Goal: Task Accomplishment & Management: Manage account settings

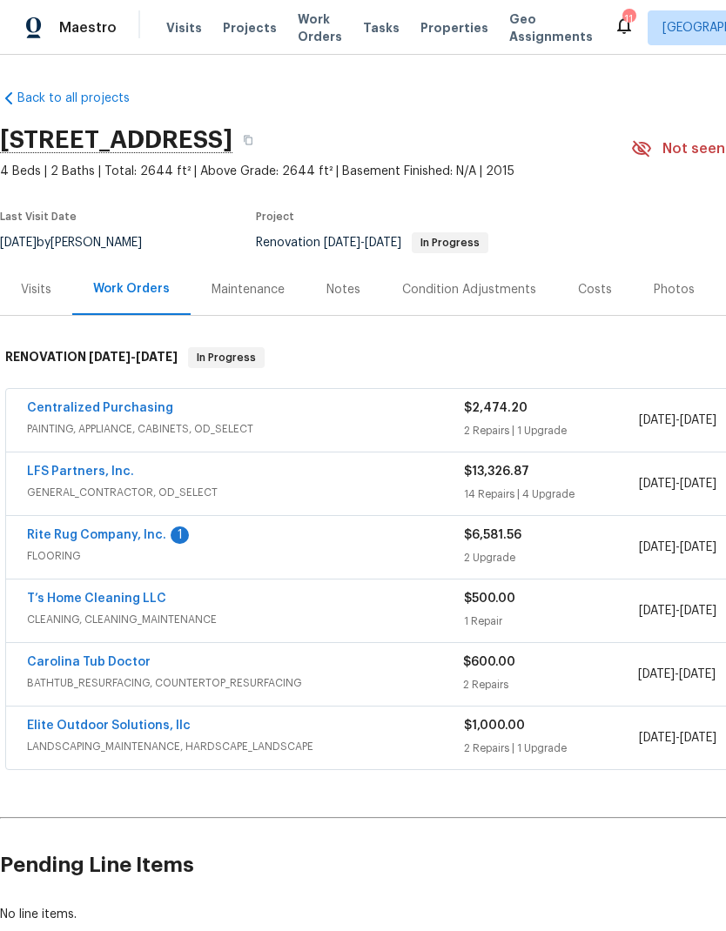
click at [62, 475] on link "LFS Partners, Inc." at bounding box center [80, 472] width 107 height 12
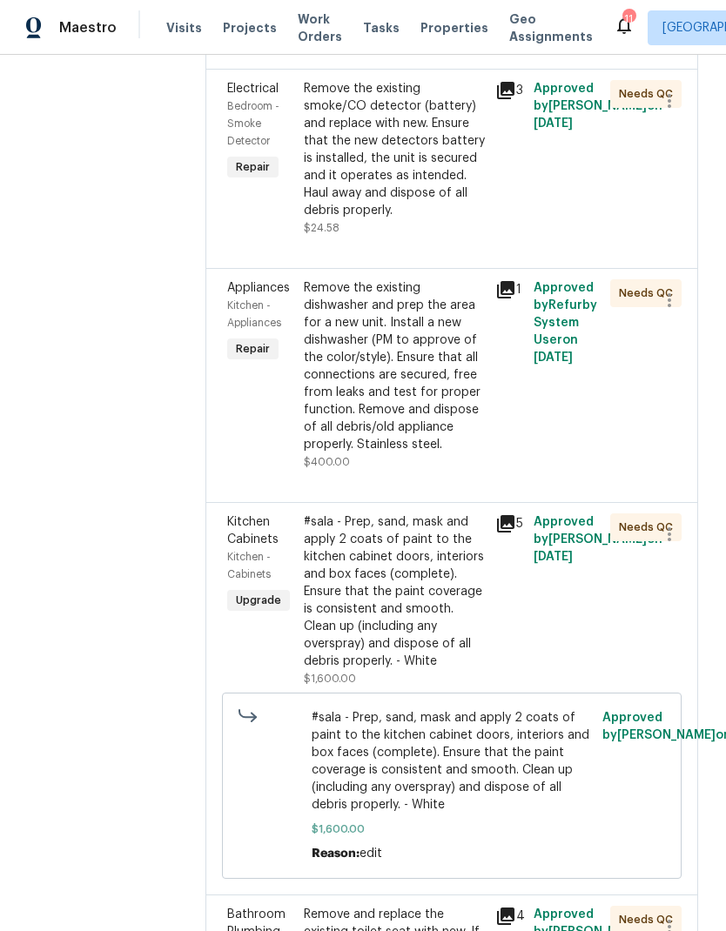
scroll to position [1765, 0]
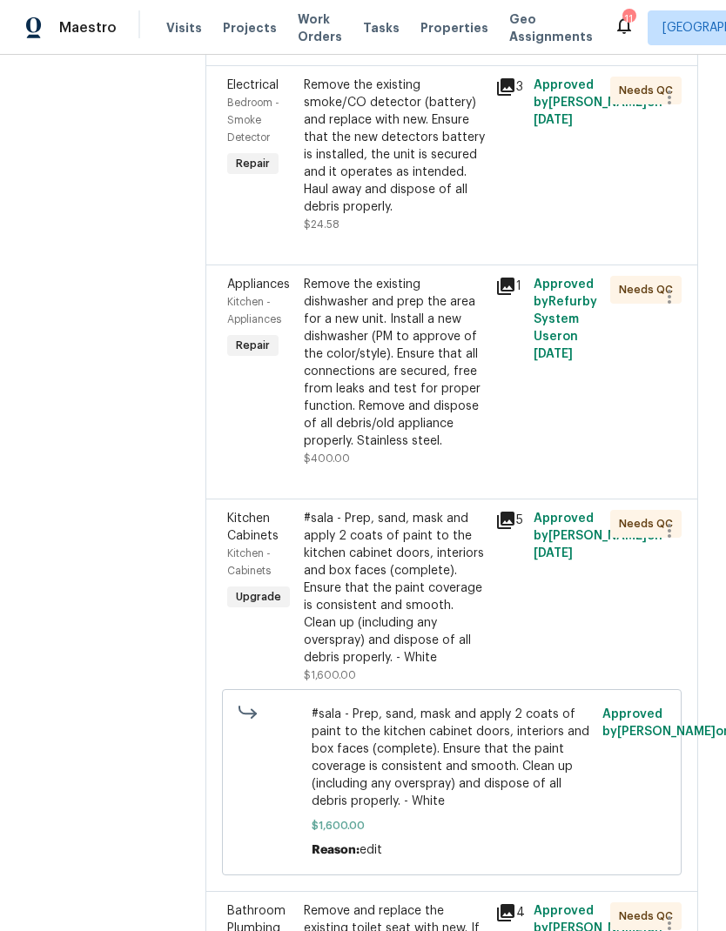
click at [399, 339] on div "Remove the existing dishwasher and prep the area for a new unit. Install a new …" at bounding box center [394, 363] width 181 height 174
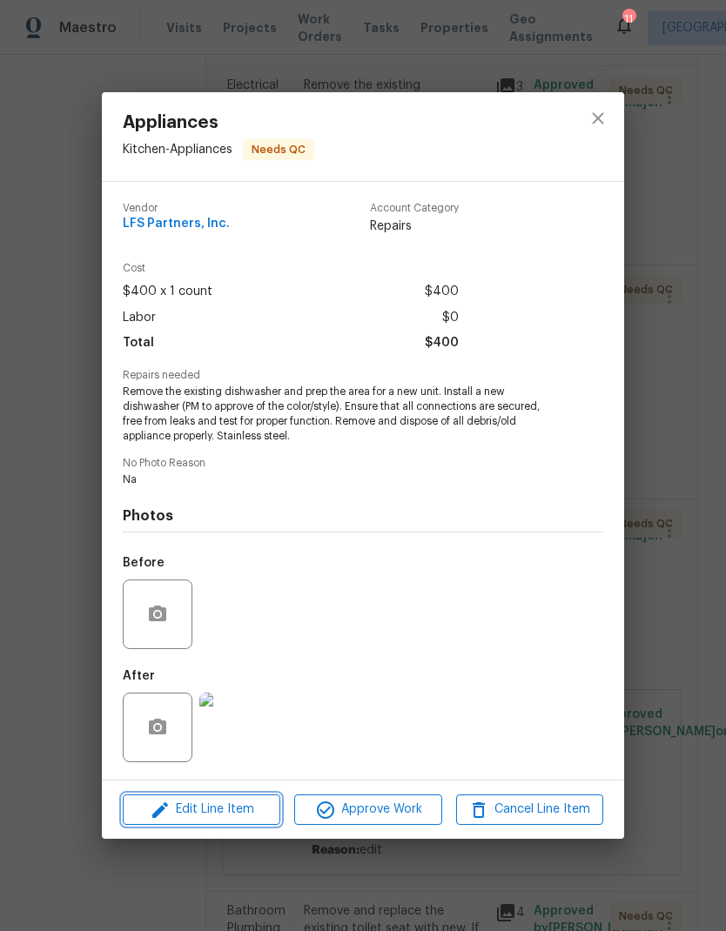
click at [233, 810] on span "Edit Line Item" at bounding box center [201, 810] width 147 height 22
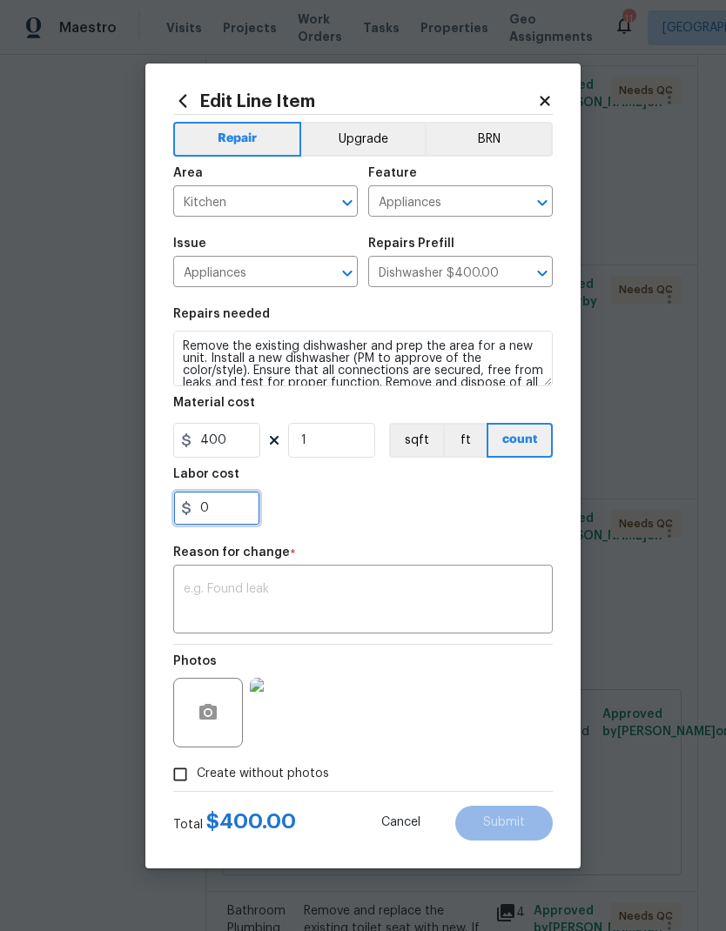
click at [196, 520] on input "0" at bounding box center [216, 508] width 87 height 35
type input "350"
click at [486, 508] on div "350" at bounding box center [362, 508] width 379 height 35
click at [425, 598] on textarea at bounding box center [363, 601] width 359 height 37
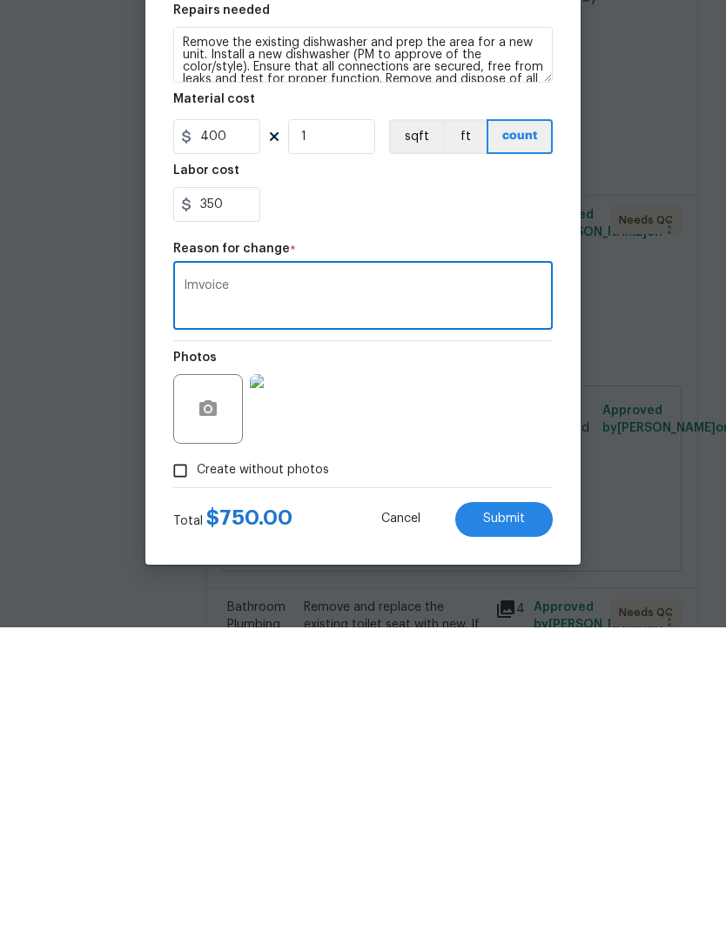
type textarea "Imvoice"
click at [512, 645] on div "Photos" at bounding box center [362, 701] width 379 height 113
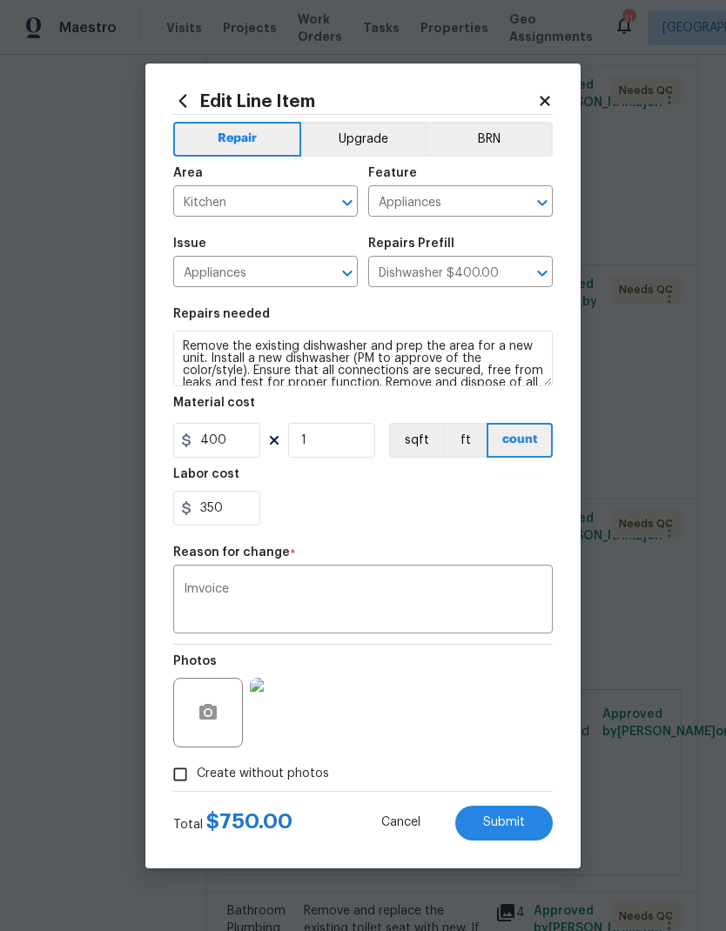
click at [534, 808] on button "Submit" at bounding box center [503, 823] width 97 height 35
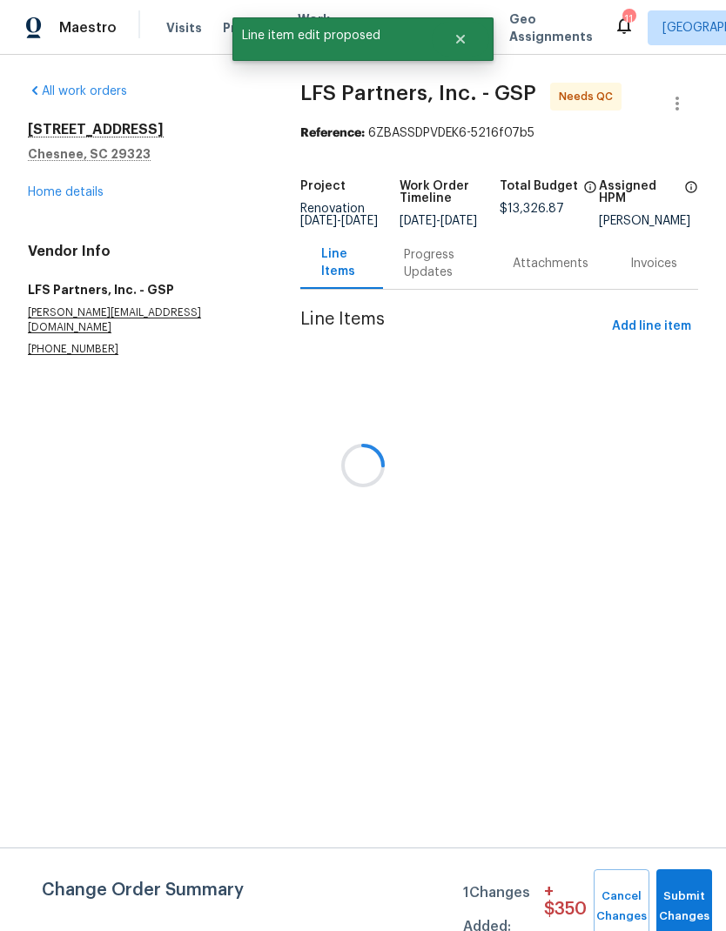
scroll to position [0, 0]
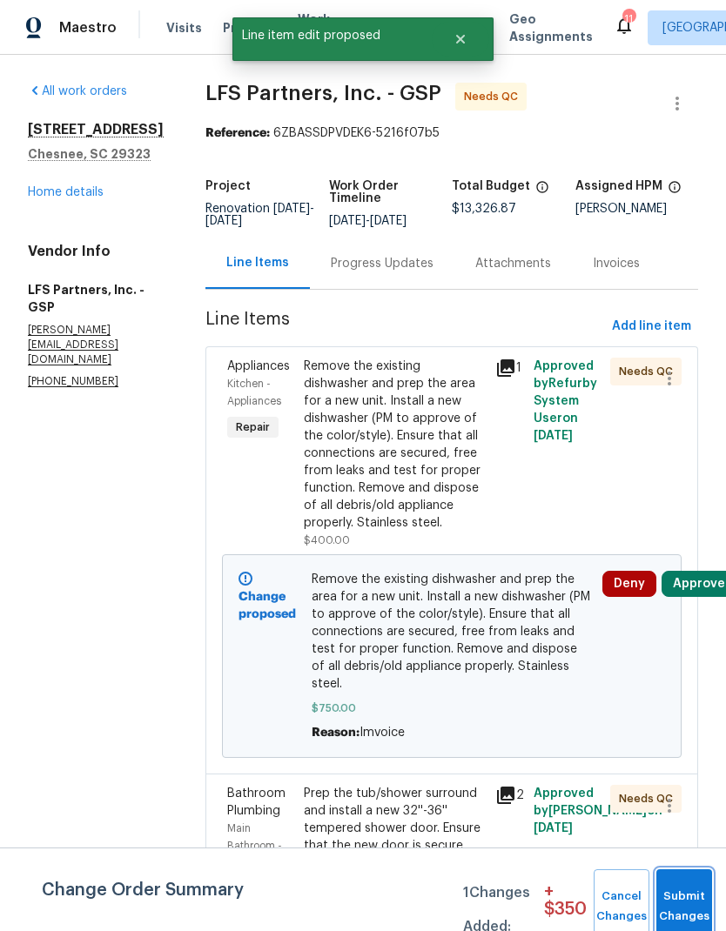
click at [701, 898] on button "Submit Changes" at bounding box center [684, 906] width 56 height 75
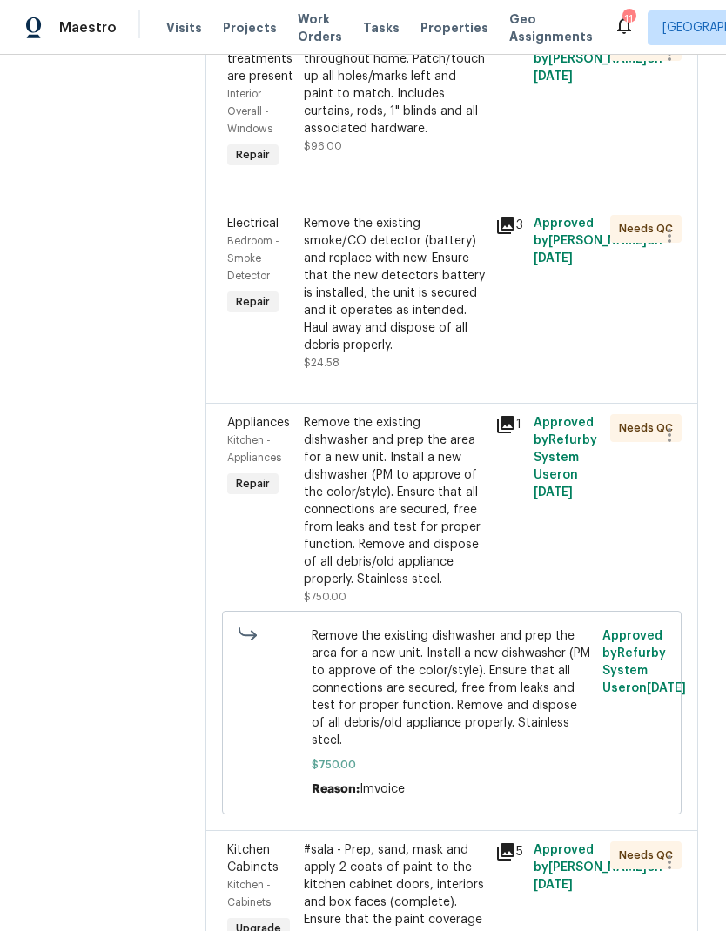
scroll to position [1626, 0]
click at [404, 293] on div "Remove the existing smoke/CO detector (battery) and replace with new. Ensure th…" at bounding box center [394, 285] width 181 height 139
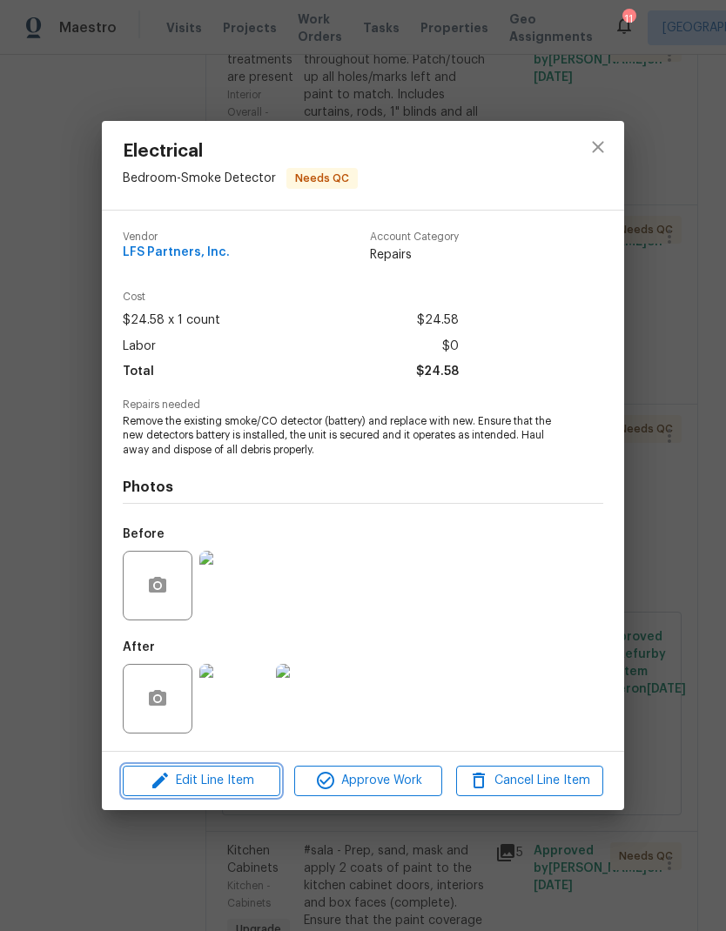
click at [258, 778] on span "Edit Line Item" at bounding box center [201, 781] width 147 height 22
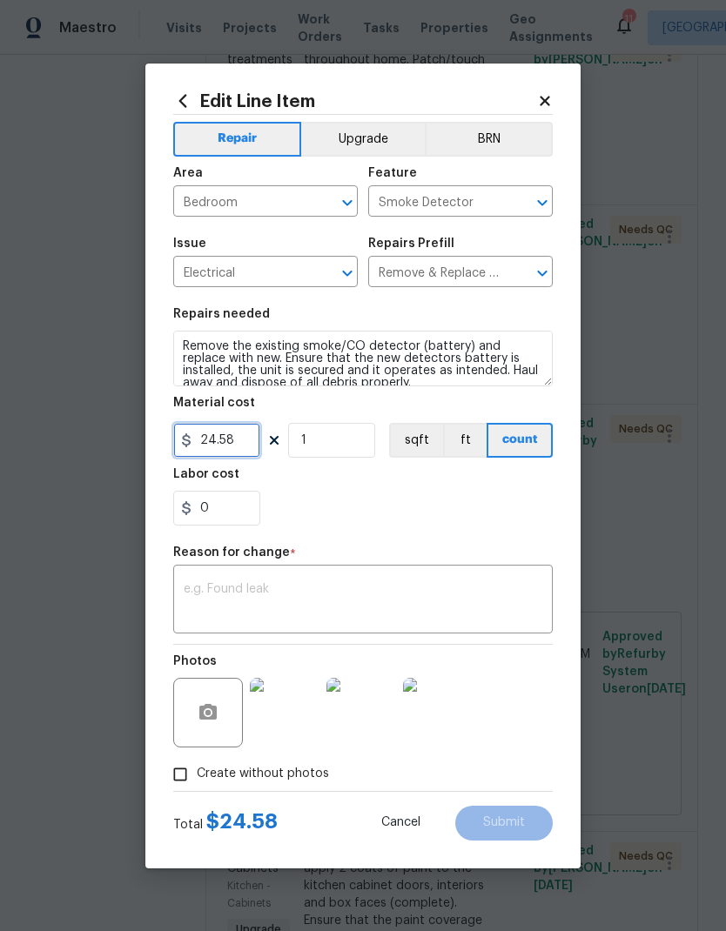
click at [218, 447] on input "24.58" at bounding box center [216, 440] width 87 height 35
click at [218, 446] on input "24.58" at bounding box center [216, 440] width 87 height 35
click at [211, 447] on input "24.58" at bounding box center [216, 440] width 87 height 35
click at [211, 446] on input "24.58" at bounding box center [216, 440] width 87 height 35
click at [211, 431] on input "24.58" at bounding box center [216, 440] width 87 height 35
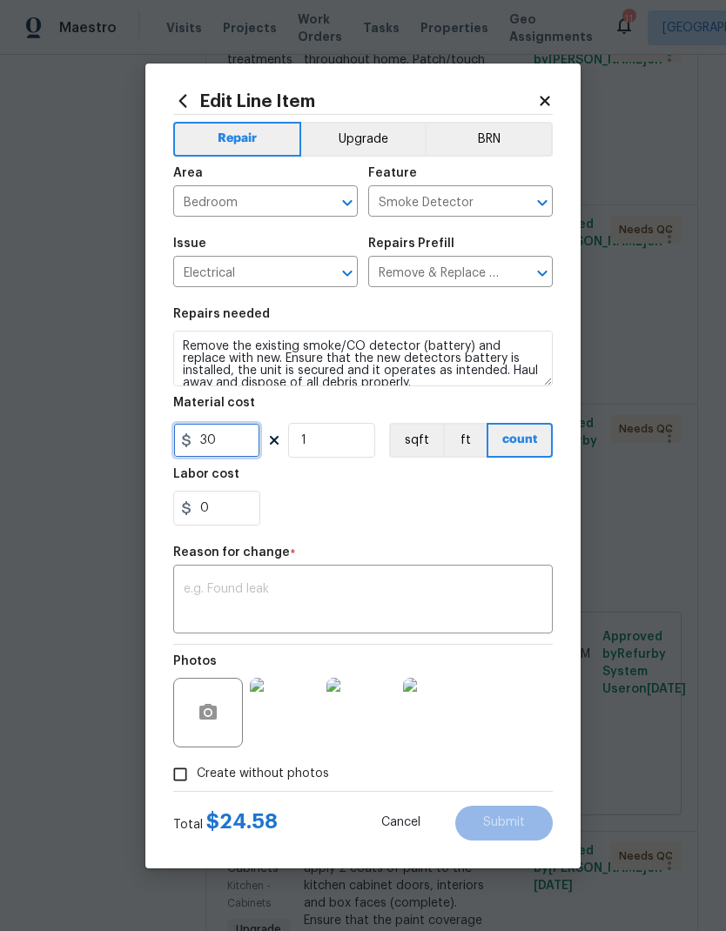
type input "30"
click at [328, 439] on input "1" at bounding box center [331, 440] width 87 height 35
type input "7"
click at [477, 508] on div "0" at bounding box center [362, 508] width 379 height 35
click at [464, 601] on textarea at bounding box center [363, 601] width 359 height 37
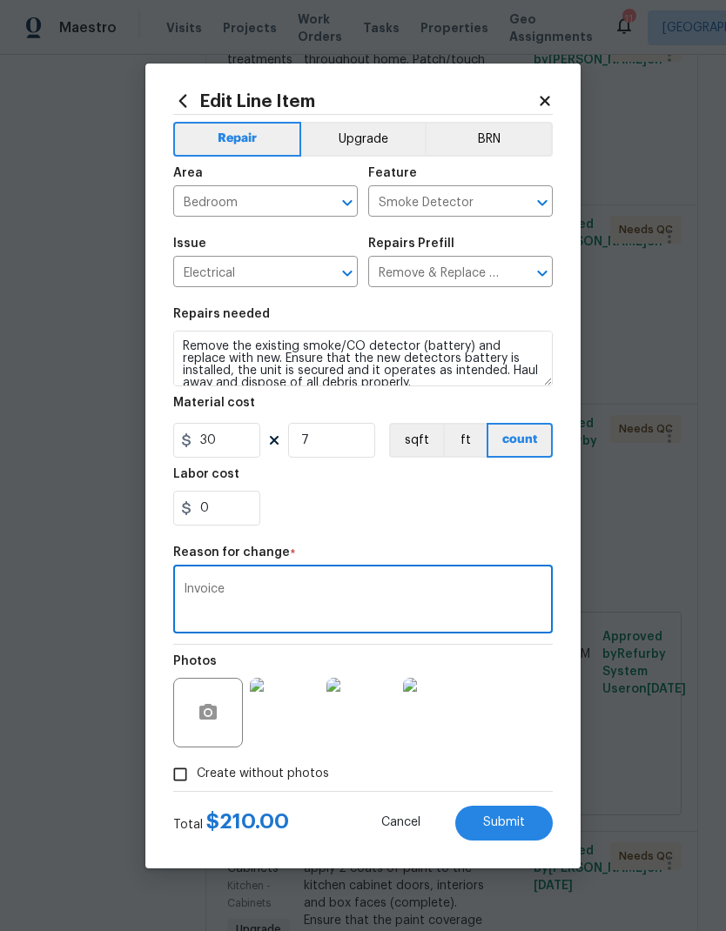
type textarea "Invoice"
click at [491, 509] on div "0" at bounding box center [362, 508] width 379 height 35
click at [528, 823] on button "Submit" at bounding box center [503, 823] width 97 height 35
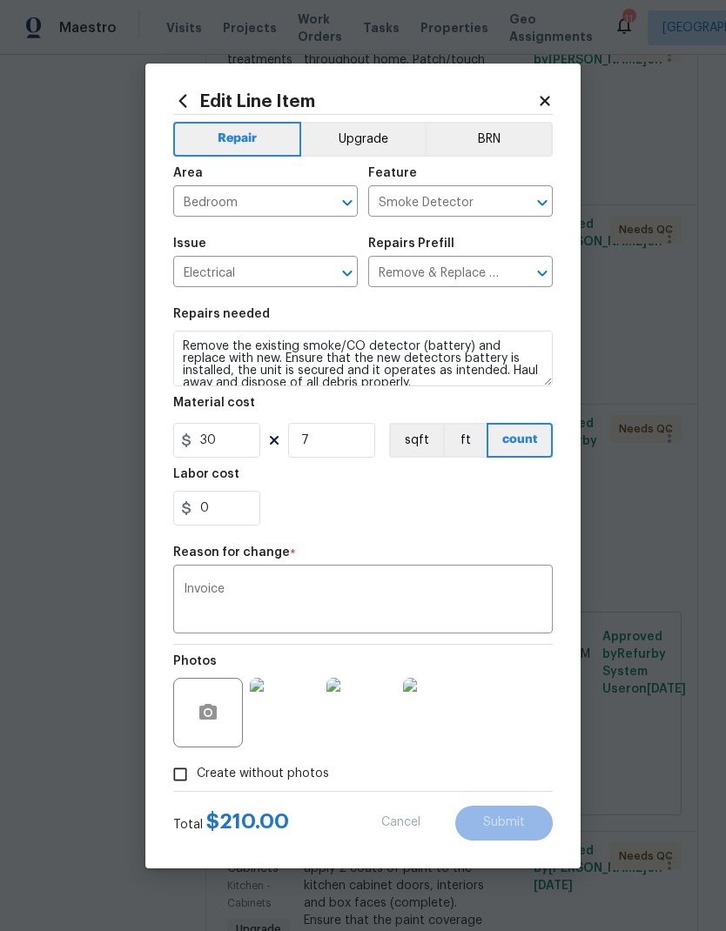
type input "1"
type input "24.58"
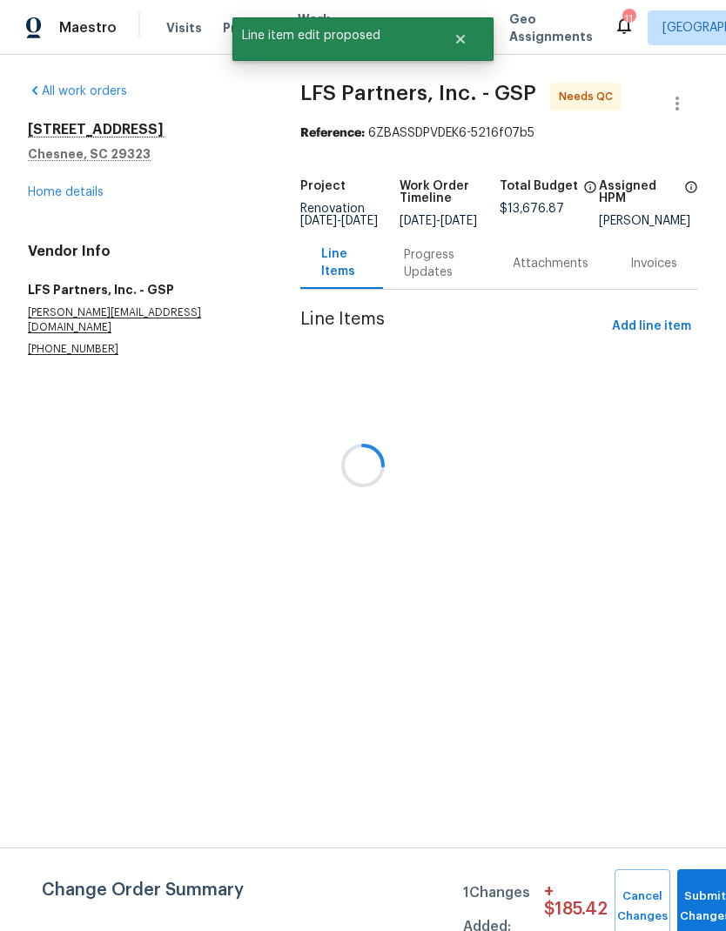
scroll to position [0, 0]
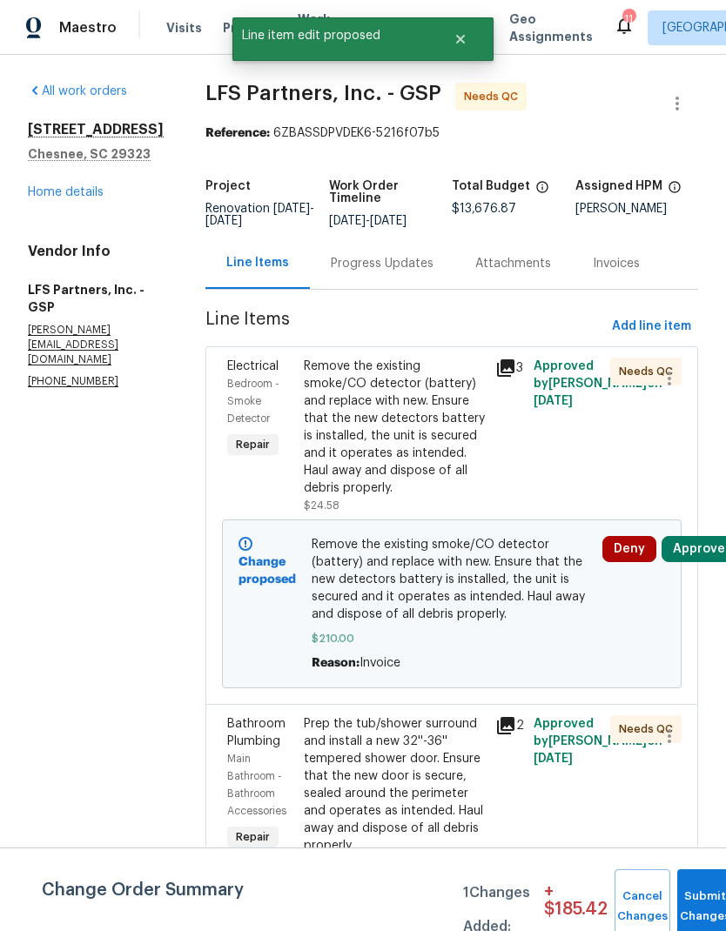
click at [692, 892] on button "Submit Changes" at bounding box center [705, 906] width 56 height 75
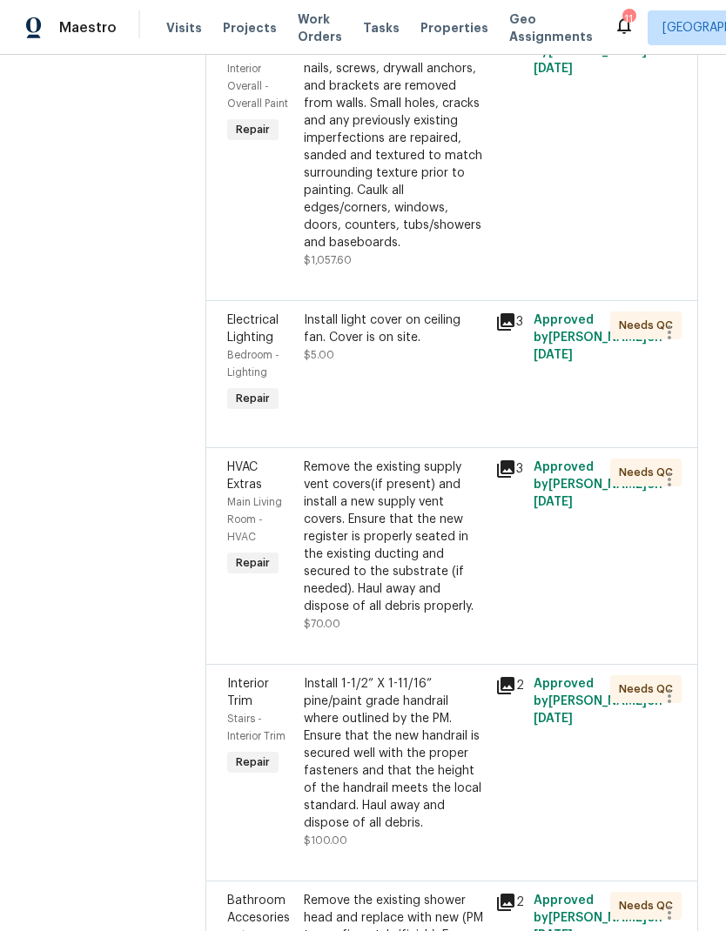
scroll to position [4268, 0]
click at [407, 893] on div "Remove the existing shower head and replace with new (PM to confirm style/finis…" at bounding box center [394, 945] width 181 height 104
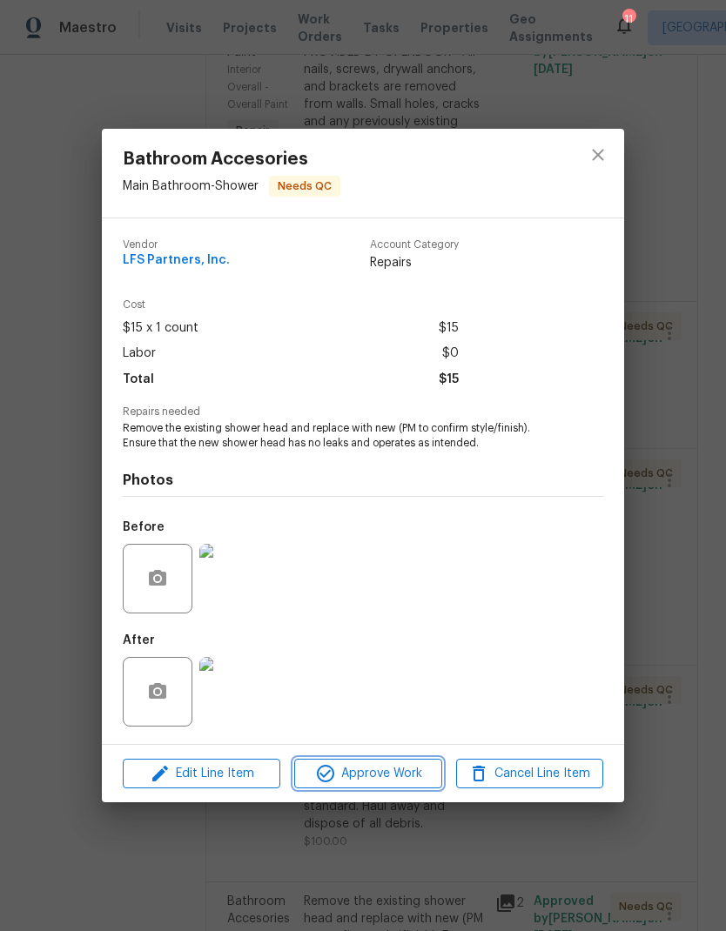
click at [383, 770] on span "Approve Work" at bounding box center [367, 774] width 137 height 22
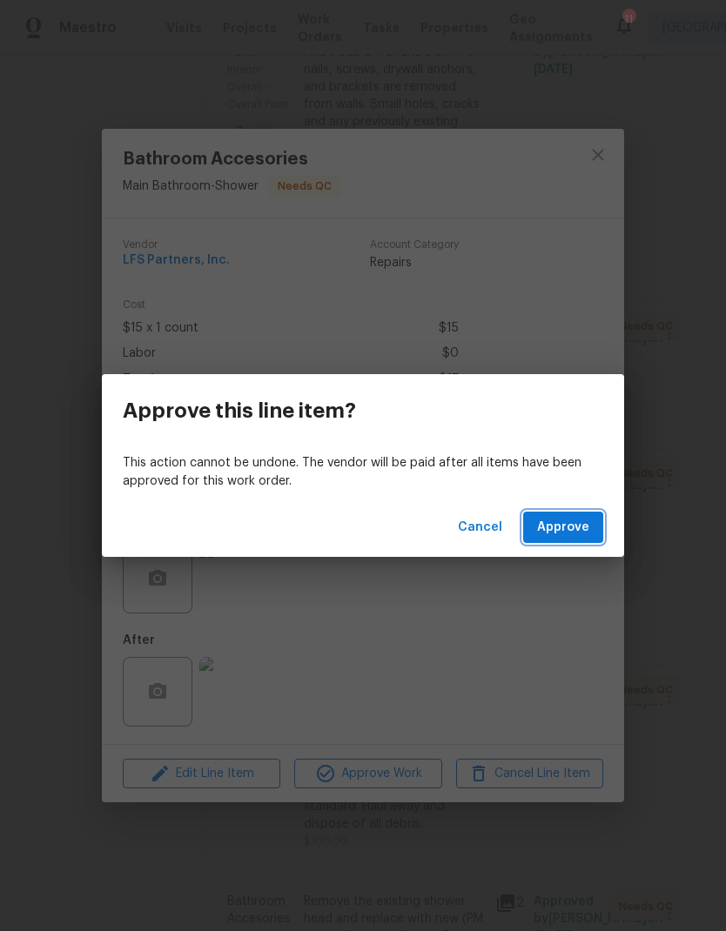
click at [583, 534] on span "Approve" at bounding box center [563, 528] width 52 height 22
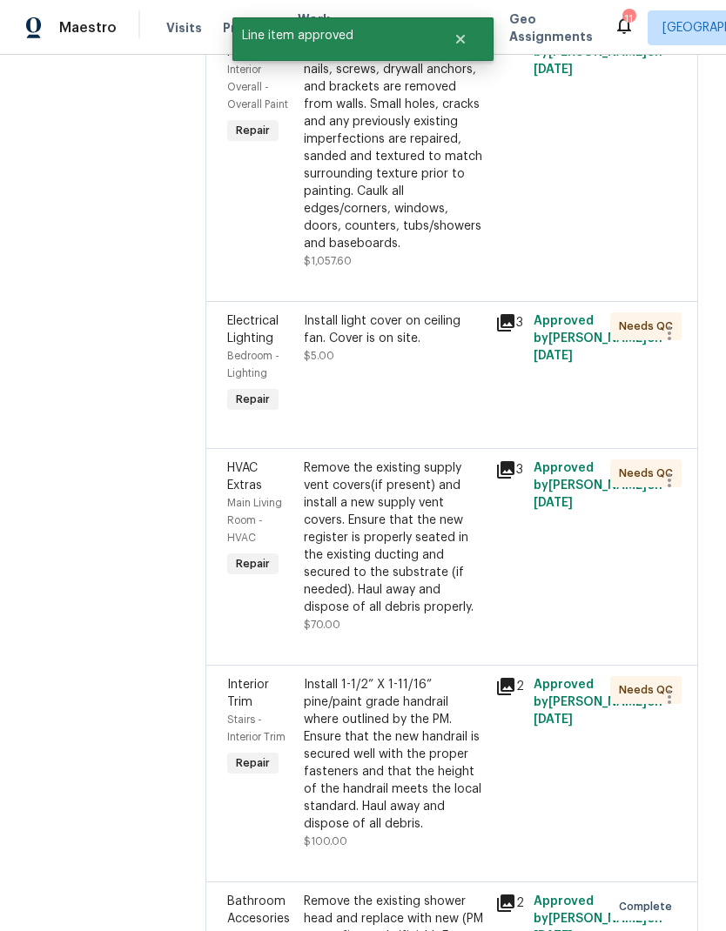
click at [439, 676] on div "Install 1-1/2” X 1-11/16” pine/paint grade handrail where outlined by the PM. E…" at bounding box center [394, 754] width 181 height 157
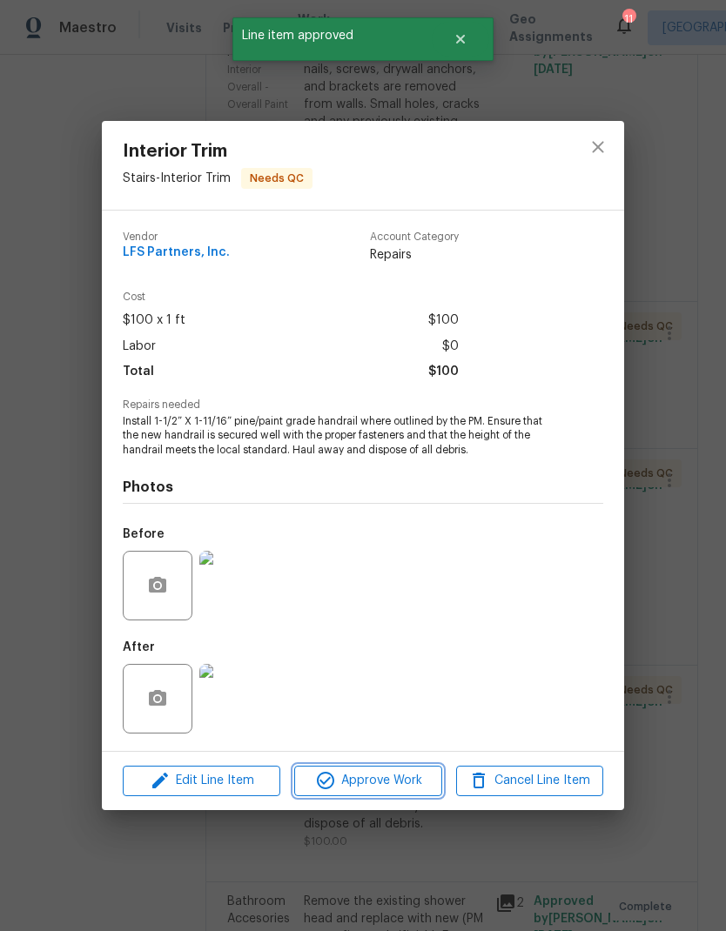
click at [419, 770] on button "Approve Work" at bounding box center [367, 781] width 147 height 30
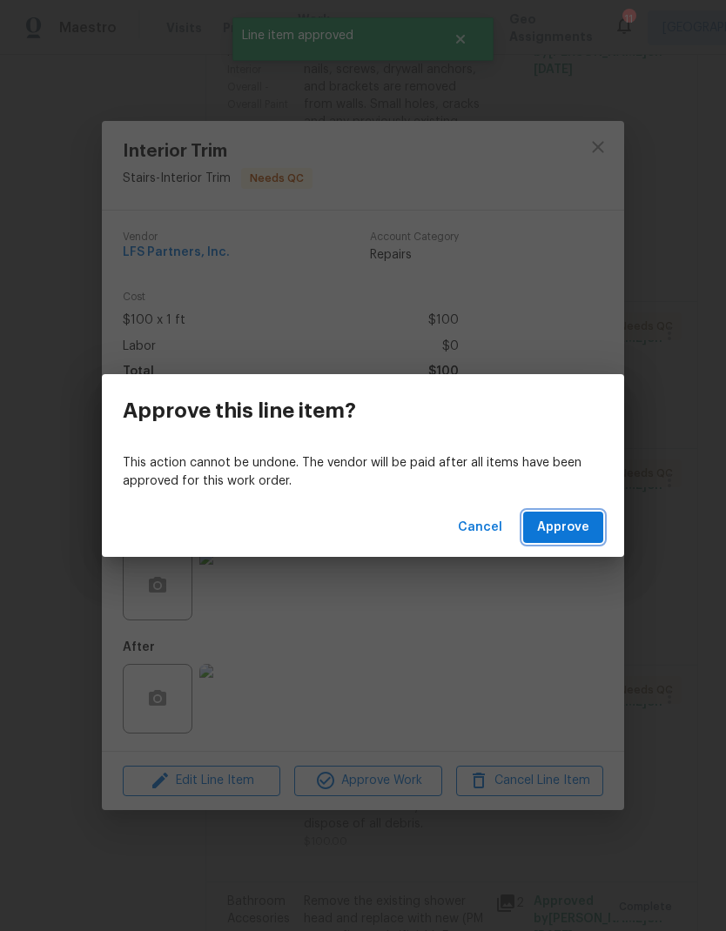
click at [576, 528] on span "Approve" at bounding box center [563, 528] width 52 height 22
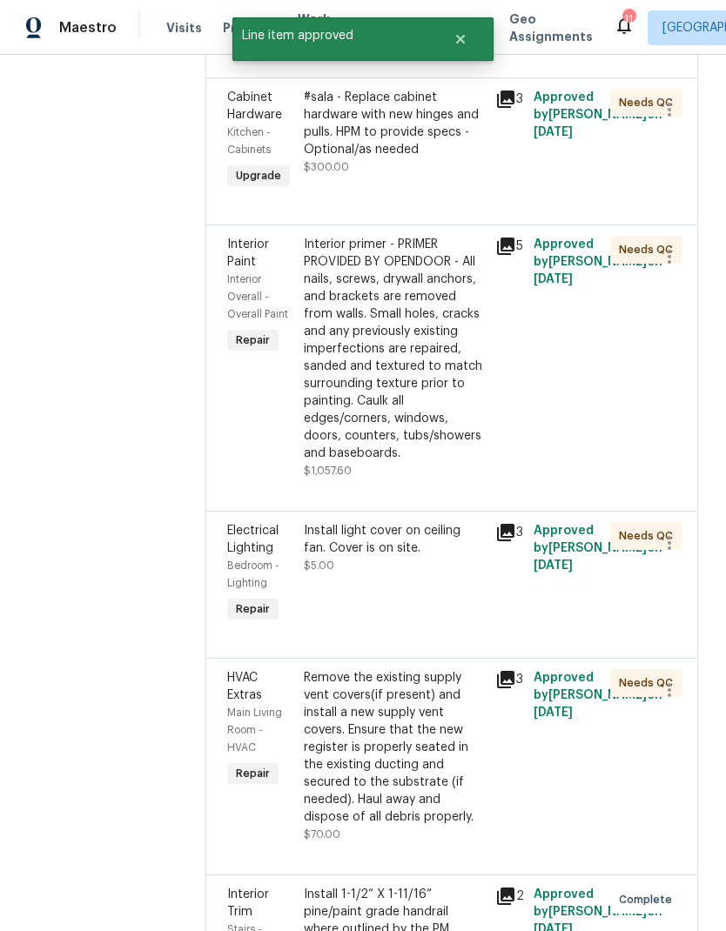
scroll to position [4041, 0]
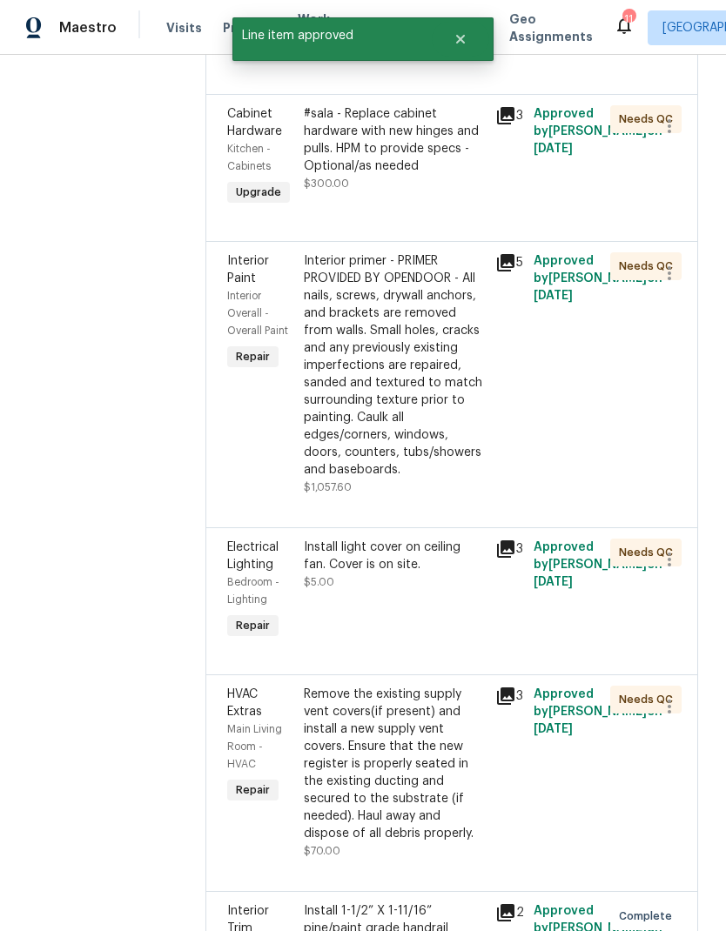
click at [412, 708] on div "Remove the existing supply vent covers(if present) and install a new supply ven…" at bounding box center [394, 764] width 181 height 157
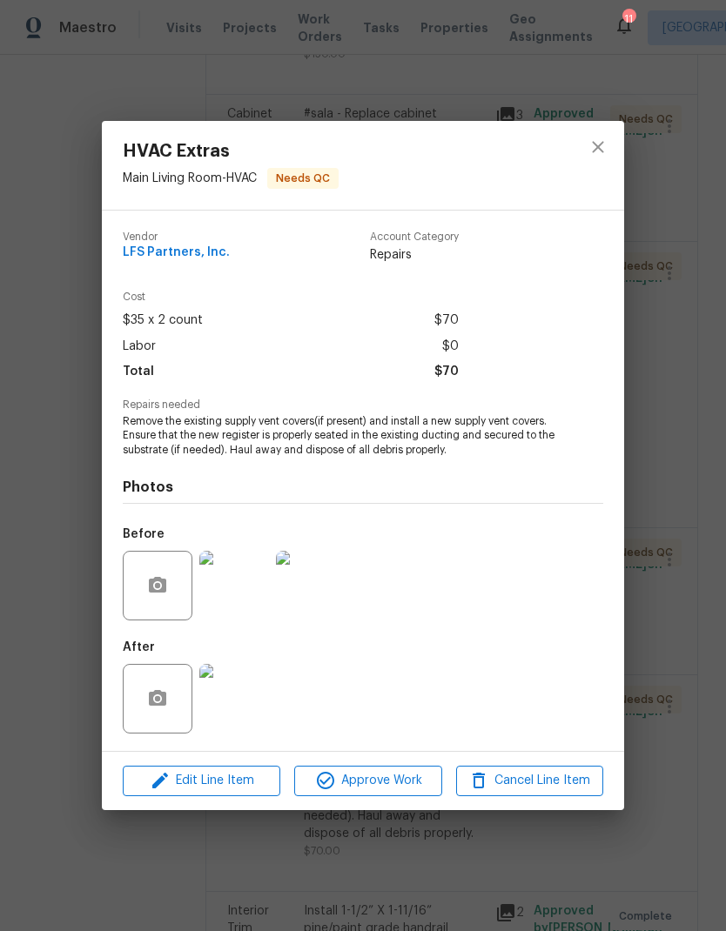
click at [676, 418] on div "HVAC Extras Main Living Room - HVAC Needs QC Vendor LFS Partners, Inc. Account …" at bounding box center [363, 465] width 726 height 931
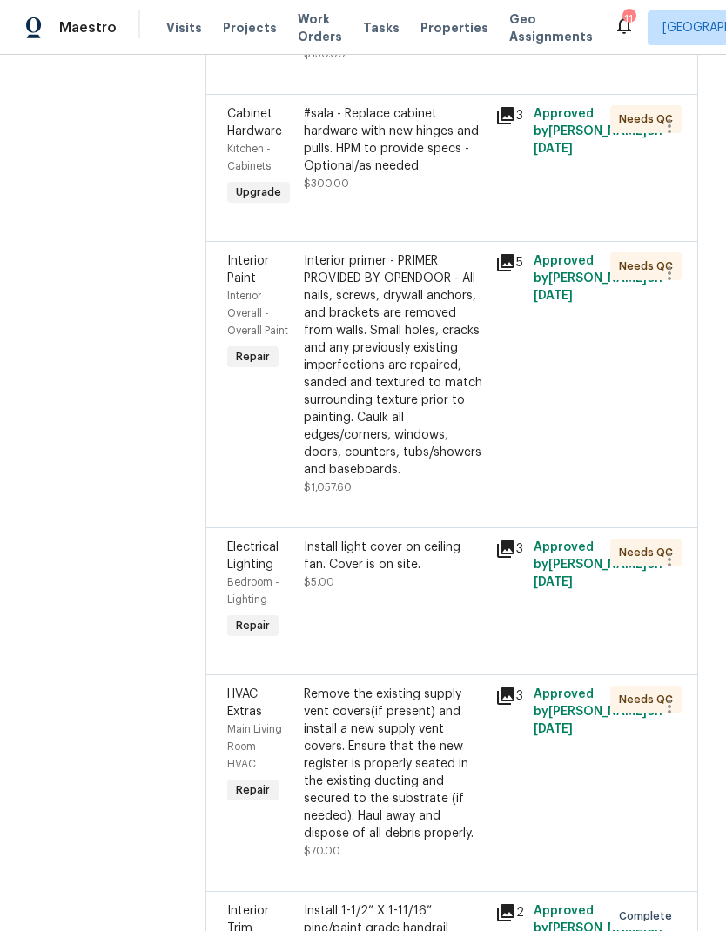
click at [414, 686] on div "Remove the existing supply vent covers(if present) and install a new supply ven…" at bounding box center [394, 764] width 181 height 157
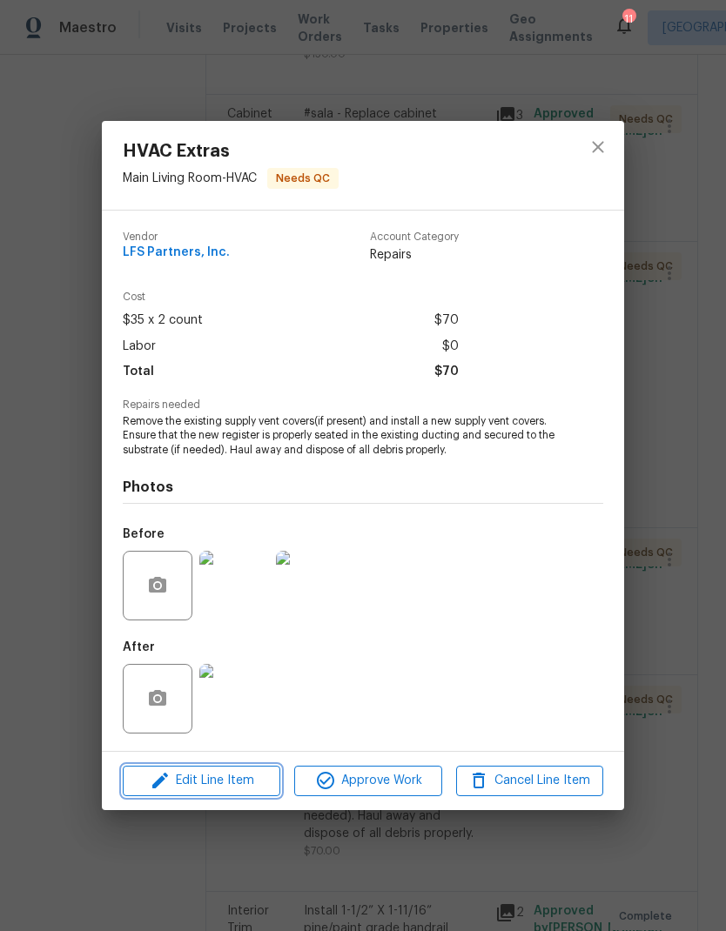
click at [168, 775] on icon "button" at bounding box center [160, 780] width 21 height 21
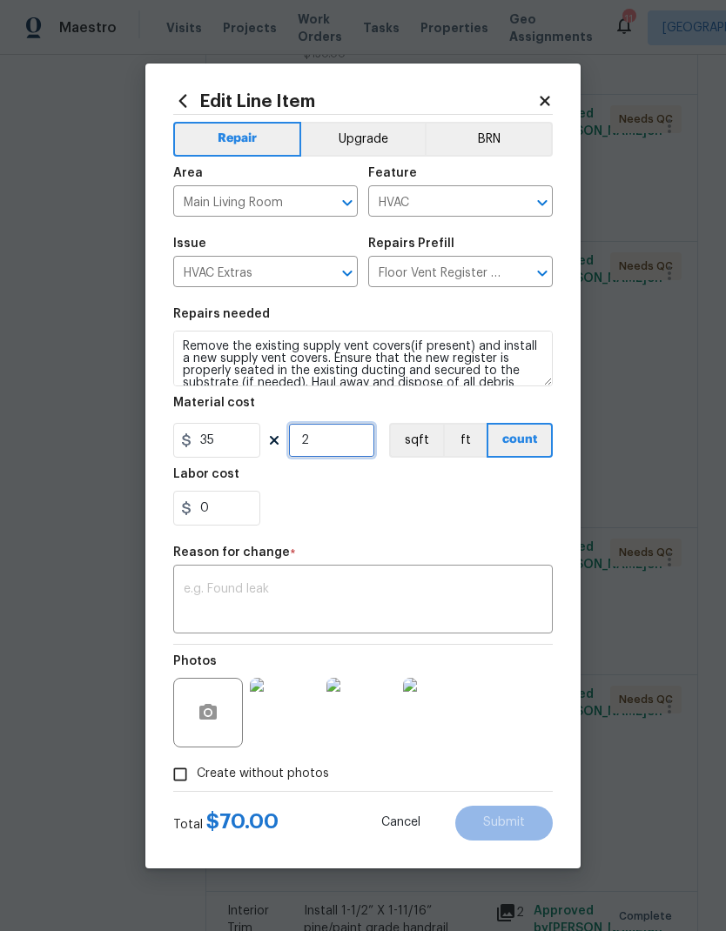
click at [309, 440] on input "2" at bounding box center [331, 440] width 87 height 35
click at [308, 440] on input "2" at bounding box center [331, 440] width 87 height 35
type input "3"
click at [463, 527] on section "Repairs needed Remove the existing supply vent covers(if present) and install a…" at bounding box center [362, 417] width 379 height 238
click at [424, 594] on textarea at bounding box center [363, 601] width 359 height 37
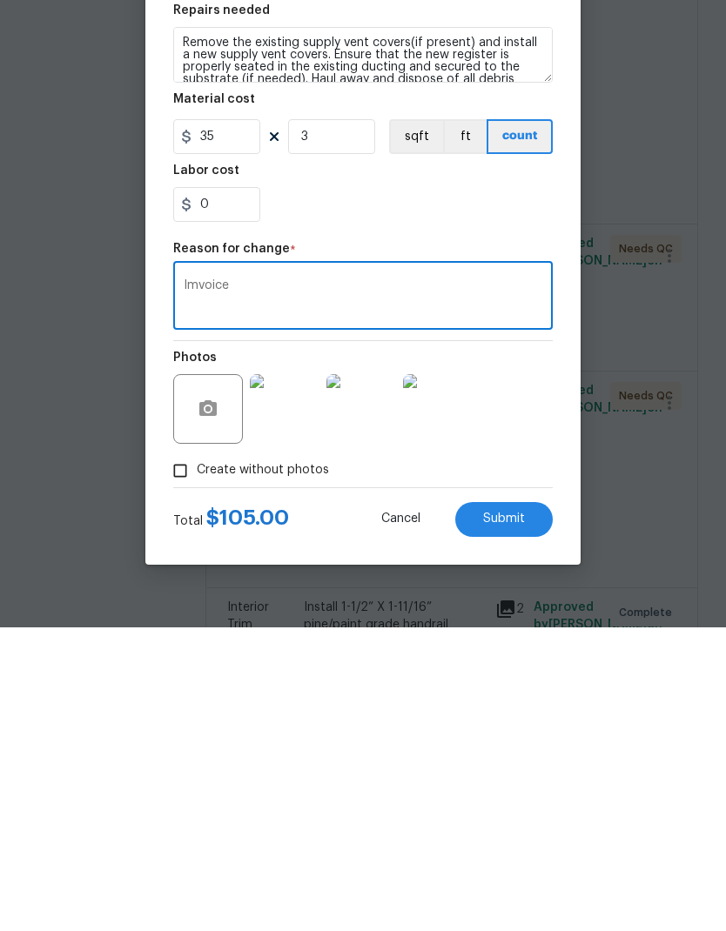
type textarea "Imvoice"
click at [514, 816] on span "Submit" at bounding box center [504, 822] width 42 height 13
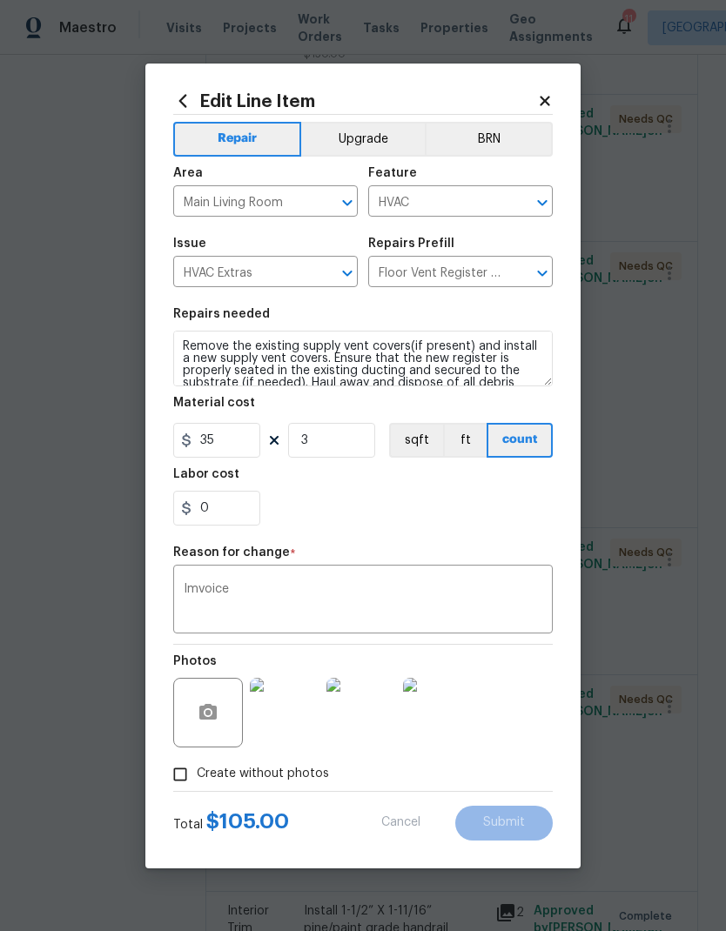
type input "2"
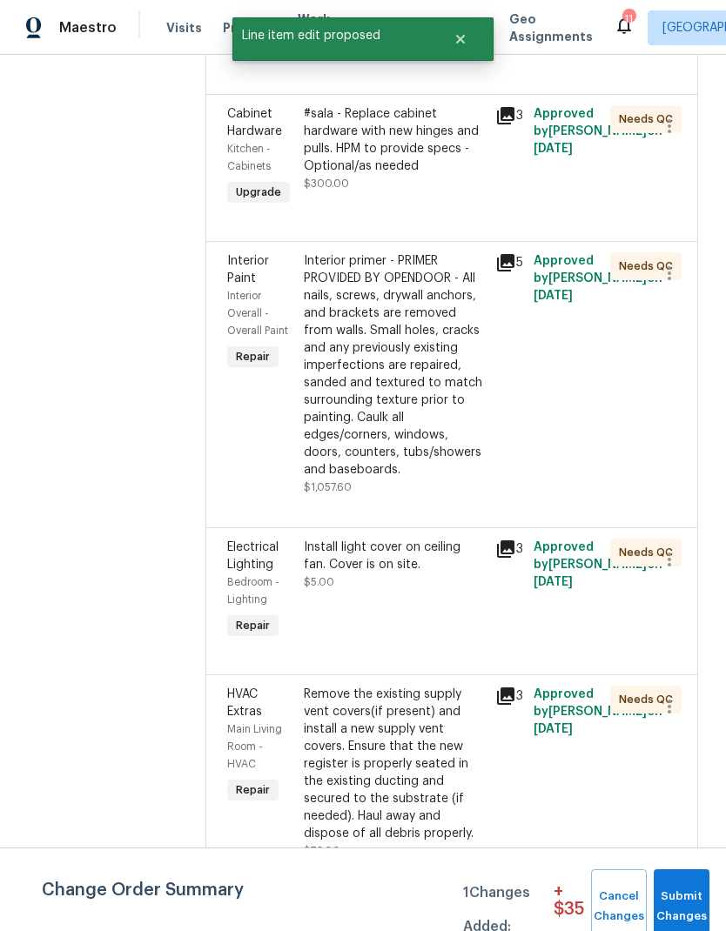
scroll to position [0, 0]
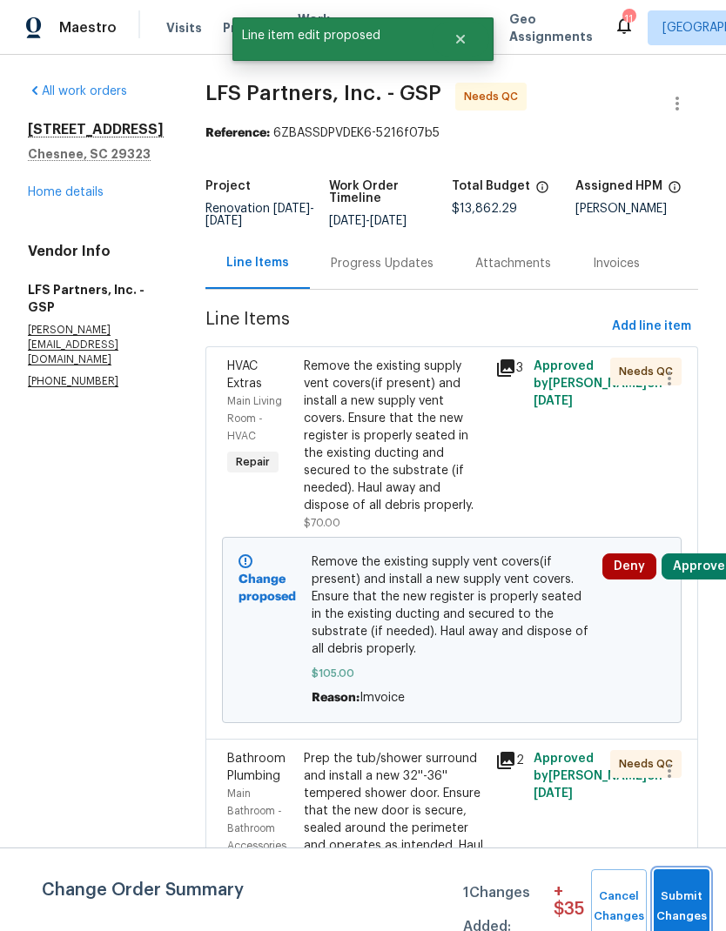
click at [694, 910] on span "Submit Changes" at bounding box center [681, 907] width 38 height 40
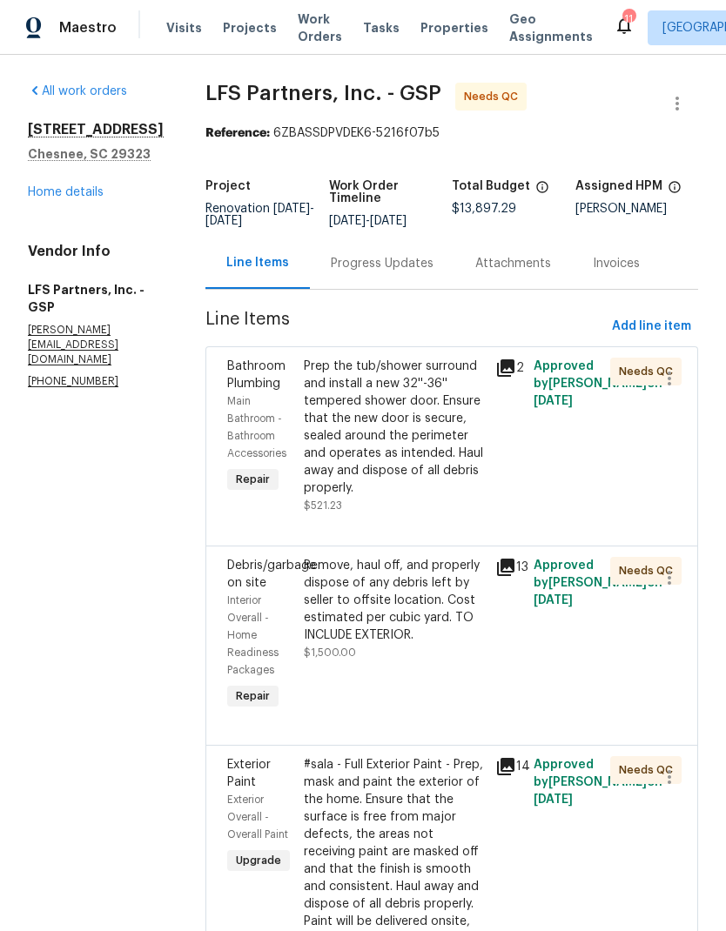
click at [415, 476] on div "Prep the tub/shower surround and install a new 32''-36'' tempered shower door. …" at bounding box center [394, 427] width 181 height 139
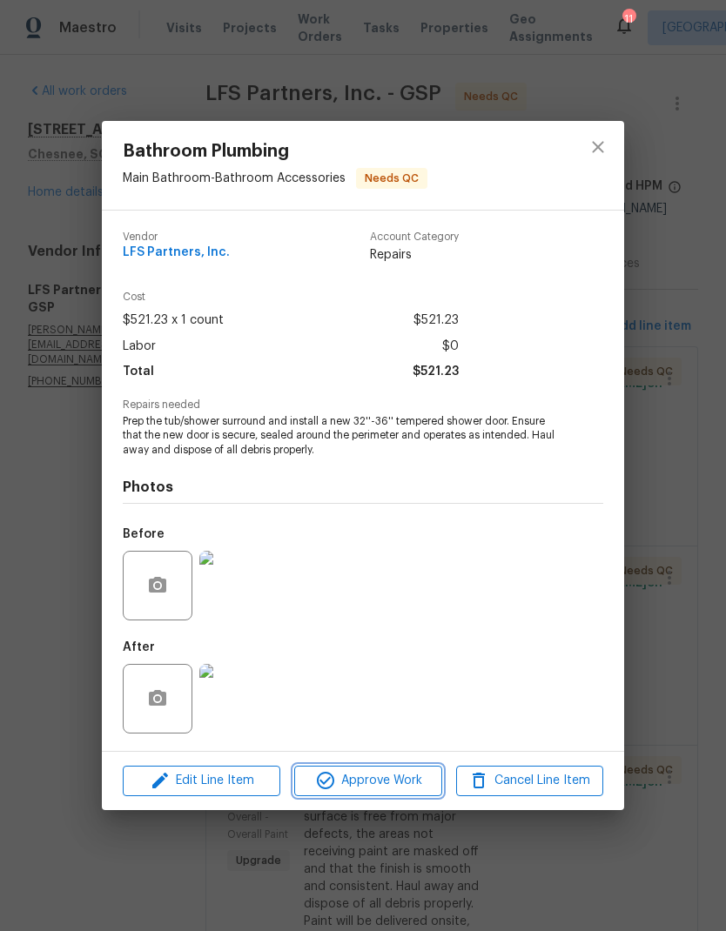
click at [420, 779] on span "Approve Work" at bounding box center [367, 781] width 137 height 22
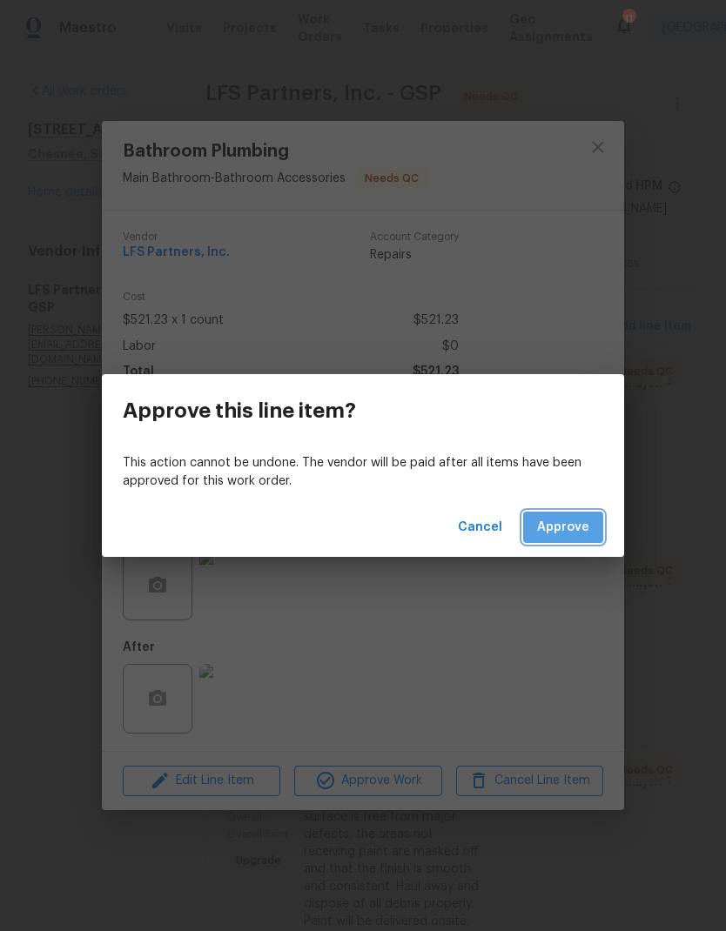
click at [581, 540] on button "Approve" at bounding box center [563, 528] width 80 height 32
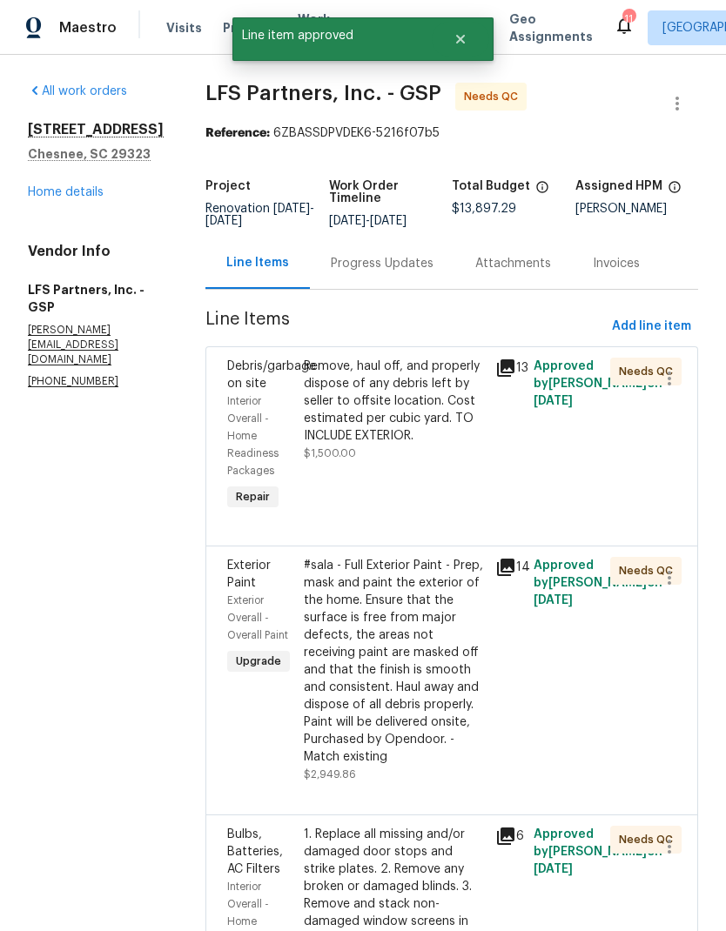
click at [393, 412] on div "Remove, haul off, and properly dispose of any debris left by seller to offsite …" at bounding box center [394, 401] width 181 height 87
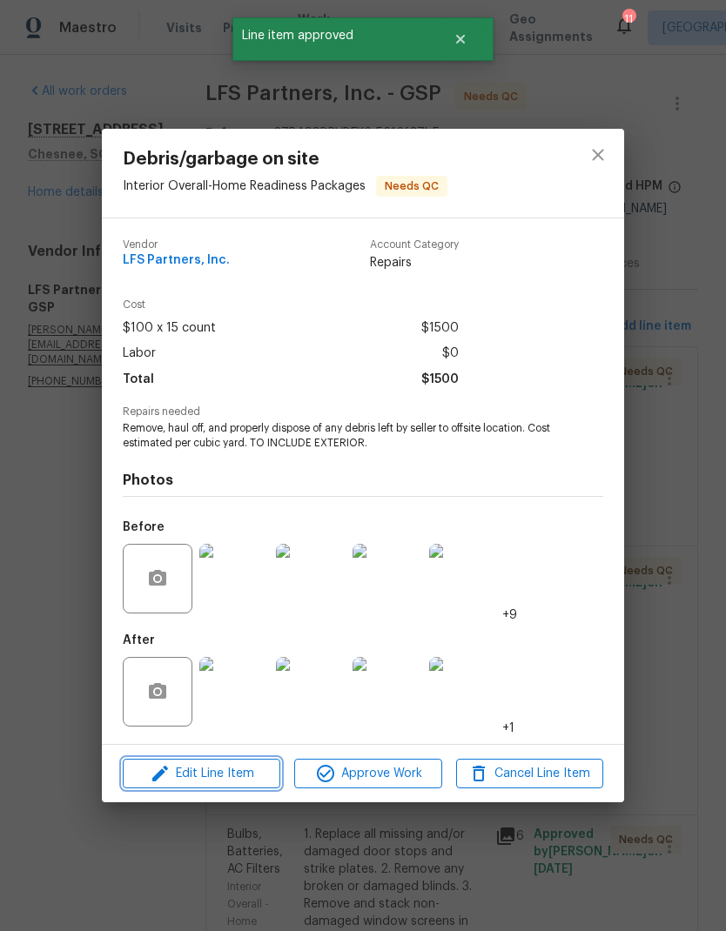
click at [264, 769] on span "Edit Line Item" at bounding box center [201, 774] width 147 height 22
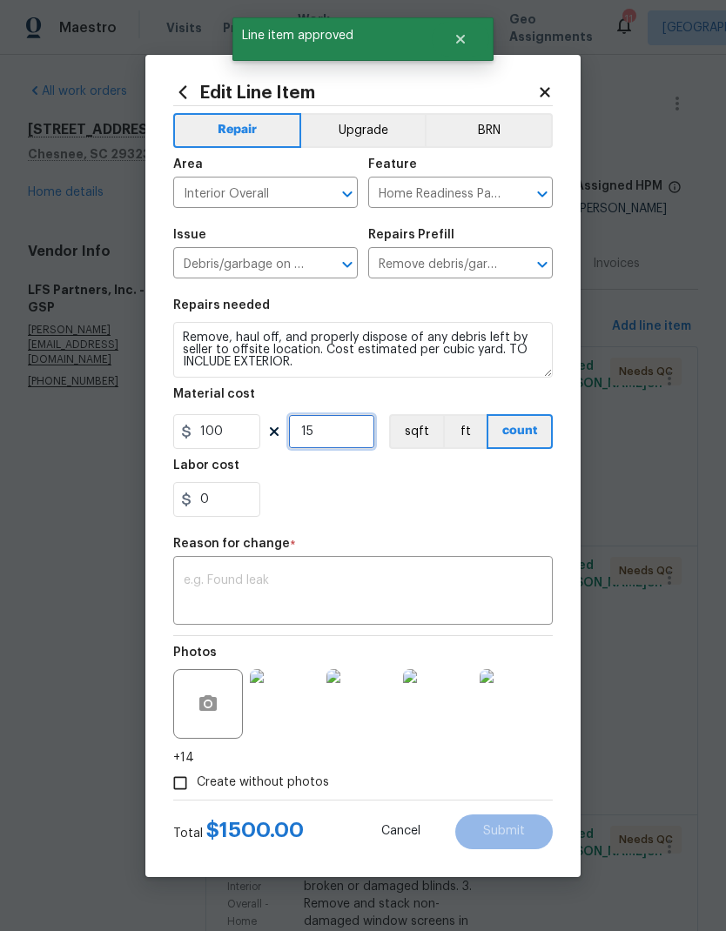
click at [316, 426] on input "15" at bounding box center [331, 431] width 87 height 35
click at [315, 426] on input "15" at bounding box center [331, 431] width 87 height 35
click at [319, 442] on input "15" at bounding box center [331, 431] width 87 height 35
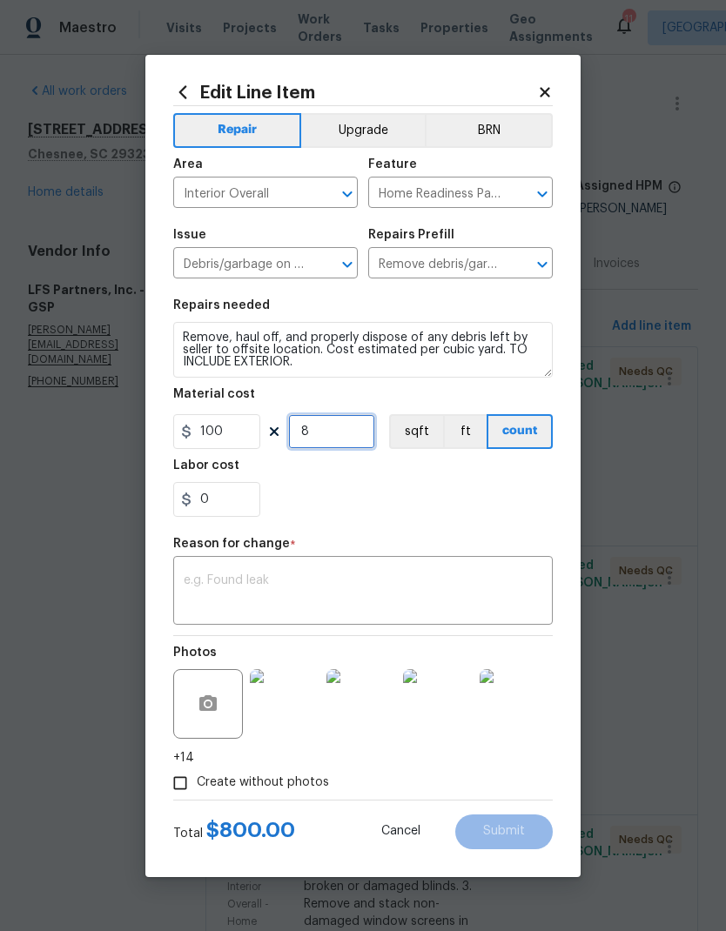
type input "8"
click at [489, 533] on div "Repair Upgrade BRN Area Interior Overall ​ Feature Home Readiness Packages ​ Is…" at bounding box center [362, 453] width 379 height 694
click at [441, 591] on textarea at bounding box center [363, 592] width 359 height 37
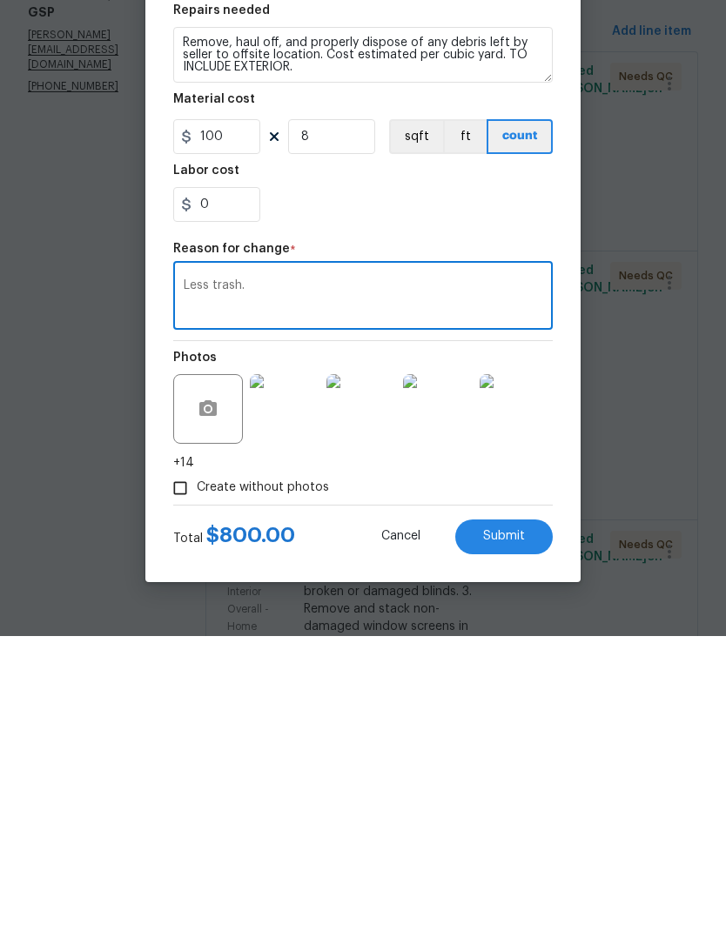
type textarea "Less trash."
click at [523, 234] on div "Repair Upgrade BRN Area Interior Overall ​ Feature Home Readiness Packages ​ Is…" at bounding box center [362, 453] width 379 height 694
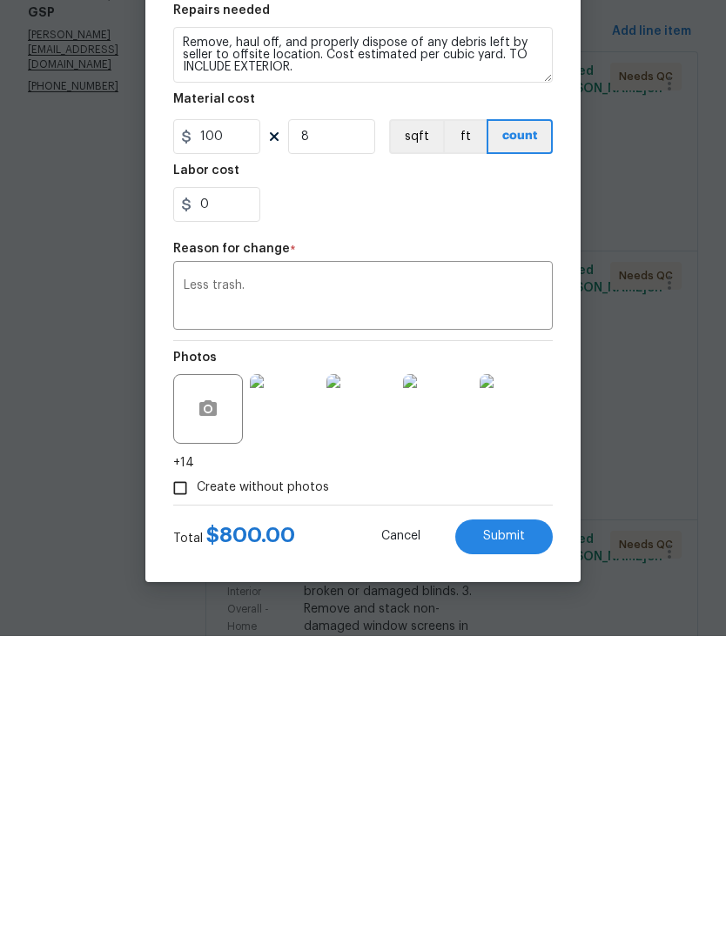
scroll to position [70, 0]
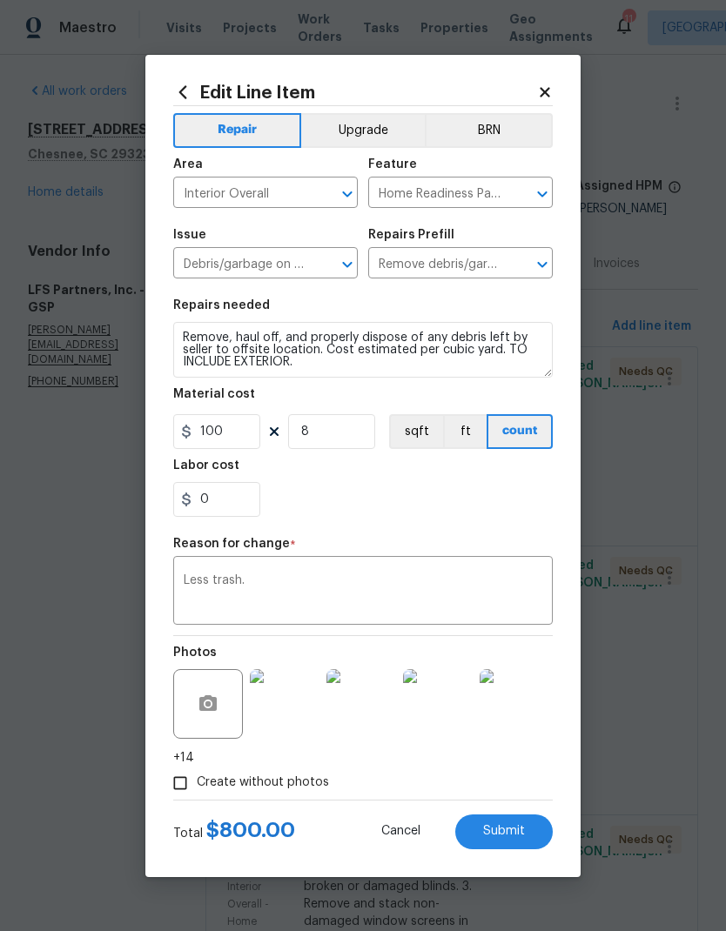
click at [513, 842] on button "Submit" at bounding box center [503, 832] width 97 height 35
type input "15"
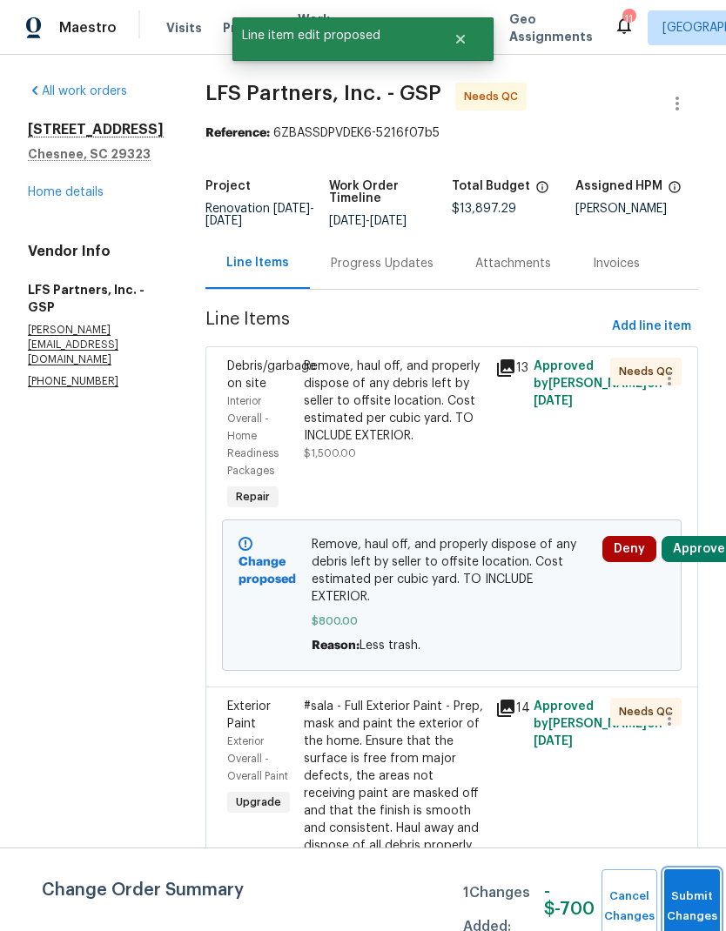
click at [690, 895] on button "Submit Changes" at bounding box center [692, 906] width 56 height 75
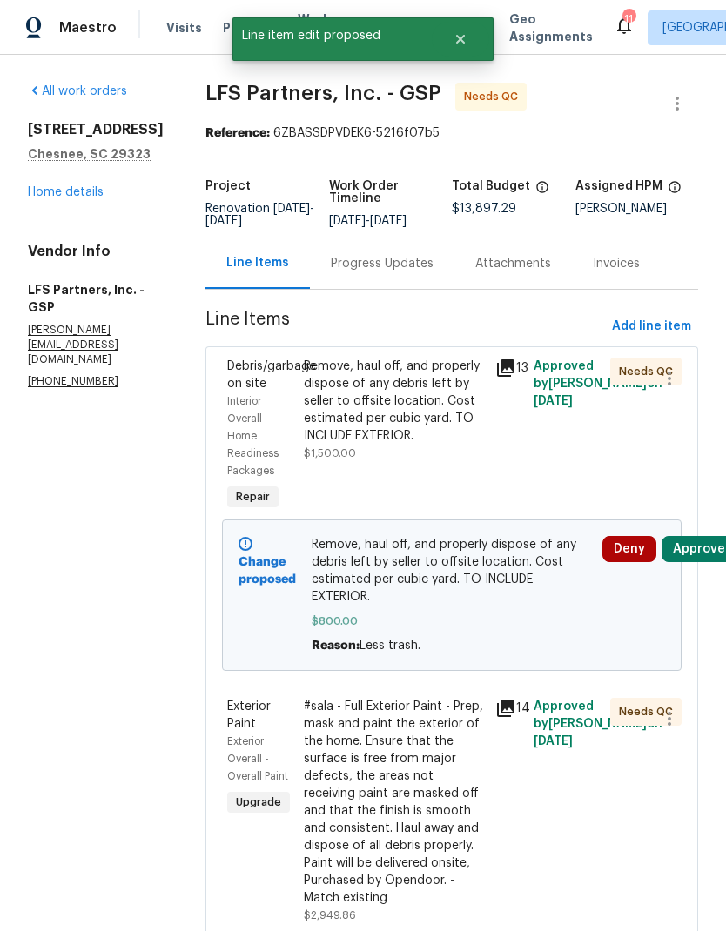
click at [701, 536] on button "Approve" at bounding box center [698, 549] width 75 height 26
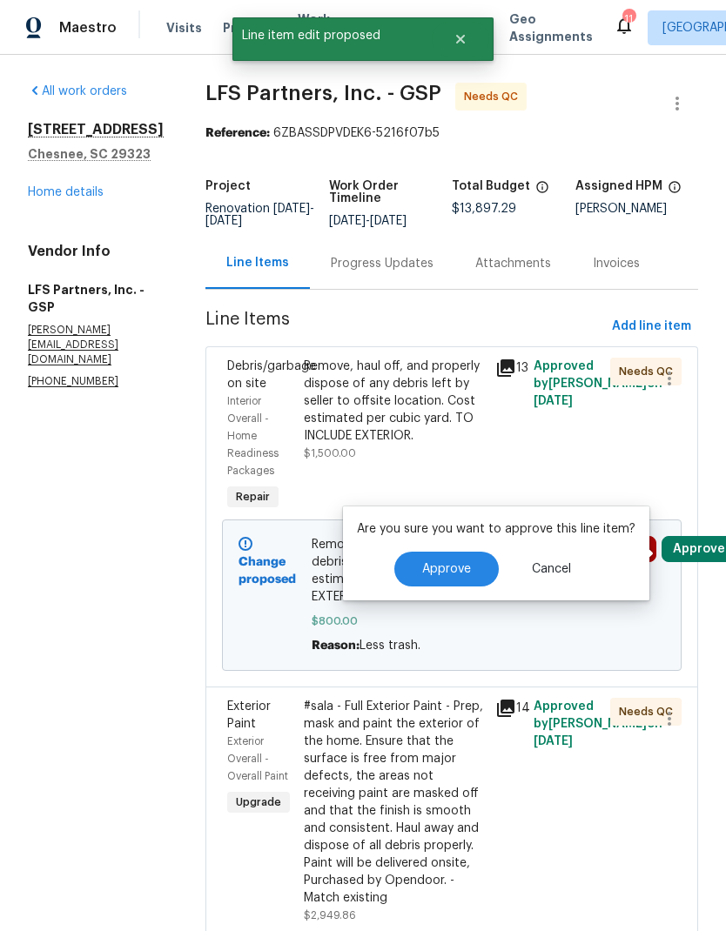
click at [462, 563] on span "Approve" at bounding box center [446, 569] width 49 height 13
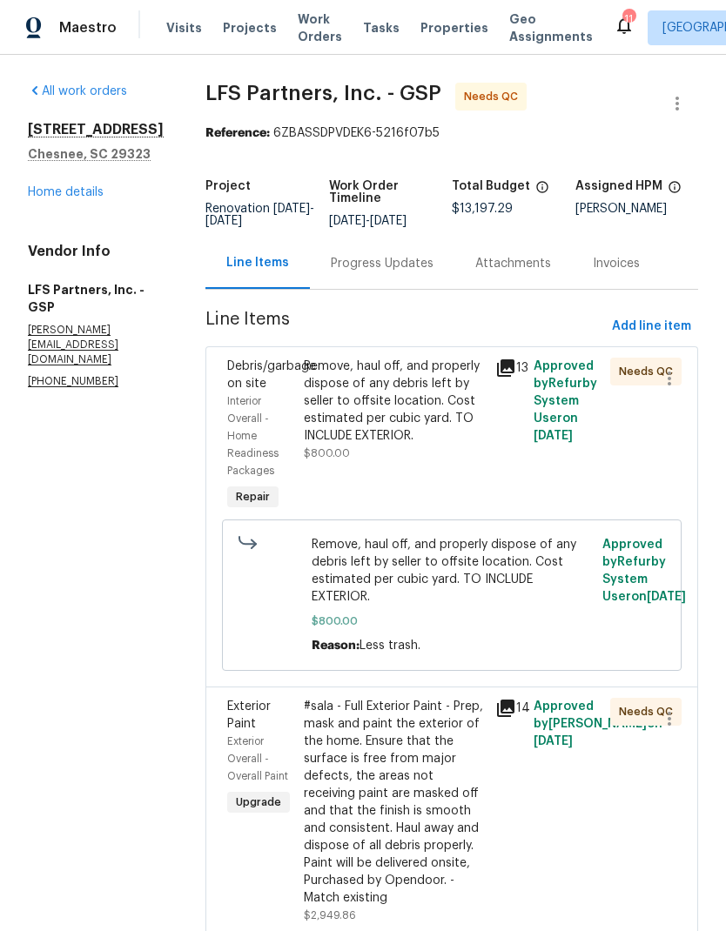
click at [439, 358] on div "Remove, haul off, and properly dispose of any debris left by seller to offsite …" at bounding box center [394, 401] width 181 height 87
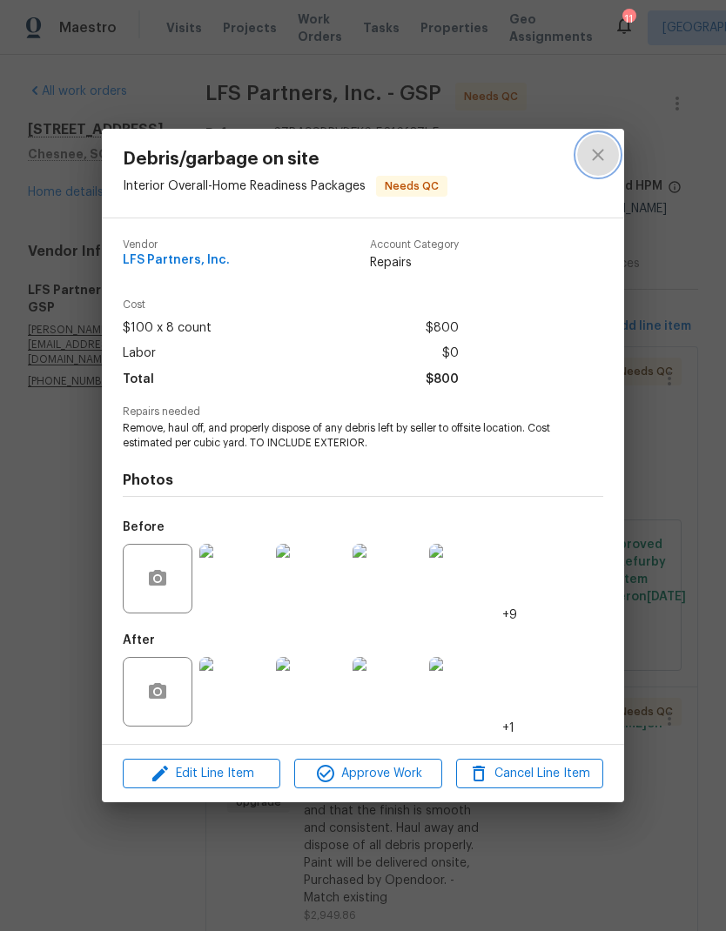
click at [598, 145] on icon "close" at bounding box center [597, 154] width 21 height 21
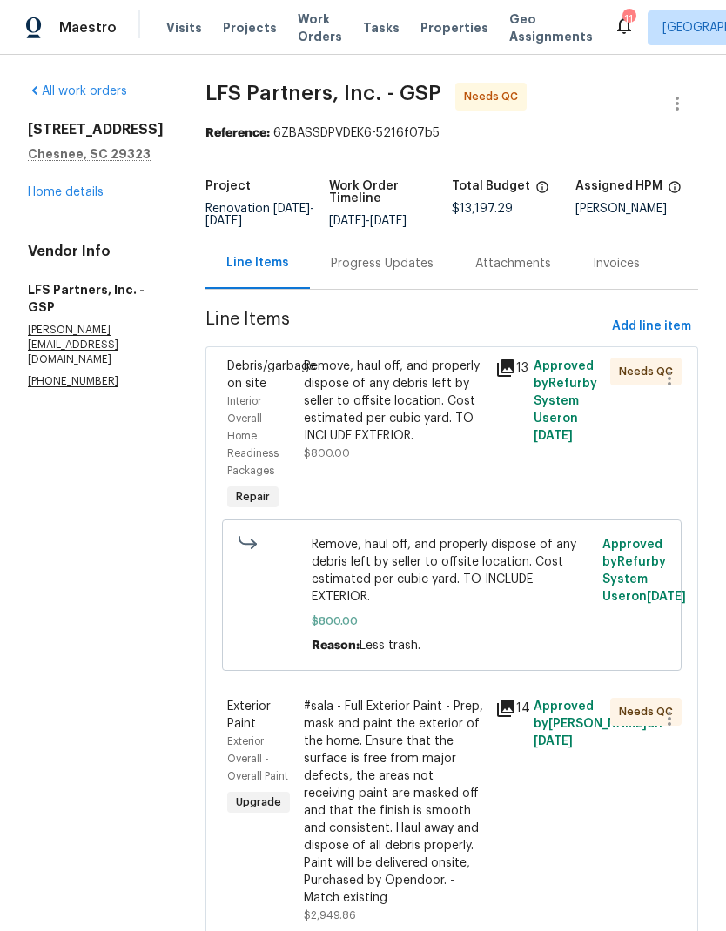
click at [437, 358] on div "Remove, haul off, and properly dispose of any debris left by seller to offsite …" at bounding box center [394, 401] width 181 height 87
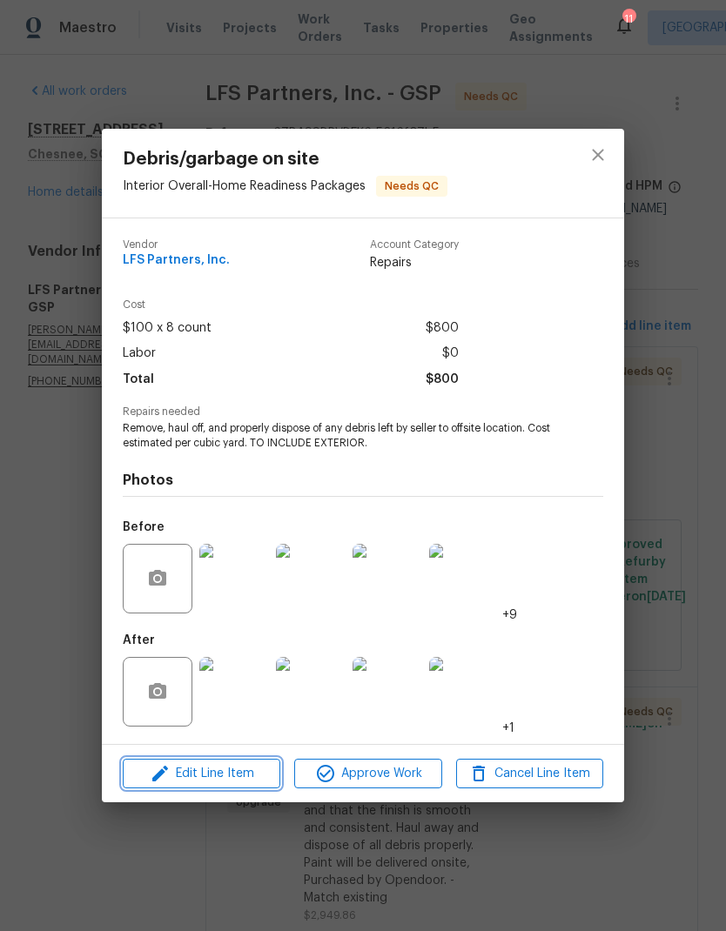
click at [256, 772] on span "Edit Line Item" at bounding box center [201, 774] width 147 height 22
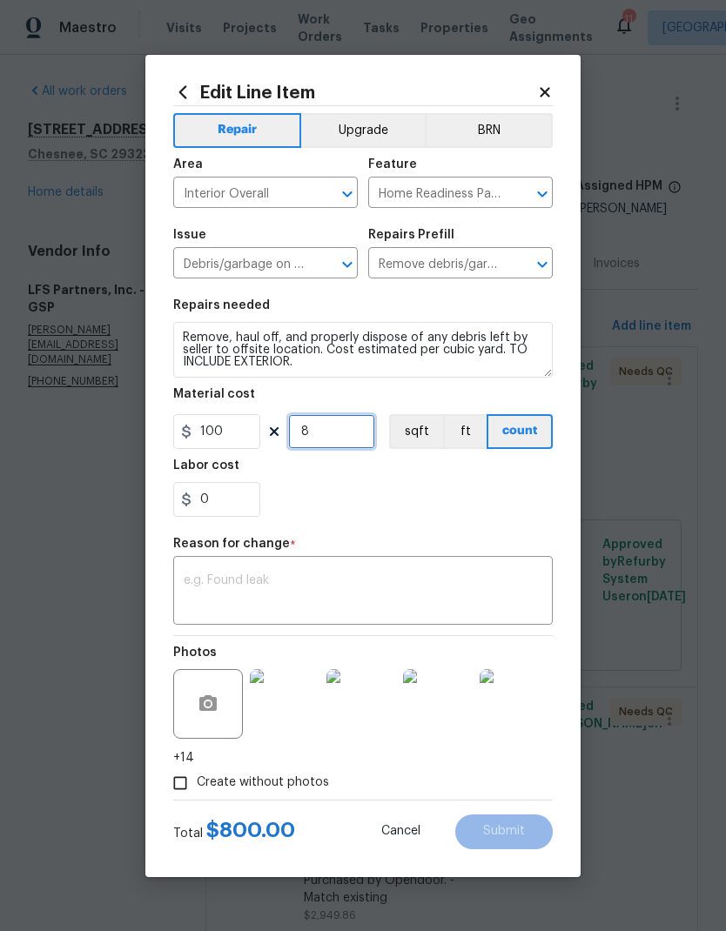
click at [313, 434] on input "8" at bounding box center [331, 431] width 87 height 35
click at [312, 433] on input "8" at bounding box center [331, 431] width 87 height 35
click at [520, 505] on div "0" at bounding box center [362, 499] width 379 height 35
click at [538, 95] on icon at bounding box center [545, 92] width 16 height 16
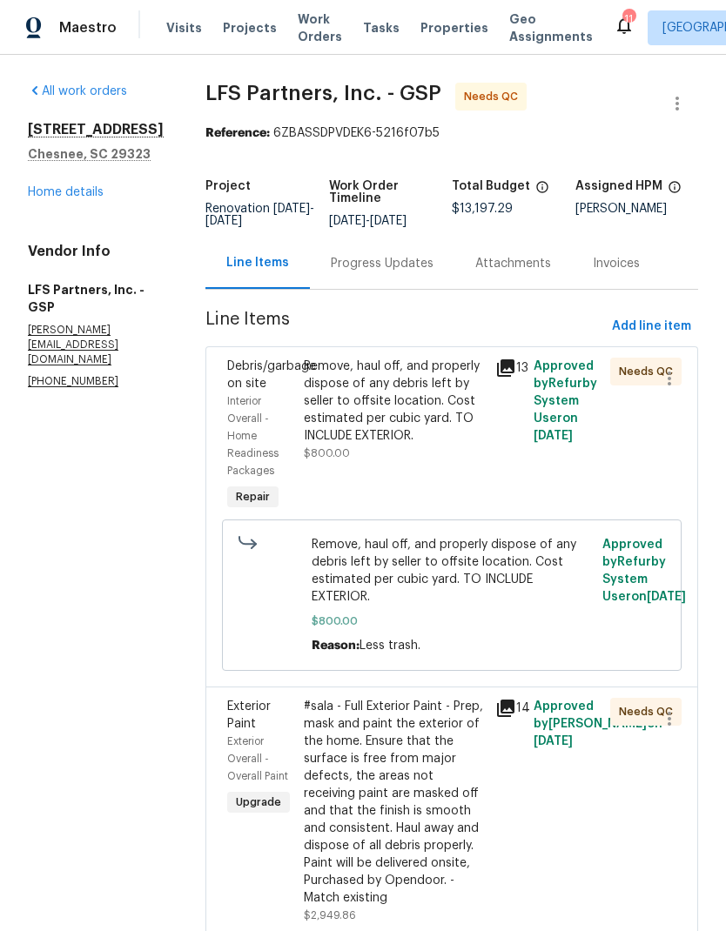
click at [384, 372] on div "Remove, haul off, and properly dispose of any debris left by seller to offsite …" at bounding box center [394, 401] width 181 height 87
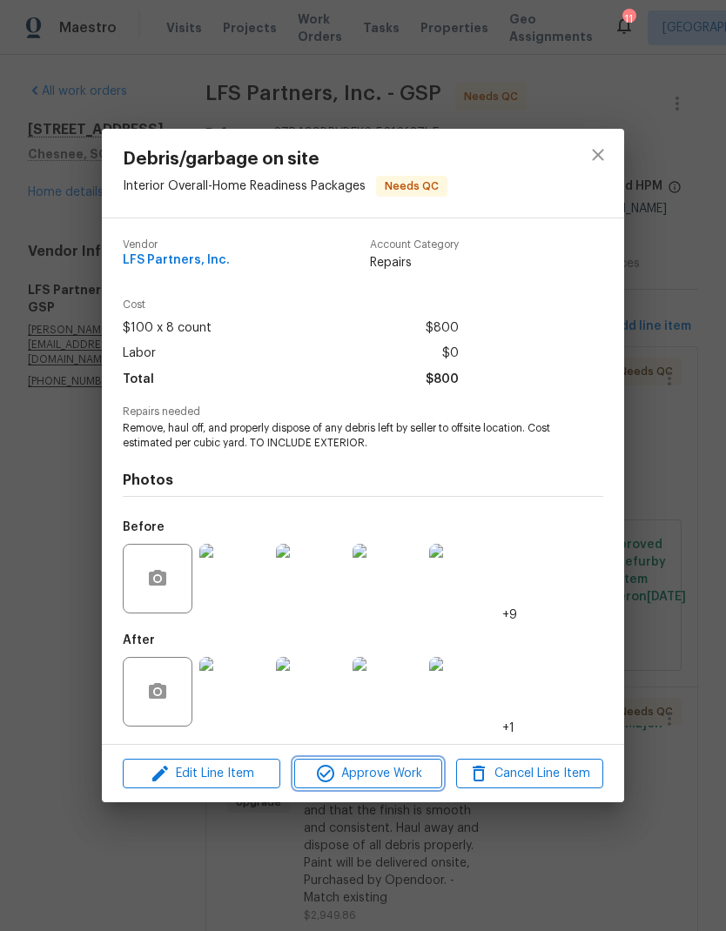
click at [401, 778] on span "Approve Work" at bounding box center [367, 774] width 137 height 22
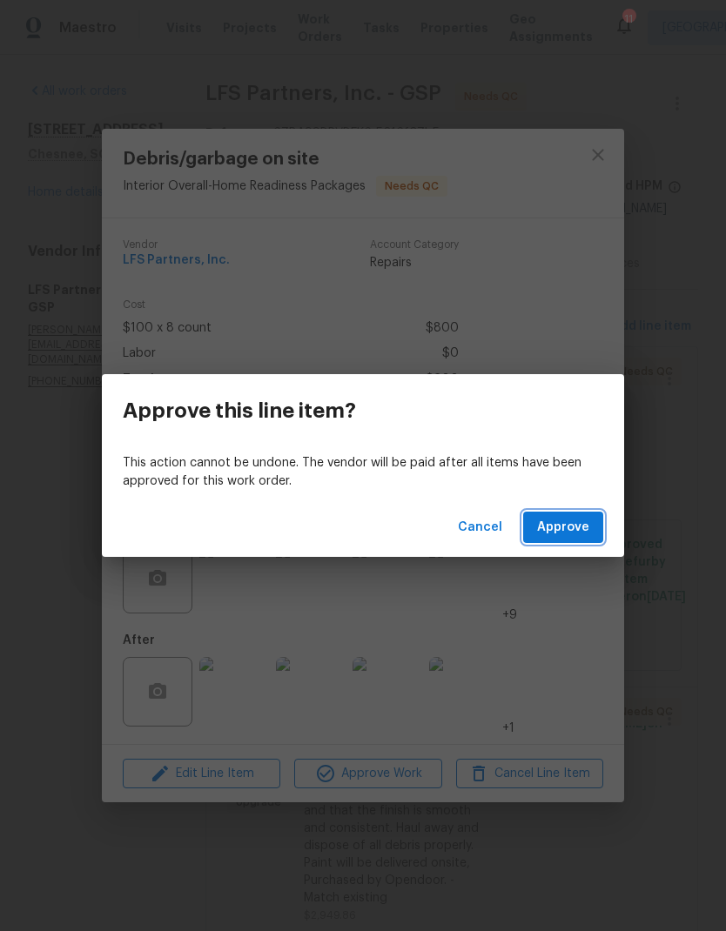
click at [575, 540] on button "Approve" at bounding box center [563, 528] width 80 height 32
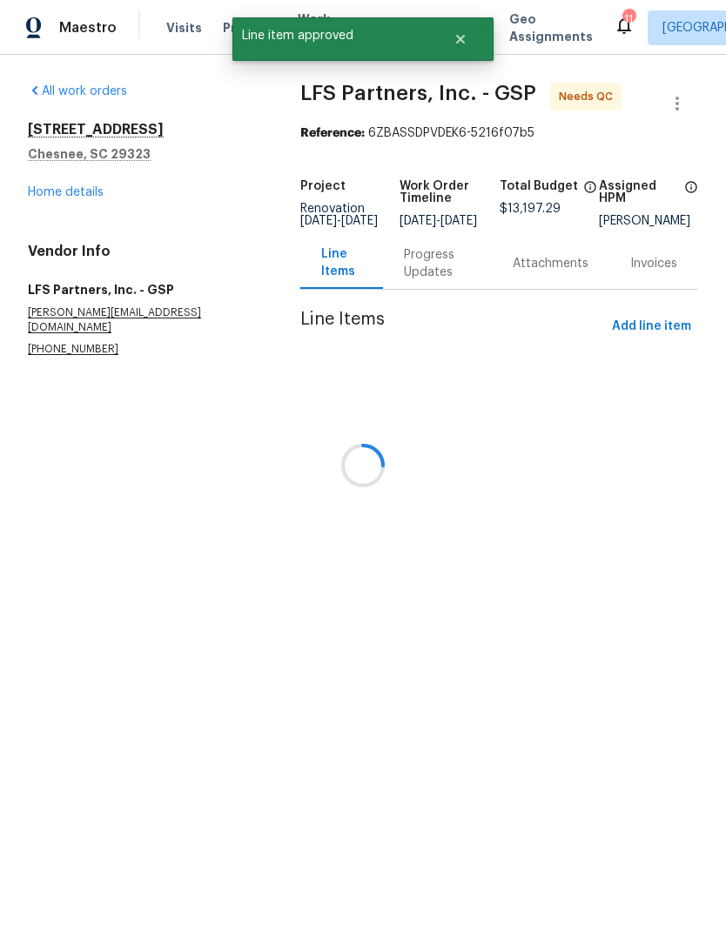
scroll to position [0, 0]
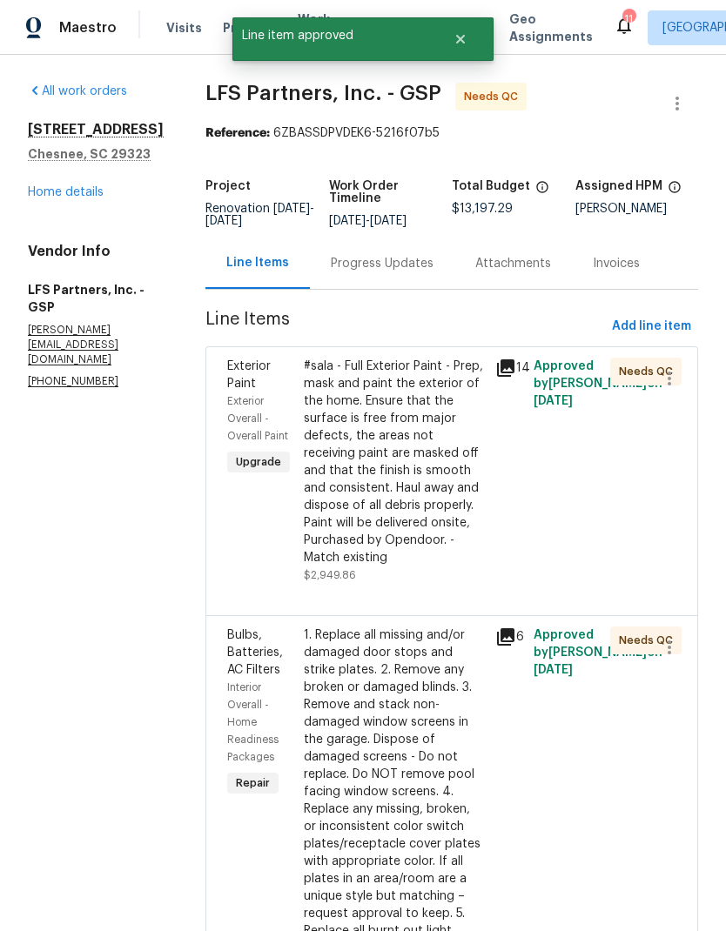
click at [381, 545] on div "#sala - Full Exterior Paint - Prep, mask and paint the exterior of the home. En…" at bounding box center [394, 462] width 181 height 209
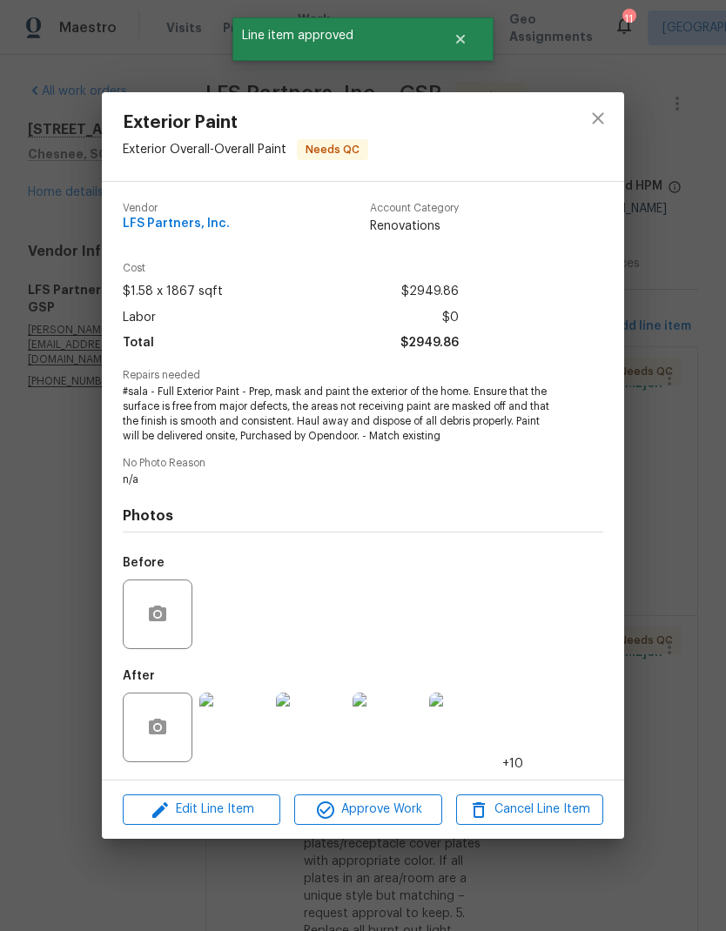
click at [393, 808] on span "Approve Work" at bounding box center [367, 810] width 137 height 22
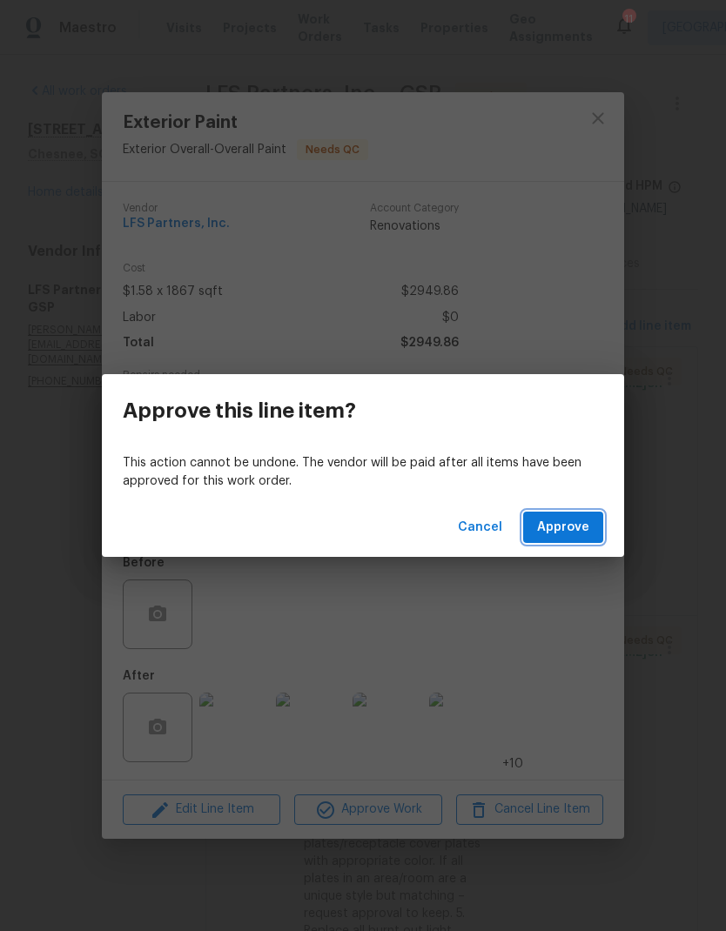
click at [569, 542] on button "Approve" at bounding box center [563, 528] width 80 height 32
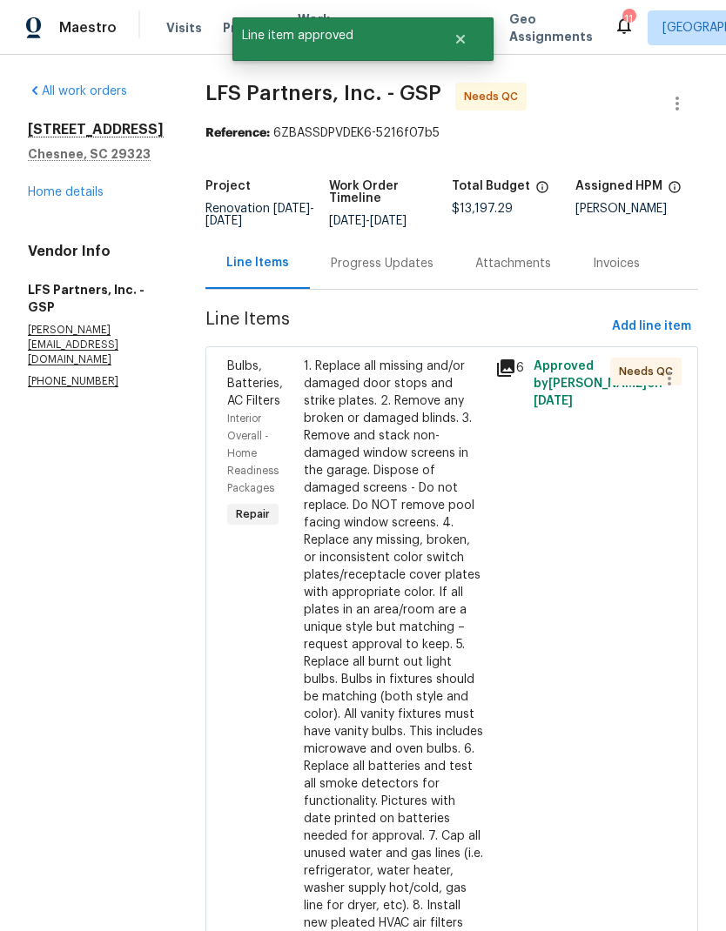
click at [372, 453] on div "1. Replace all missing and/or damaged door stops and strike plates. 2. Remove a…" at bounding box center [394, 645] width 181 height 574
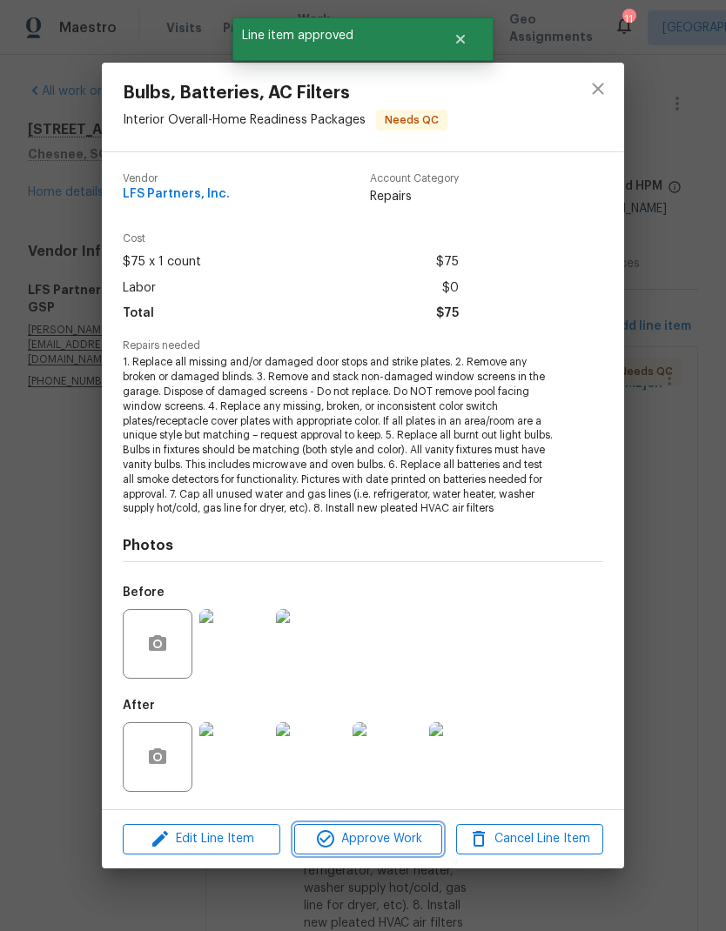
click at [386, 840] on span "Approve Work" at bounding box center [367, 839] width 137 height 22
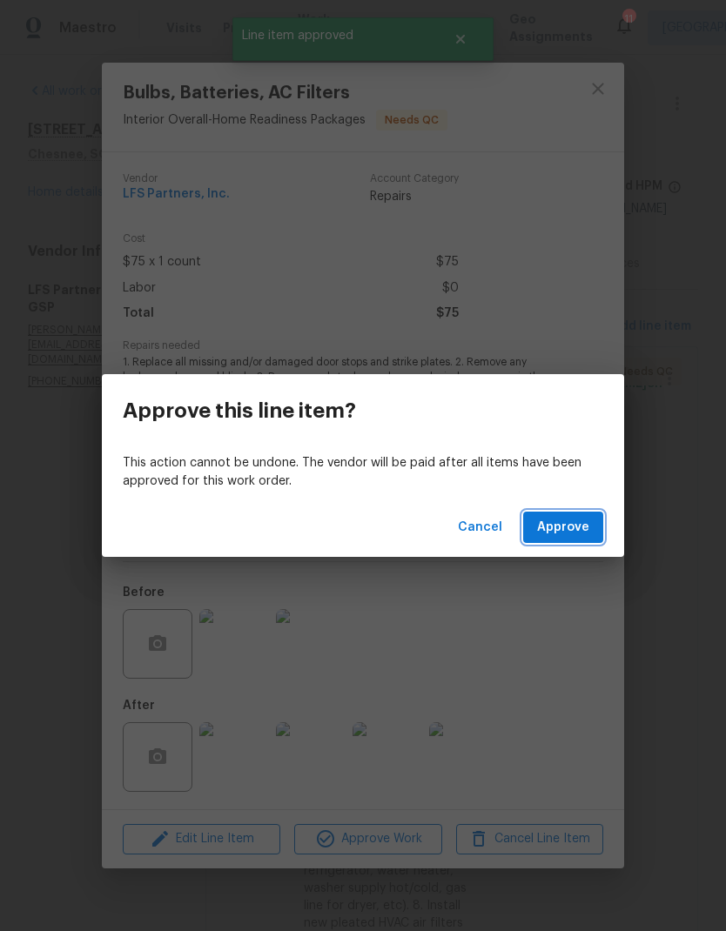
click at [576, 529] on span "Approve" at bounding box center [563, 528] width 52 height 22
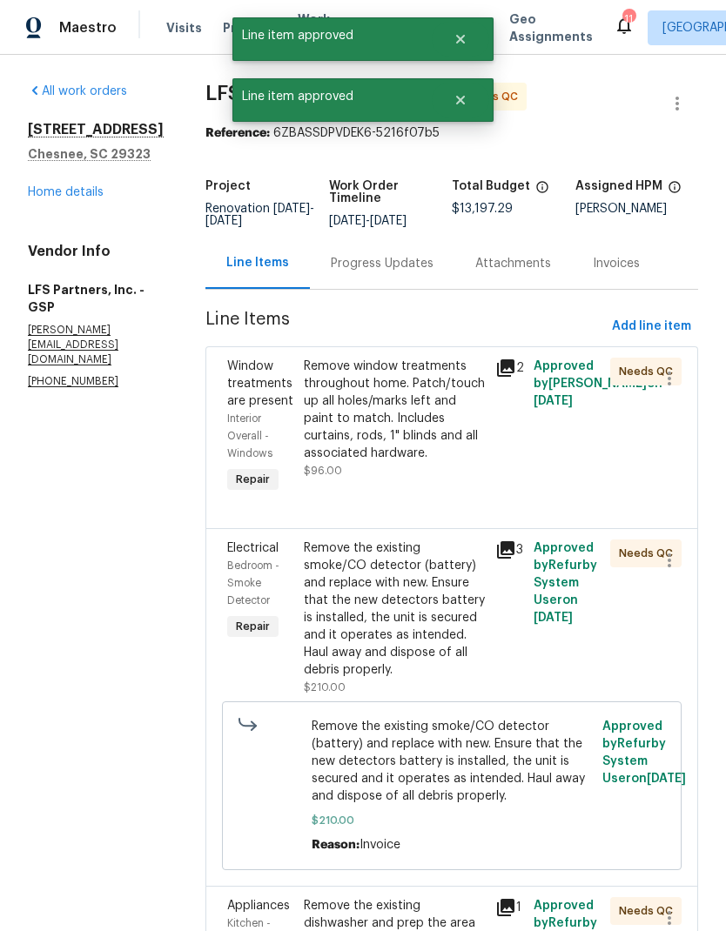
click at [409, 403] on div "Remove window treatments throughout home. Patch/touch up all holes/marks left a…" at bounding box center [394, 410] width 181 height 104
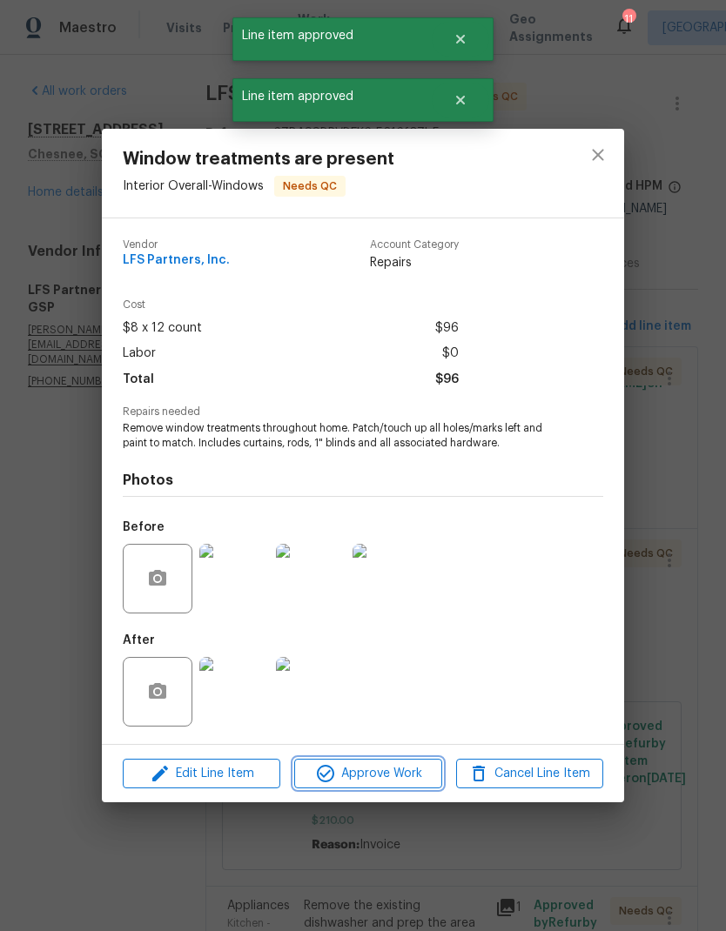
click at [410, 770] on span "Approve Work" at bounding box center [367, 774] width 137 height 22
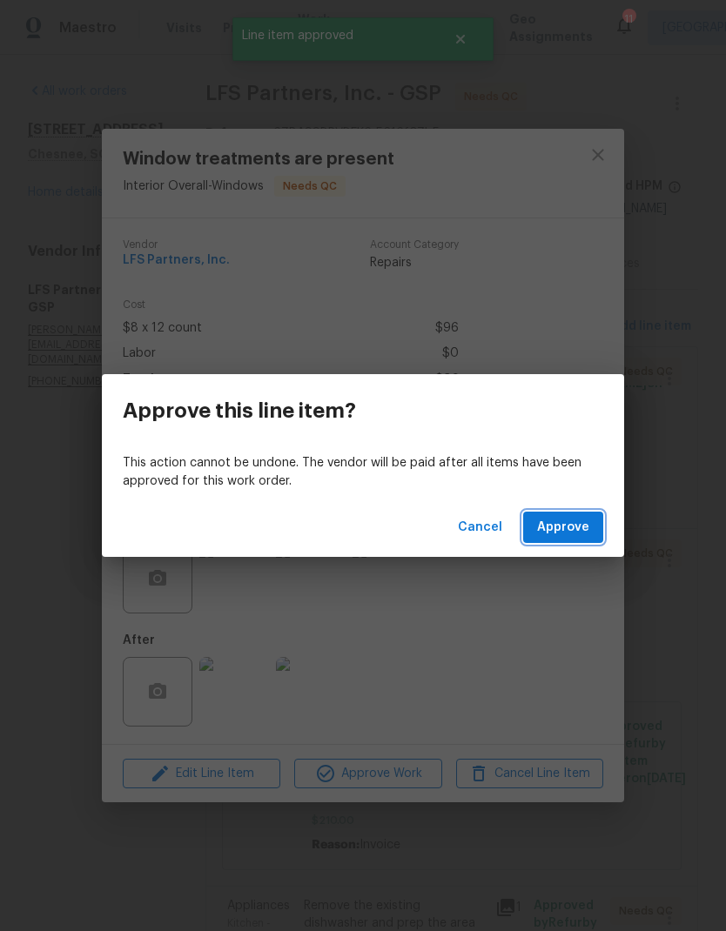
click at [580, 526] on span "Approve" at bounding box center [563, 528] width 52 height 22
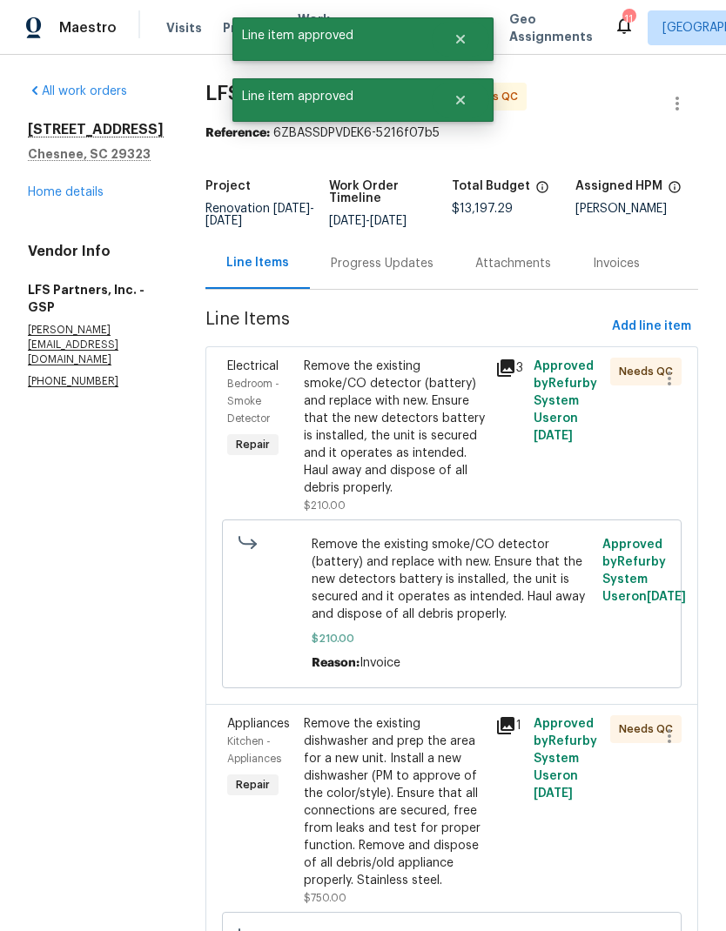
click at [387, 429] on div "Remove the existing smoke/CO detector (battery) and replace with new. Ensure th…" at bounding box center [394, 427] width 181 height 139
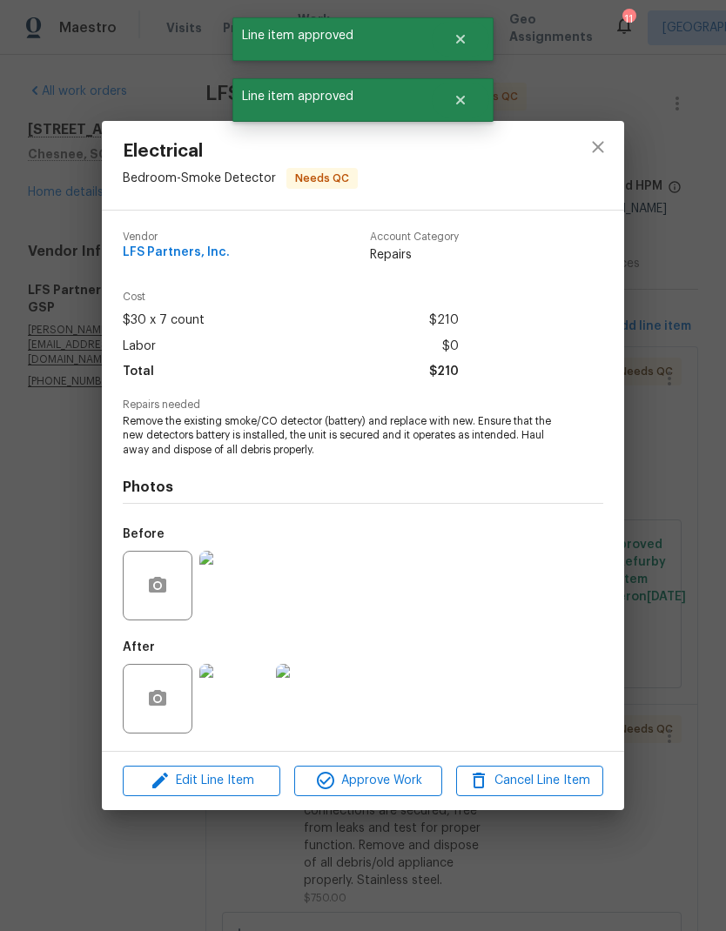
click at [411, 788] on span "Approve Work" at bounding box center [367, 781] width 137 height 22
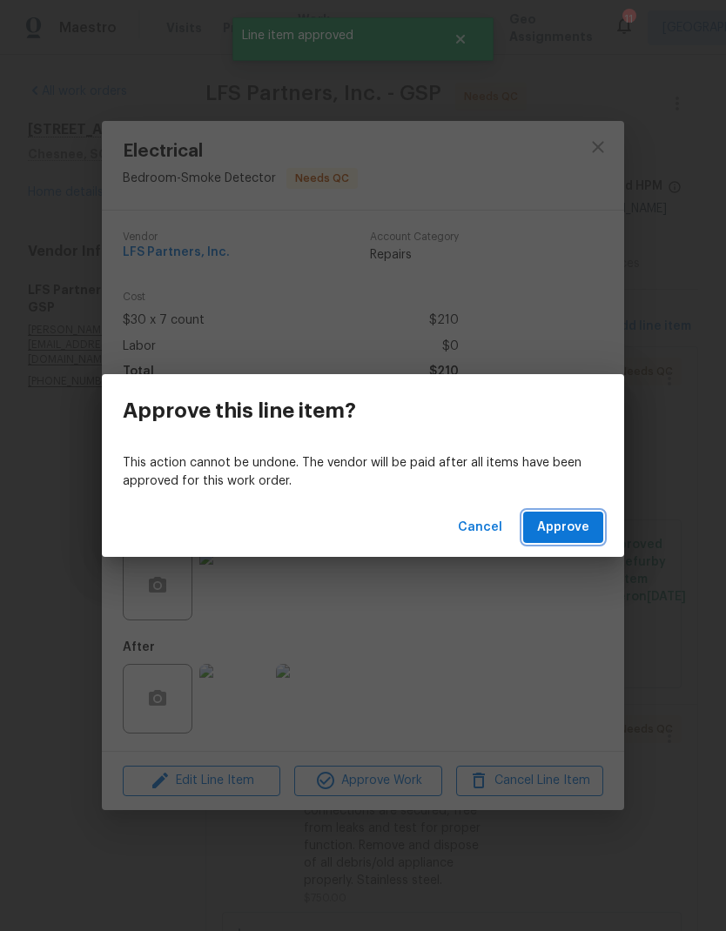
click at [560, 527] on span "Approve" at bounding box center [563, 528] width 52 height 22
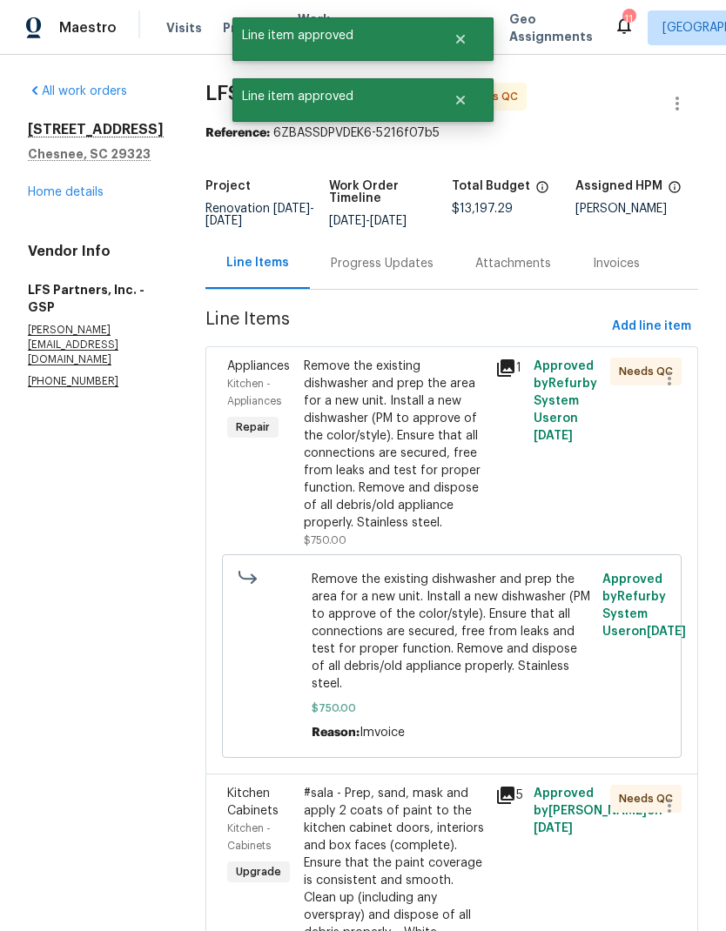
click at [407, 428] on div "Remove the existing dishwasher and prep the area for a new unit. Install a new …" at bounding box center [394, 445] width 181 height 174
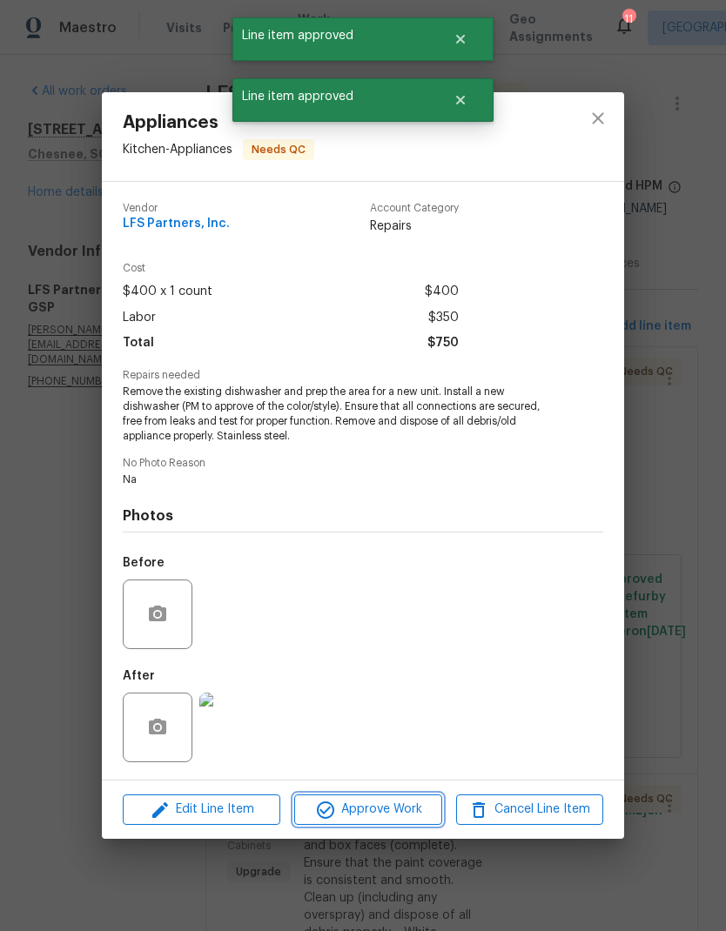
click at [406, 808] on span "Approve Work" at bounding box center [367, 810] width 137 height 22
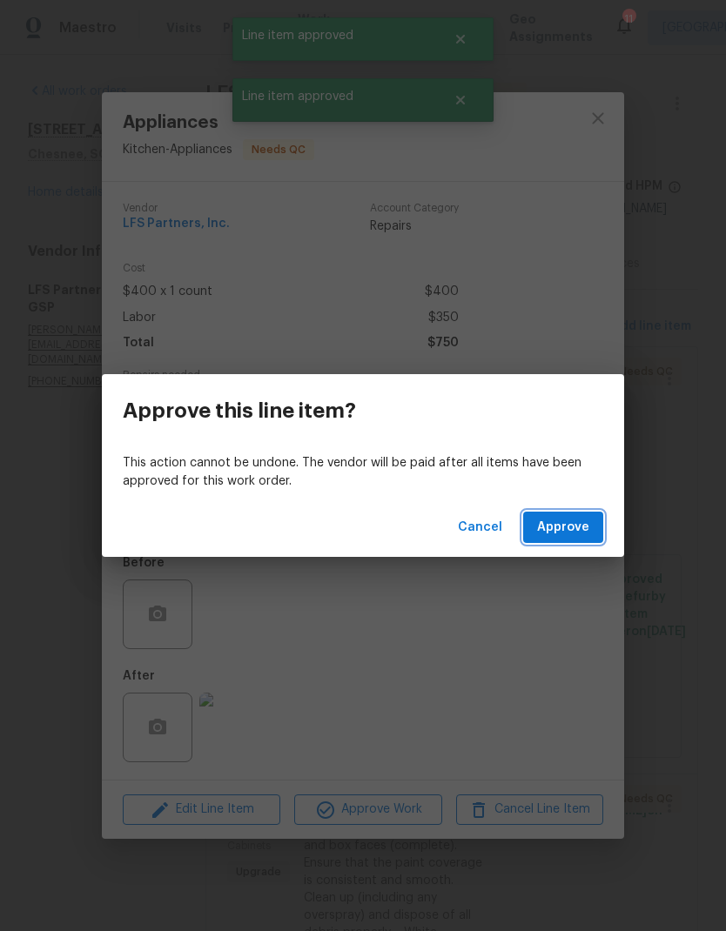
click at [543, 517] on span "Approve" at bounding box center [563, 528] width 52 height 22
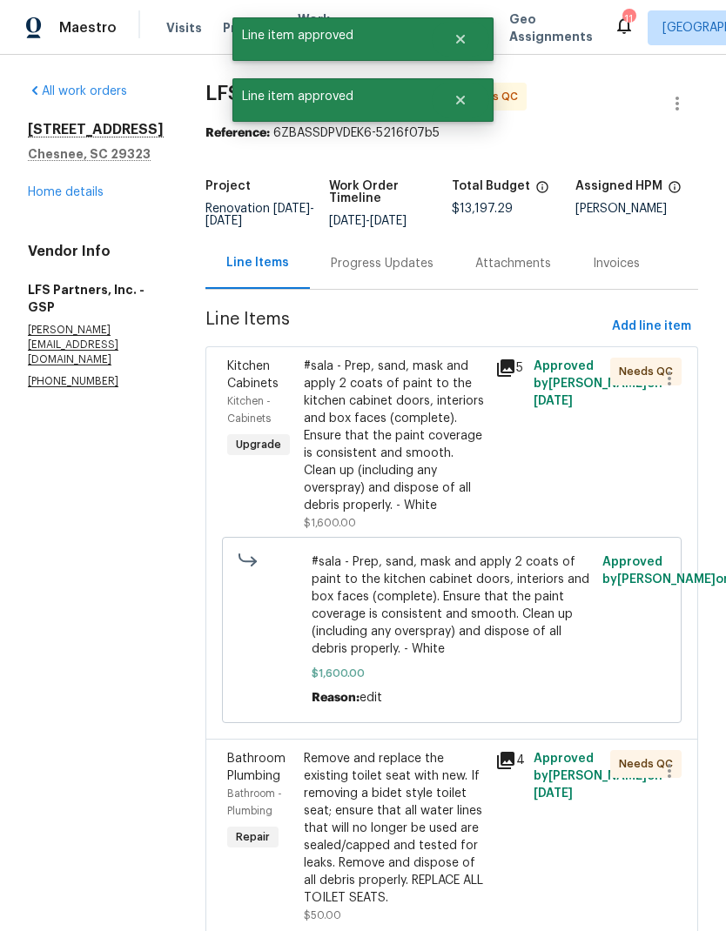
click at [398, 467] on div "#sala - Prep, sand, mask and apply 2 coats of paint to the kitchen cabinet door…" at bounding box center [394, 436] width 181 height 157
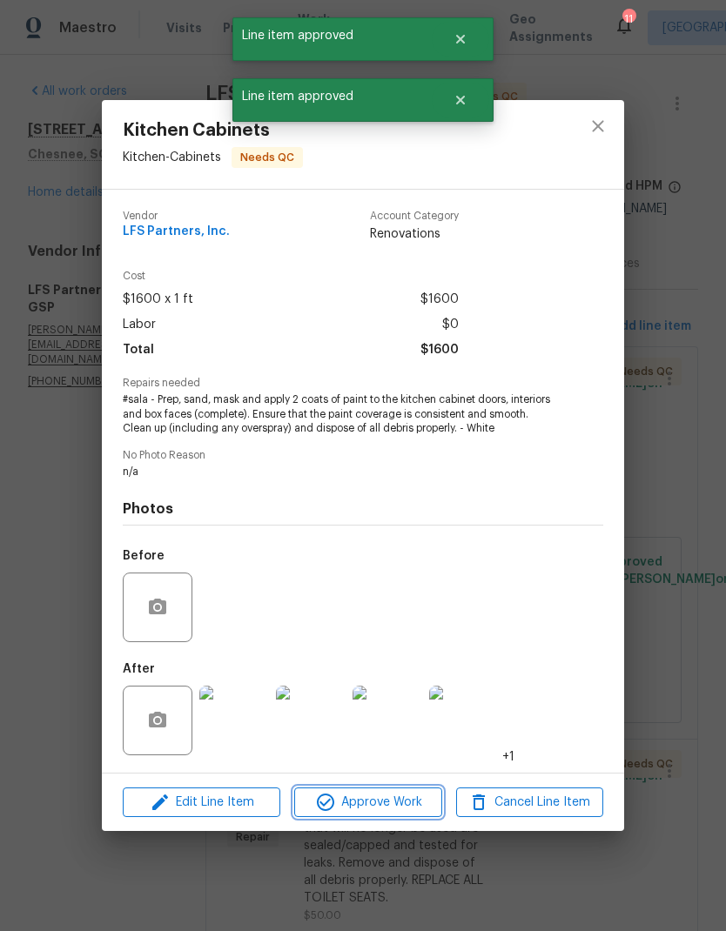
click at [426, 794] on span "Approve Work" at bounding box center [367, 803] width 137 height 22
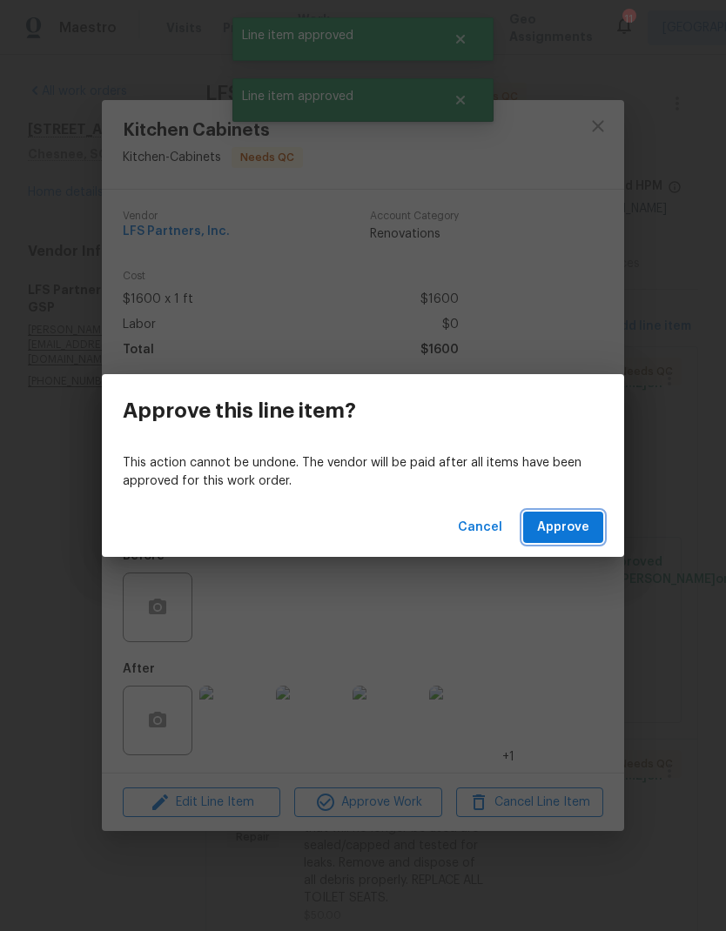
click at [571, 541] on button "Approve" at bounding box center [563, 528] width 80 height 32
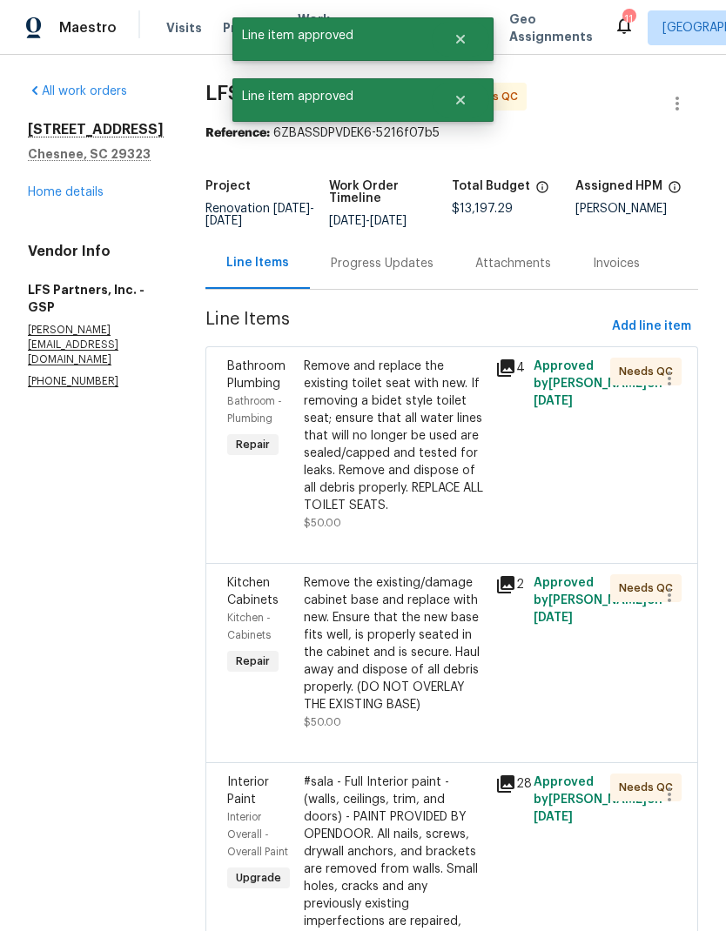
click at [388, 442] on div "Remove and replace the existing toilet seat with new. If removing a bidet style…" at bounding box center [394, 436] width 181 height 157
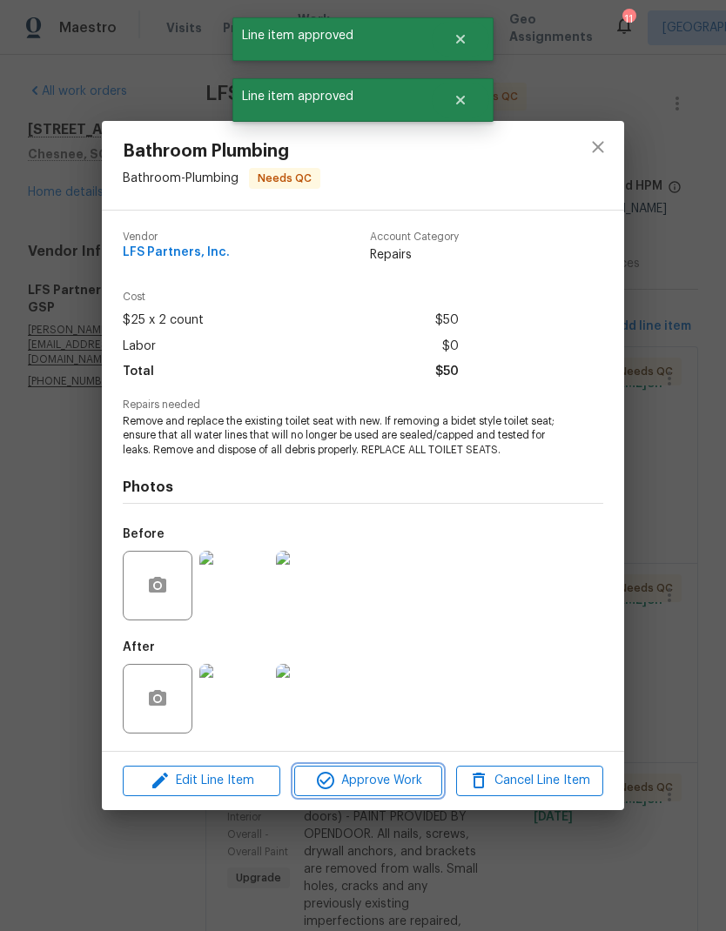
click at [391, 794] on button "Approve Work" at bounding box center [367, 781] width 147 height 30
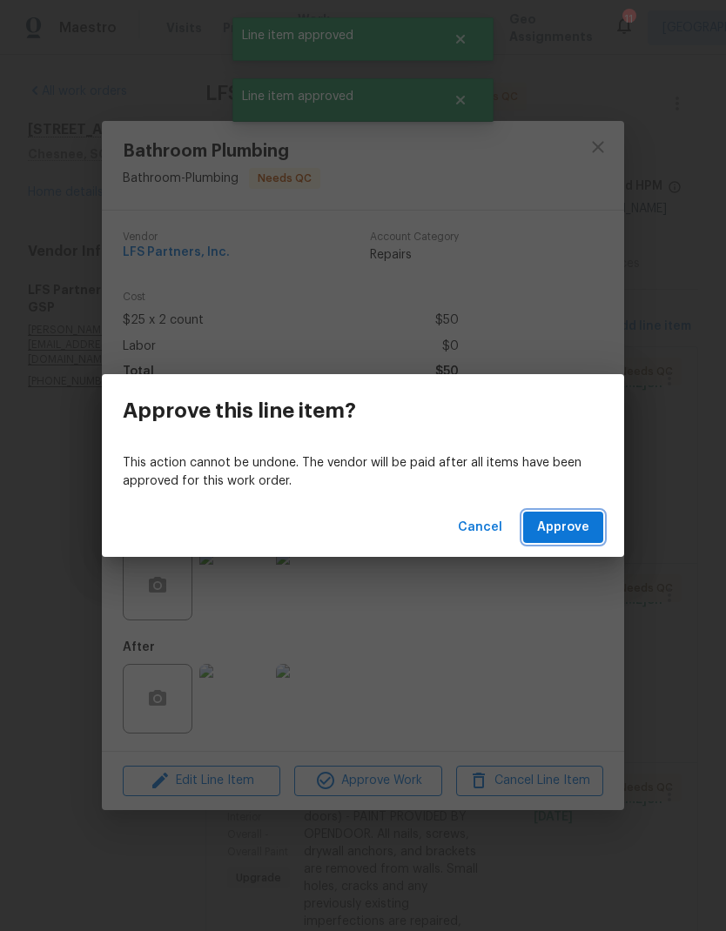
click at [583, 528] on span "Approve" at bounding box center [563, 528] width 52 height 22
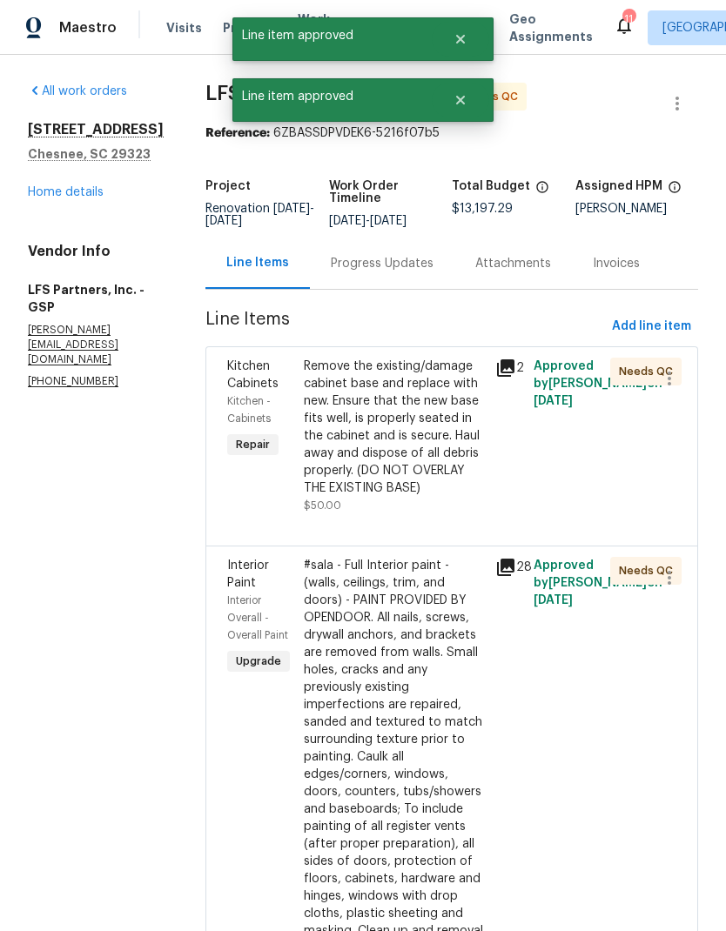
click at [396, 417] on div "Remove the existing/damage cabinet base and replace with new. Ensure that the n…" at bounding box center [394, 427] width 181 height 139
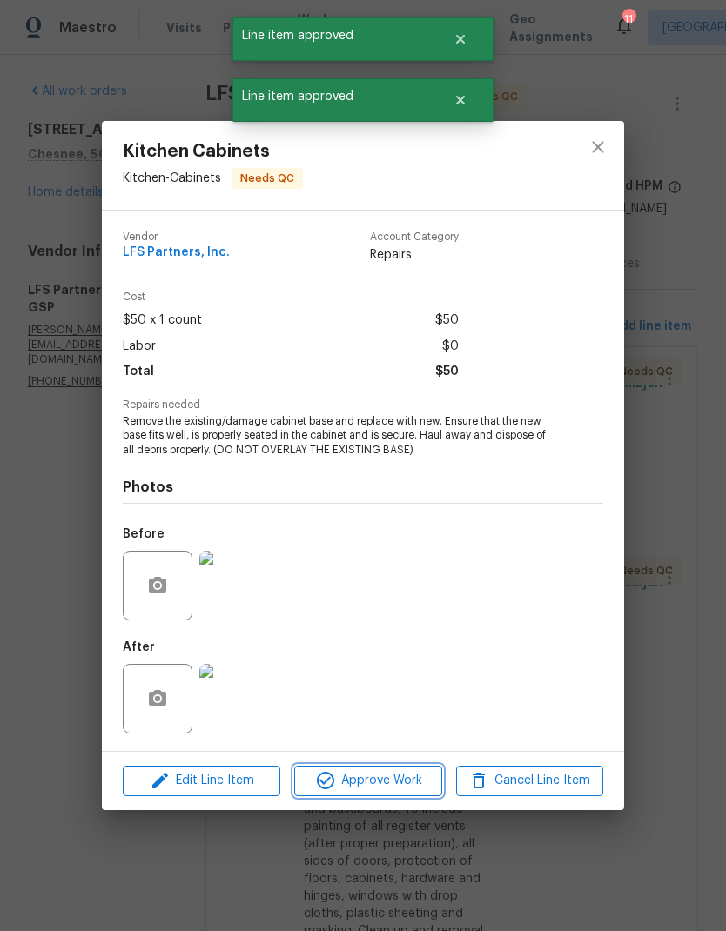
click at [399, 794] on button "Approve Work" at bounding box center [367, 781] width 147 height 30
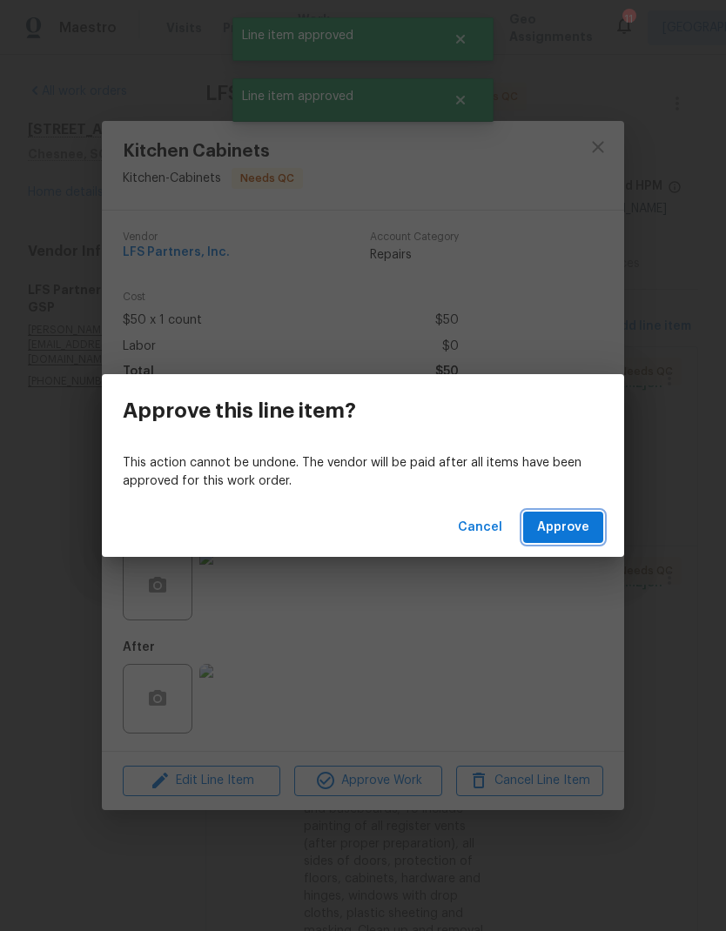
click at [586, 532] on span "Approve" at bounding box center [563, 528] width 52 height 22
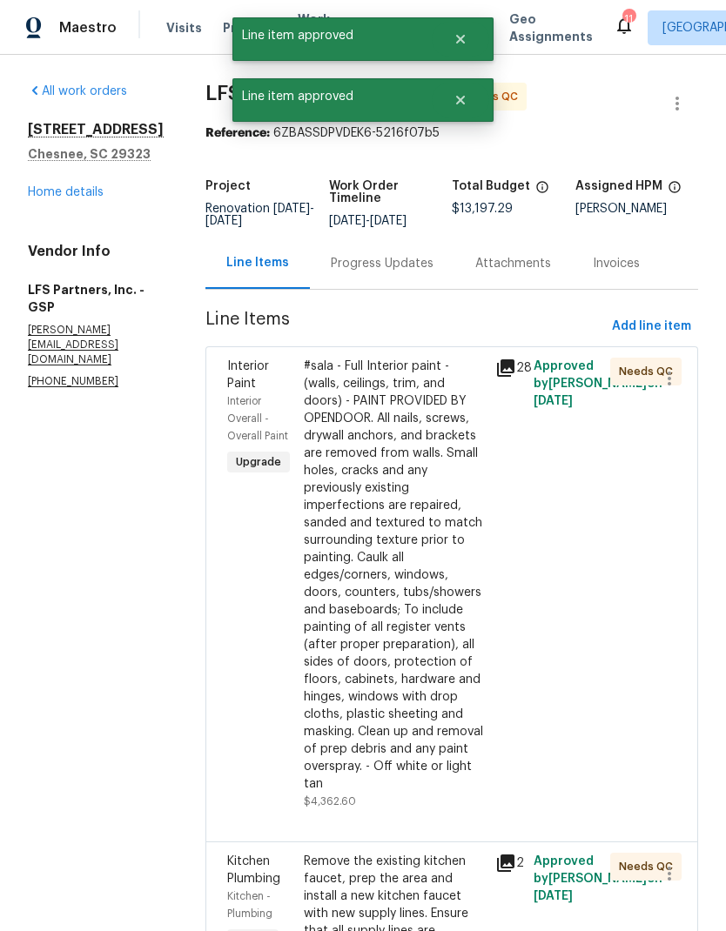
click at [396, 405] on div "#sala - Full Interior paint - (walls, ceilings, trim, and doors) - PAINT PROVID…" at bounding box center [394, 575] width 181 height 435
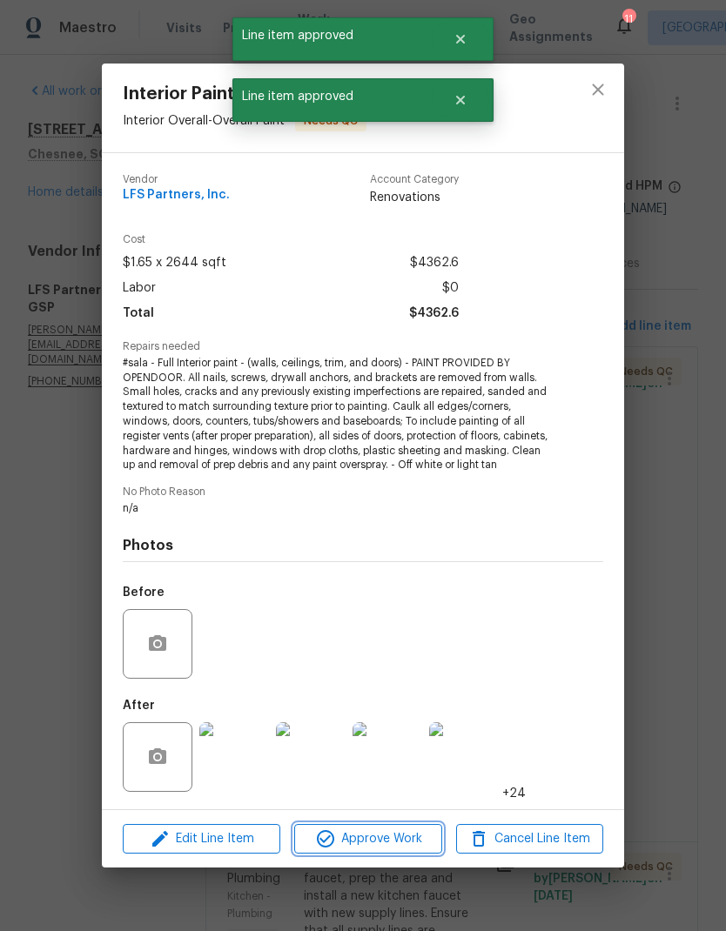
click at [396, 835] on span "Approve Work" at bounding box center [367, 839] width 137 height 22
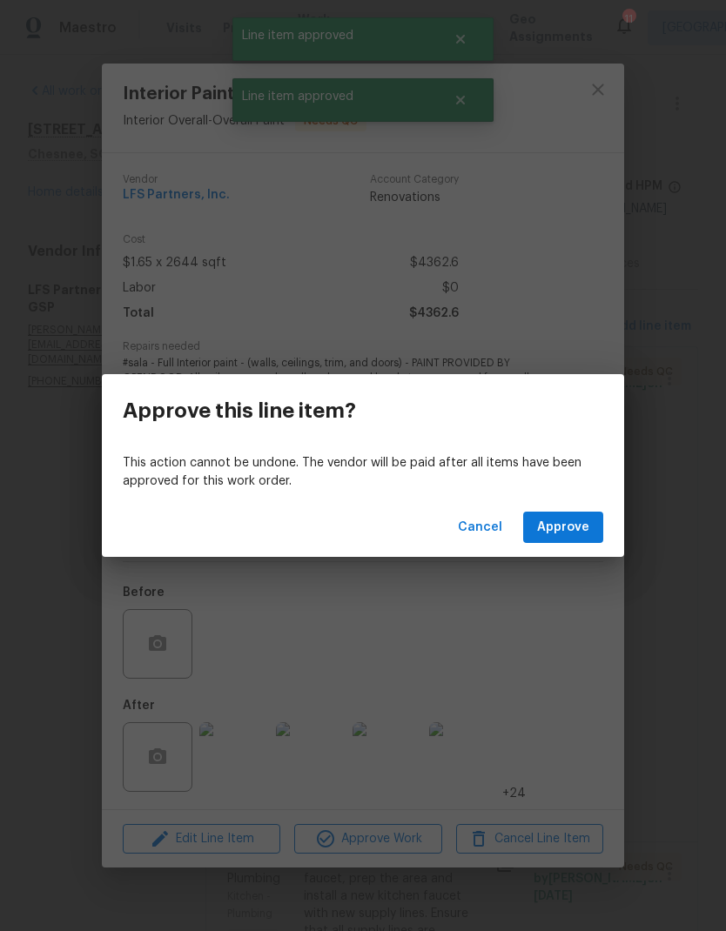
click at [556, 535] on span "Approve" at bounding box center [563, 528] width 52 height 22
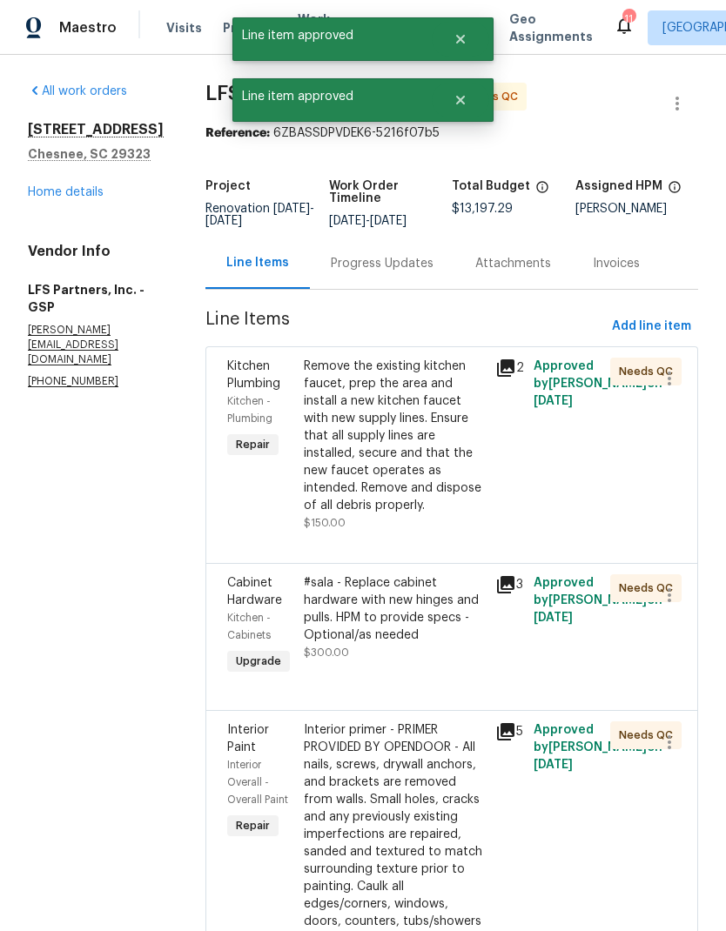
click at [392, 462] on div "Remove the existing kitchen faucet, prep the area and install a new kitchen fau…" at bounding box center [394, 436] width 181 height 157
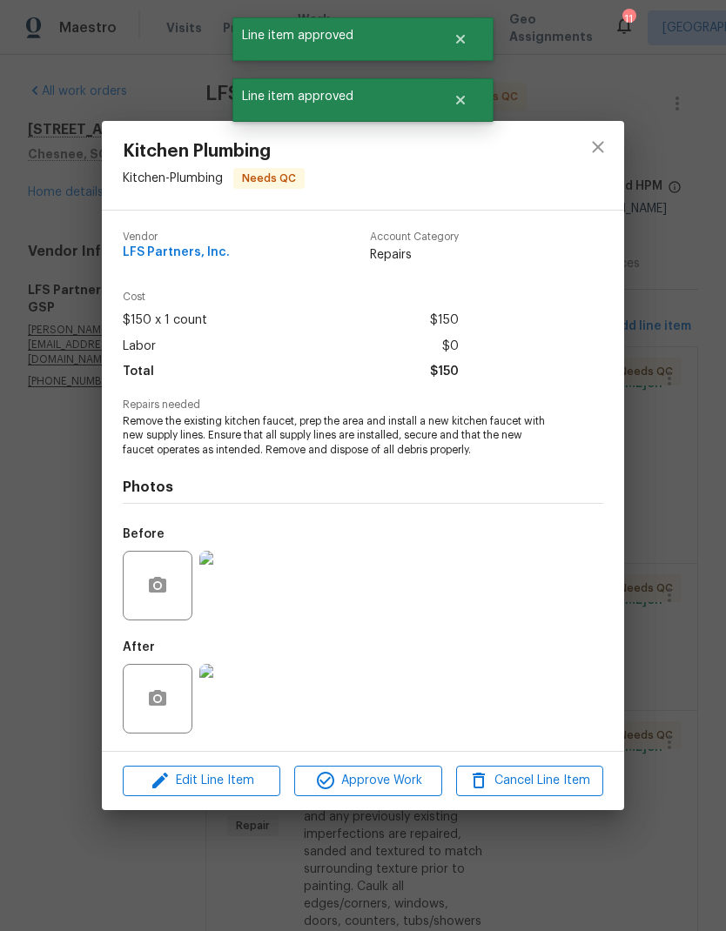
click at [397, 810] on div "Edit Line Item Approve Work Cancel Line Item" at bounding box center [363, 781] width 522 height 58
click at [412, 773] on span "Approve Work" at bounding box center [367, 781] width 137 height 22
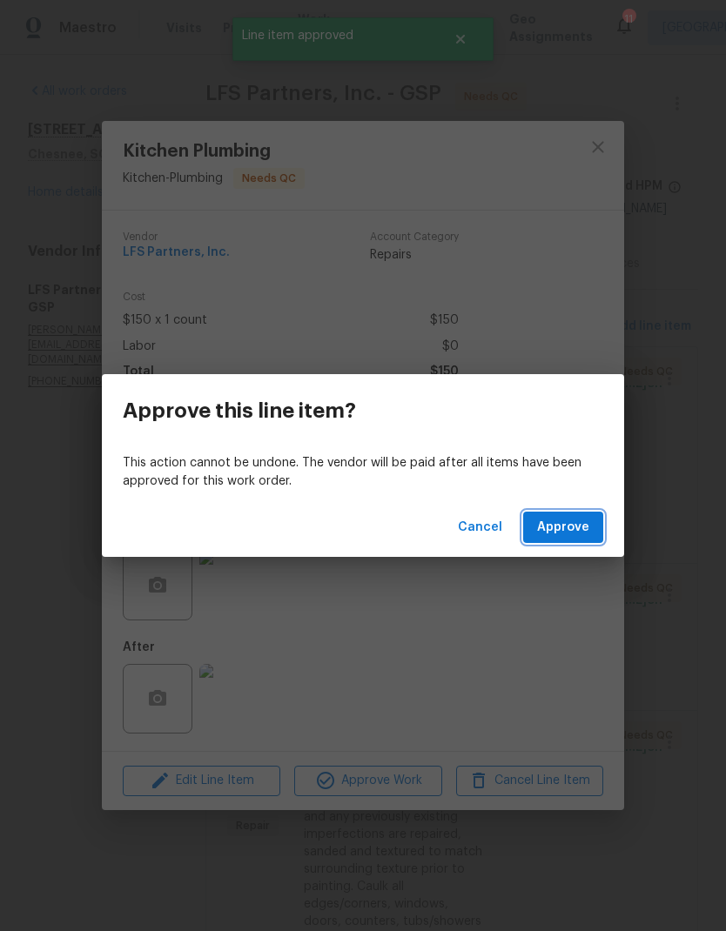
click at [548, 533] on span "Approve" at bounding box center [563, 528] width 52 height 22
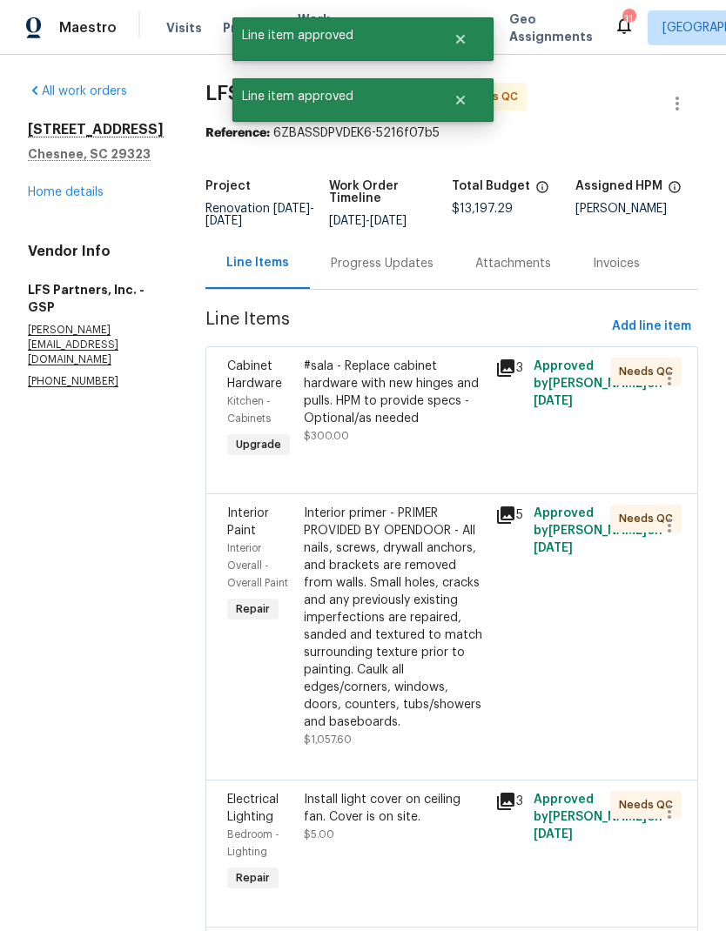
click at [416, 416] on div "#sala - Replace cabinet hardware with new hinges and pulls. HPM to provide spec…" at bounding box center [394, 393] width 181 height 70
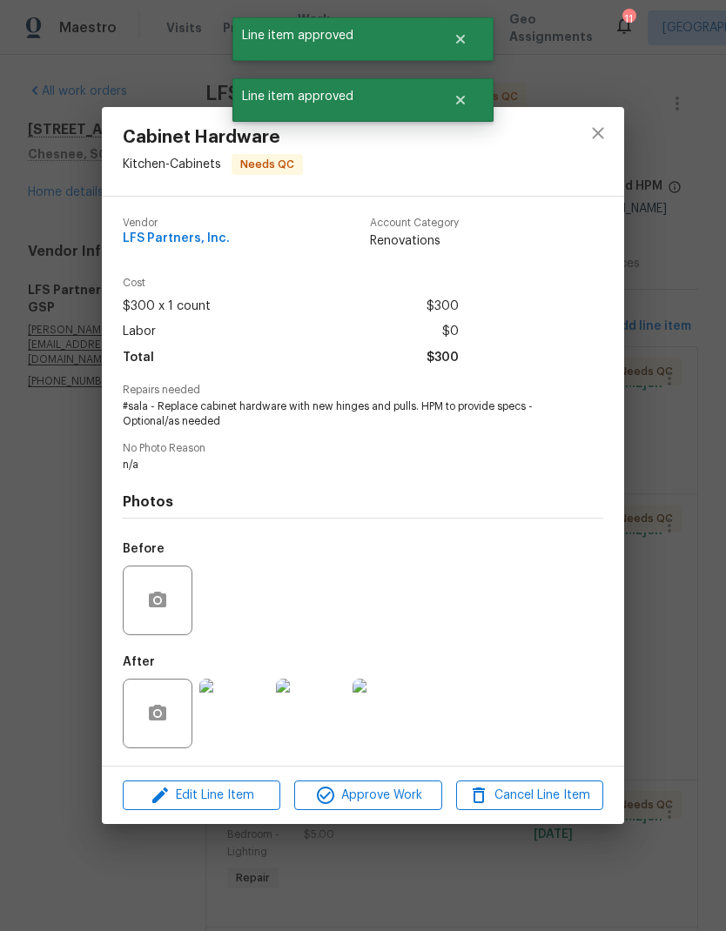
click at [390, 786] on button "Approve Work" at bounding box center [367, 796] width 147 height 30
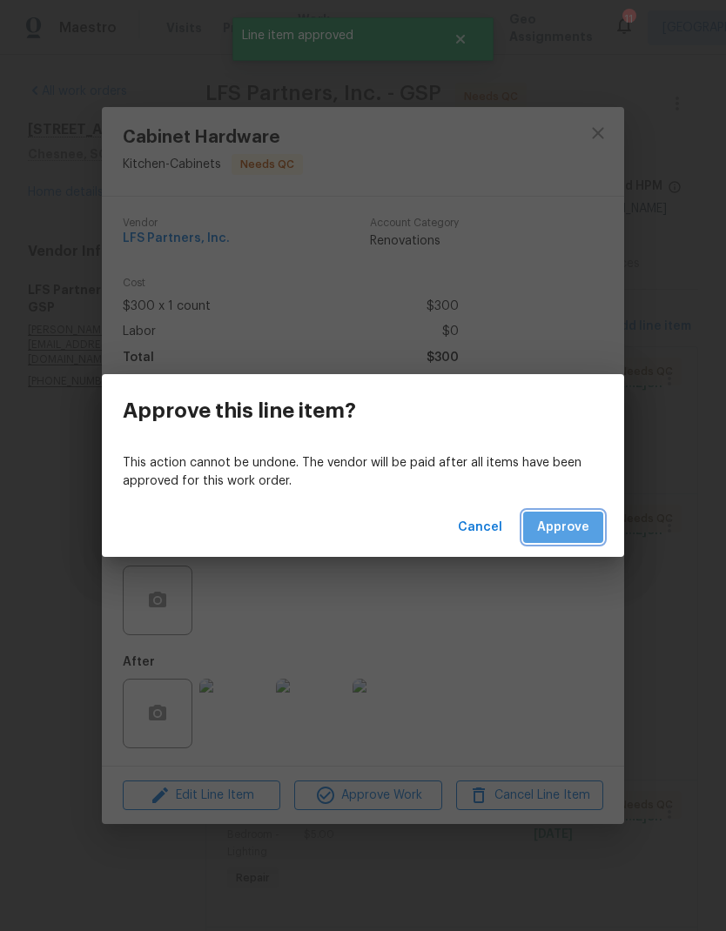
click at [565, 538] on button "Approve" at bounding box center [563, 528] width 80 height 32
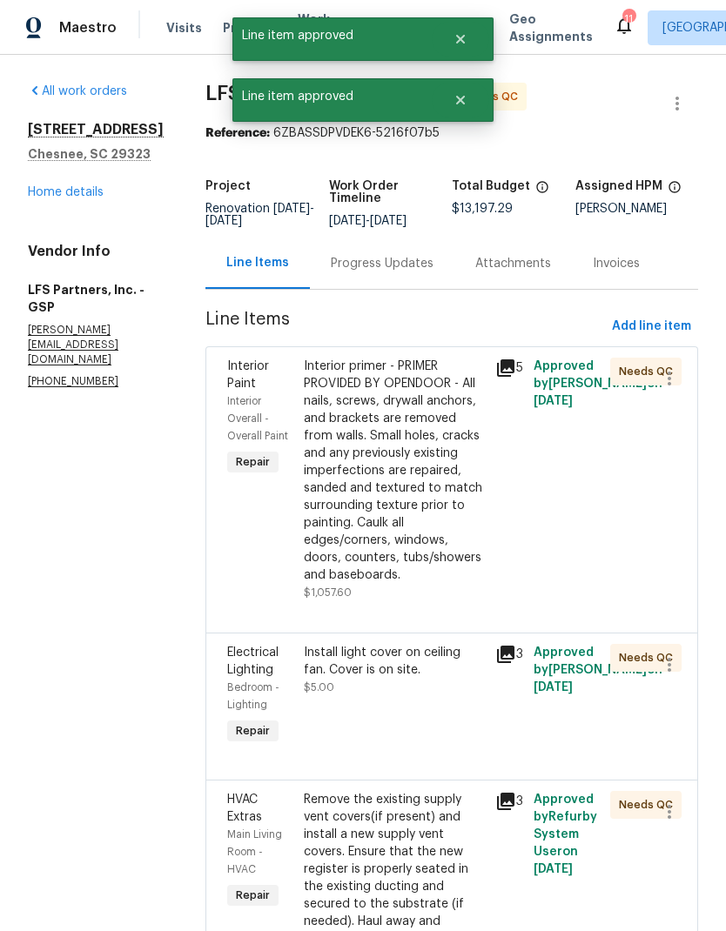
click at [367, 426] on div "Interior primer - PRIMER PROVIDED BY OPENDOOR - All nails, screws, drywall anch…" at bounding box center [394, 471] width 181 height 226
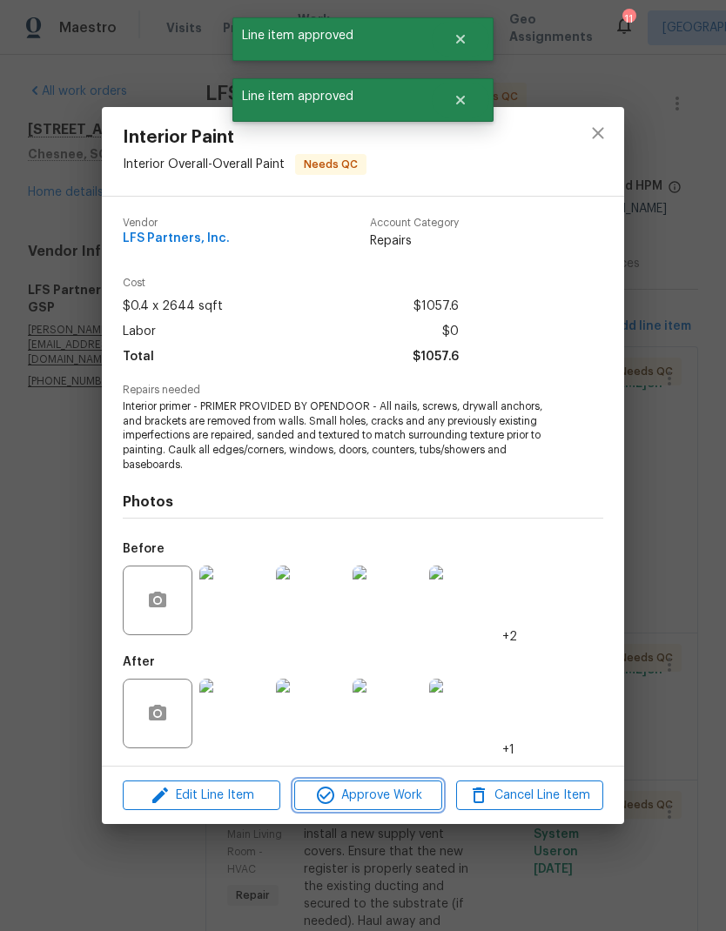
click at [398, 803] on span "Approve Work" at bounding box center [367, 796] width 137 height 22
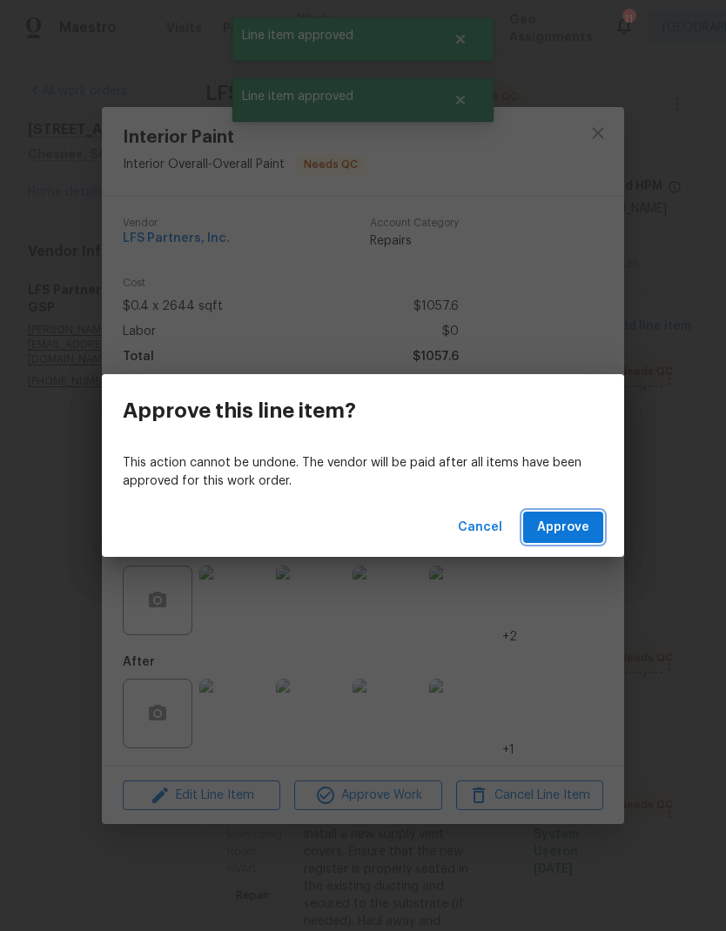
click at [573, 540] on button "Approve" at bounding box center [563, 528] width 80 height 32
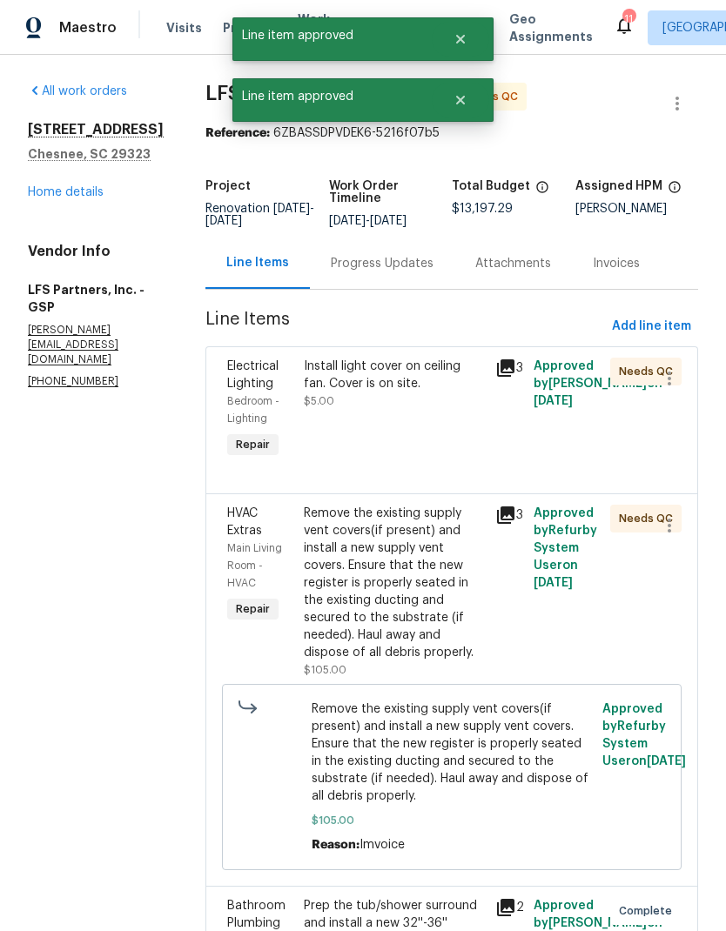
click at [375, 405] on div "Install light cover on ceiling fan. Cover is on site. $5.00" at bounding box center [394, 384] width 181 height 52
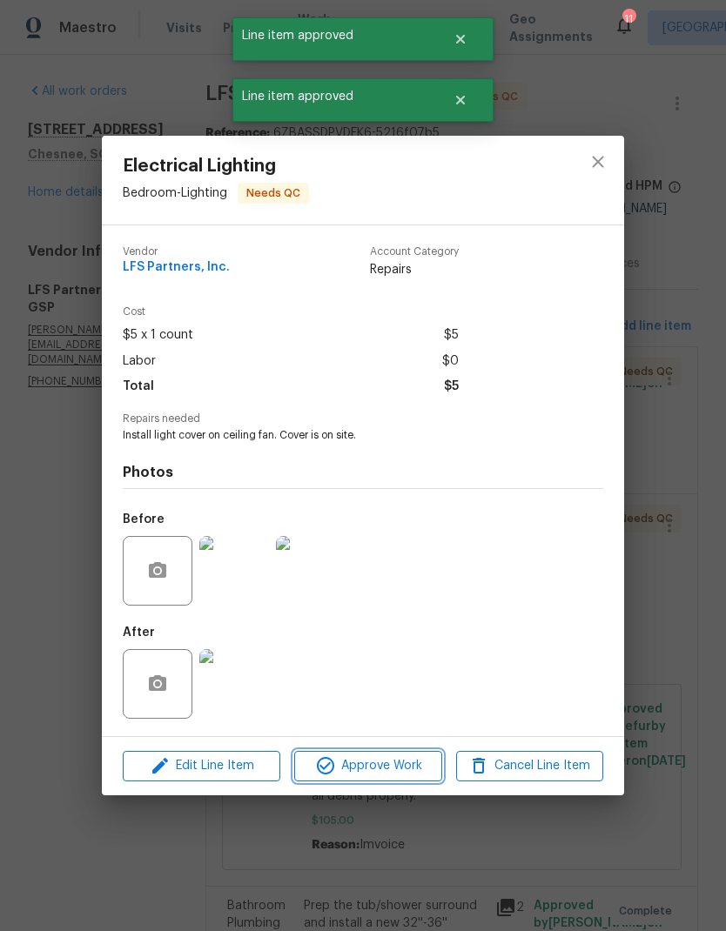
click at [396, 781] on button "Approve Work" at bounding box center [367, 766] width 147 height 30
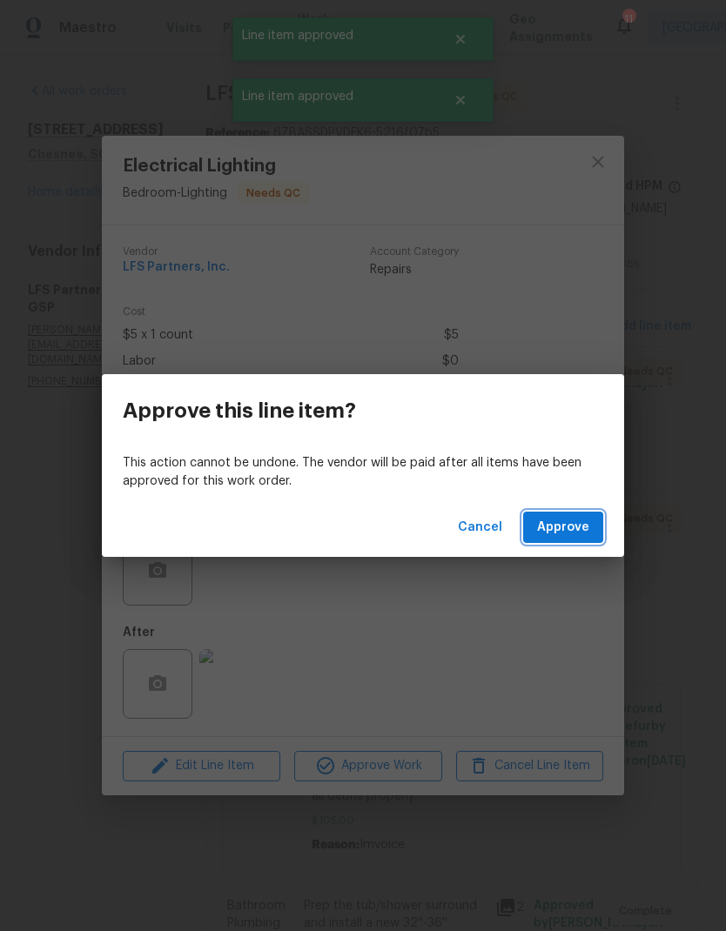
click at [573, 527] on span "Approve" at bounding box center [563, 528] width 52 height 22
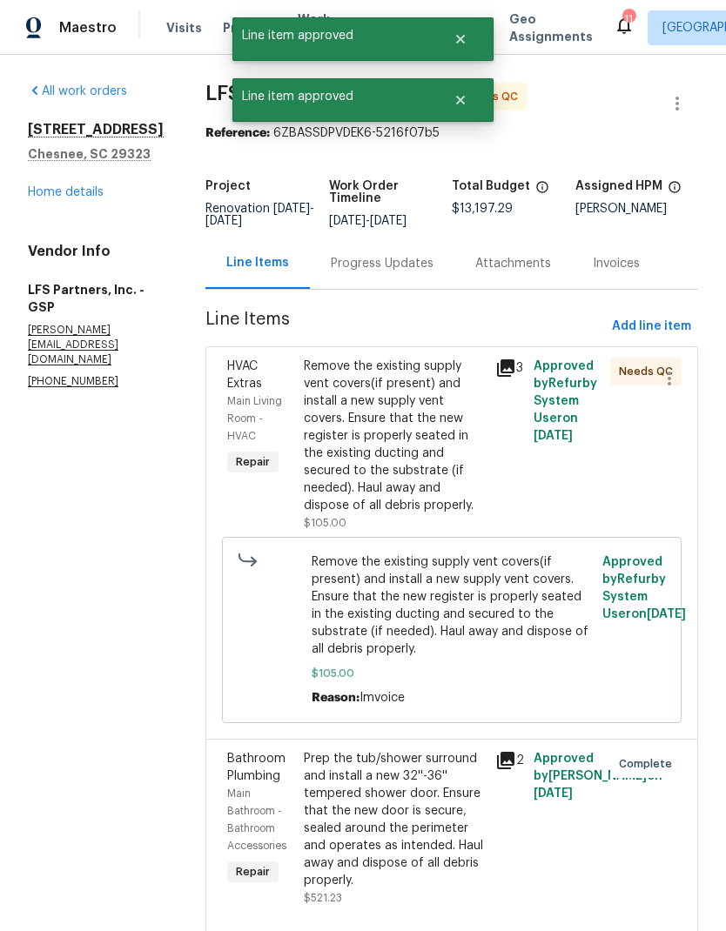
click at [414, 401] on div "Remove the existing supply vent covers(if present) and install a new supply ven…" at bounding box center [394, 436] width 181 height 157
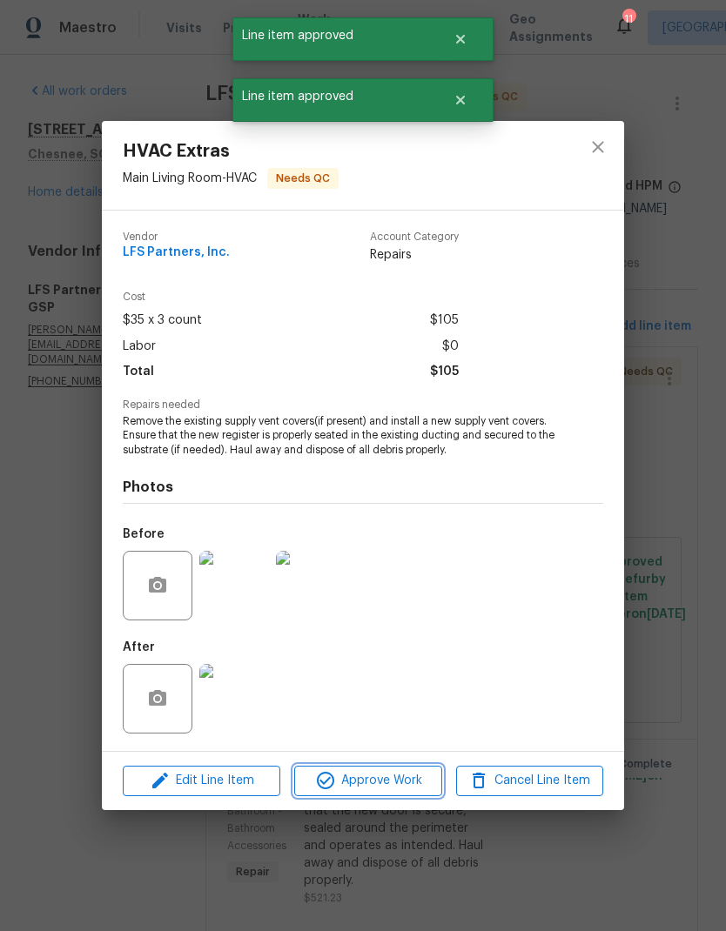
click at [385, 769] on button "Approve Work" at bounding box center [367, 781] width 147 height 30
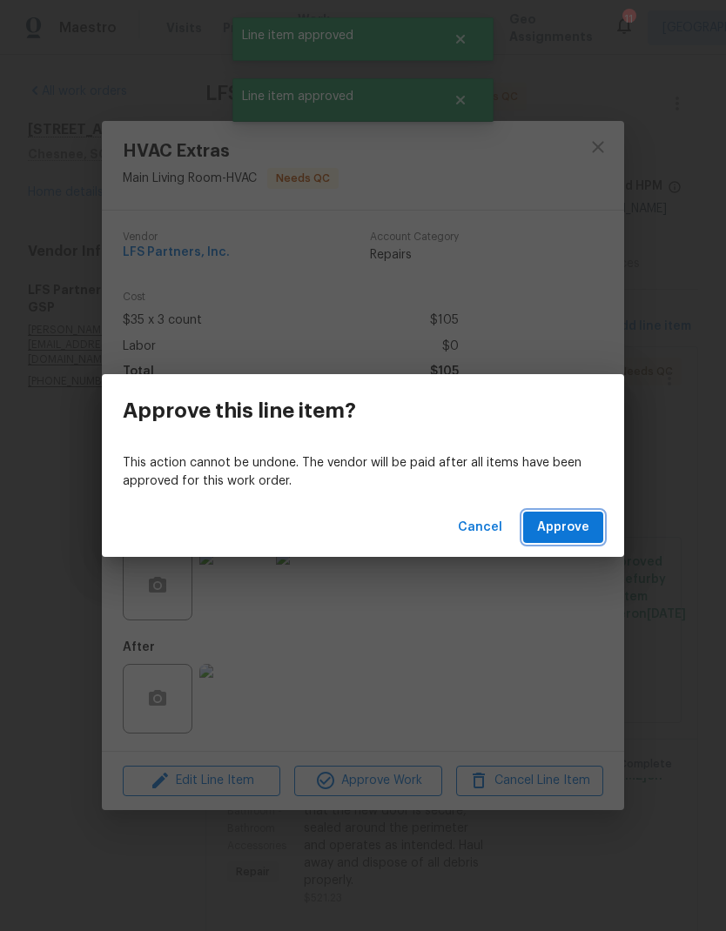
click at [577, 516] on button "Approve" at bounding box center [563, 528] width 80 height 32
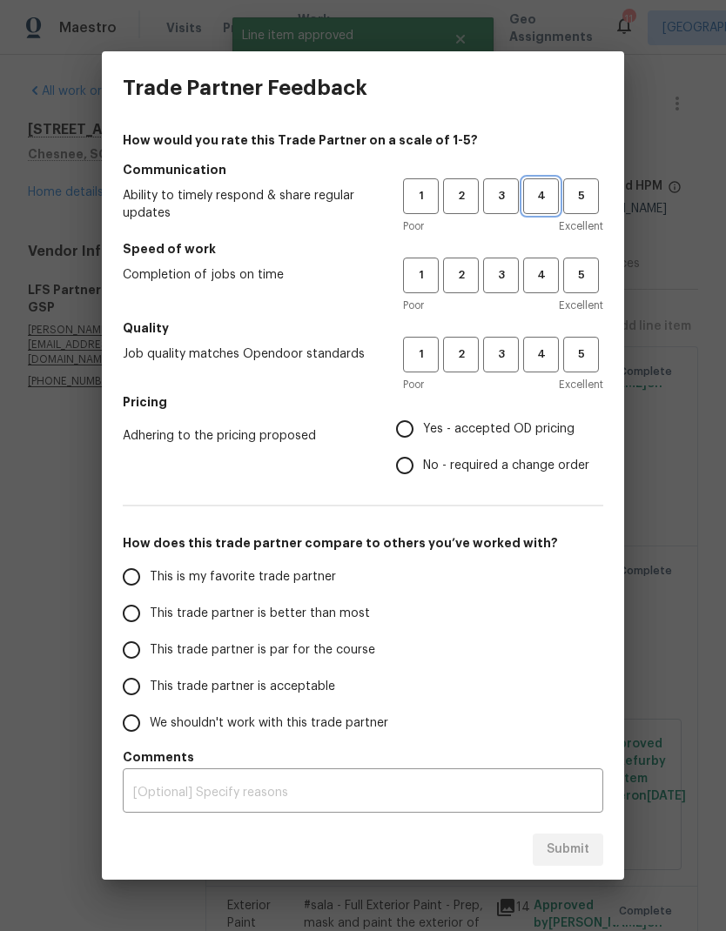
click at [533, 188] on span "4" at bounding box center [541, 196] width 32 height 20
click at [554, 269] on span "4" at bounding box center [541, 275] width 32 height 20
click at [558, 346] on button "4" at bounding box center [541, 355] width 36 height 36
click at [419, 424] on input "Yes - accepted OD pricing" at bounding box center [404, 429] width 37 height 37
radio input "true"
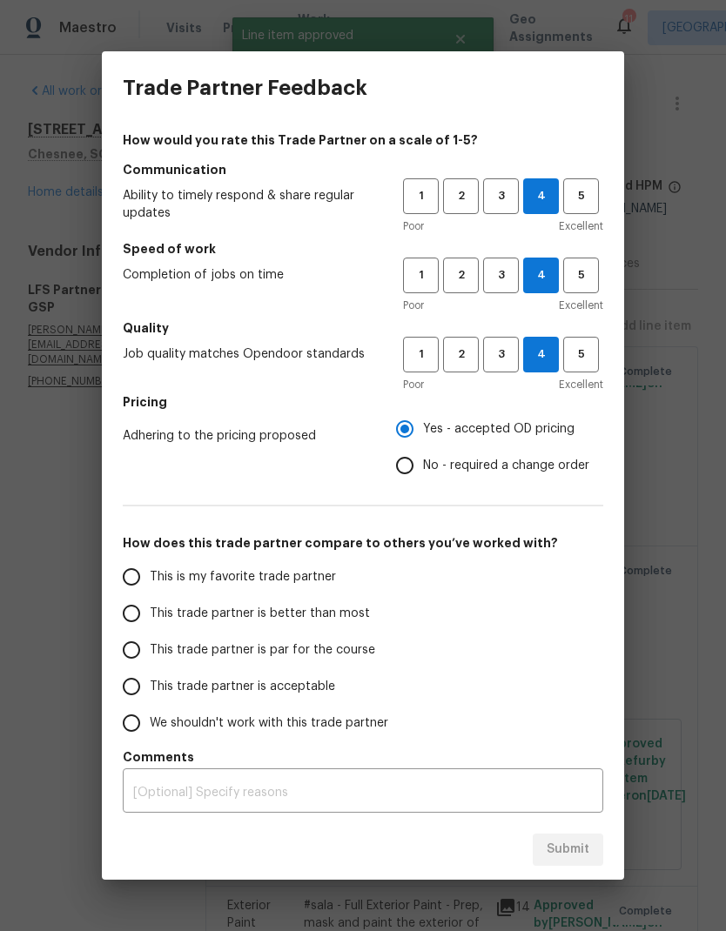
click at [132, 634] on input "This trade partner is par for the course" at bounding box center [131, 650] width 37 height 37
radio input "false"
click at [138, 618] on input "This trade partner is better than most" at bounding box center [131, 613] width 37 height 37
click at [567, 854] on span "Submit" at bounding box center [567, 850] width 43 height 22
radio input "true"
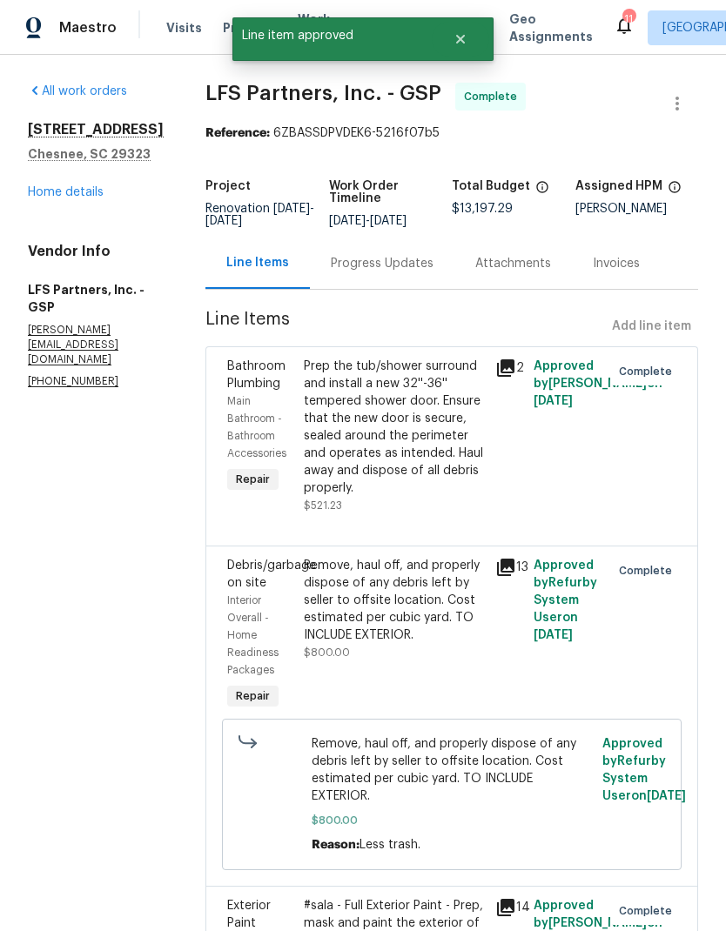
radio input "false"
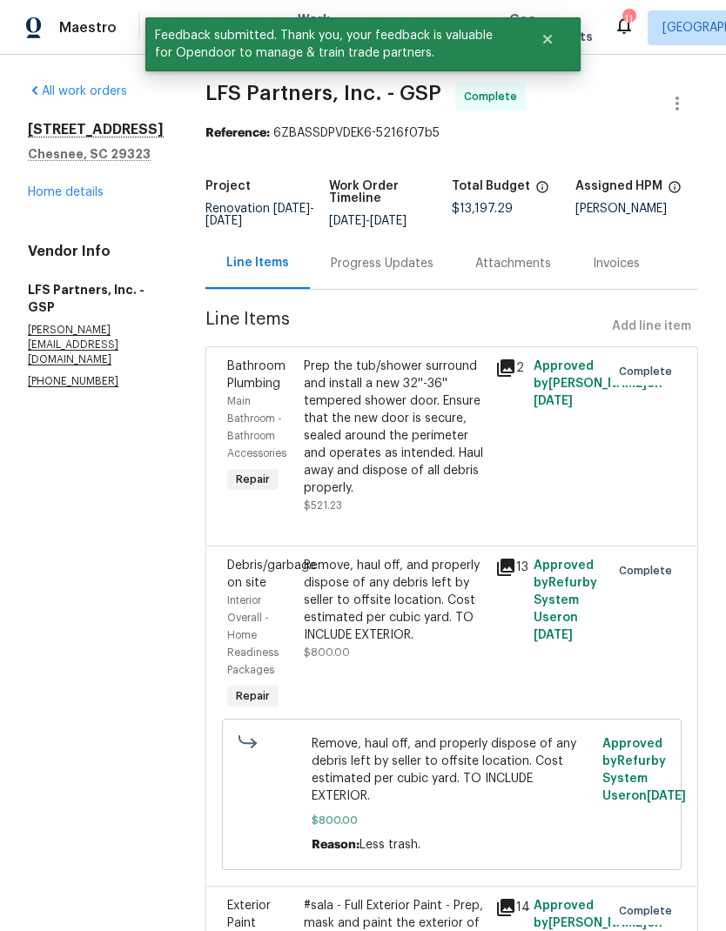
click at [88, 180] on div "917 Garnet Cir Chesnee, SC 29323 Home details" at bounding box center [96, 161] width 136 height 80
click at [83, 195] on link "Home details" at bounding box center [66, 192] width 76 height 12
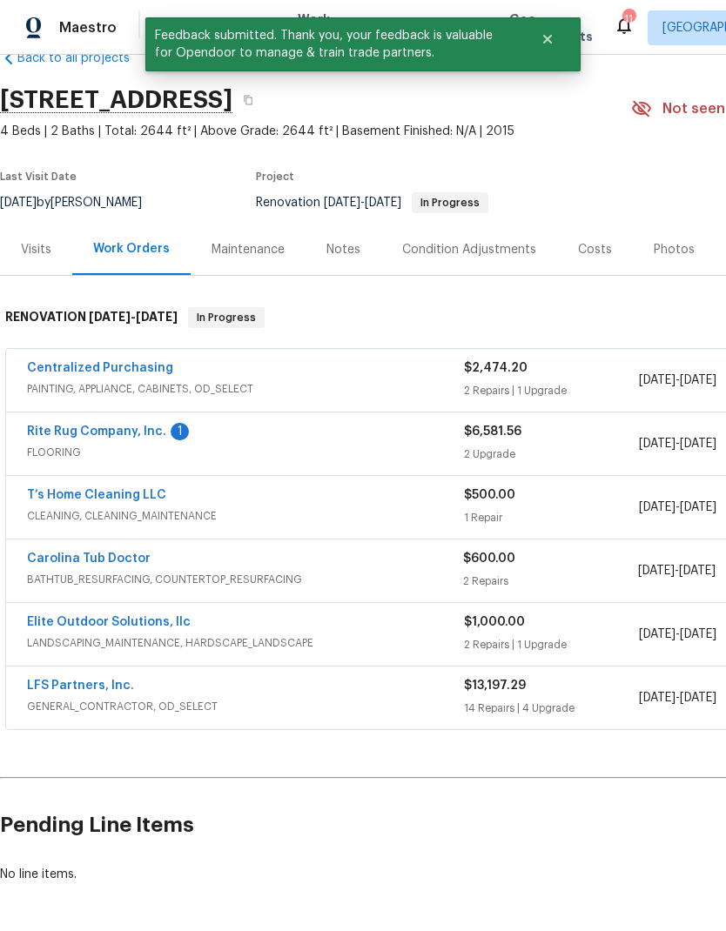
scroll to position [40, 0]
click at [137, 435] on link "Rite Rug Company, Inc." at bounding box center [96, 432] width 139 height 12
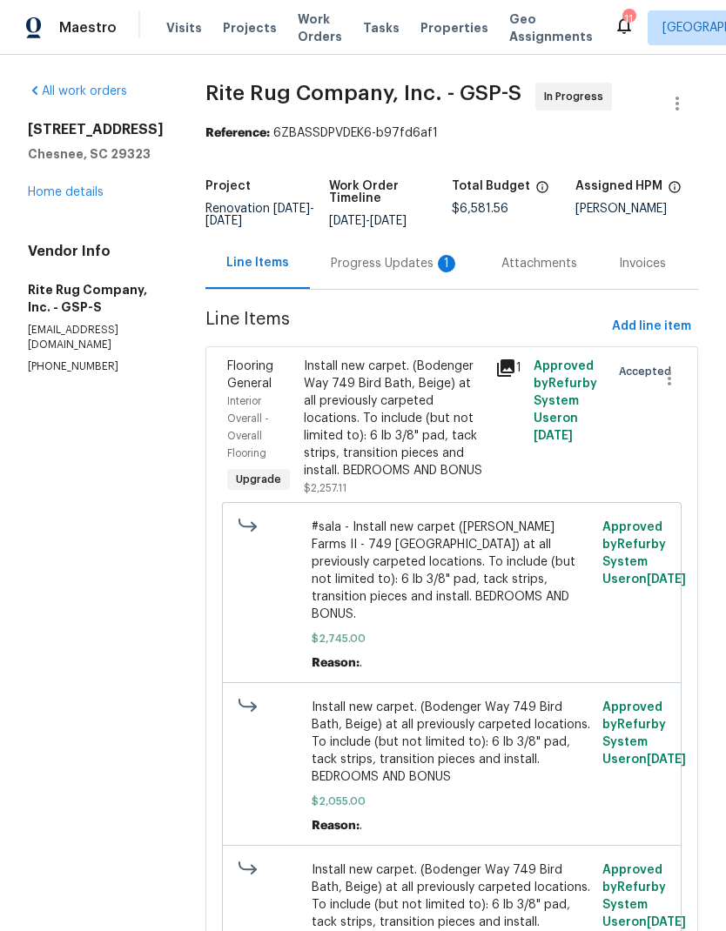
click at [393, 272] on div "Progress Updates 1" at bounding box center [395, 263] width 129 height 17
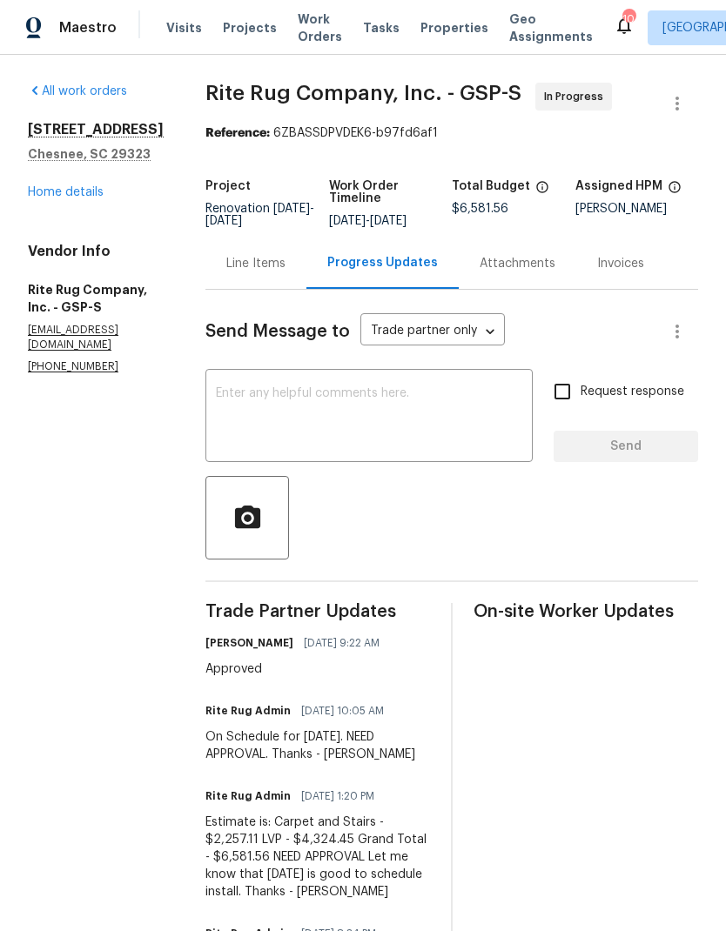
click at [78, 196] on link "Home details" at bounding box center [66, 192] width 76 height 12
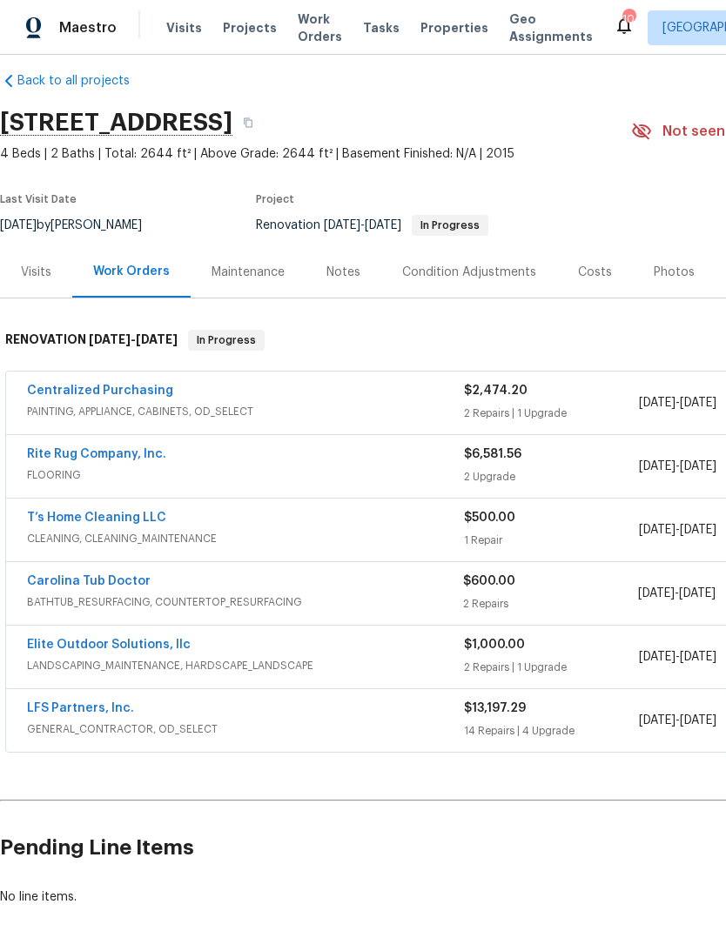
scroll to position [16, 0]
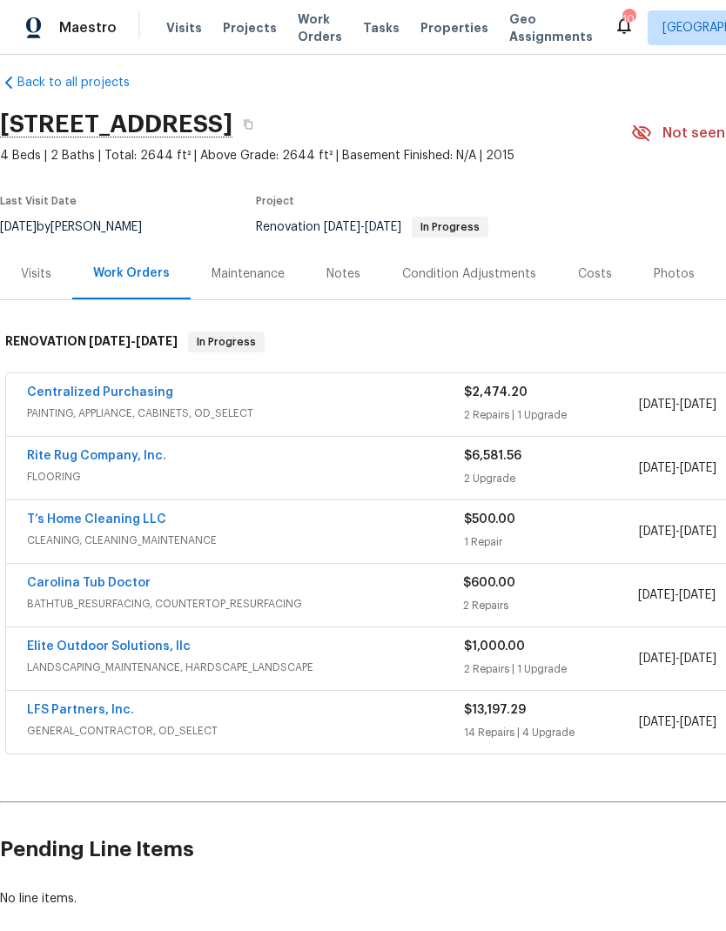
click at [117, 584] on link "Carolina Tub Doctor" at bounding box center [89, 583] width 124 height 12
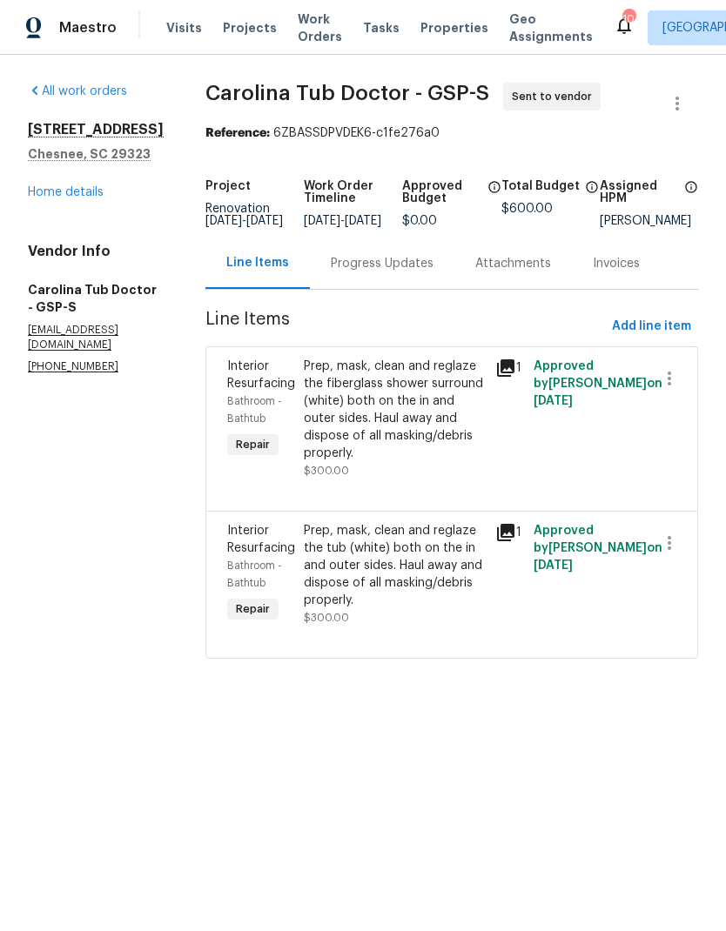
click at [411, 272] on div "Progress Updates" at bounding box center [382, 263] width 103 height 17
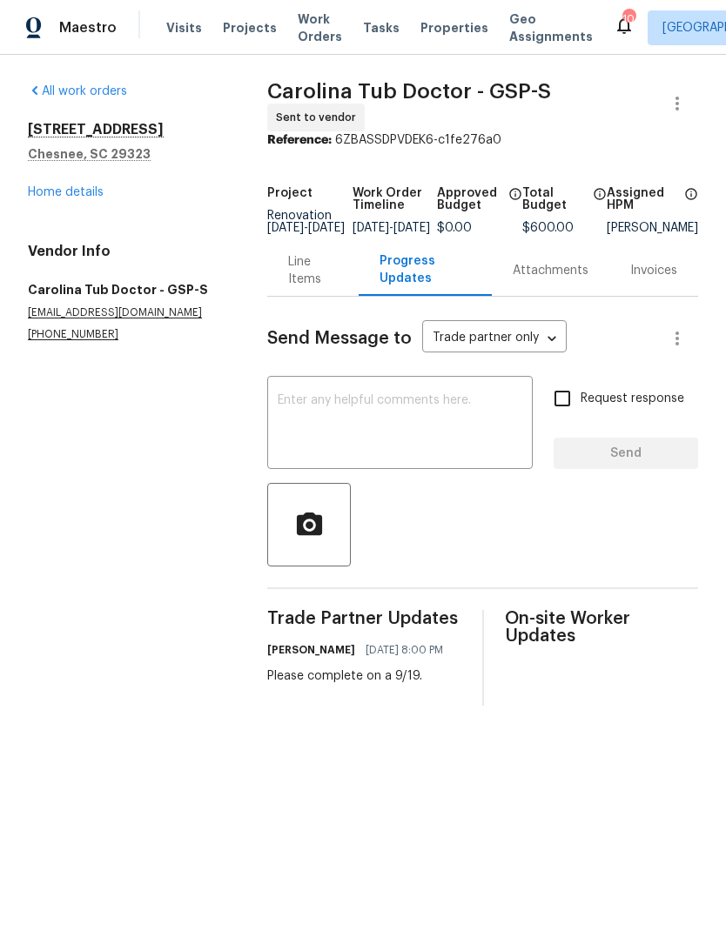
click at [452, 423] on textarea at bounding box center [400, 424] width 245 height 61
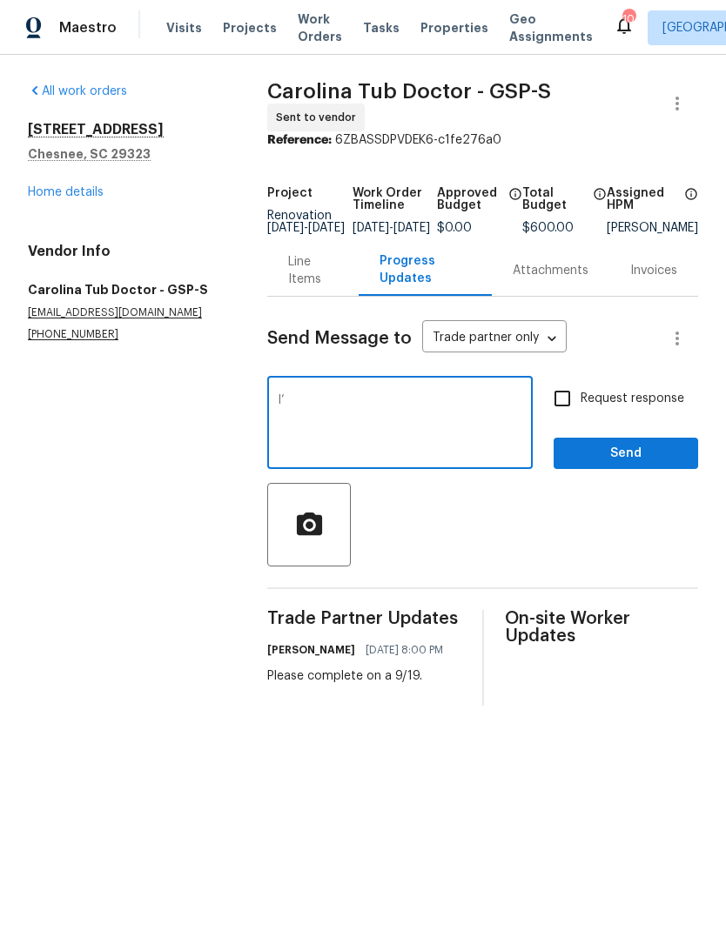
type textarea "I"
click at [65, 189] on link "Home details" at bounding box center [66, 192] width 76 height 12
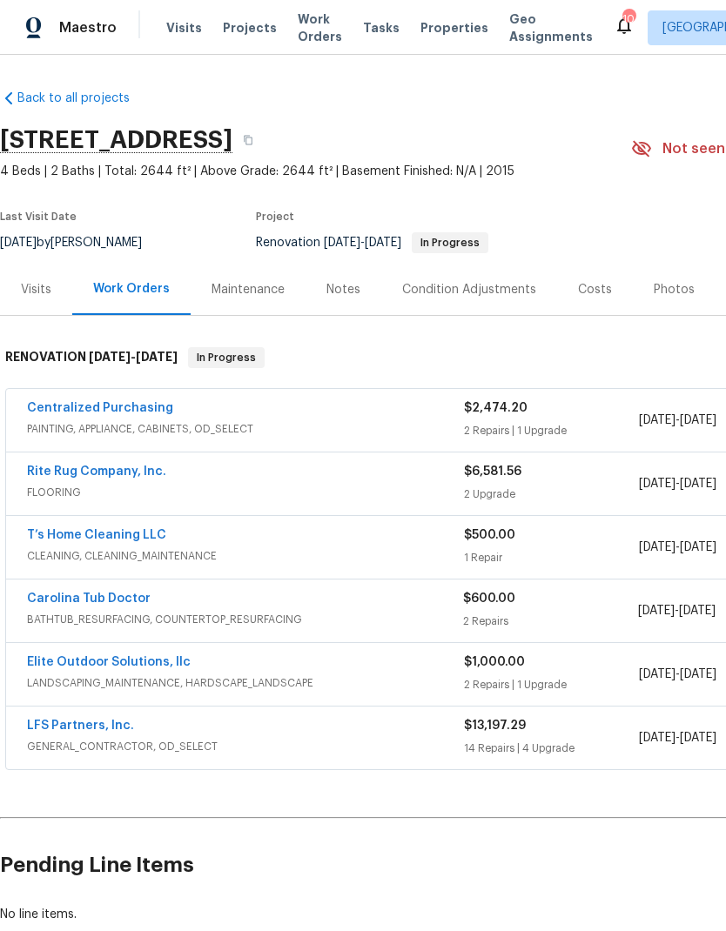
click at [82, 593] on link "Carolina Tub Doctor" at bounding box center [89, 599] width 124 height 12
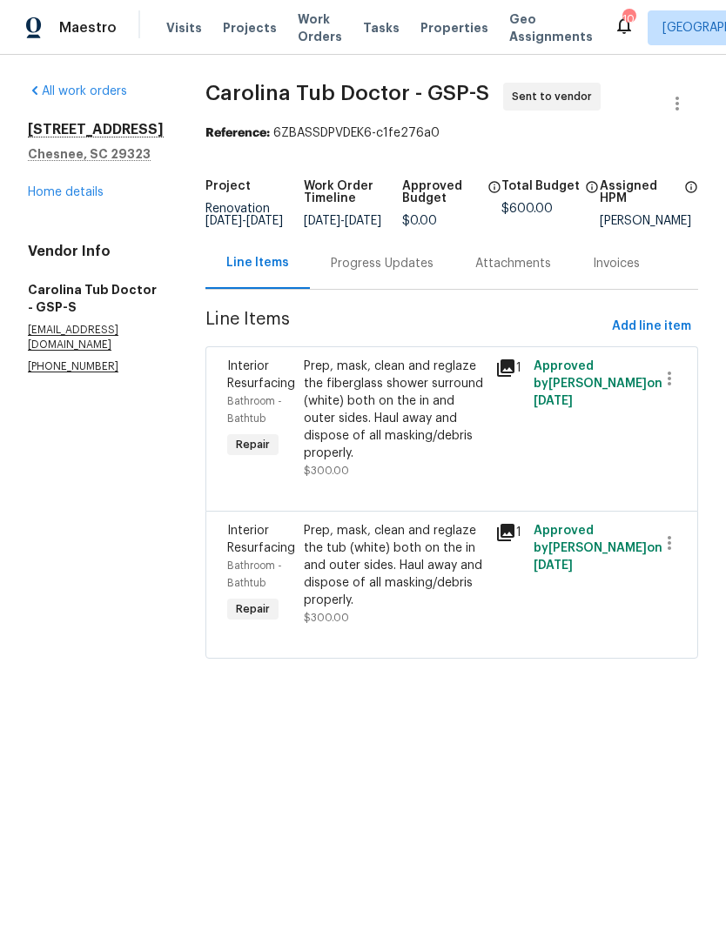
click at [495, 379] on icon at bounding box center [505, 368] width 21 height 21
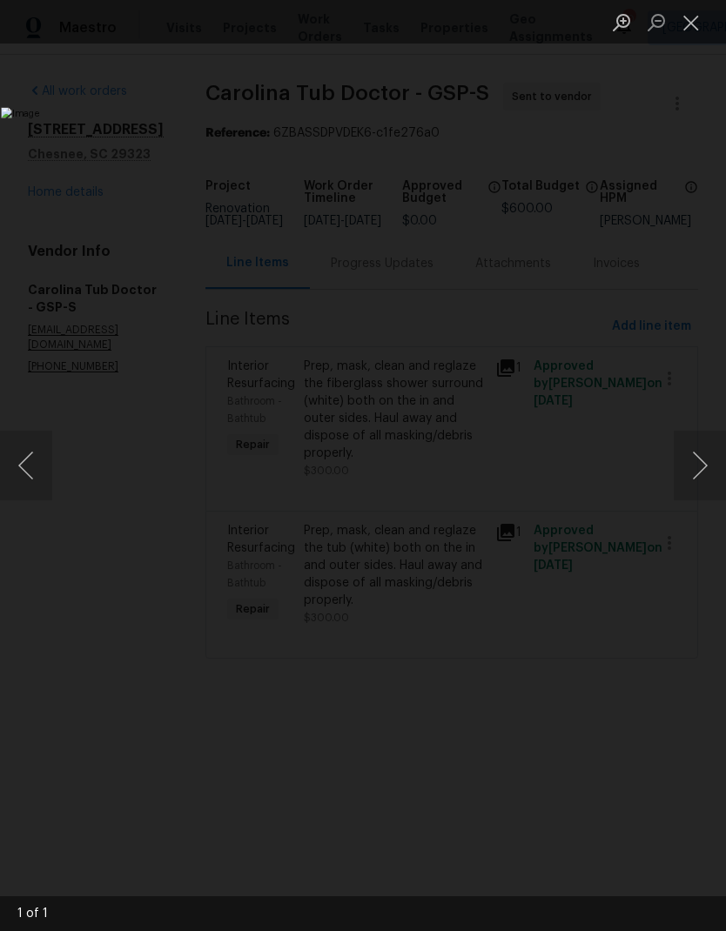
click at [687, 15] on button "Close lightbox" at bounding box center [691, 22] width 35 height 30
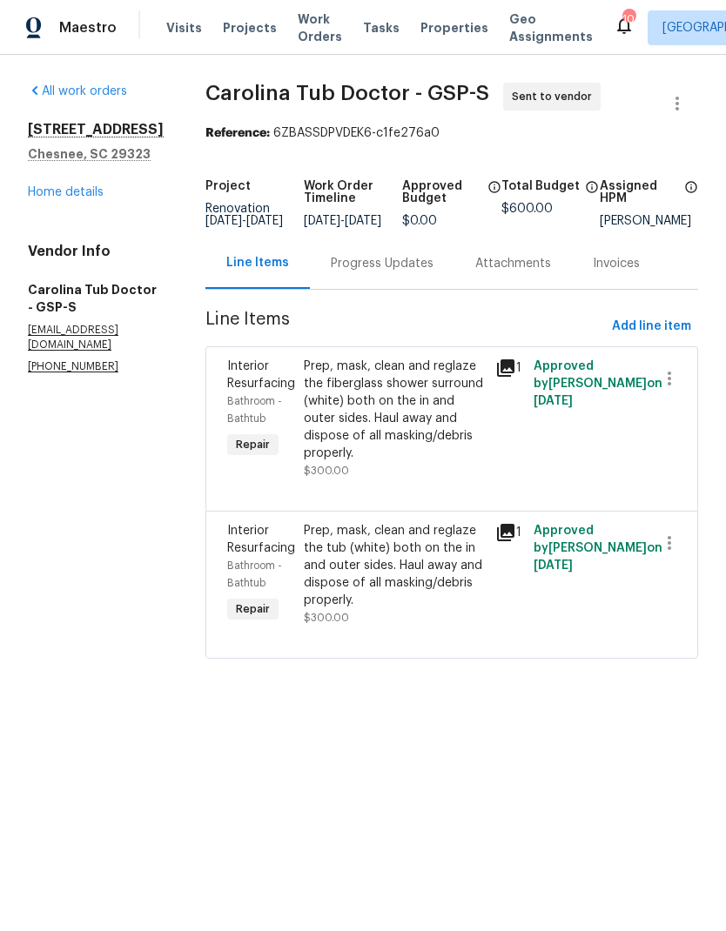
click at [506, 524] on icon at bounding box center [505, 532] width 17 height 17
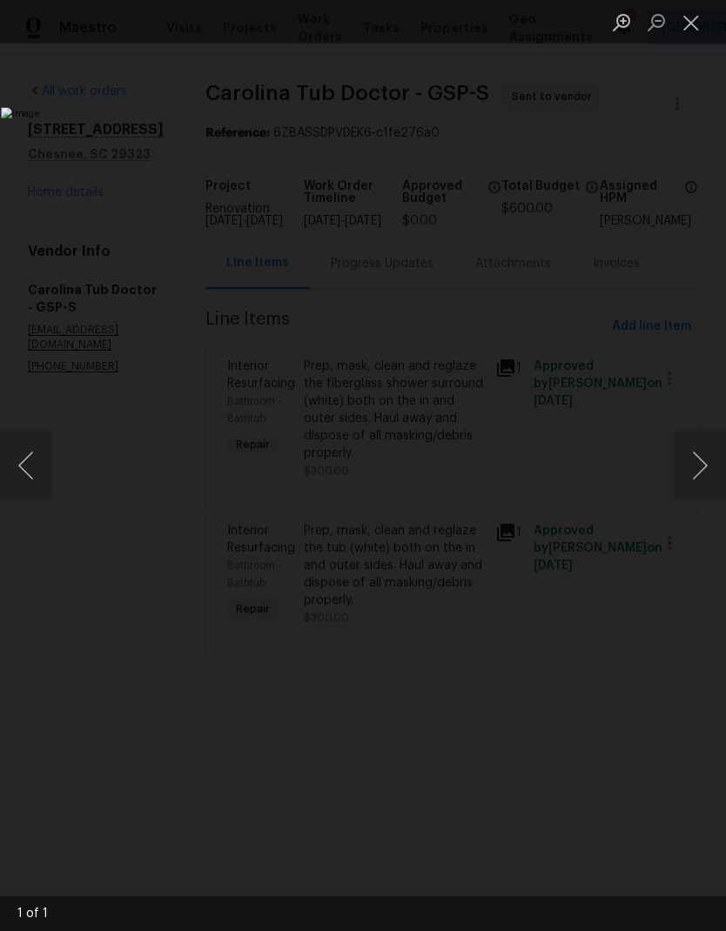
click at [688, 13] on button "Close lightbox" at bounding box center [691, 22] width 35 height 30
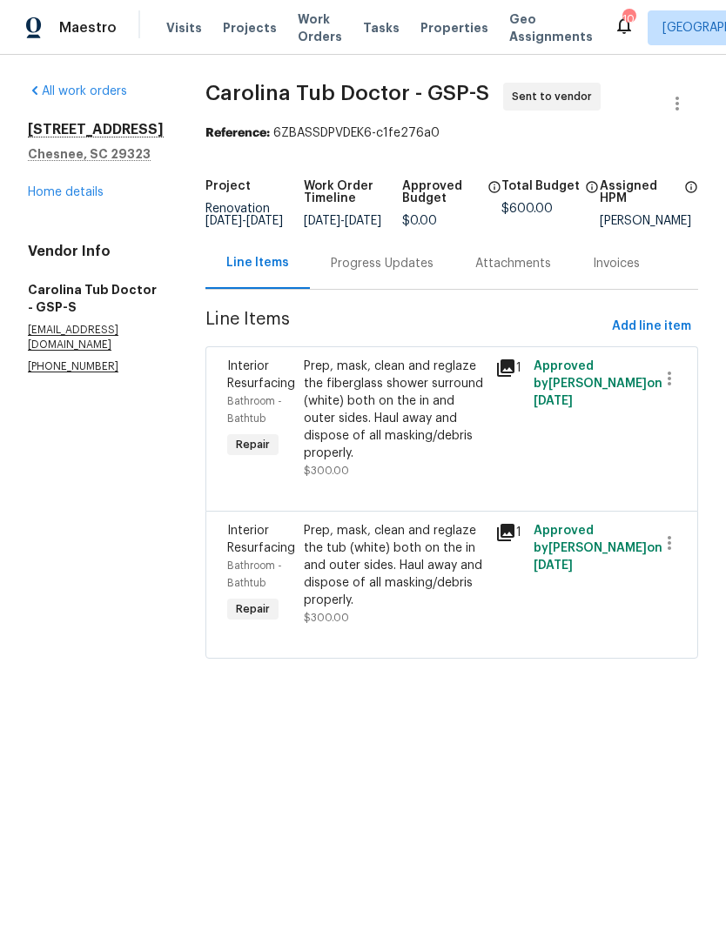
click at [73, 198] on link "Home details" at bounding box center [66, 192] width 76 height 12
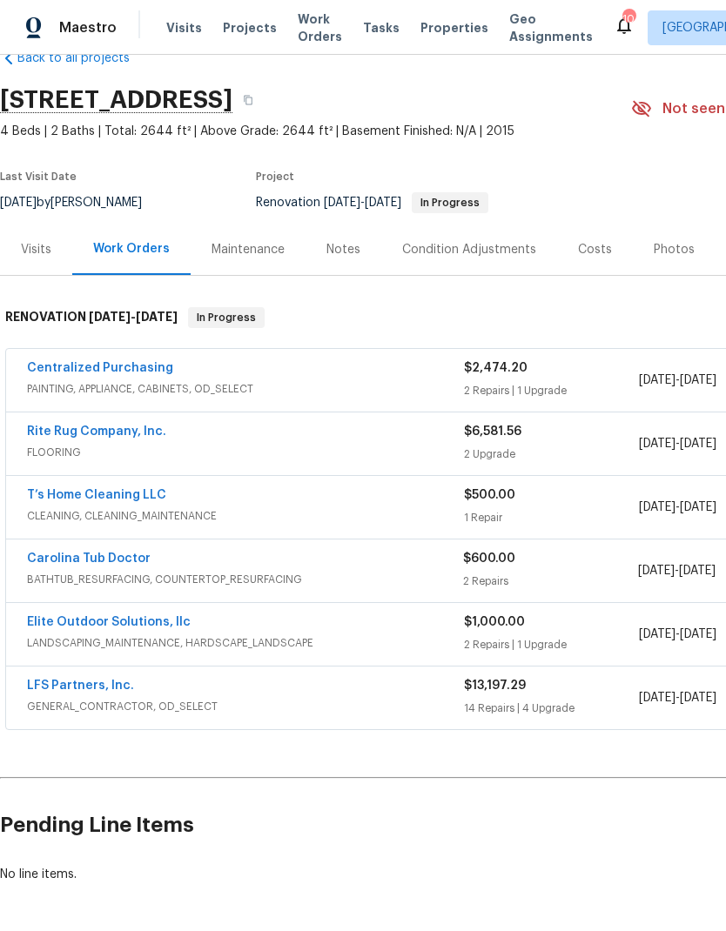
scroll to position [40, 0]
click at [123, 489] on link "T’s Home Cleaning LLC" at bounding box center [96, 495] width 139 height 12
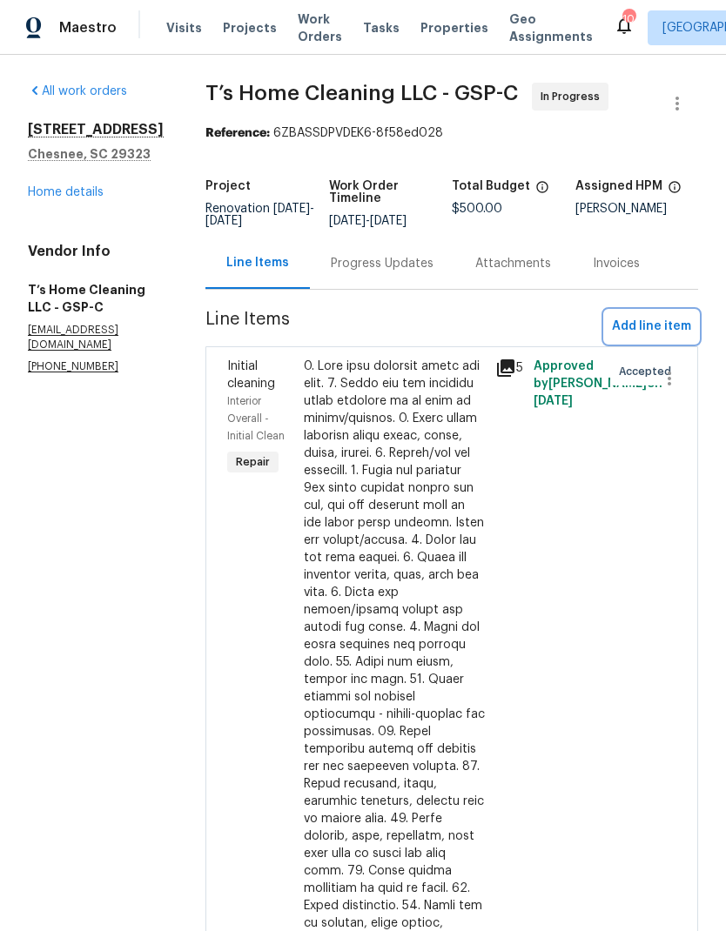
click at [654, 338] on span "Add line item" at bounding box center [651, 327] width 79 height 22
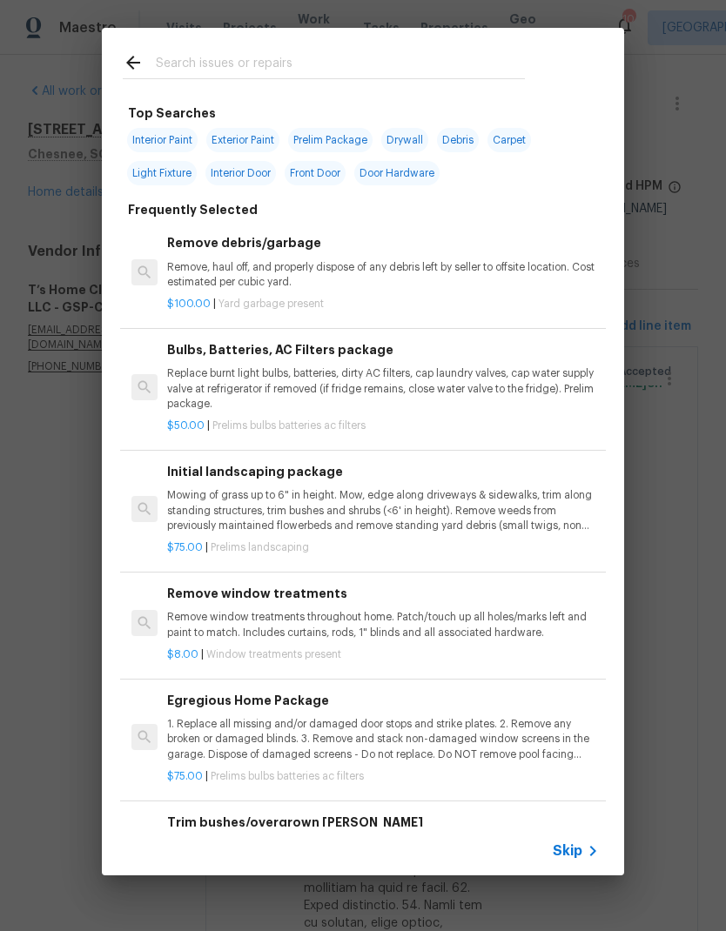
click at [244, 52] on input "text" at bounding box center [340, 65] width 369 height 26
type input "Init"
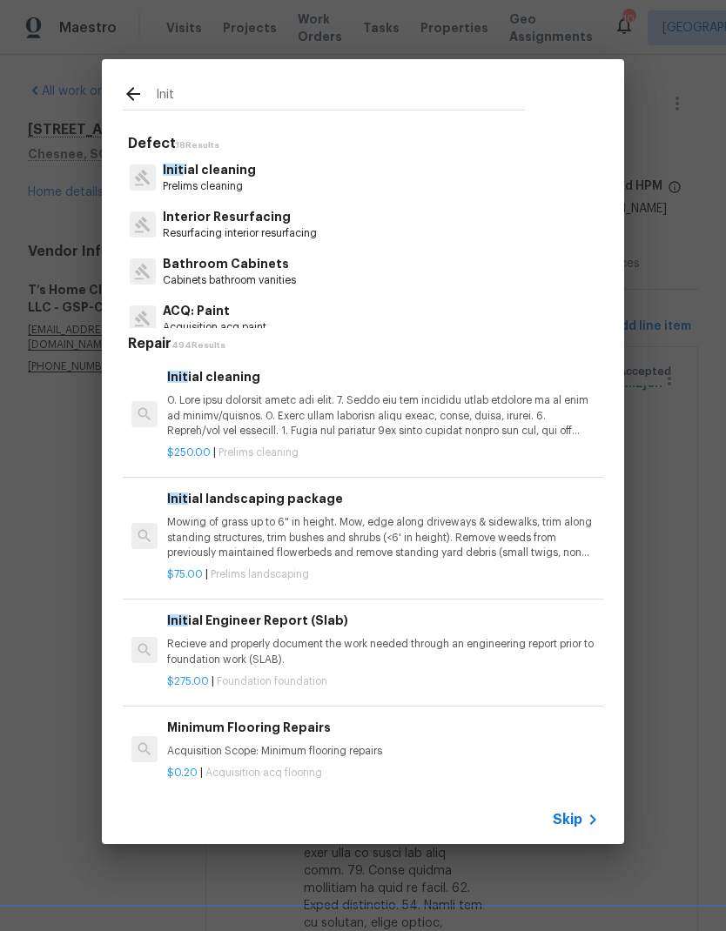
click at [248, 173] on p "Init ial cleaning" at bounding box center [209, 170] width 93 height 18
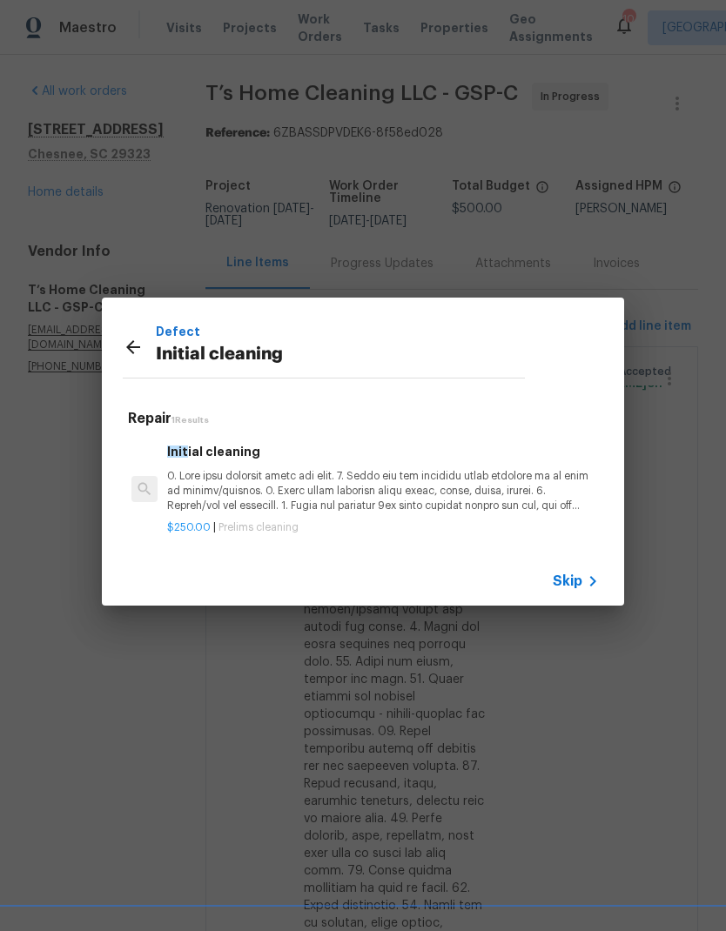
click at [594, 587] on icon at bounding box center [592, 581] width 21 height 21
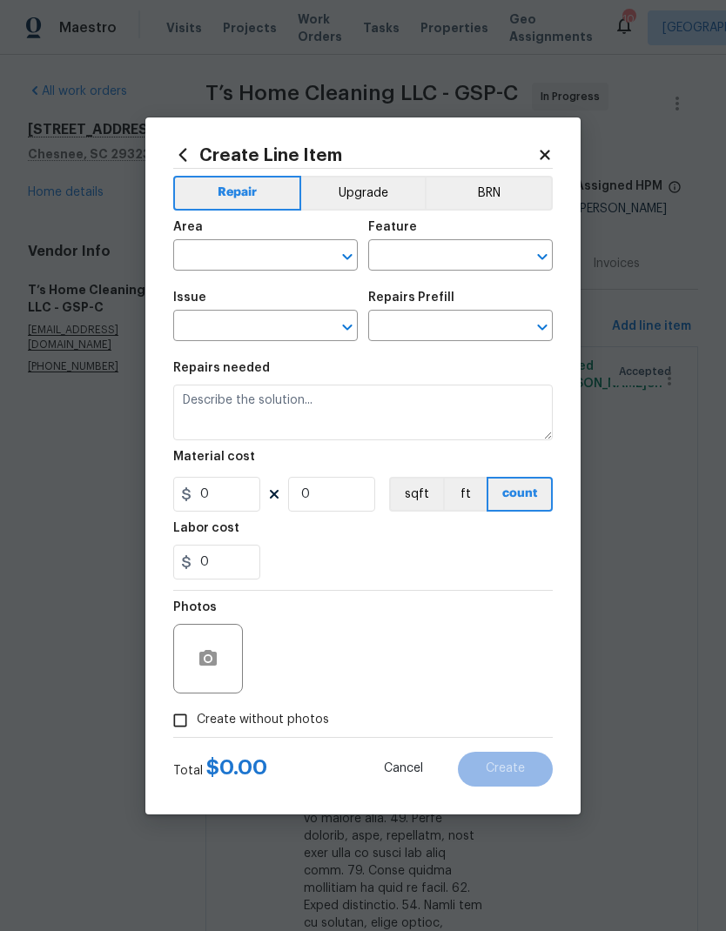
click at [543, 147] on icon at bounding box center [545, 155] width 16 height 16
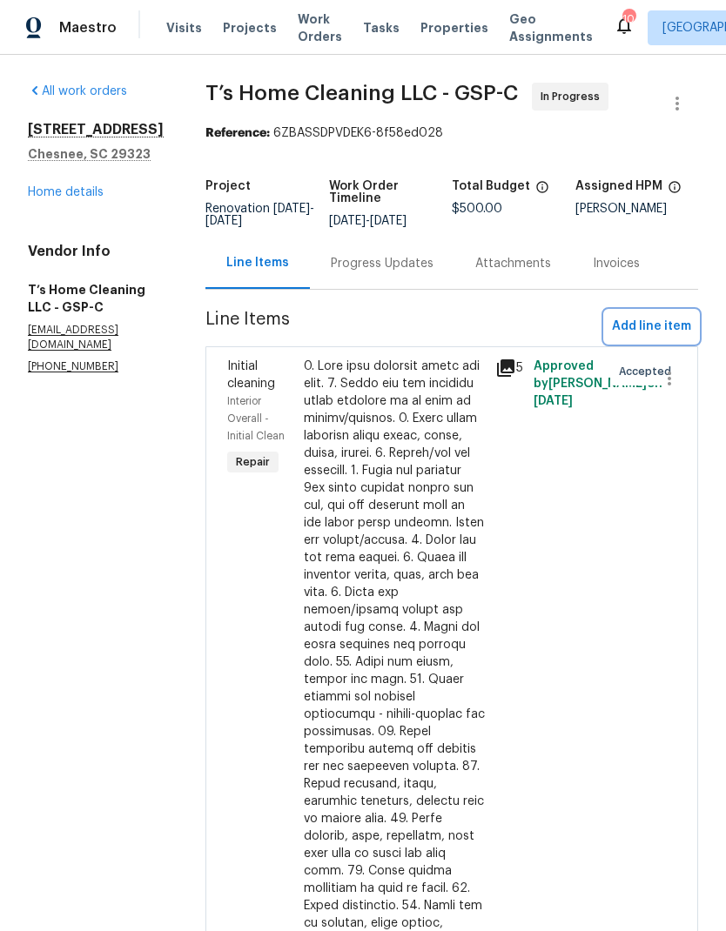
click at [669, 335] on span "Add line item" at bounding box center [651, 327] width 79 height 22
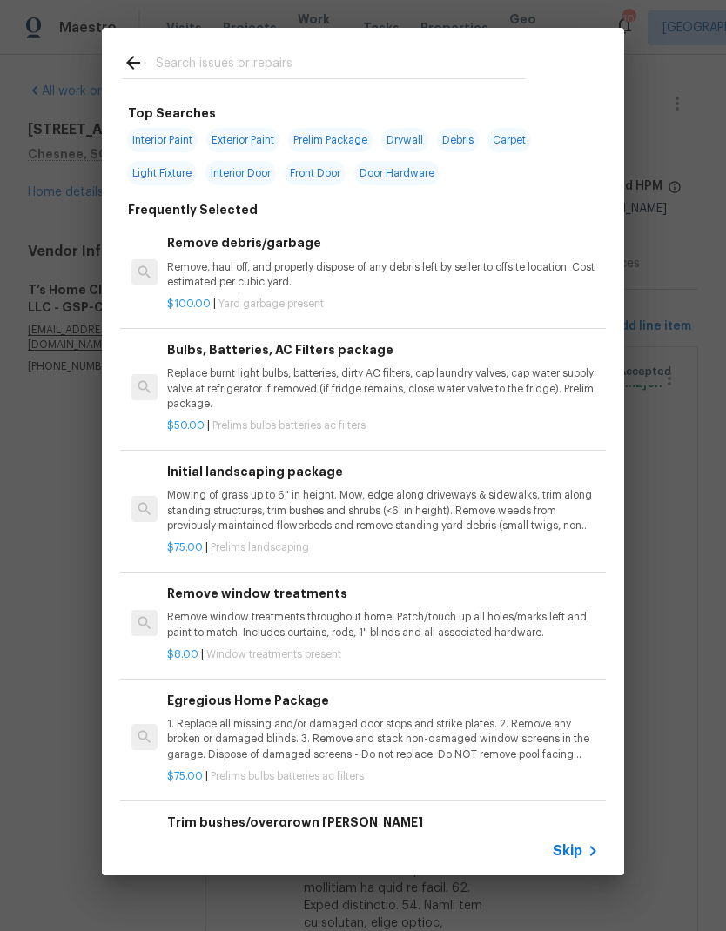
click at [367, 62] on input "text" at bounding box center [340, 65] width 369 height 26
click at [131, 60] on icon at bounding box center [133, 63] width 14 height 14
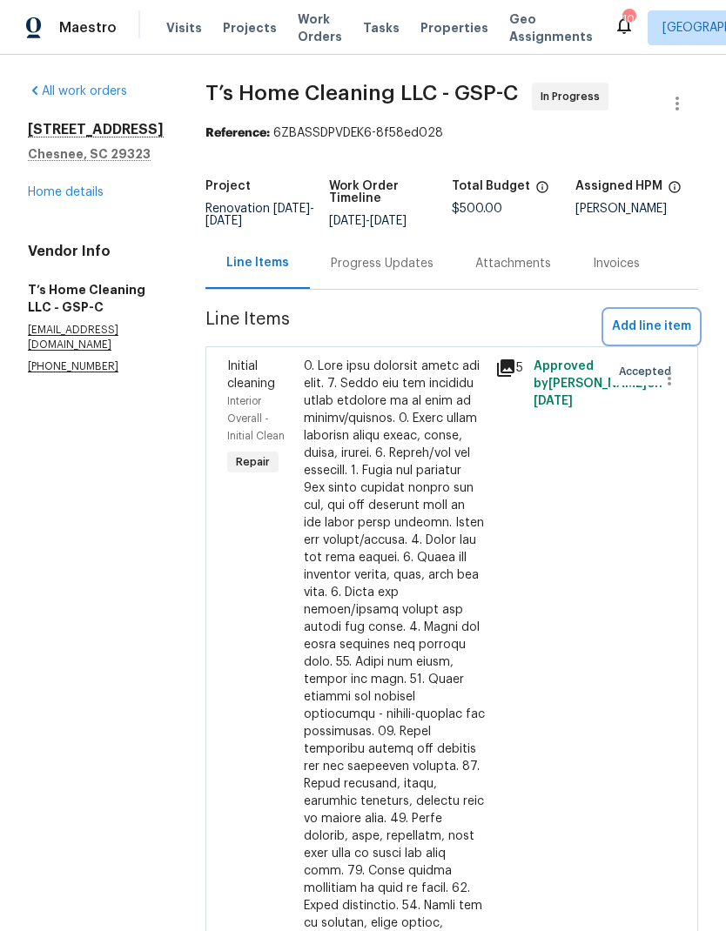
click at [659, 338] on span "Add line item" at bounding box center [651, 327] width 79 height 22
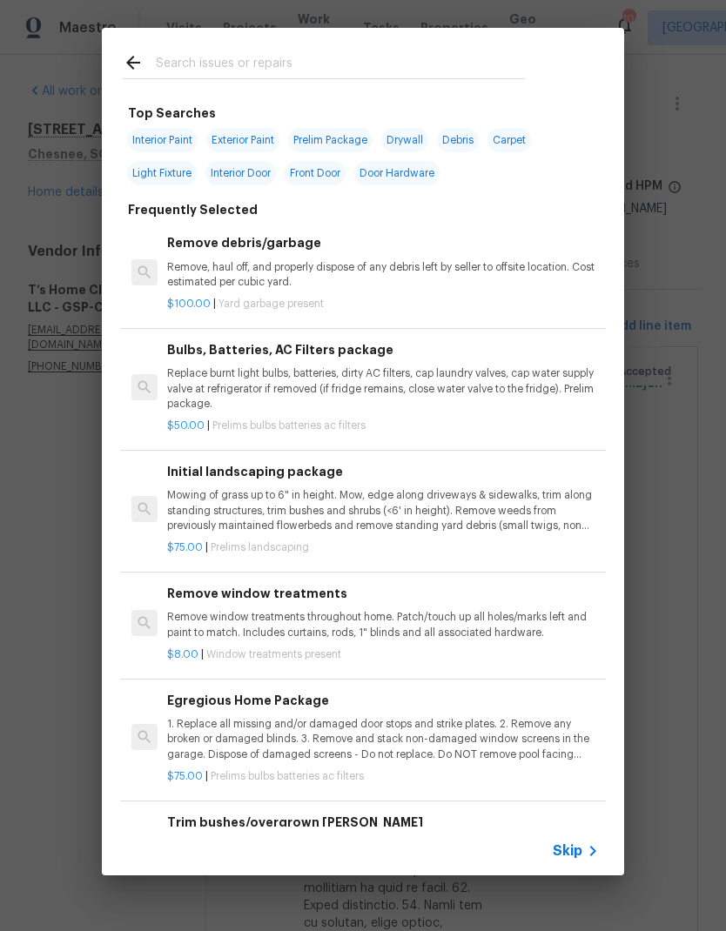
click at [178, 55] on input "text" at bounding box center [340, 65] width 369 height 26
type input "Acid wash"
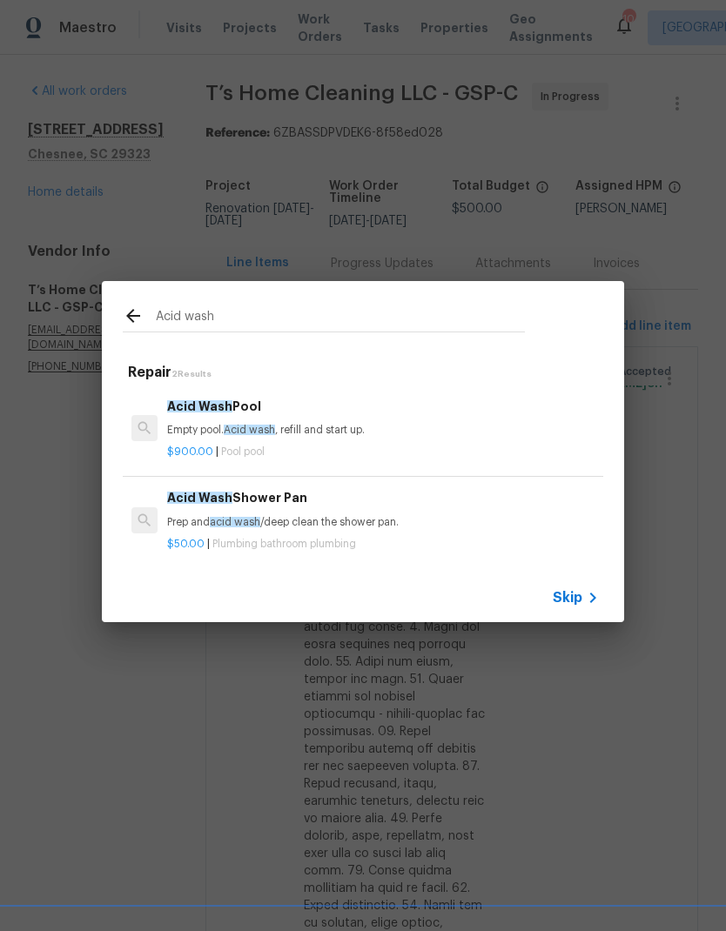
click at [339, 513] on div "Acid Wash Shower Pan Prep and acid wash /deep clean the shower pan." at bounding box center [383, 509] width 432 height 42
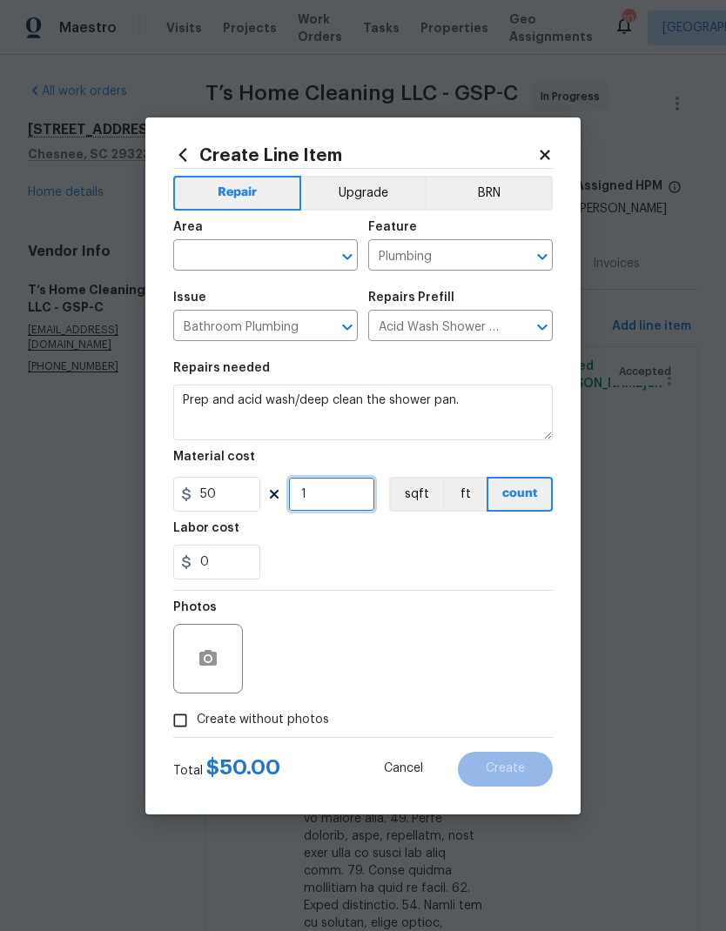
click at [309, 496] on input "1" at bounding box center [331, 494] width 87 height 35
click at [305, 496] on input "1" at bounding box center [331, 494] width 87 height 35
click at [305, 495] on input "1" at bounding box center [331, 494] width 87 height 35
type input "0"
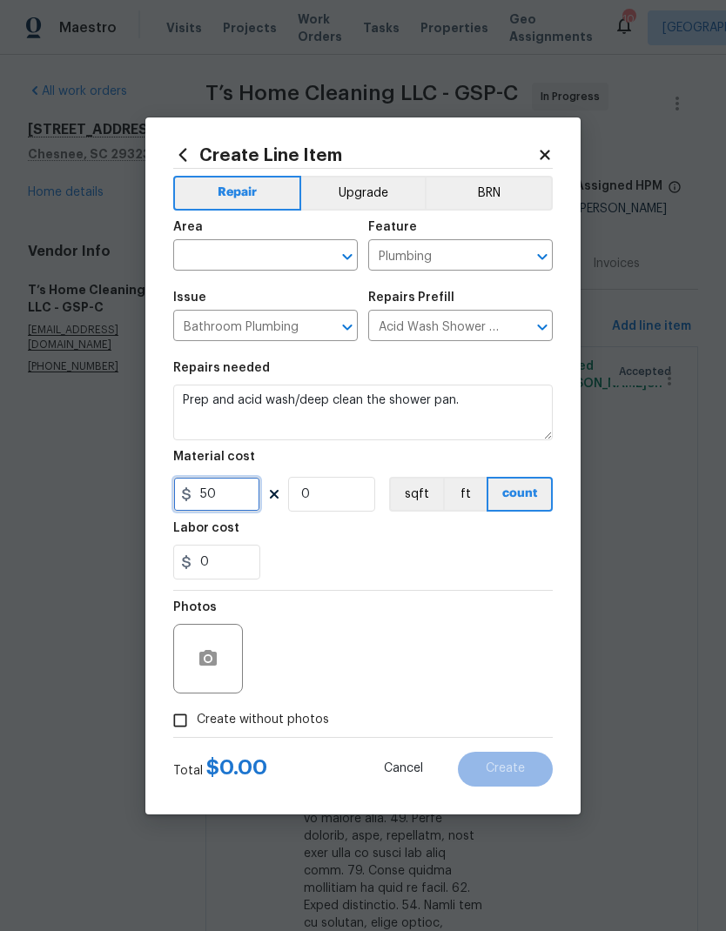
click at [211, 499] on input "50" at bounding box center [216, 494] width 87 height 35
click at [211, 498] on input "50" at bounding box center [216, 494] width 87 height 35
type input "150"
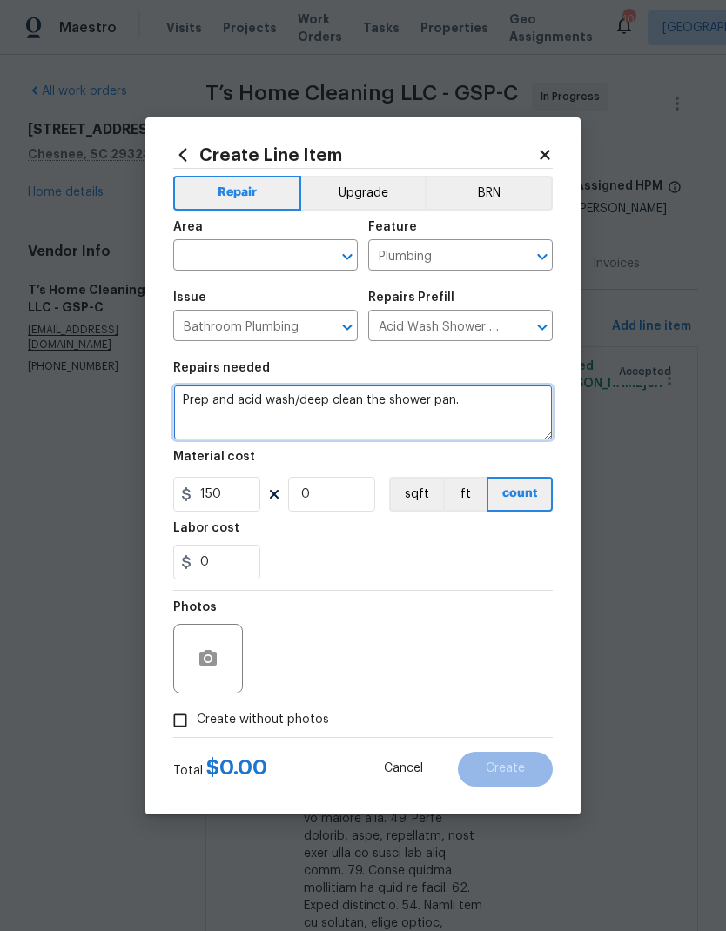
click at [381, 439] on textarea "Prep and acid wash/deep clean the shower pan." at bounding box center [362, 413] width 379 height 56
click at [305, 245] on input "text" at bounding box center [241, 257] width 136 height 27
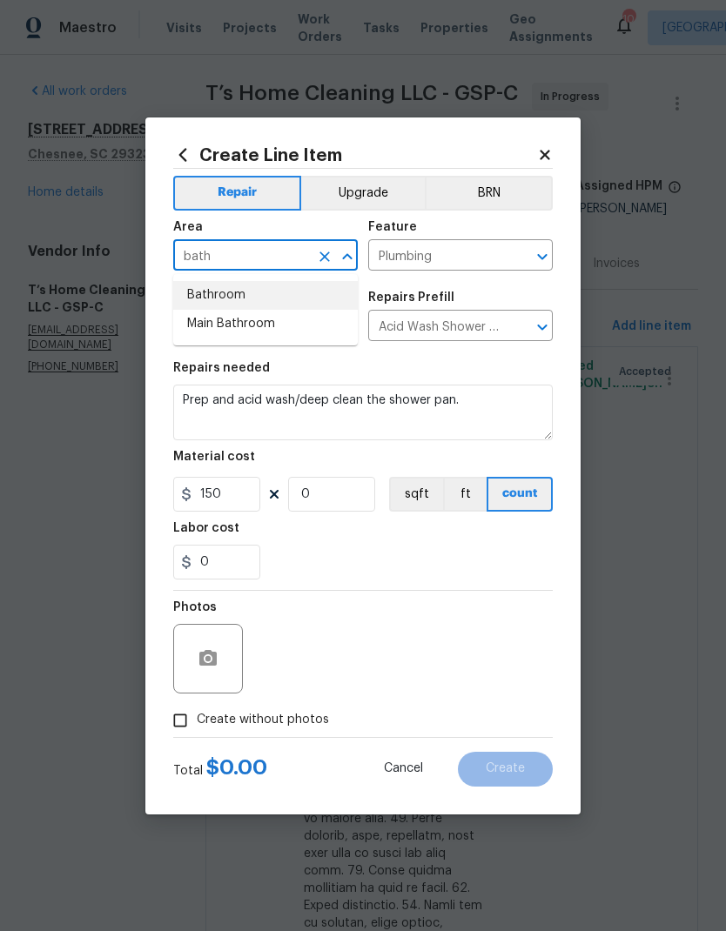
click at [241, 290] on li "Bathroom" at bounding box center [265, 295] width 184 height 29
type input "Bathroom"
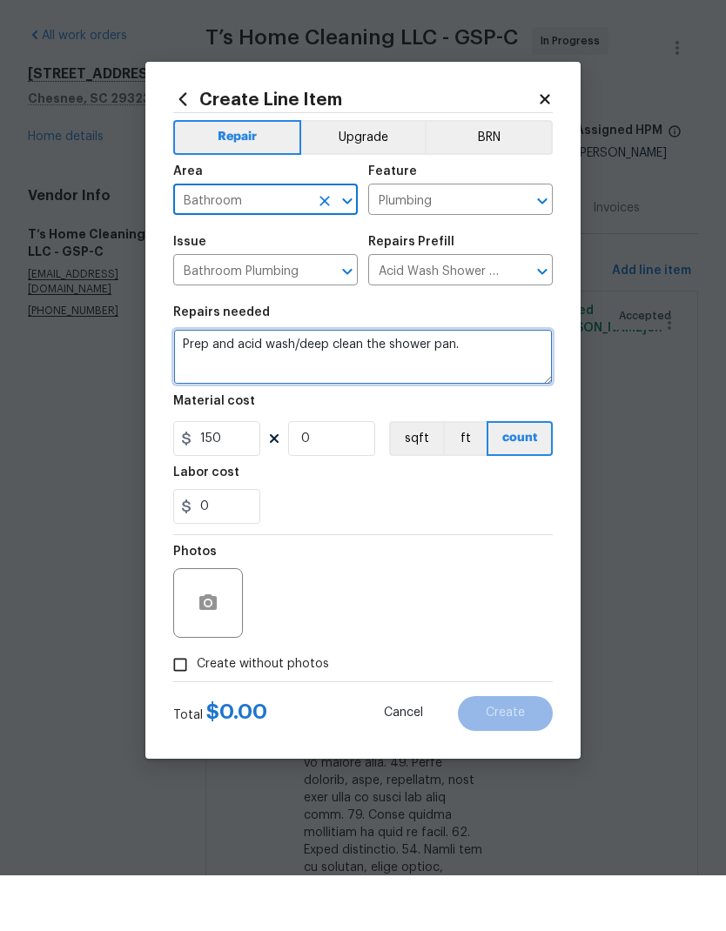
click at [479, 385] on textarea "Prep and acid wash/deep clean the shower pan." at bounding box center [362, 413] width 379 height 56
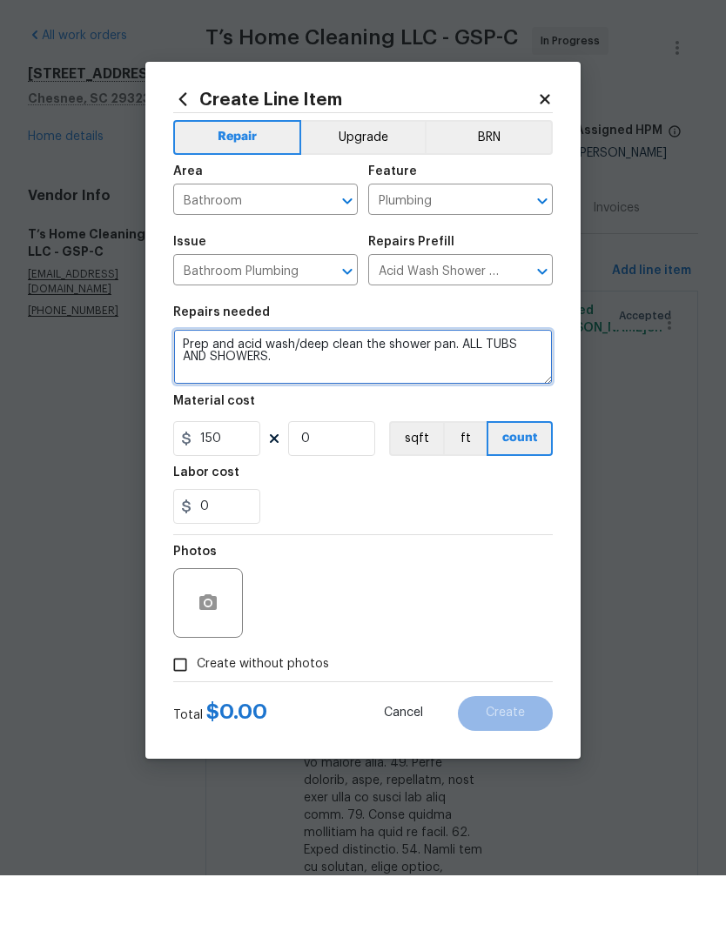
type textarea "Prep and acid wash/deep clean the shower pan. ALL TUBS AND SHOWERS."
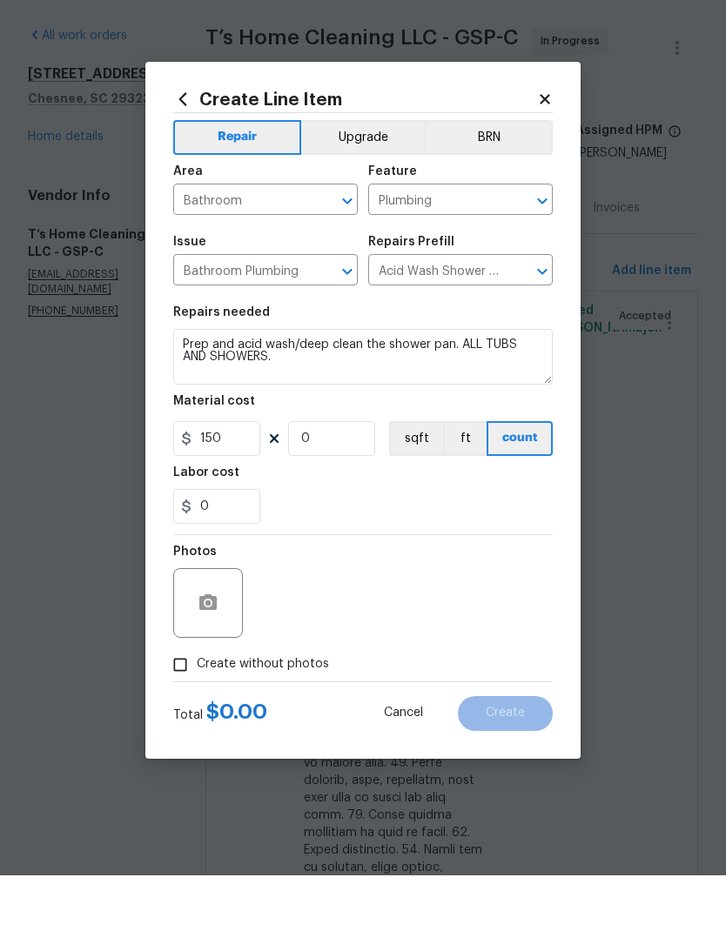
click at [450, 545] on div "0" at bounding box center [362, 562] width 379 height 35
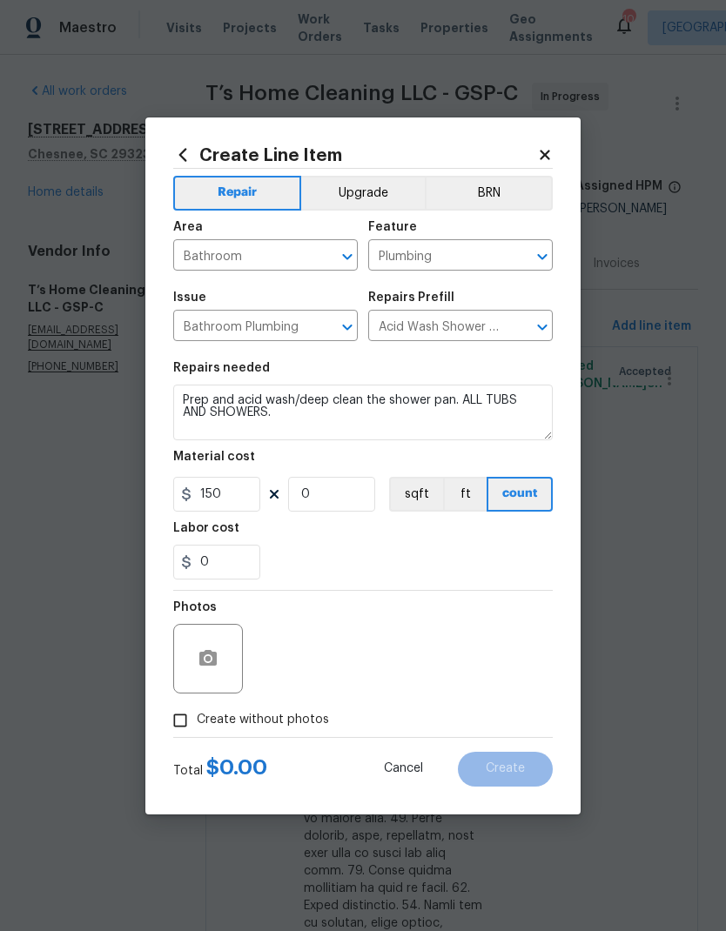
click at [186, 733] on input "Create without photos" at bounding box center [180, 720] width 33 height 33
checkbox input "true"
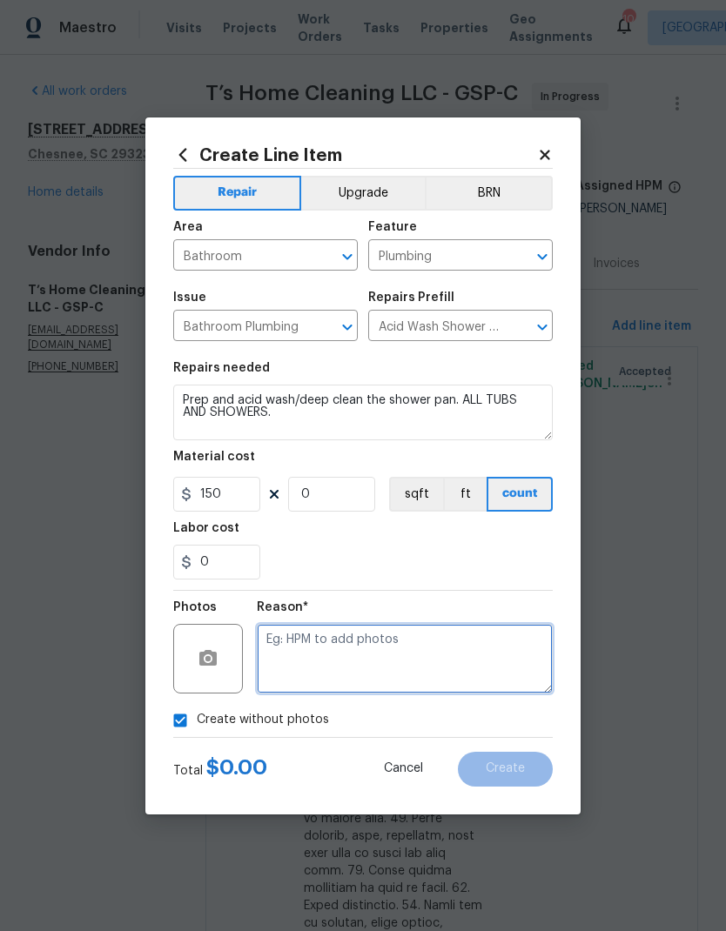
click at [451, 668] on textarea at bounding box center [405, 659] width 296 height 70
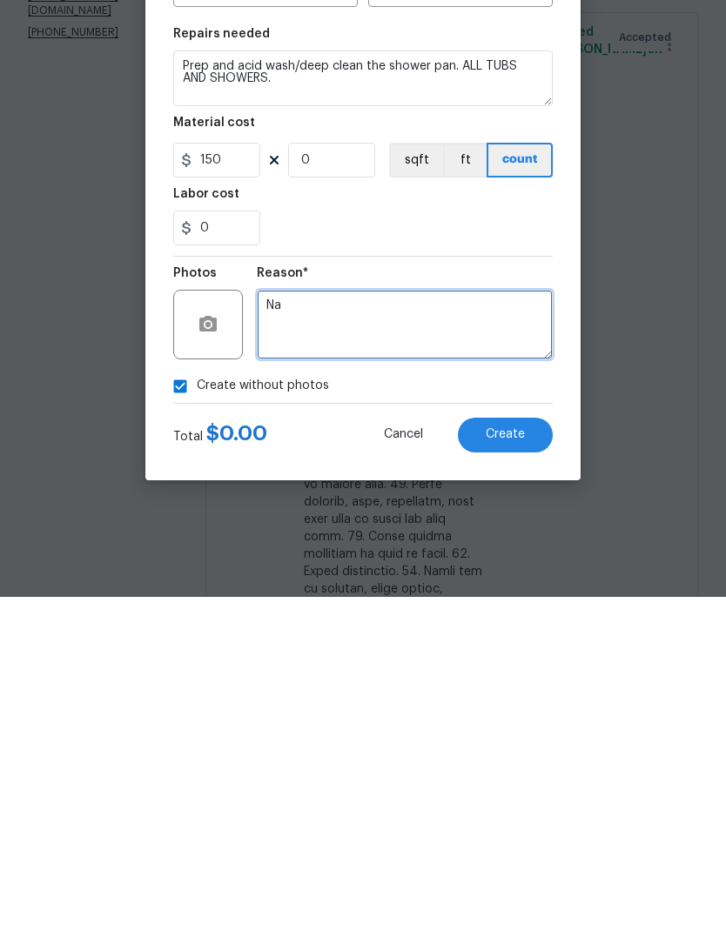
type textarea "Na"
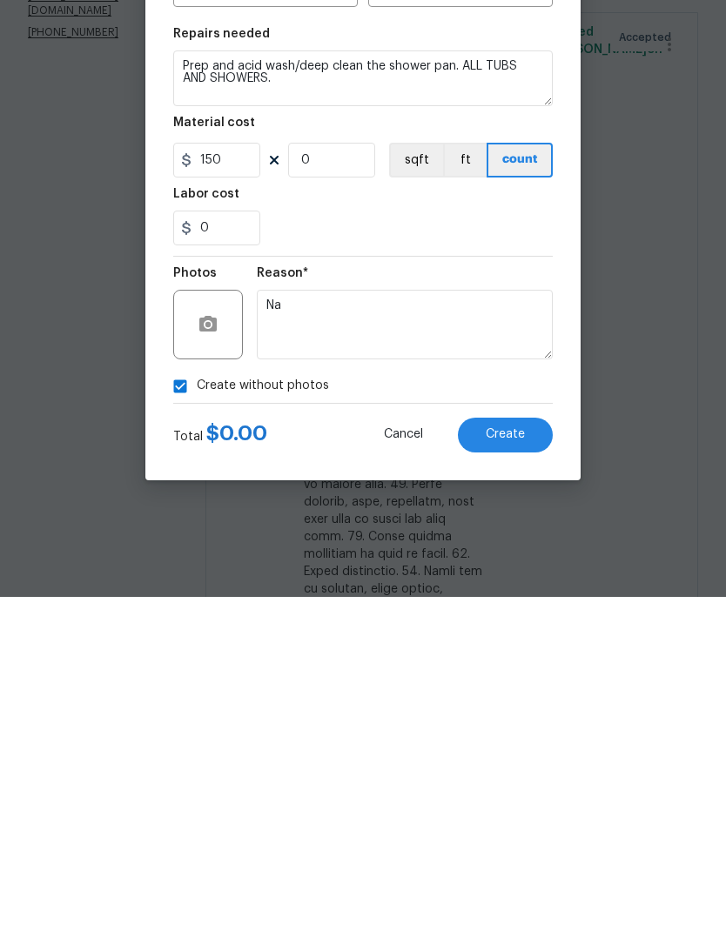
click at [525, 752] on button "Create" at bounding box center [505, 769] width 95 height 35
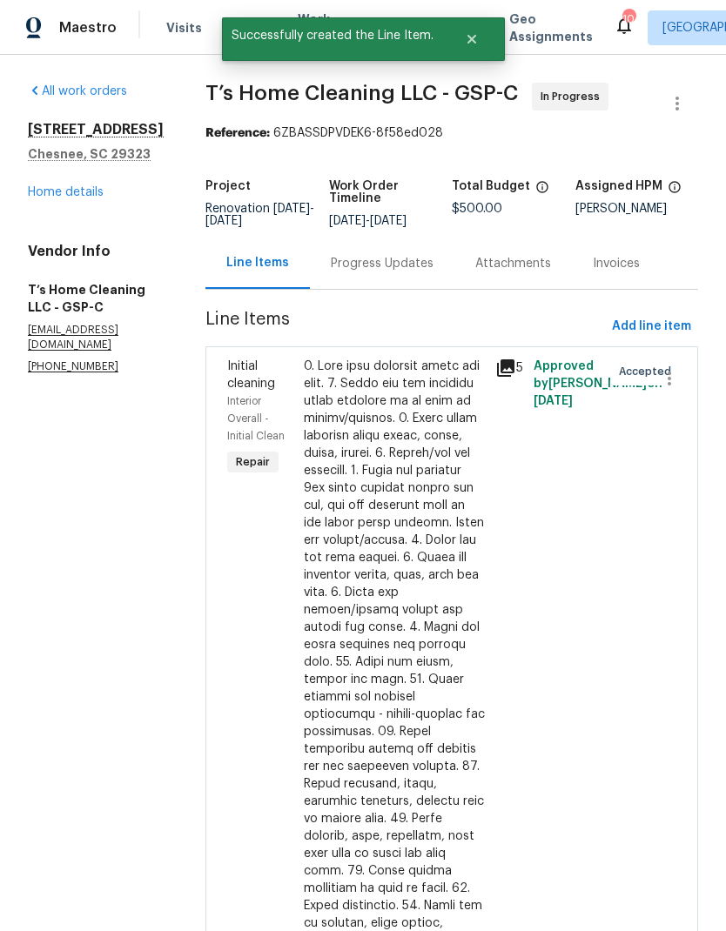
scroll to position [0, 0]
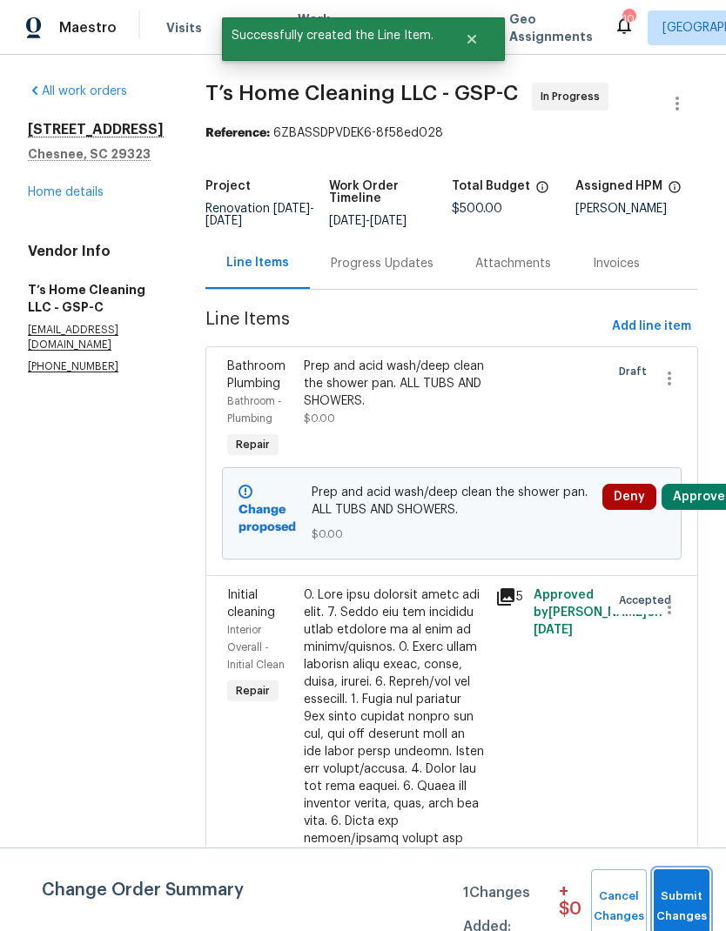
click at [701, 909] on span "Submit Changes" at bounding box center [681, 907] width 38 height 40
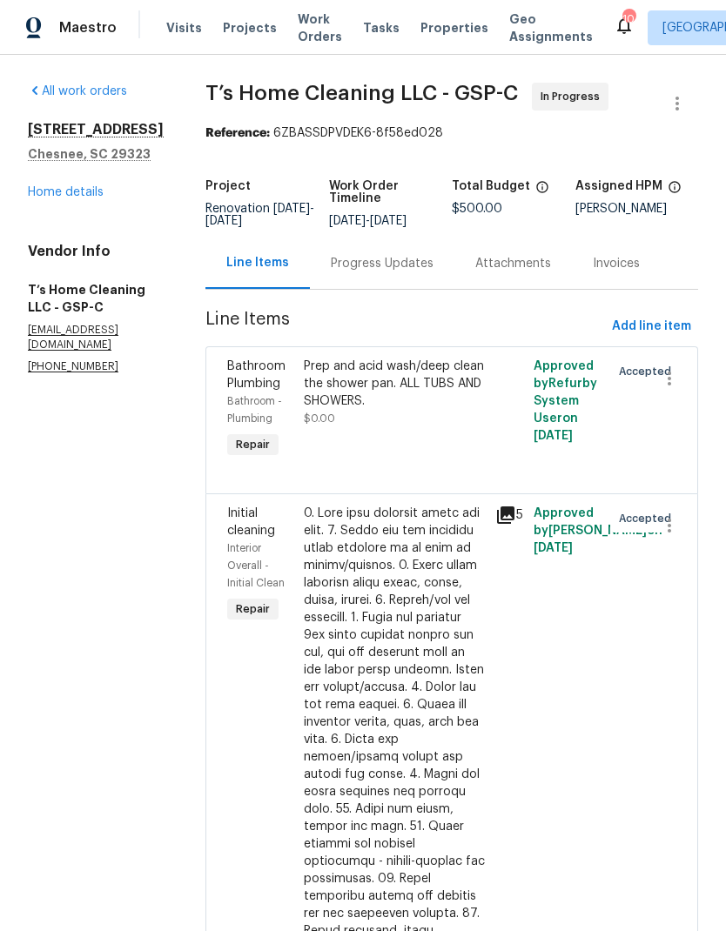
click at [421, 396] on div "Prep and acid wash/deep clean the shower pan. ALL TUBS AND SHOWERS." at bounding box center [394, 384] width 181 height 52
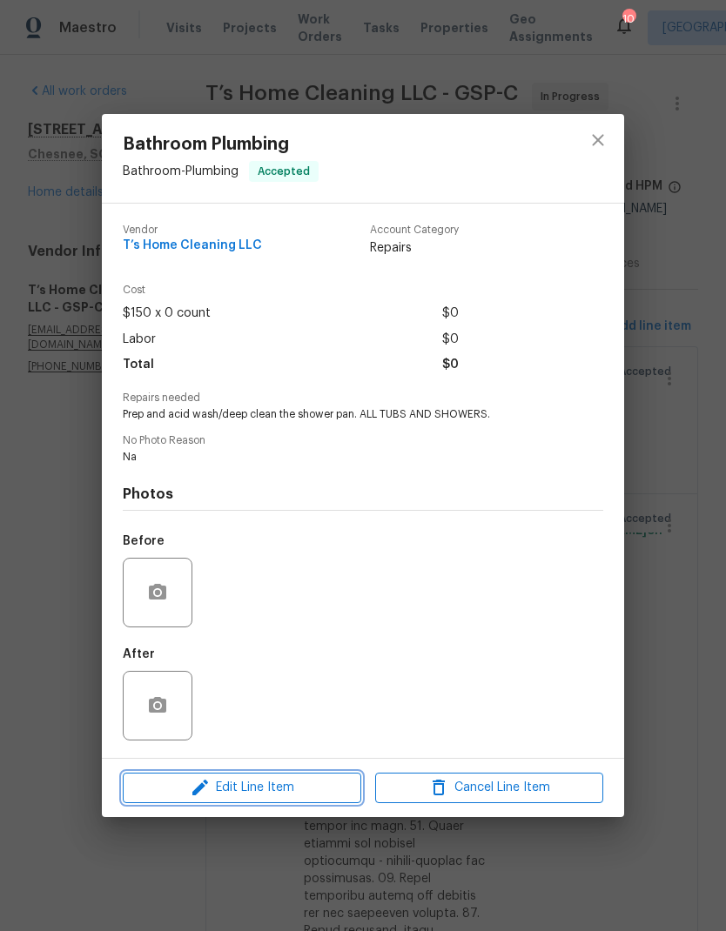
click at [330, 801] on button "Edit Line Item" at bounding box center [242, 788] width 238 height 30
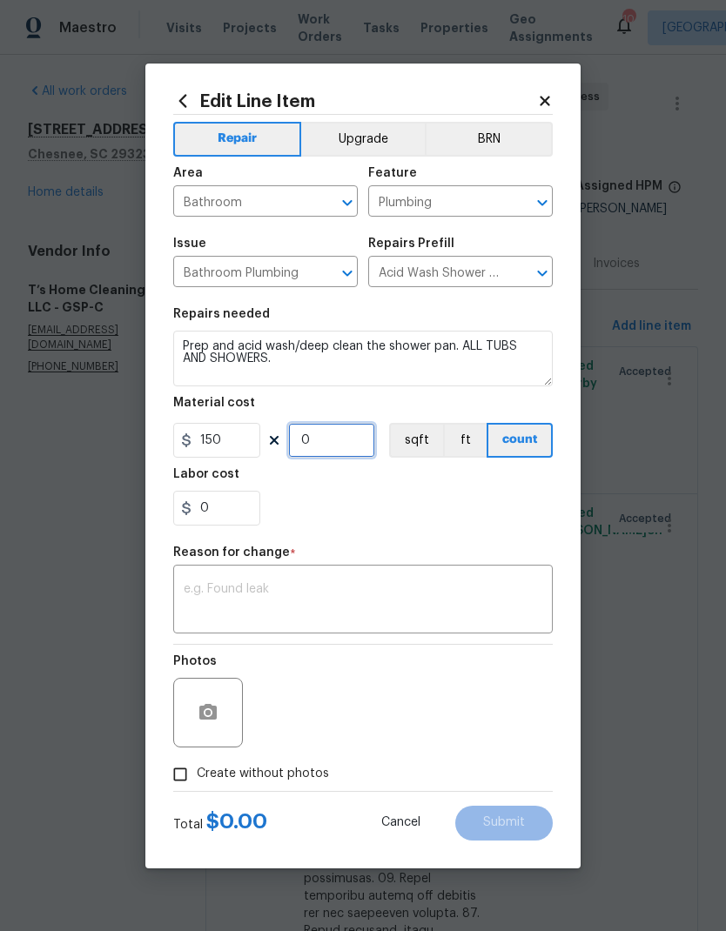
click at [312, 438] on input "0" at bounding box center [331, 440] width 87 height 35
type input "1"
click at [434, 520] on div "0" at bounding box center [362, 508] width 379 height 35
click at [407, 594] on textarea at bounding box center [363, 601] width 359 height 37
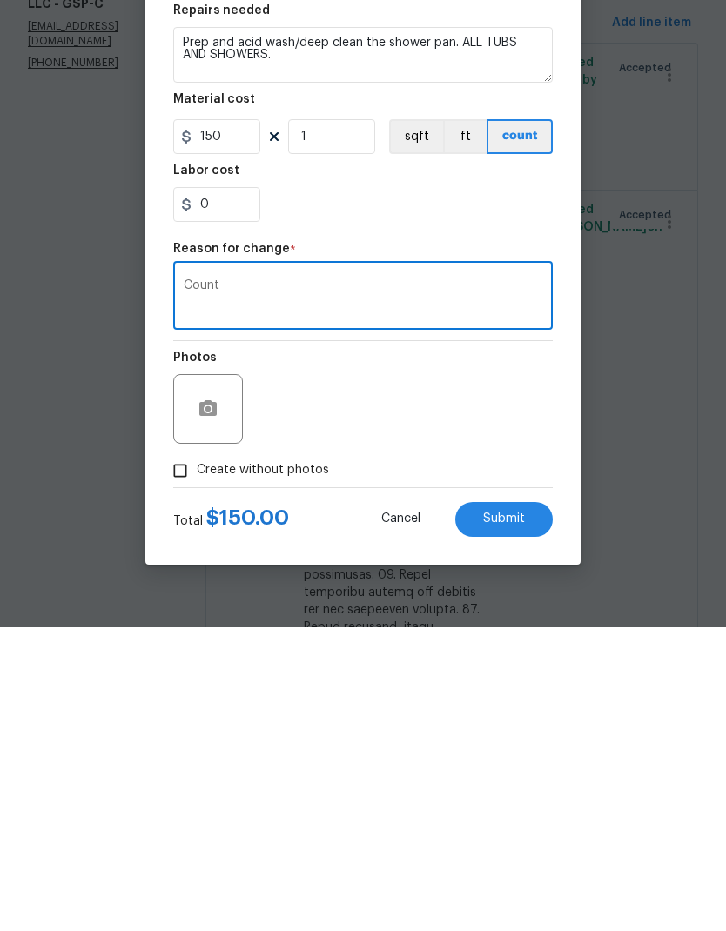
type textarea "Count"
click at [522, 645] on div "Photos" at bounding box center [362, 701] width 379 height 113
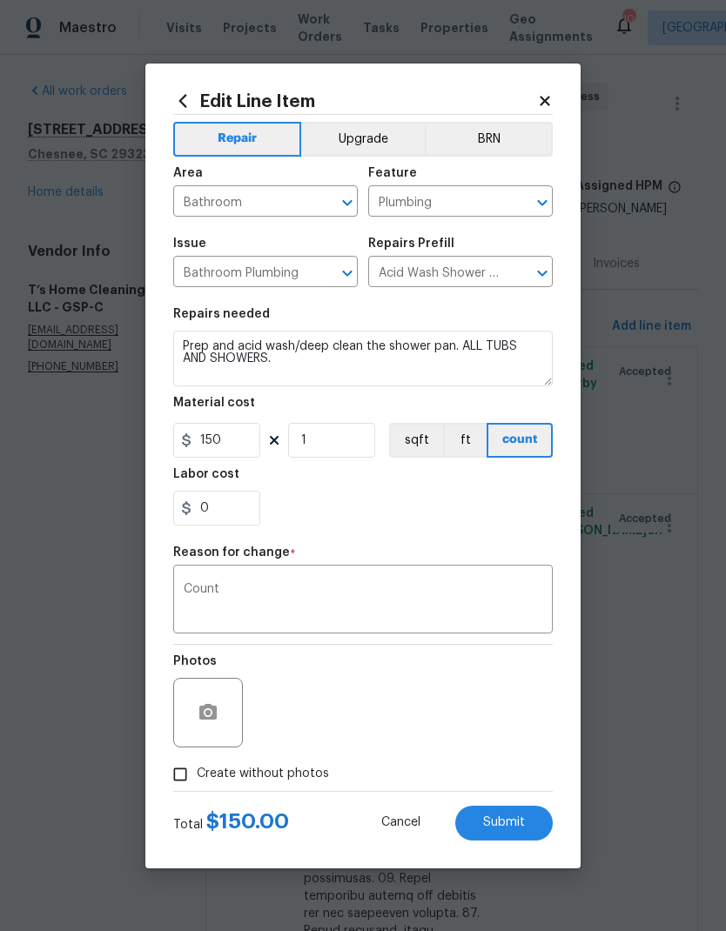
click at [504, 816] on button "Submit" at bounding box center [503, 823] width 97 height 35
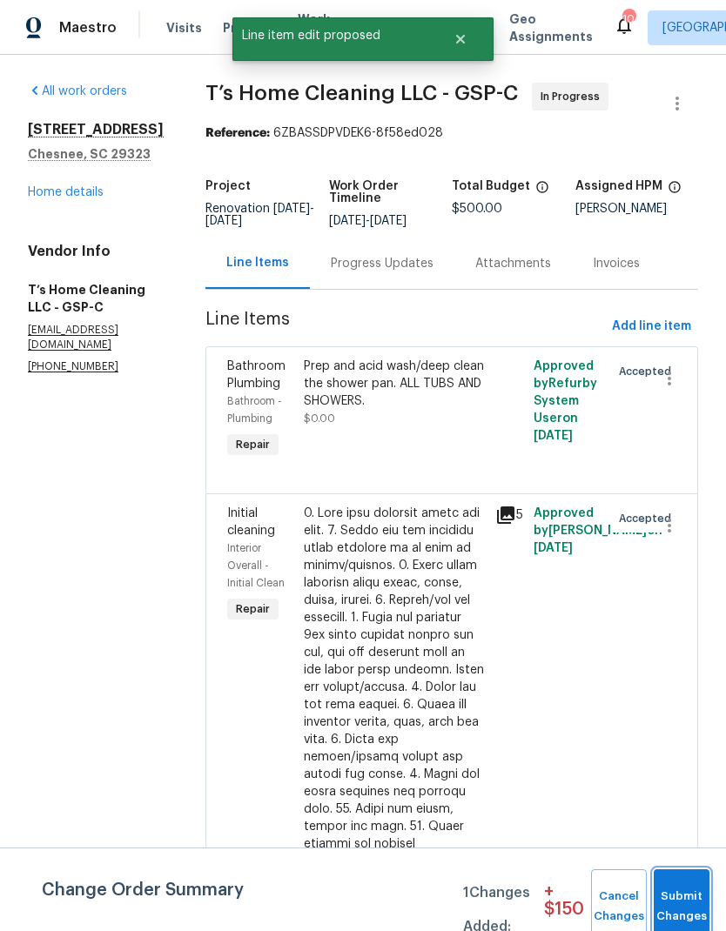
click at [695, 893] on button "Submit Changes" at bounding box center [682, 906] width 56 height 75
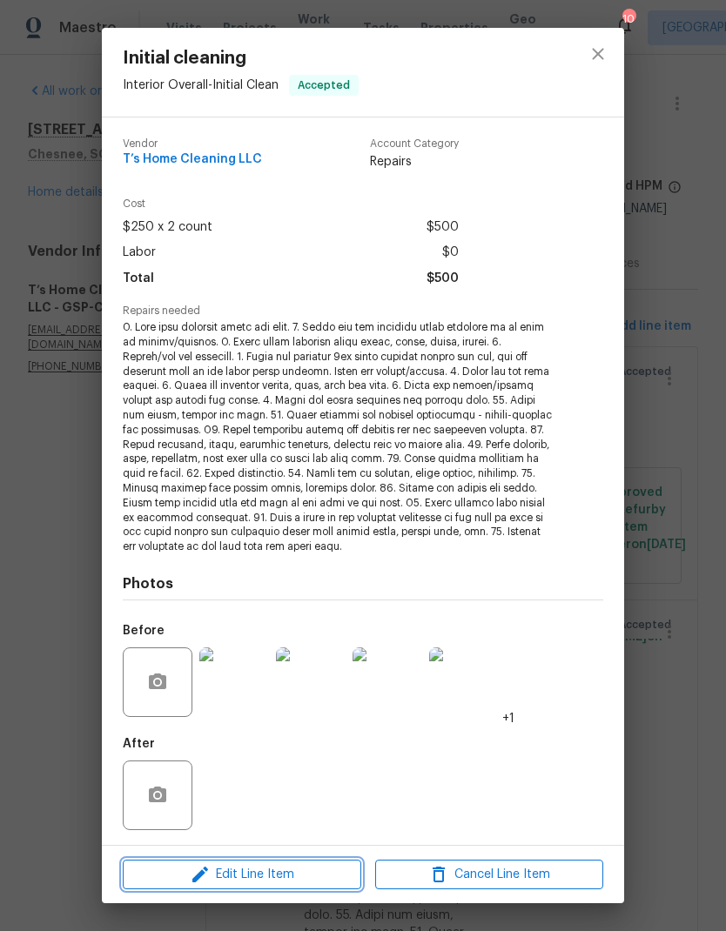
click at [325, 874] on span "Edit Line Item" at bounding box center [242, 875] width 228 height 22
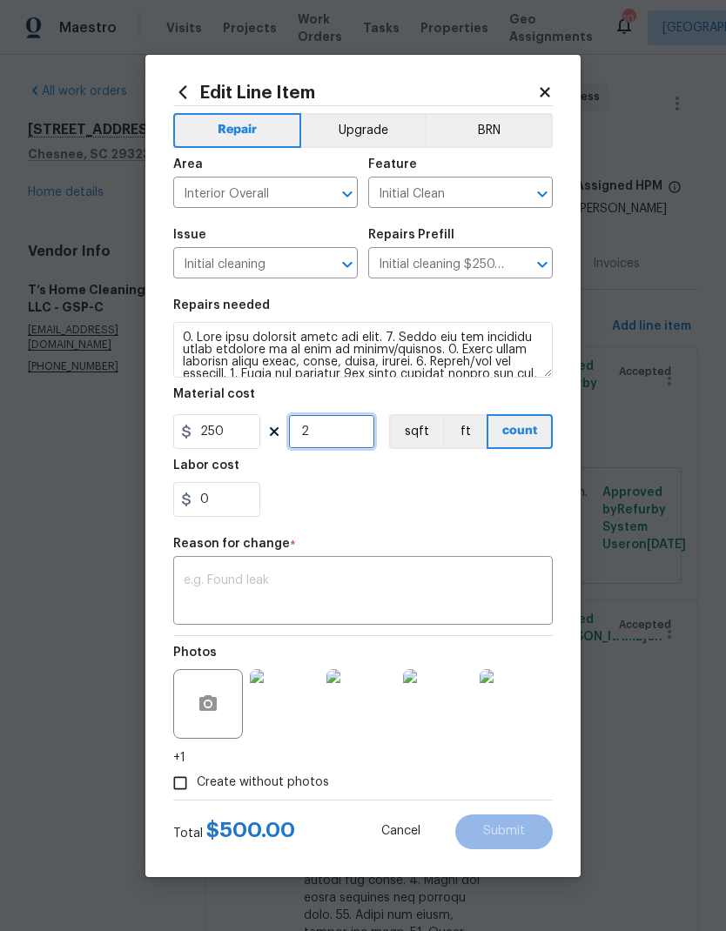
click at [332, 437] on input "2" at bounding box center [331, 431] width 87 height 35
type input "1"
click at [205, 494] on input "0" at bounding box center [216, 499] width 87 height 35
click at [197, 500] on input "0" at bounding box center [216, 499] width 87 height 35
type input "50"
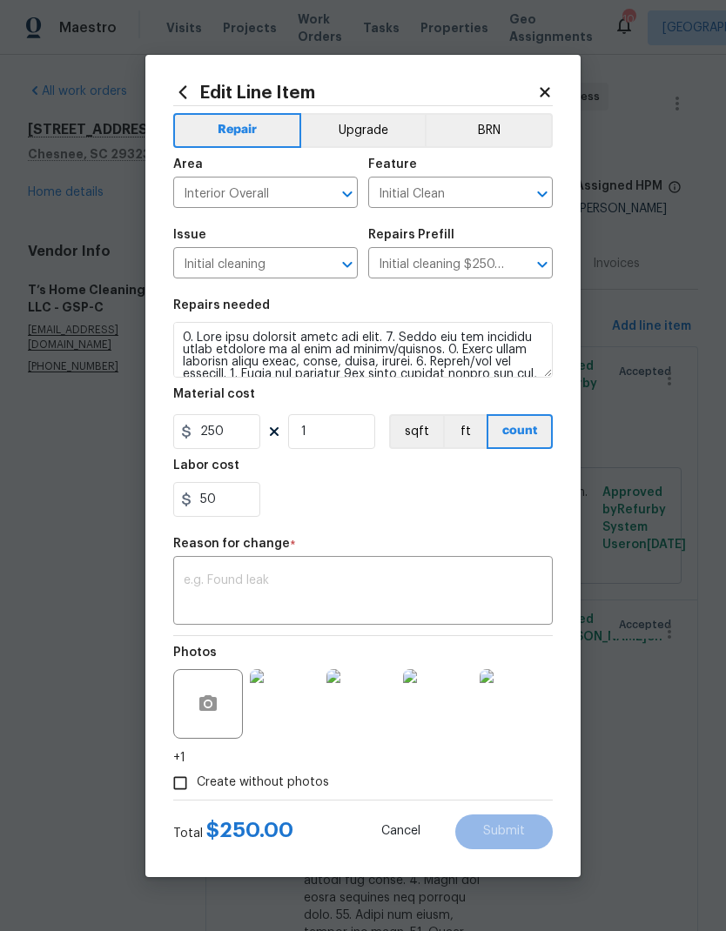
click at [399, 505] on div "50" at bounding box center [362, 499] width 379 height 35
click at [389, 591] on textarea at bounding box center [363, 592] width 359 height 37
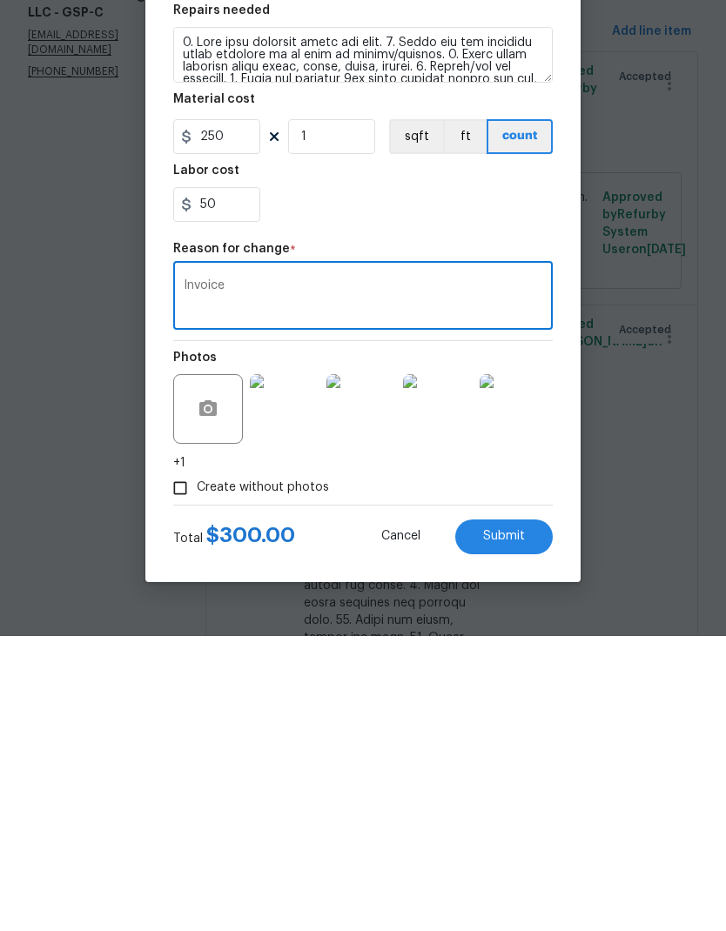
type textarea "Invoice"
click at [514, 825] on span "Submit" at bounding box center [504, 831] width 42 height 13
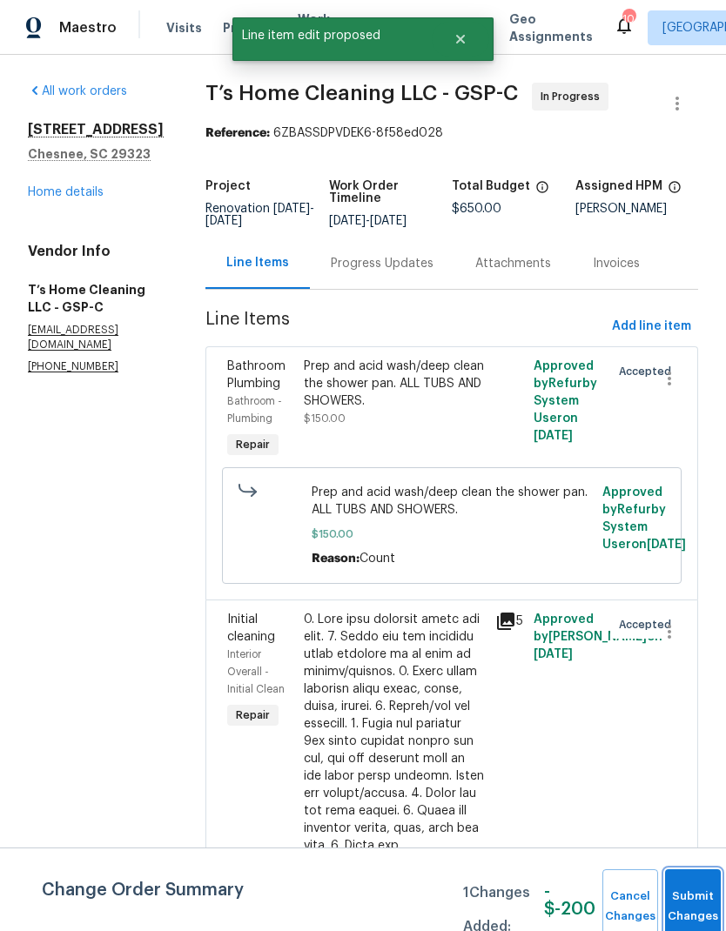
click at [694, 901] on button "Submit Changes" at bounding box center [693, 906] width 56 height 75
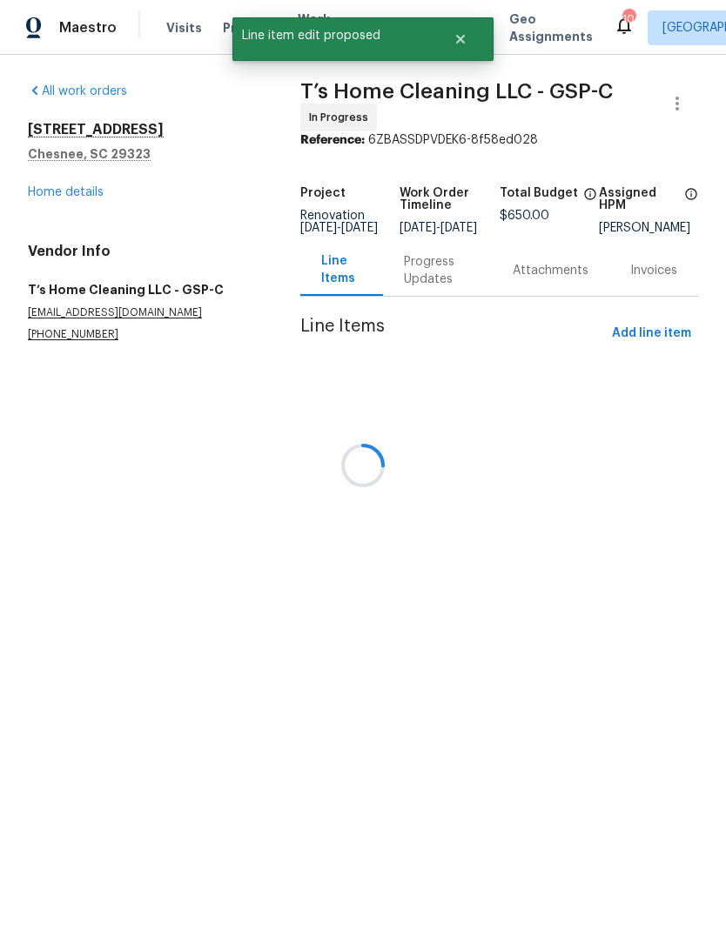
scroll to position [0, 0]
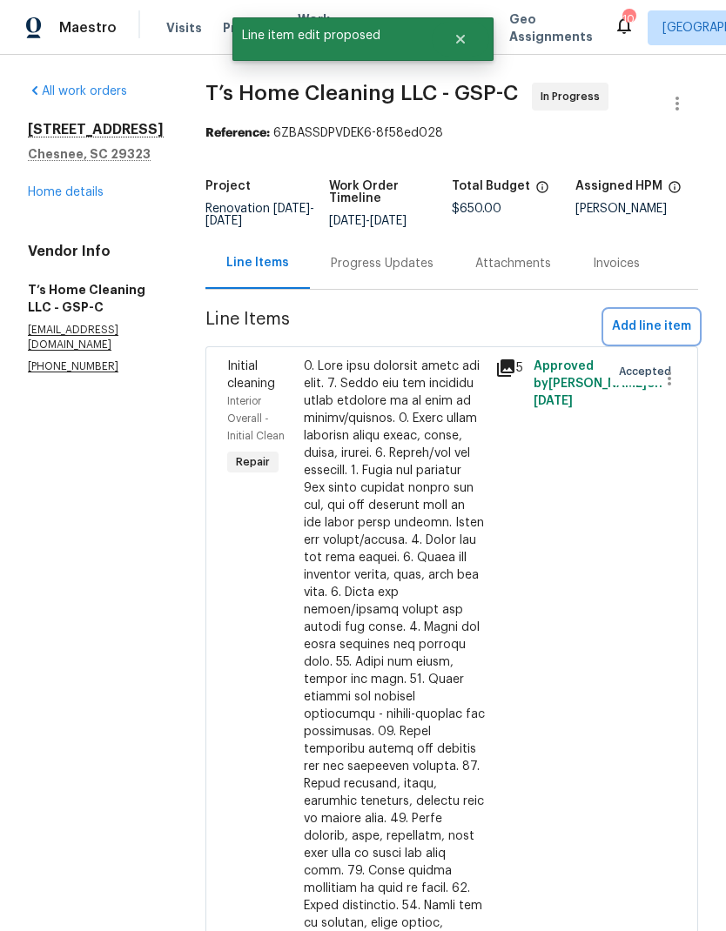
click at [640, 338] on span "Add line item" at bounding box center [651, 327] width 79 height 22
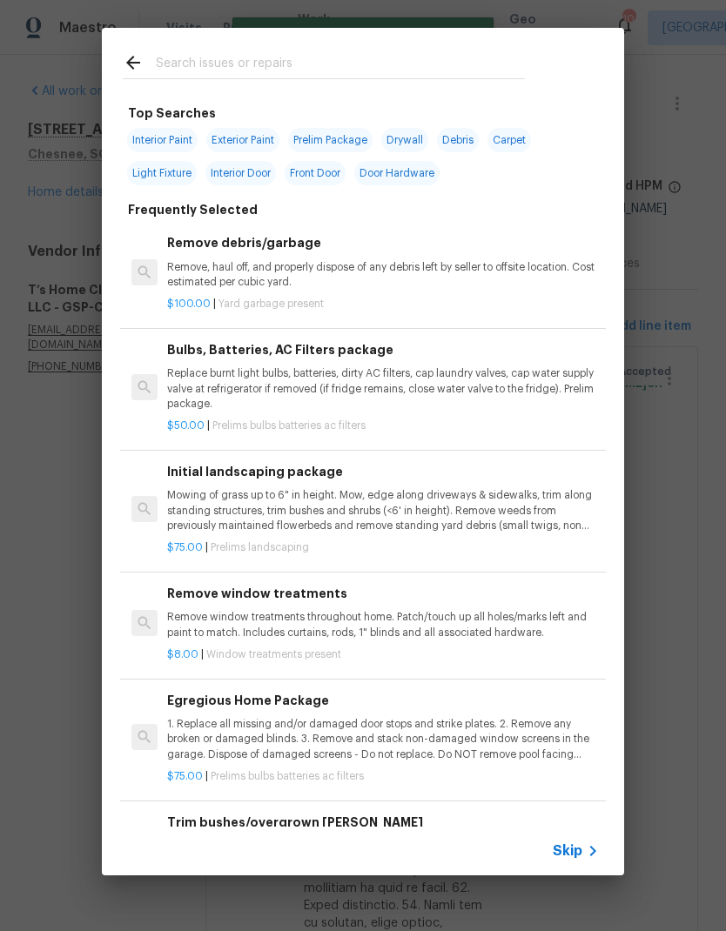
click at [378, 59] on input "text" at bounding box center [340, 65] width 369 height 26
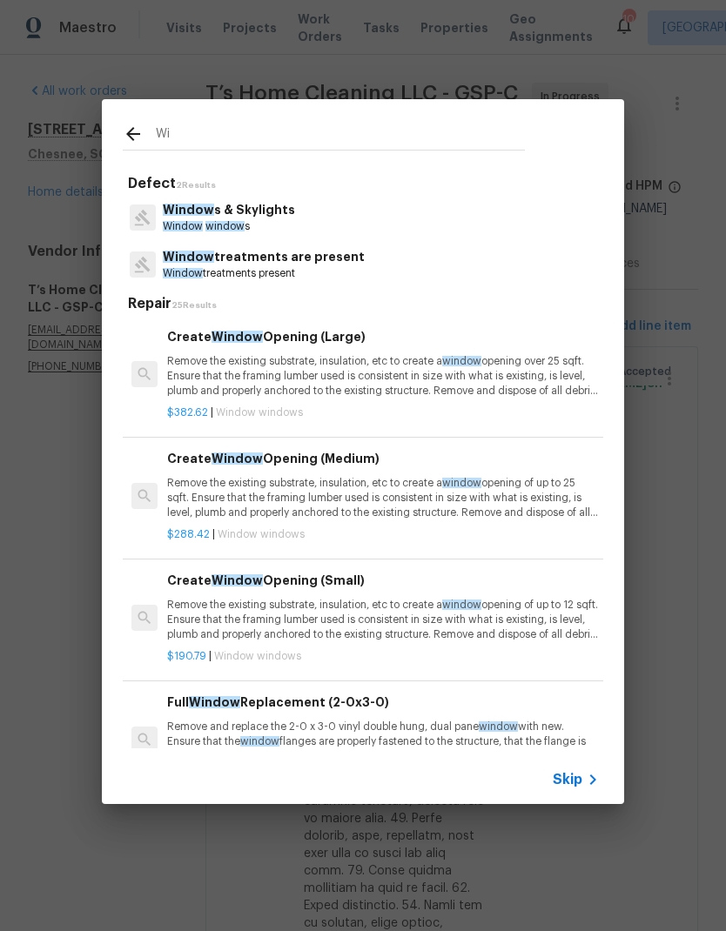
type input "W"
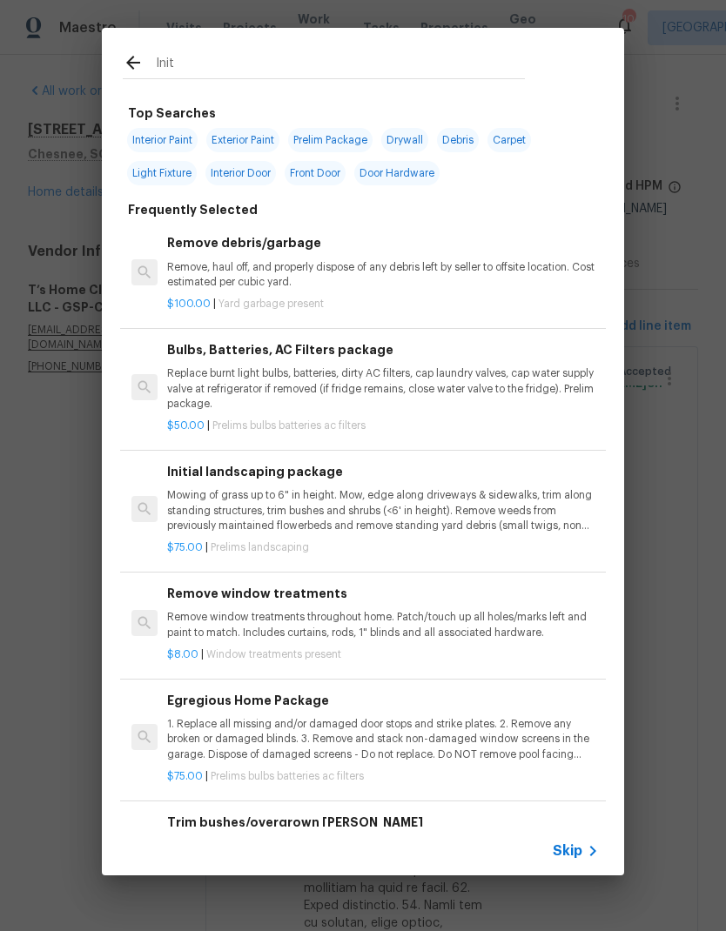
type input "Initi"
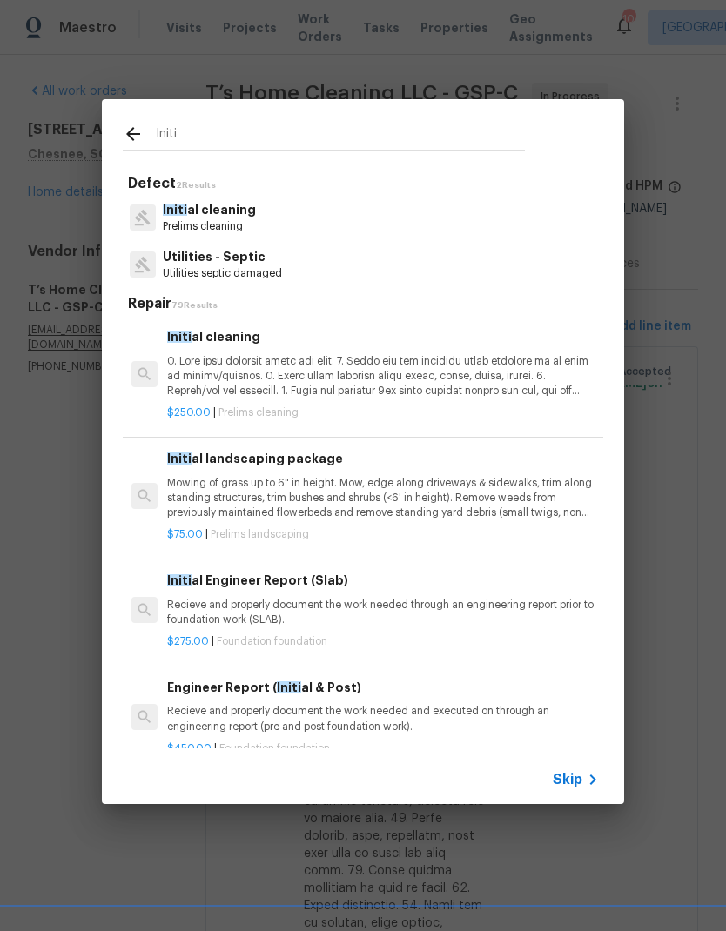
click at [234, 210] on p "Initi al cleaning" at bounding box center [209, 210] width 93 height 18
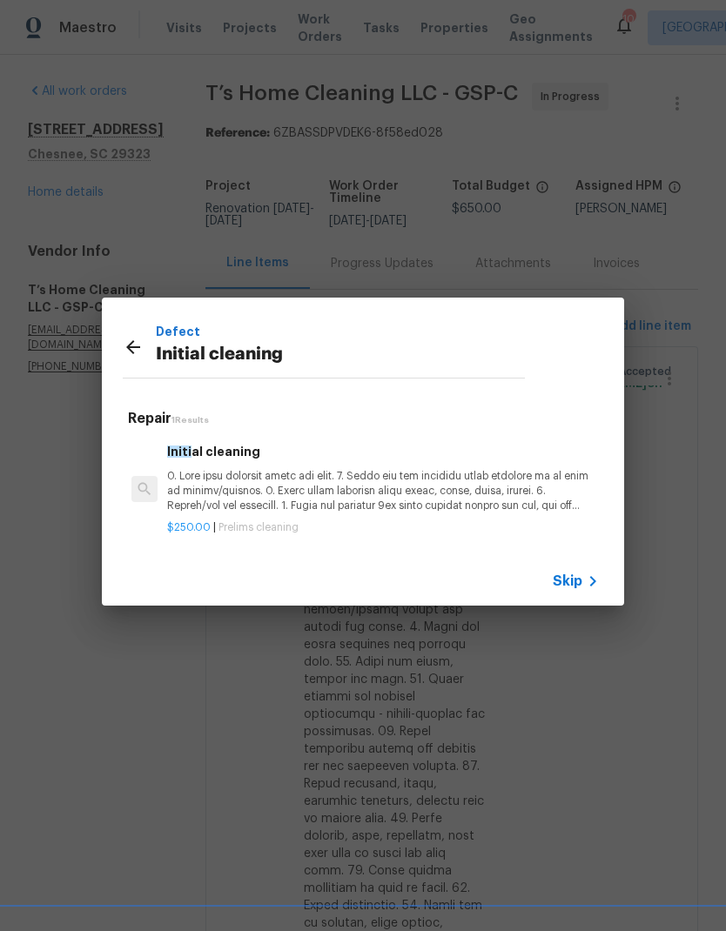
click at [406, 492] on p at bounding box center [383, 491] width 432 height 44
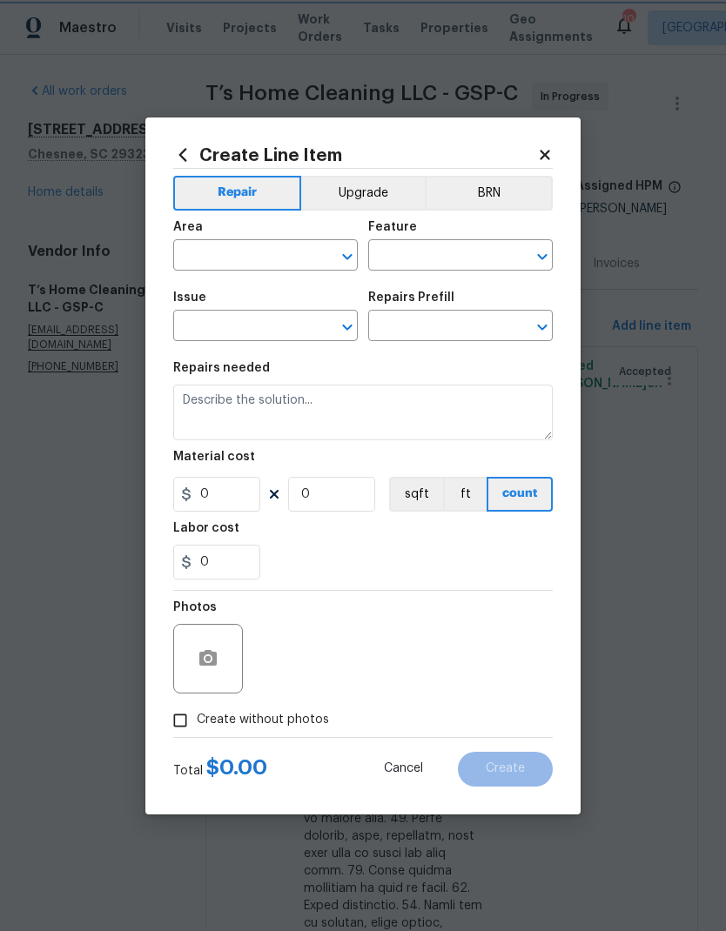
type input "Home Readiness Packages"
type input "Initial cleaning"
type input "Initial cleaning $250.00"
type textarea "1. Wipe down exterior doors and trim. 2. Clean out all exterior light fixtures …"
type input "250"
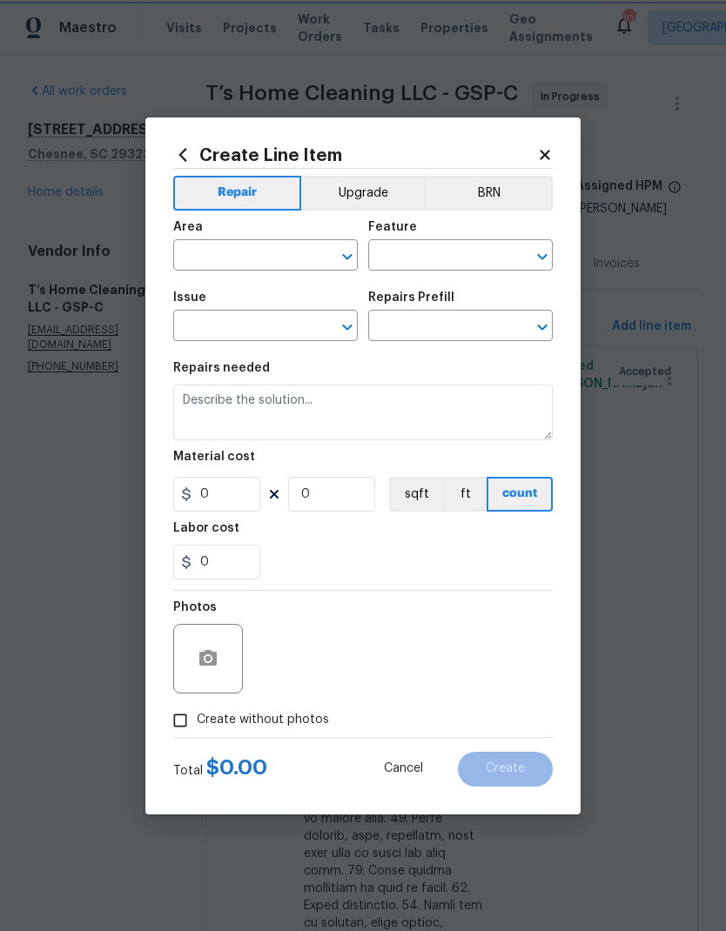
type input "1"
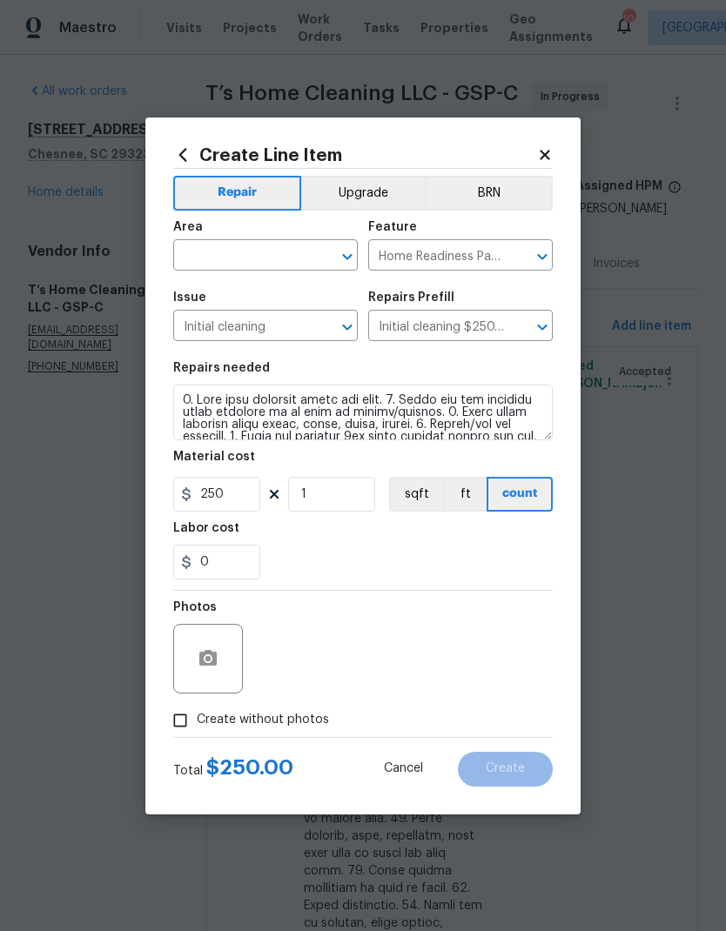
click at [283, 258] on input "text" at bounding box center [241, 257] width 136 height 27
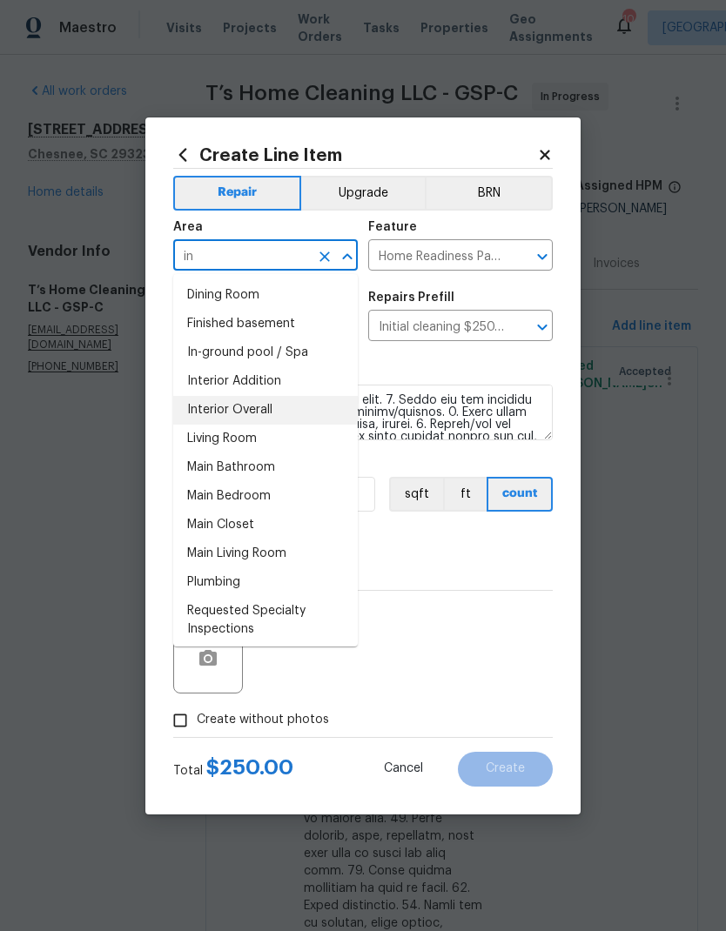
click at [265, 411] on li "Interior Overall" at bounding box center [265, 410] width 184 height 29
type input "Interior Overall"
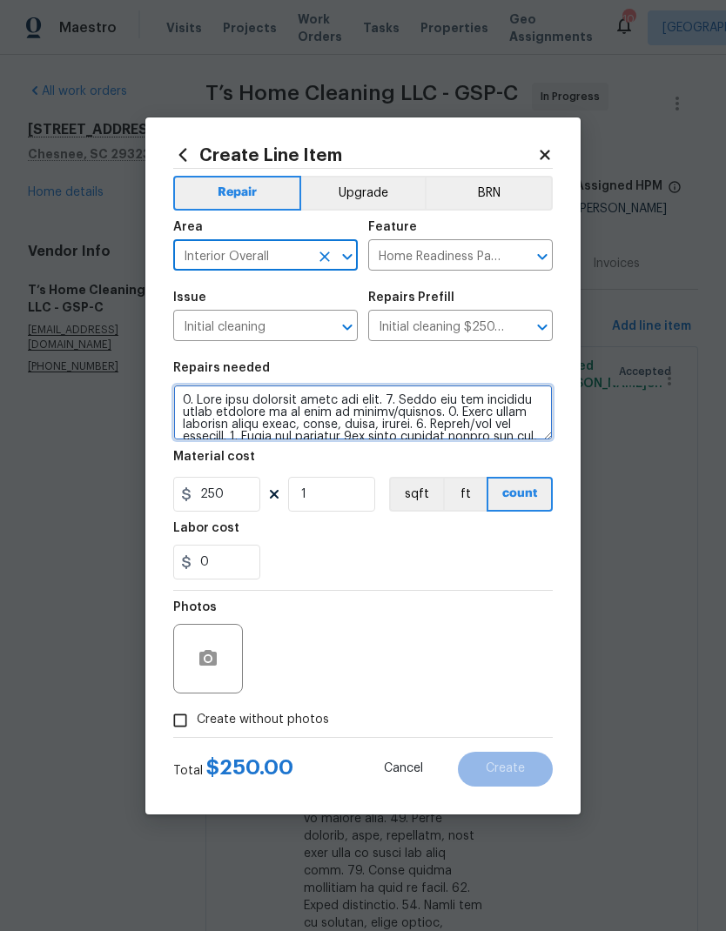
click at [400, 423] on textarea at bounding box center [362, 413] width 379 height 56
click at [399, 422] on textarea at bounding box center [362, 413] width 379 height 56
click at [392, 412] on textarea at bounding box center [362, 413] width 379 height 56
click at [391, 412] on textarea at bounding box center [362, 413] width 379 height 56
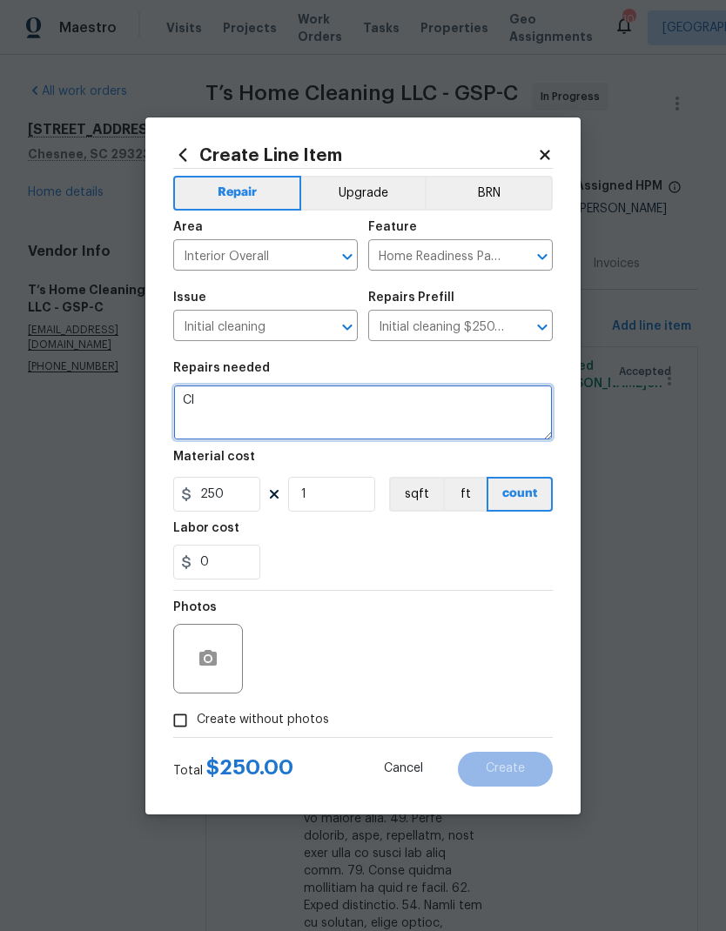
type textarea "C"
type textarea "Deep clean all windows."
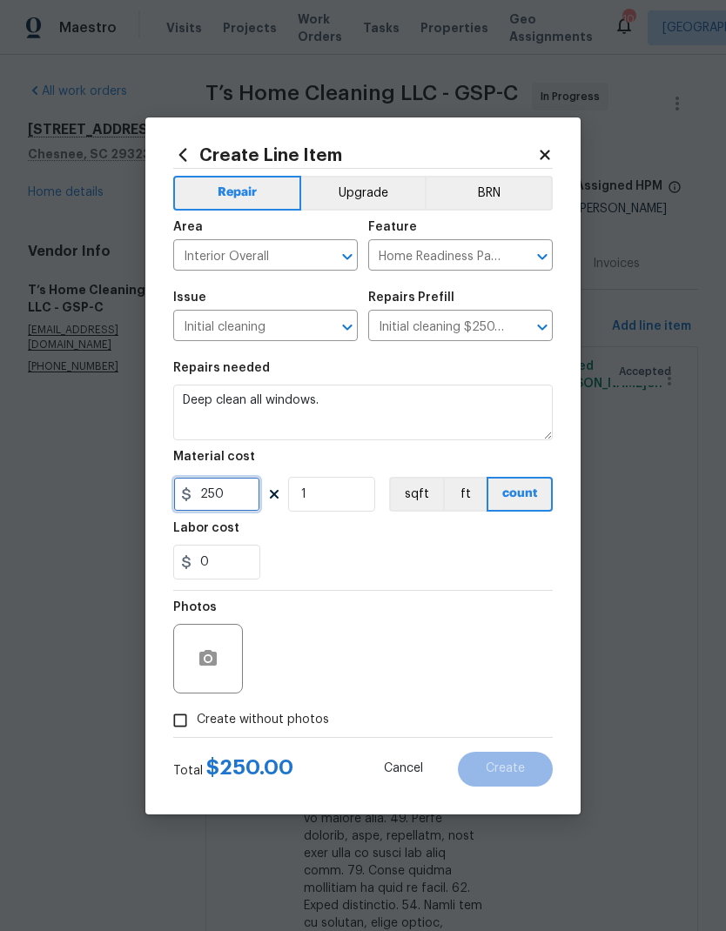
click at [212, 486] on input "250" at bounding box center [216, 494] width 87 height 35
click at [218, 497] on input "250" at bounding box center [216, 494] width 87 height 35
type input "15"
click at [343, 493] on input "1" at bounding box center [331, 494] width 87 height 35
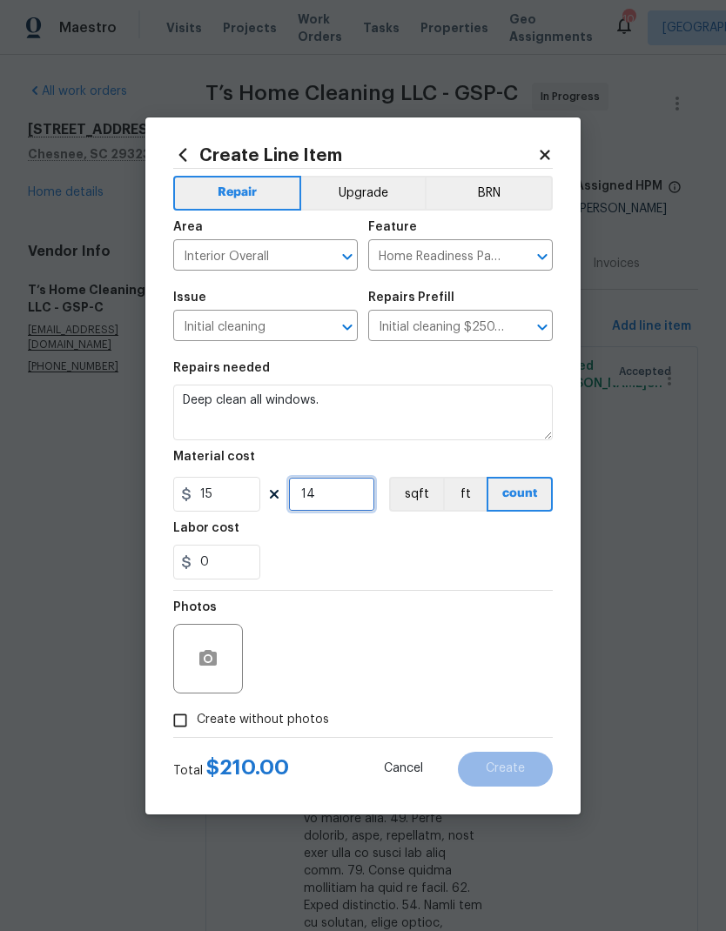
type input "14"
click at [490, 556] on div "0" at bounding box center [362, 562] width 379 height 35
click at [178, 714] on input "Create without photos" at bounding box center [180, 720] width 33 height 33
checkbox input "true"
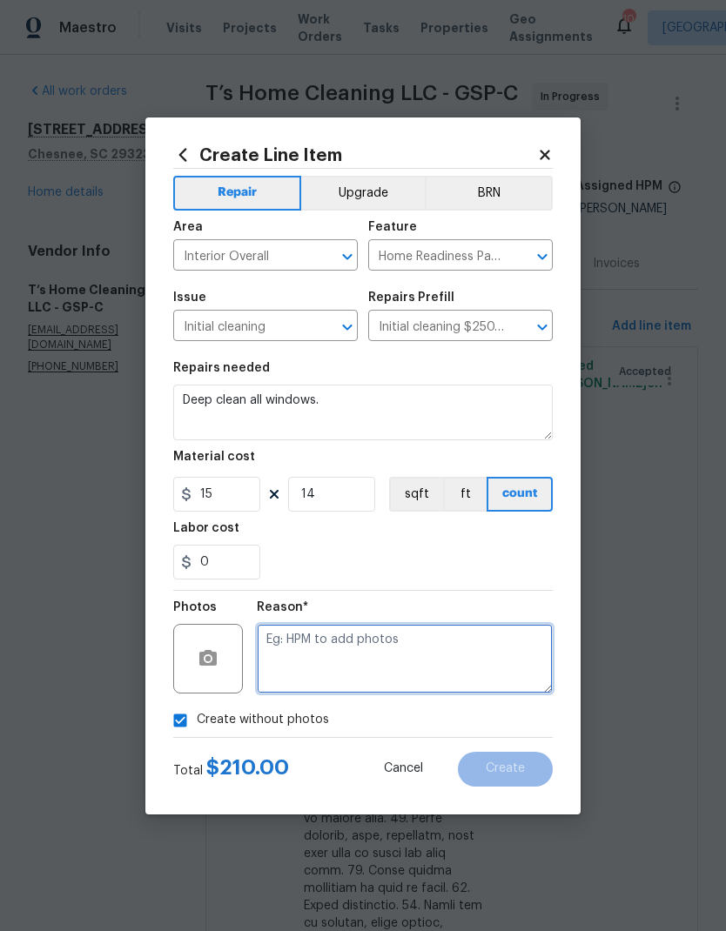
click at [437, 666] on textarea at bounding box center [405, 659] width 296 height 70
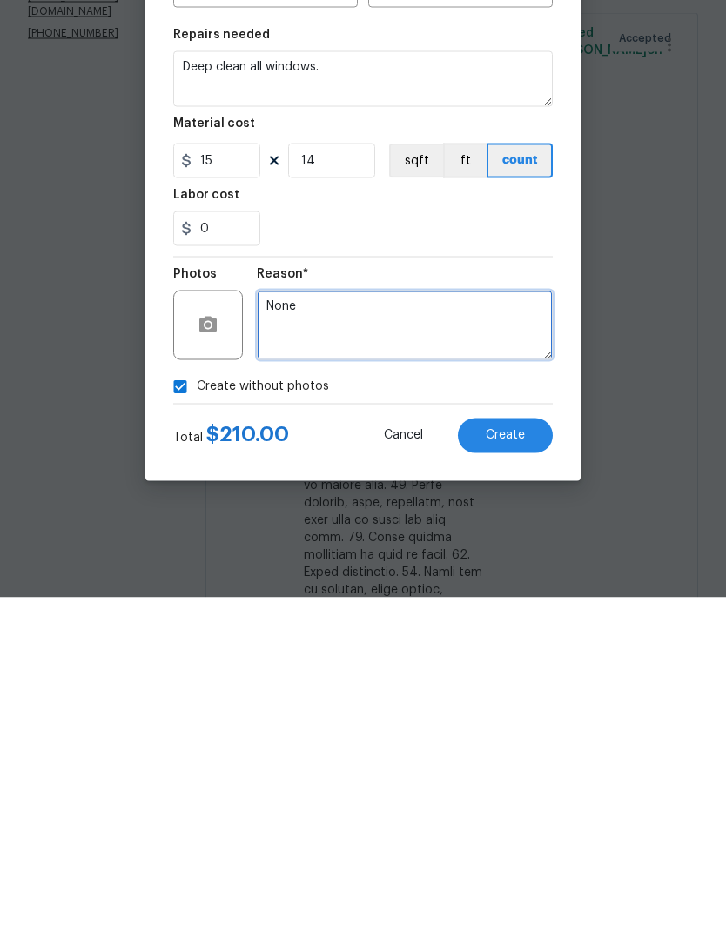
type textarea "None"
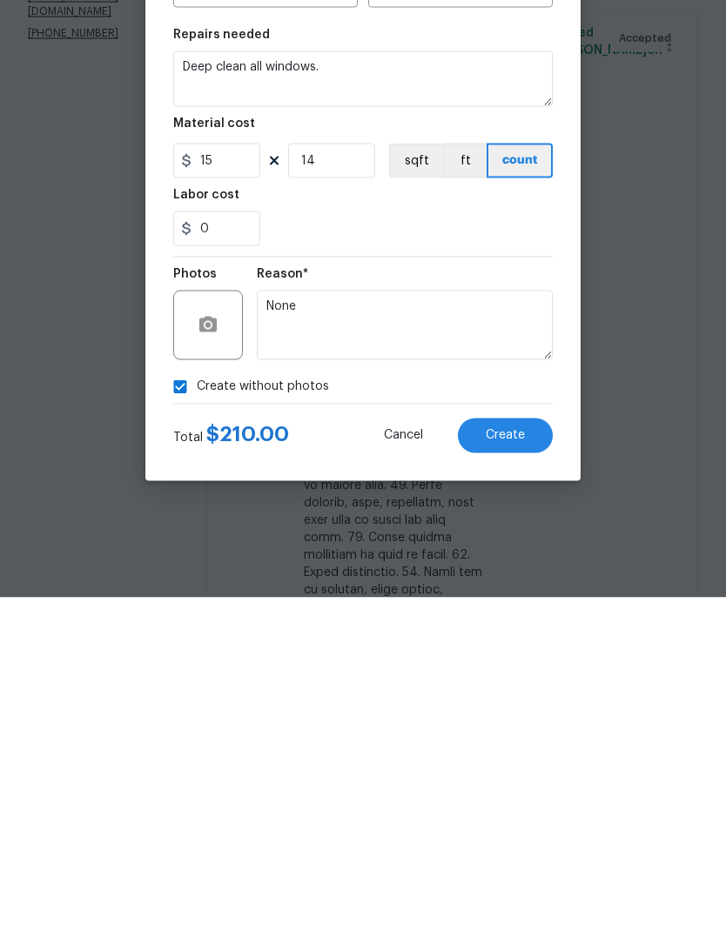
click at [511, 752] on button "Create" at bounding box center [505, 769] width 95 height 35
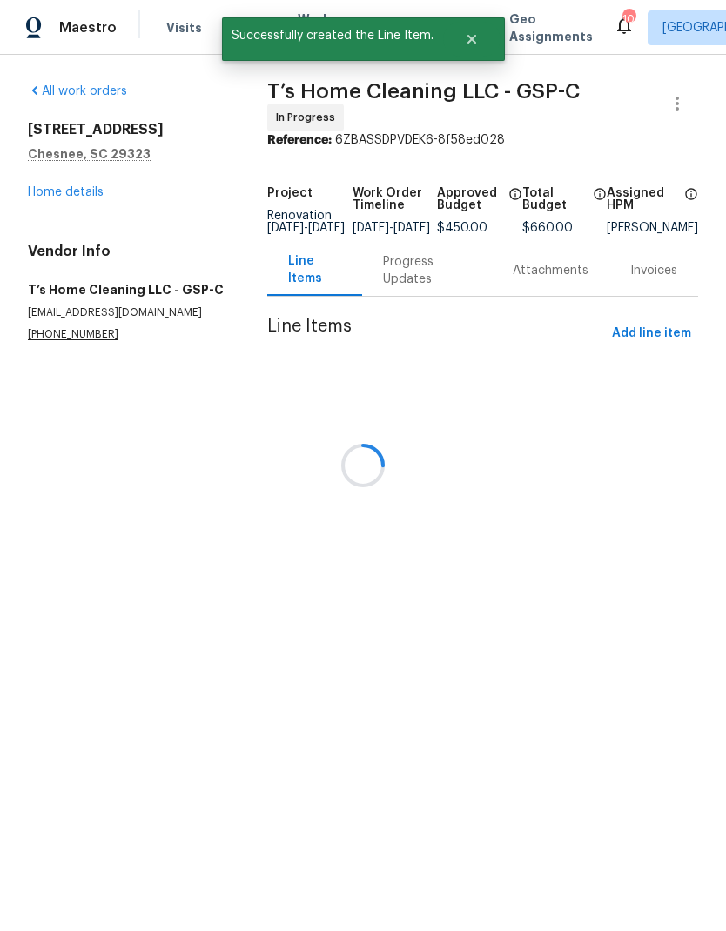
scroll to position [0, 0]
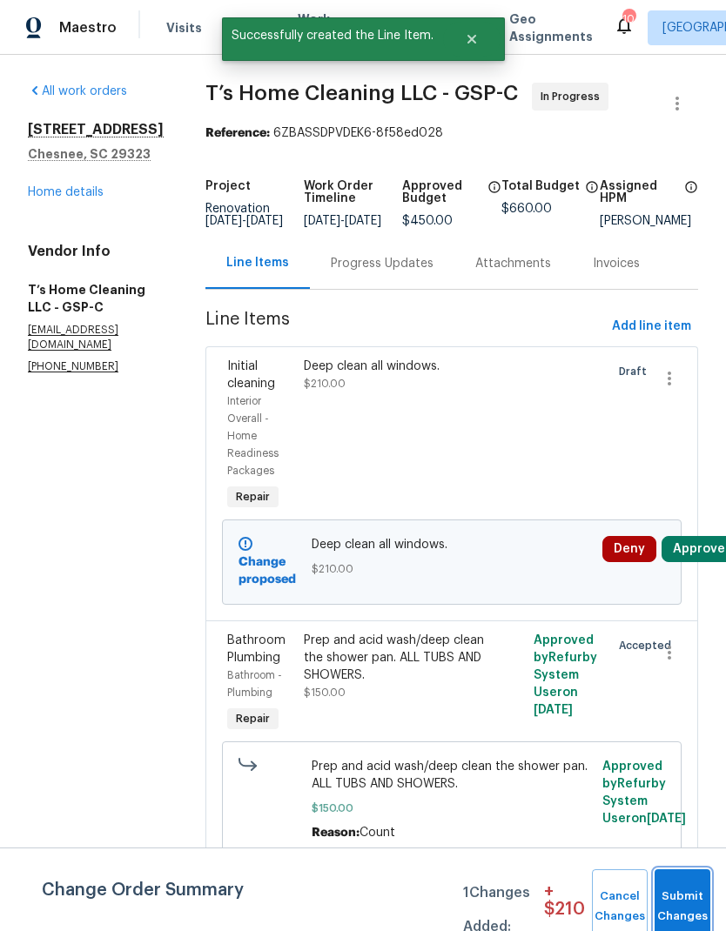
click at [669, 900] on button "Submit Changes" at bounding box center [682, 906] width 56 height 75
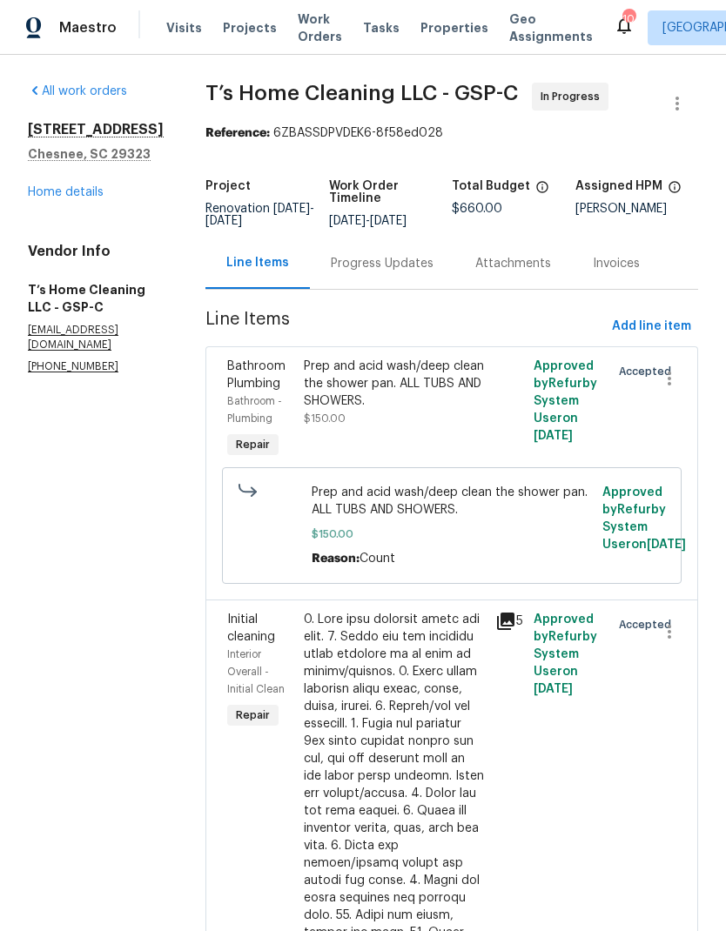
click at [56, 191] on link "Home details" at bounding box center [66, 192] width 76 height 12
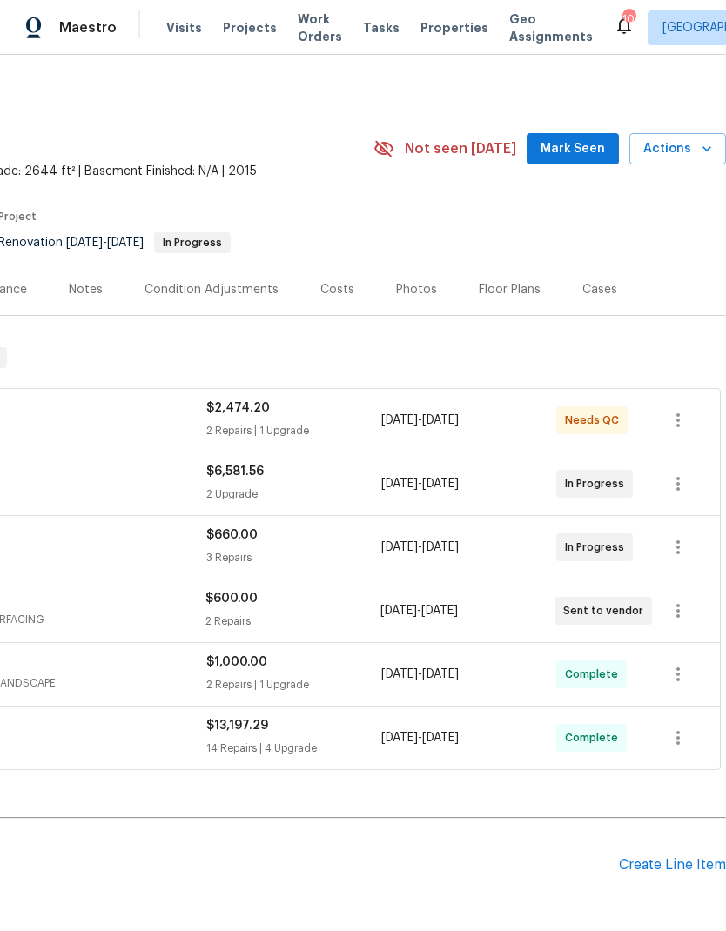
scroll to position [0, 258]
click at [699, 155] on icon "button" at bounding box center [706, 148] width 17 height 17
click at [698, 140] on icon "button" at bounding box center [706, 148] width 17 height 17
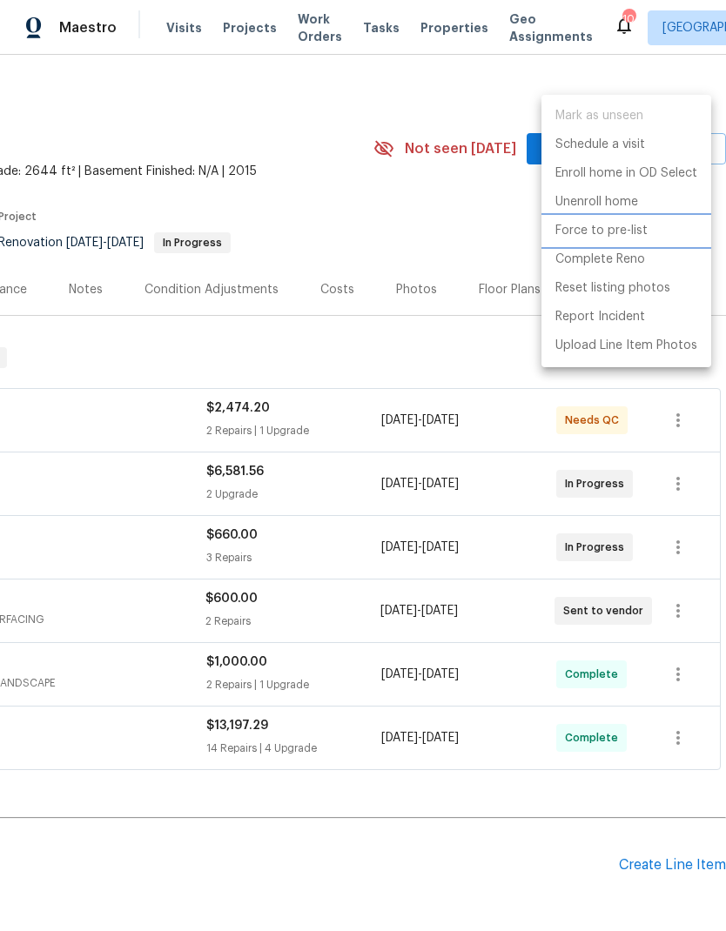
click at [601, 229] on p "Force to pre-list" at bounding box center [601, 231] width 92 height 18
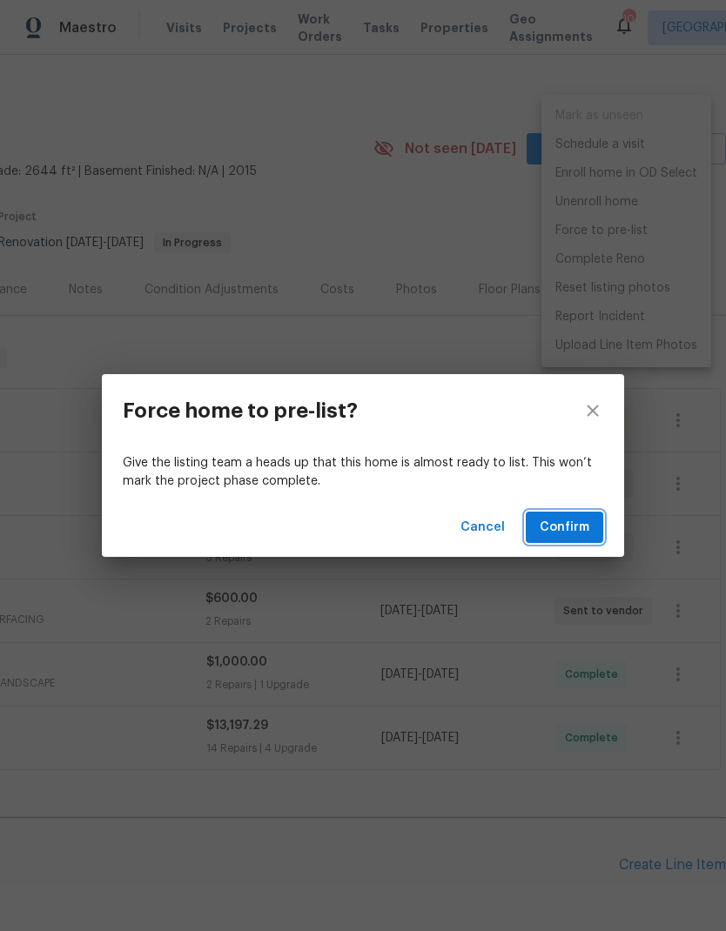
click at [569, 527] on span "Confirm" at bounding box center [565, 528] width 50 height 22
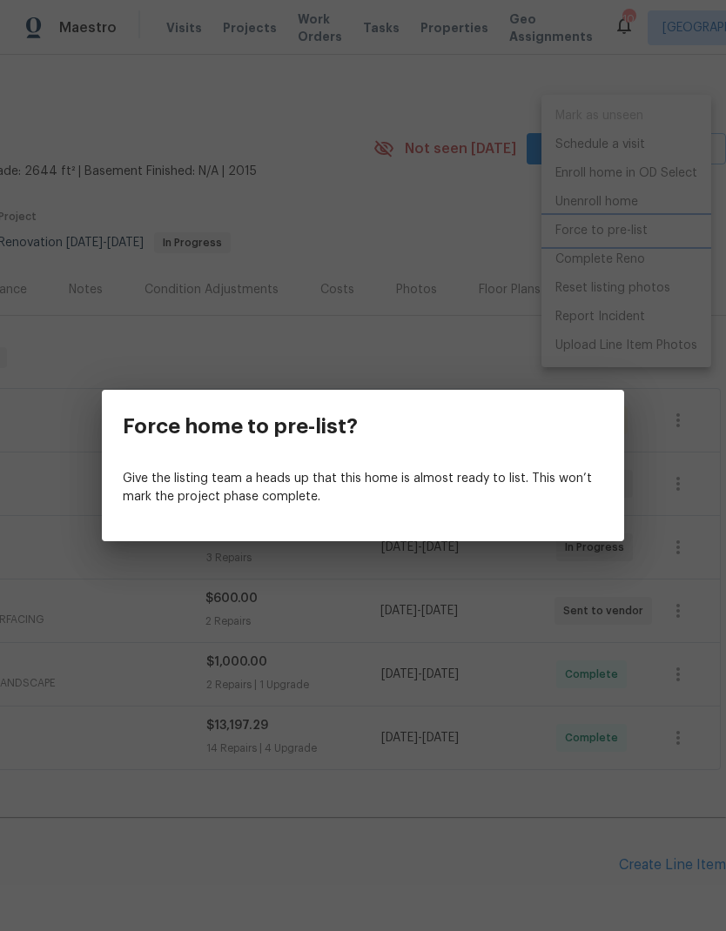
click at [439, 283] on div "Force home to pre-list? Give the listing team a heads up that this home is almo…" at bounding box center [363, 465] width 726 height 931
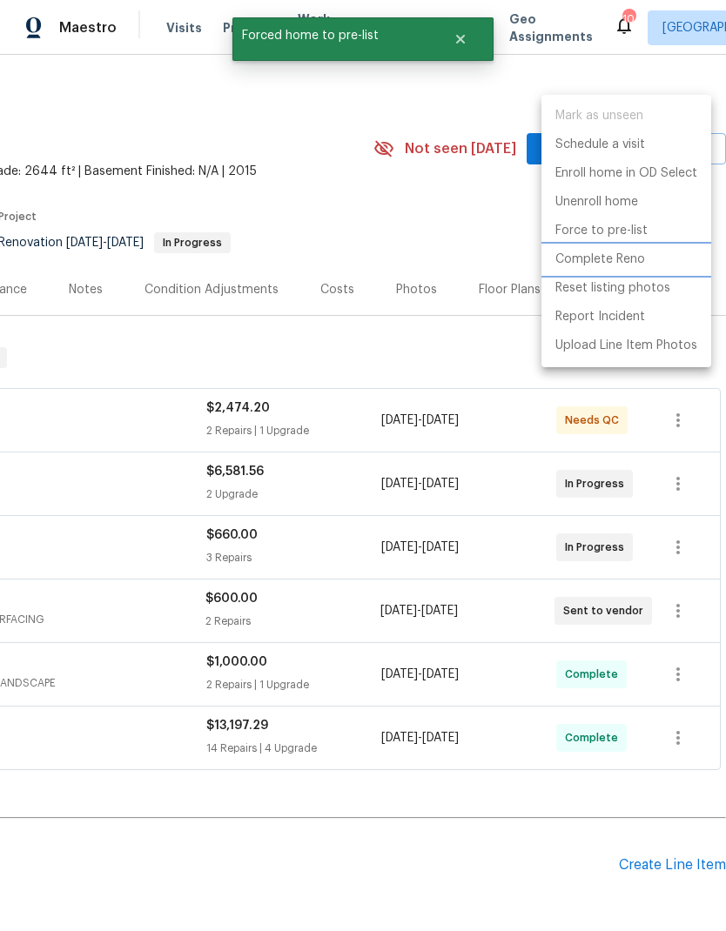
click at [594, 269] on li "Complete Reno" at bounding box center [626, 259] width 170 height 29
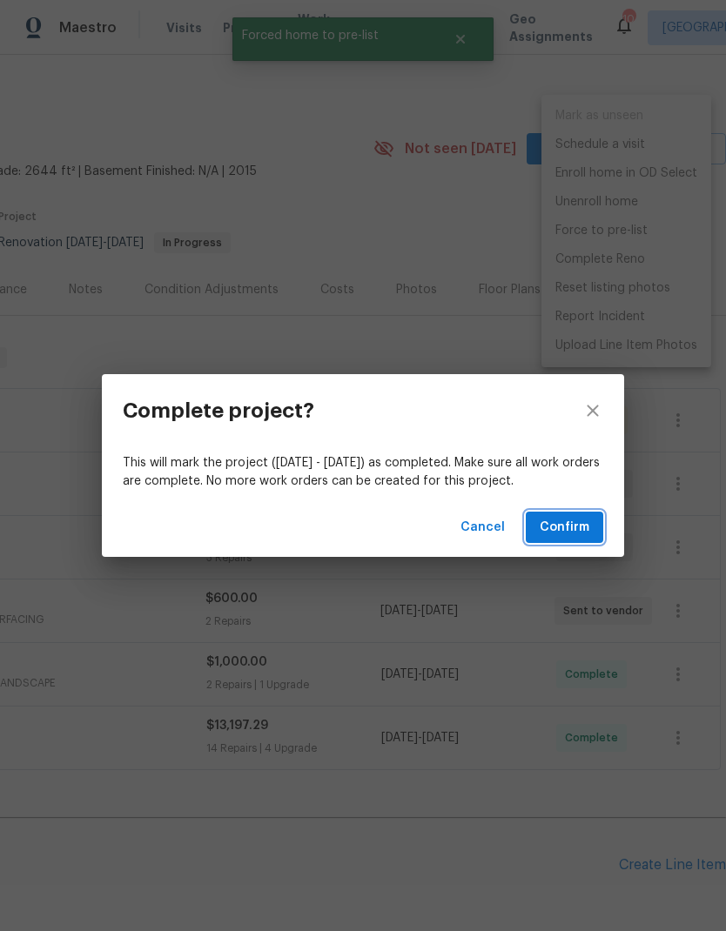
click at [579, 528] on span "Confirm" at bounding box center [565, 528] width 50 height 22
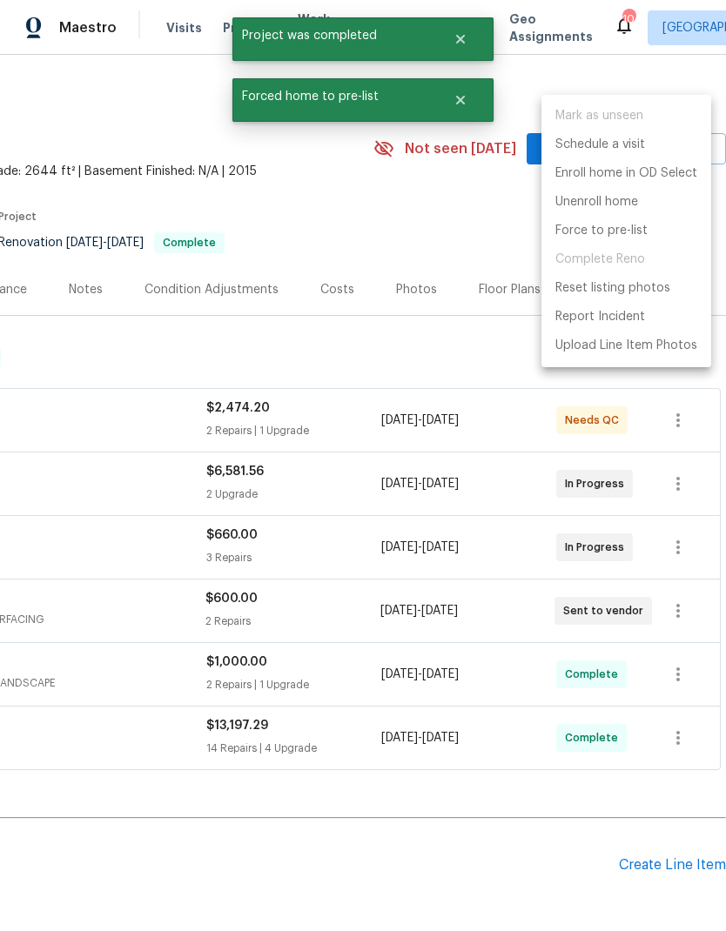
click at [361, 135] on div at bounding box center [363, 465] width 726 height 931
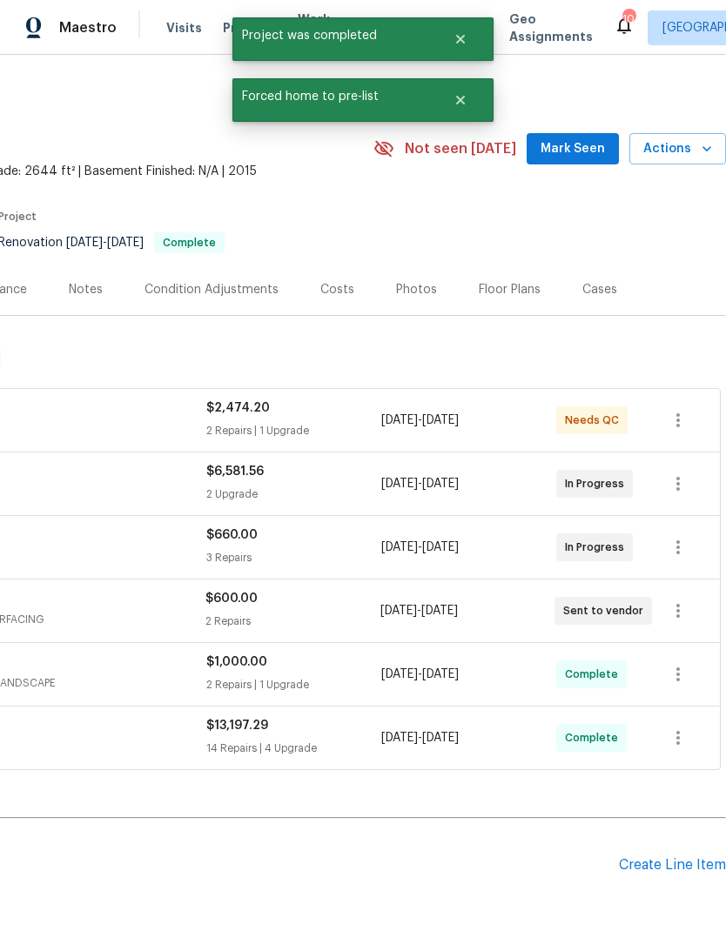
click at [687, 138] on span "Actions" at bounding box center [677, 149] width 69 height 22
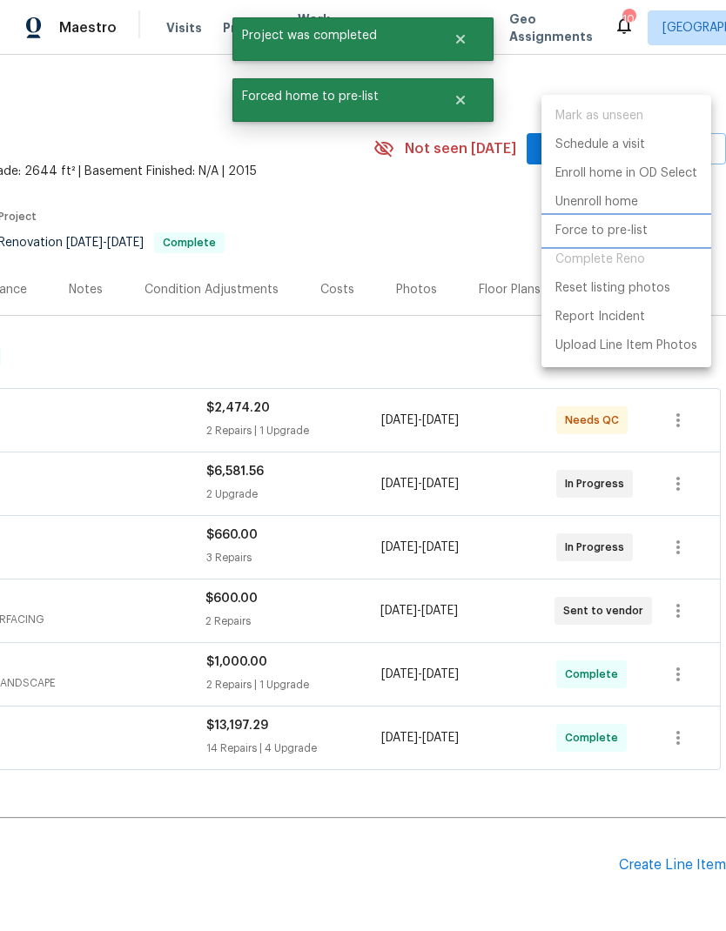
click at [594, 229] on p "Force to pre-list" at bounding box center [601, 231] width 92 height 18
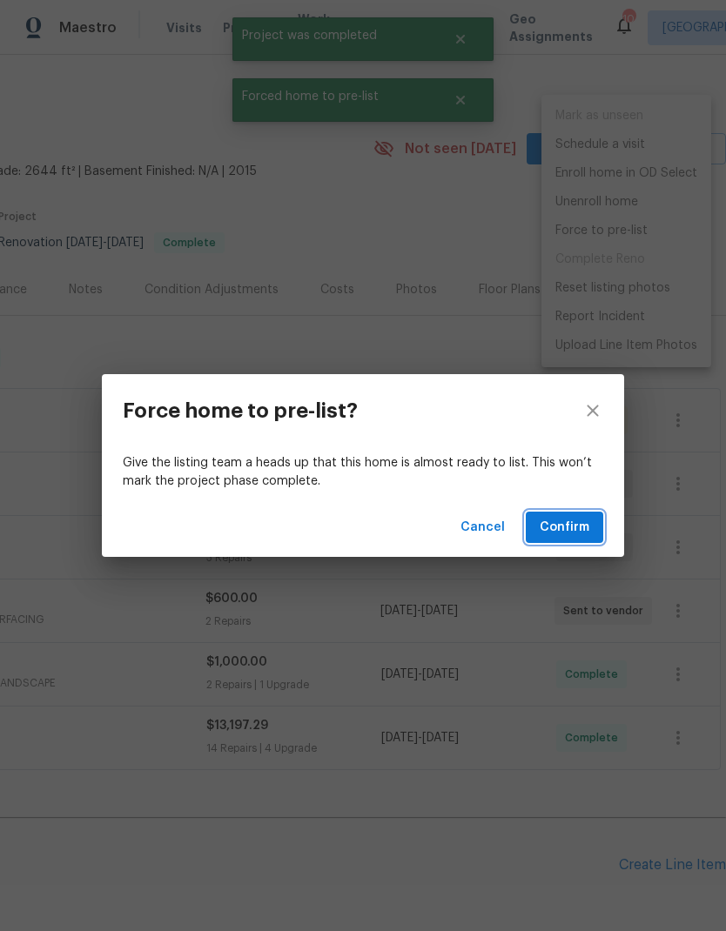
click at [573, 517] on span "Confirm" at bounding box center [565, 528] width 50 height 22
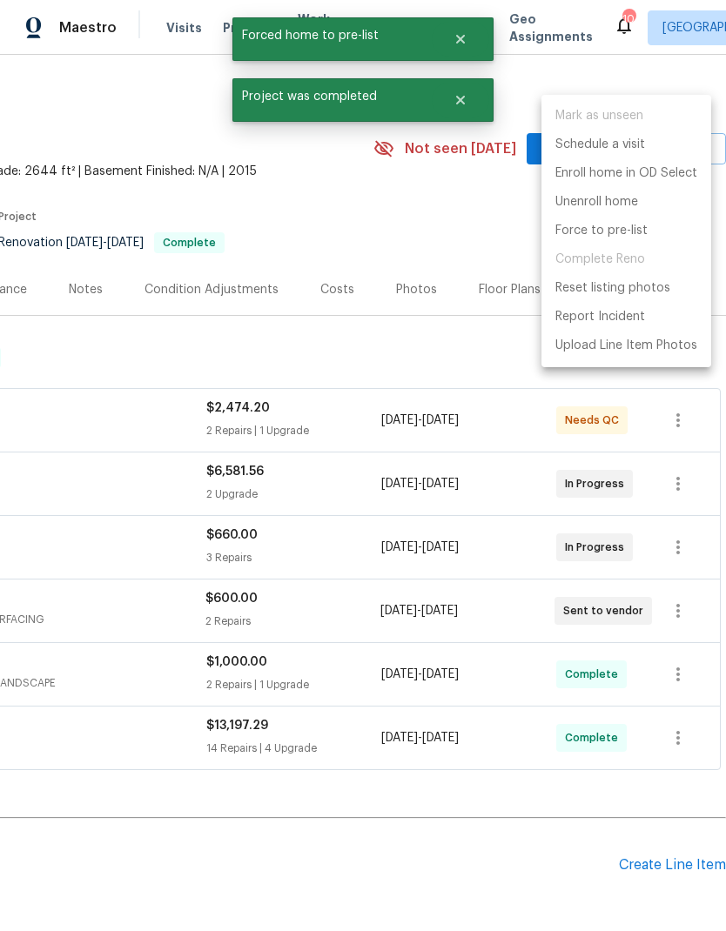
click at [352, 147] on div at bounding box center [363, 465] width 726 height 931
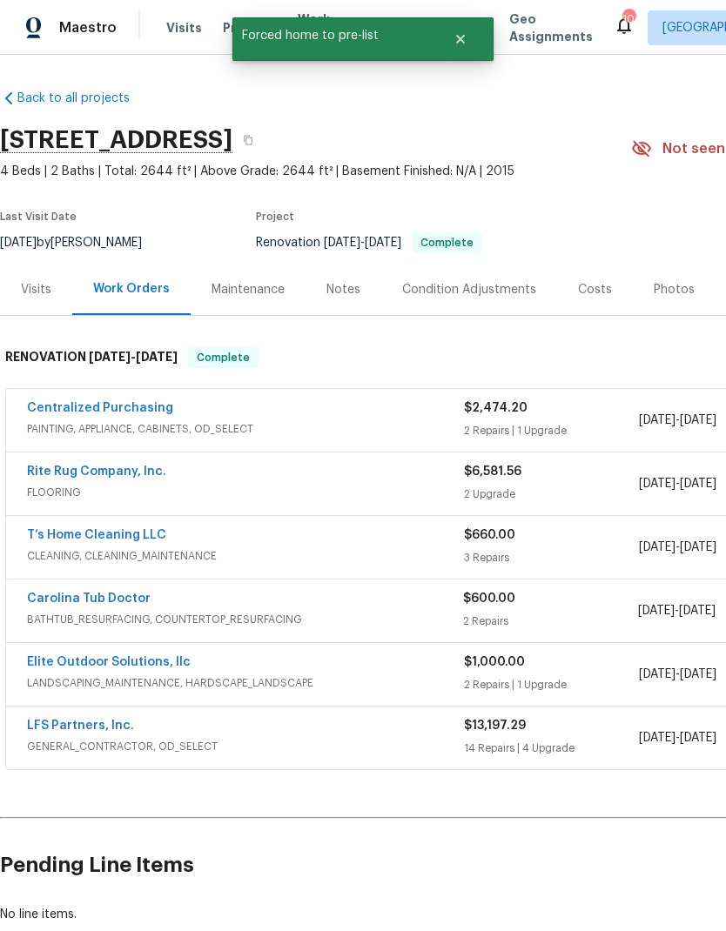
scroll to position [0, 0]
click at [464, 41] on icon "Close" at bounding box center [460, 39] width 9 height 9
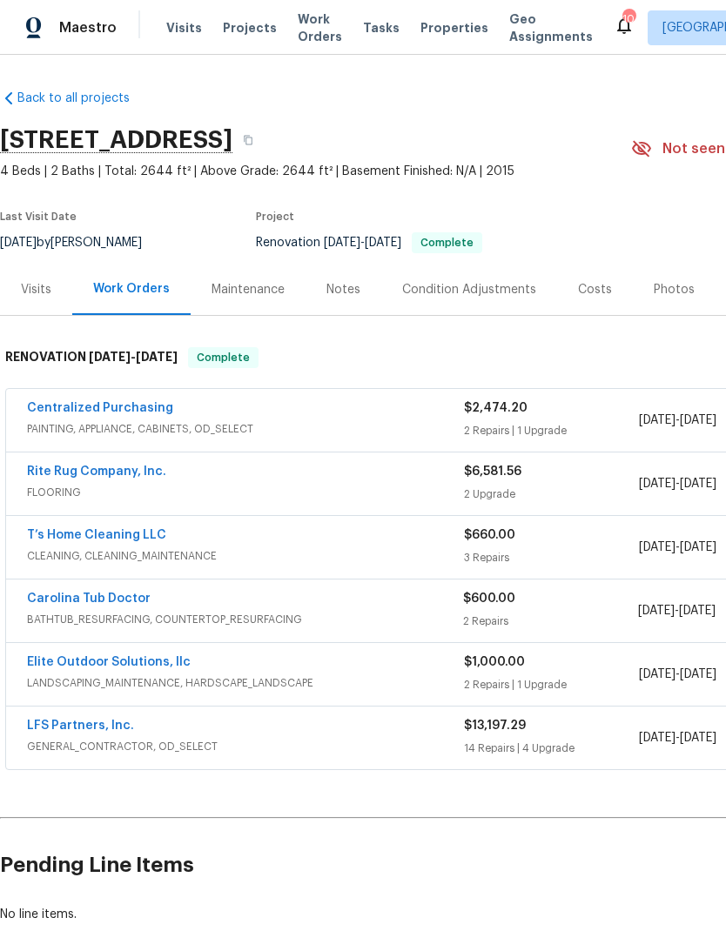
click at [298, 18] on span "Work Orders" at bounding box center [320, 27] width 44 height 35
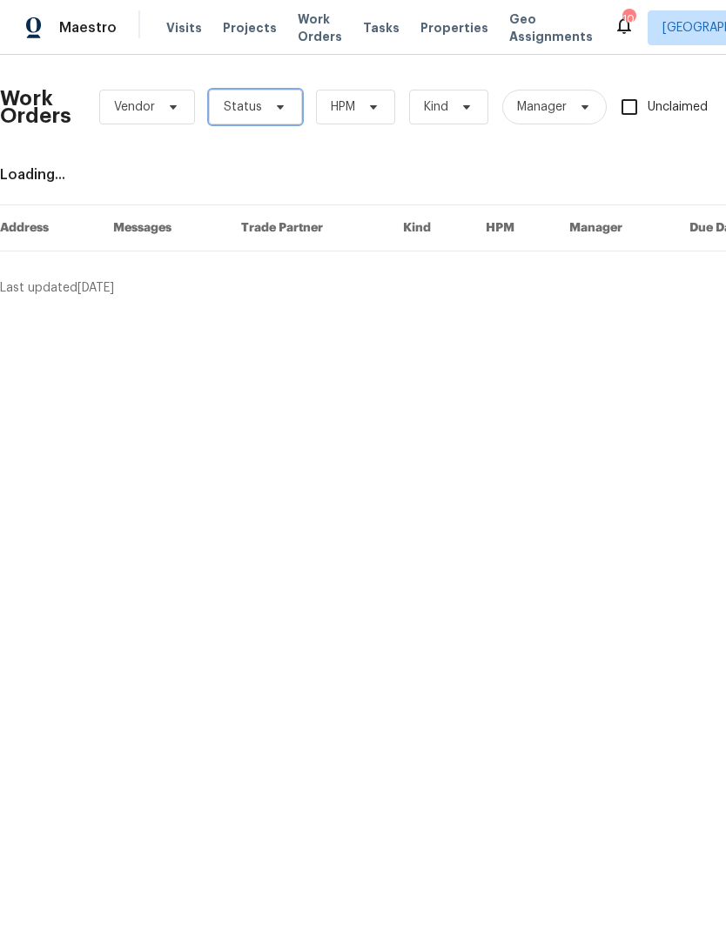
click at [273, 107] on icon at bounding box center [280, 107] width 14 height 14
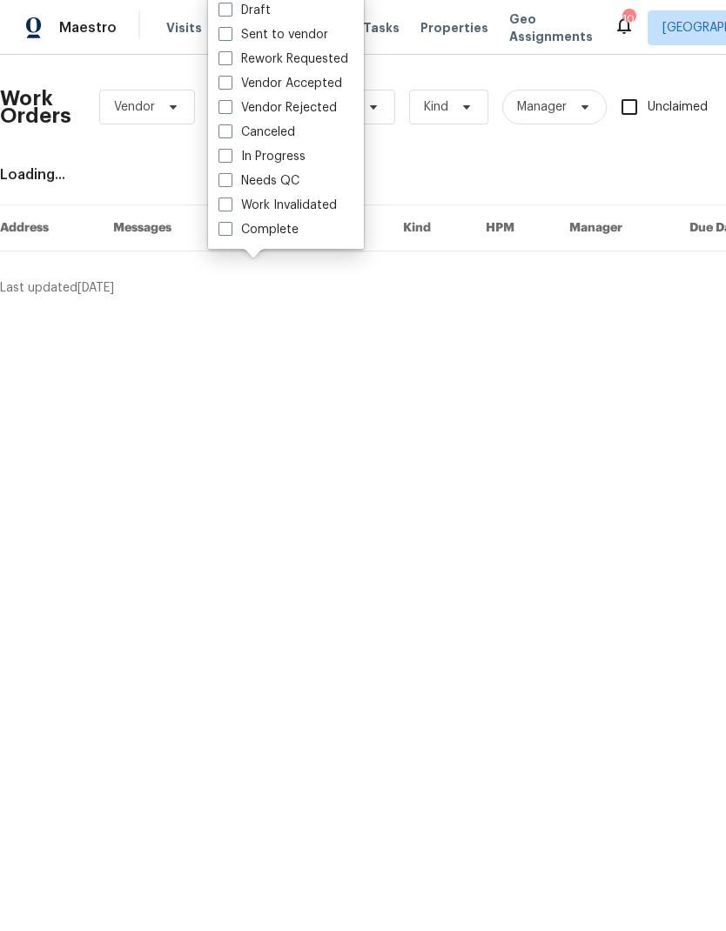
click at [226, 177] on span at bounding box center [225, 180] width 14 height 14
click at [226, 177] on input "Needs QC" at bounding box center [223, 177] width 11 height 11
checkbox input "true"
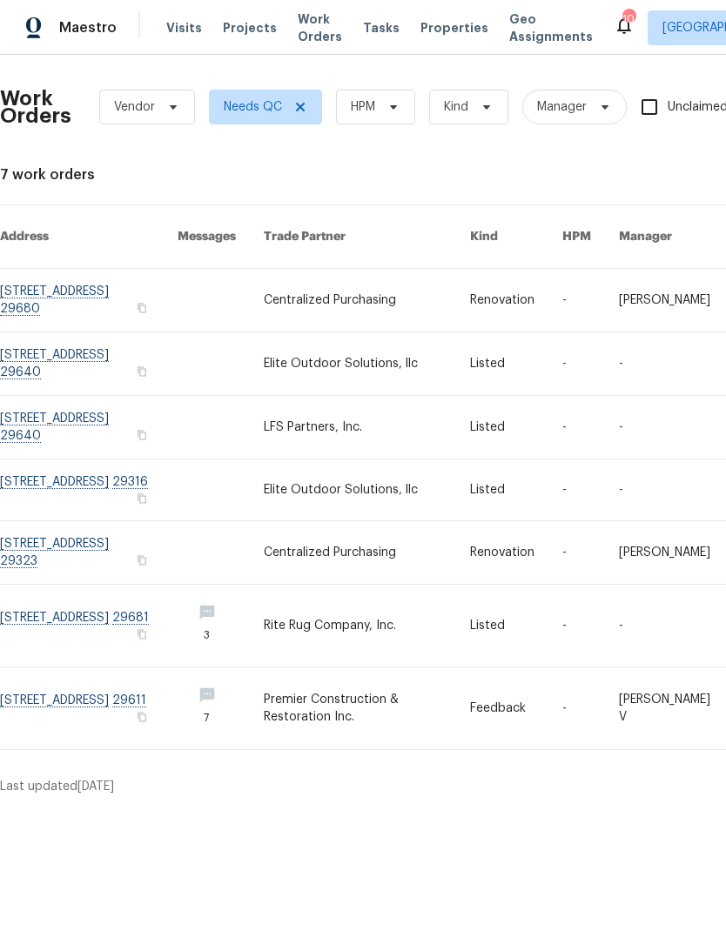
click at [77, 339] on link at bounding box center [89, 363] width 178 height 63
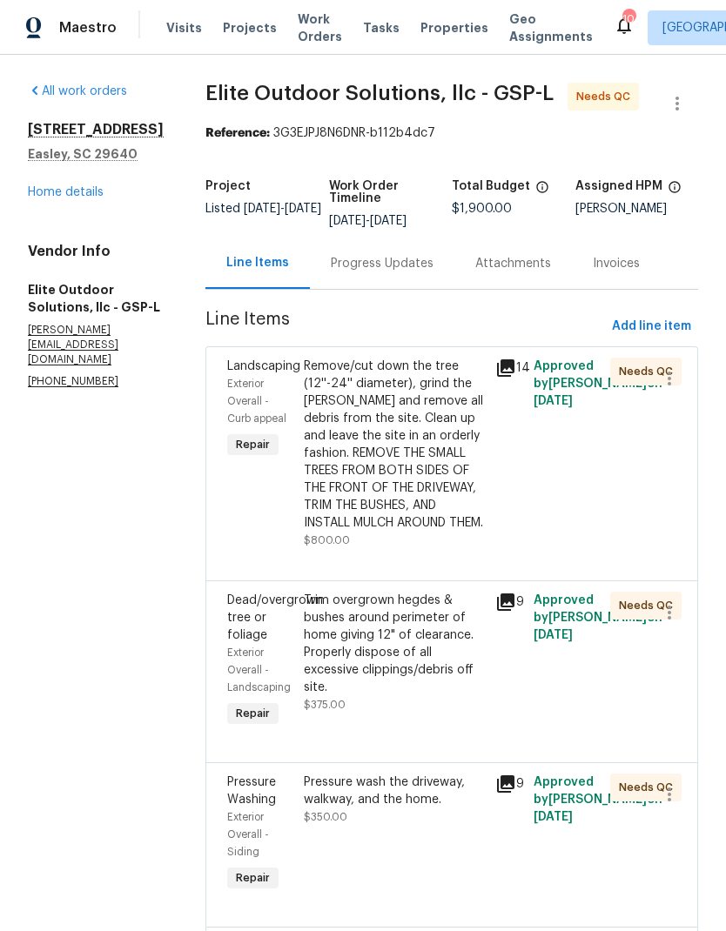
click at [379, 425] on div "Remove/cut down the tree (12''-24'' diameter), grind the [PERSON_NAME] and remo…" at bounding box center [394, 445] width 181 height 174
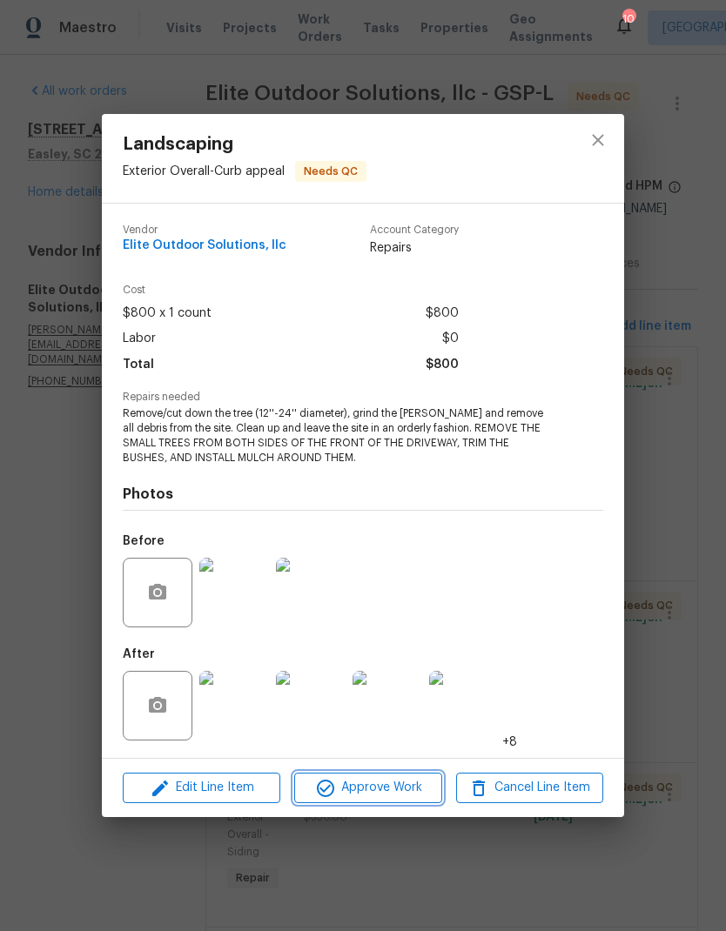
click at [399, 786] on span "Approve Work" at bounding box center [367, 788] width 137 height 22
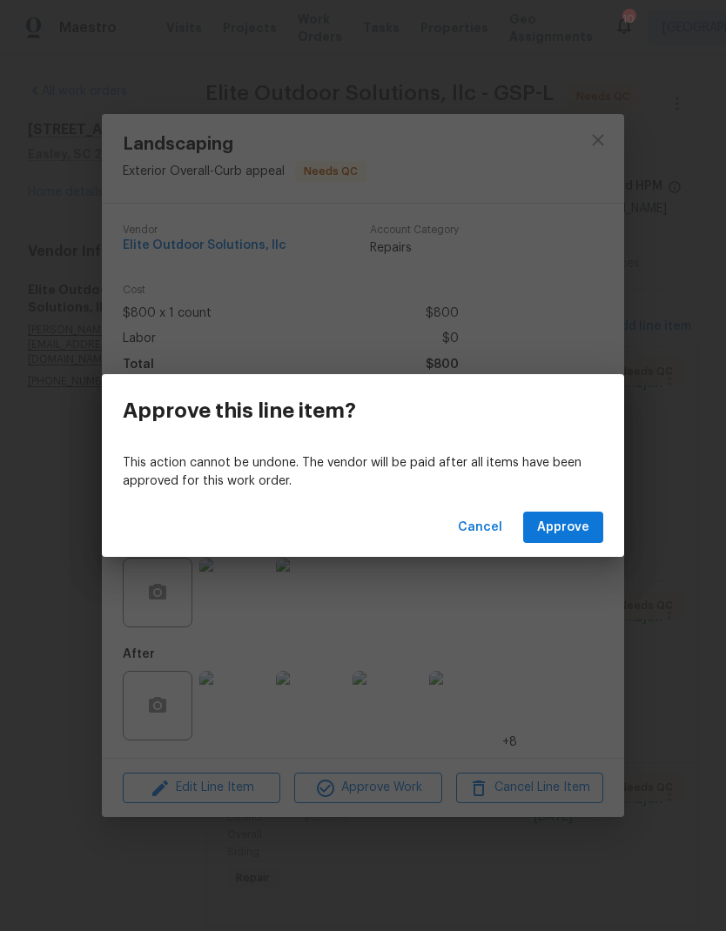
click at [572, 554] on div "Cancel Approve" at bounding box center [363, 528] width 522 height 60
click at [572, 553] on div "Cancel Approve" at bounding box center [363, 528] width 522 height 60
click at [575, 516] on button "Approve" at bounding box center [563, 528] width 80 height 32
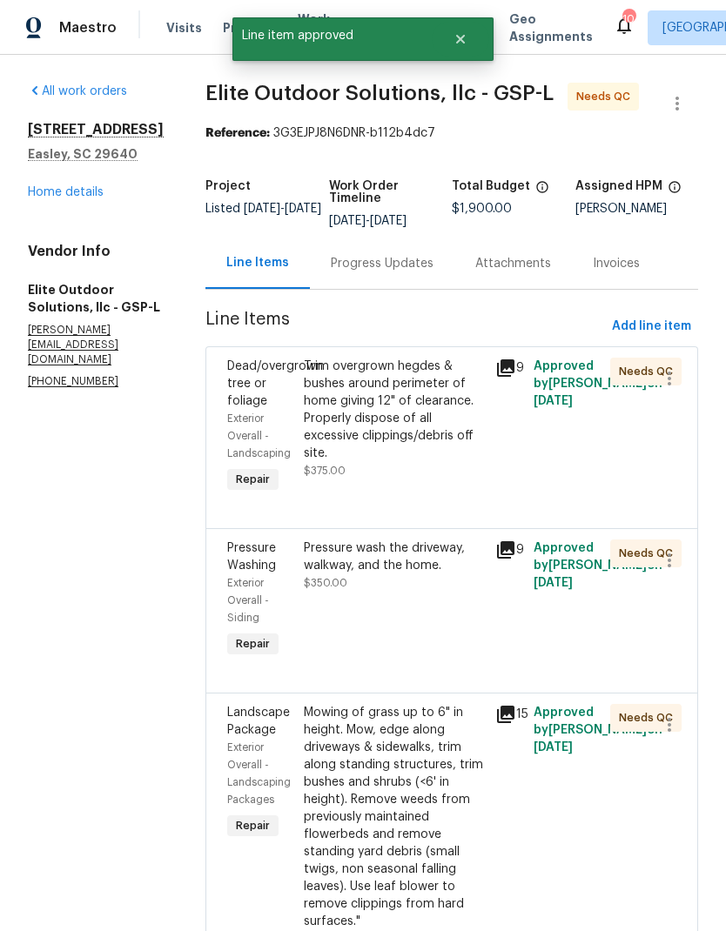
click at [368, 408] on div "Trim overgrown hegdes & bushes around perimeter of home giving 12" of clearance…" at bounding box center [394, 410] width 181 height 104
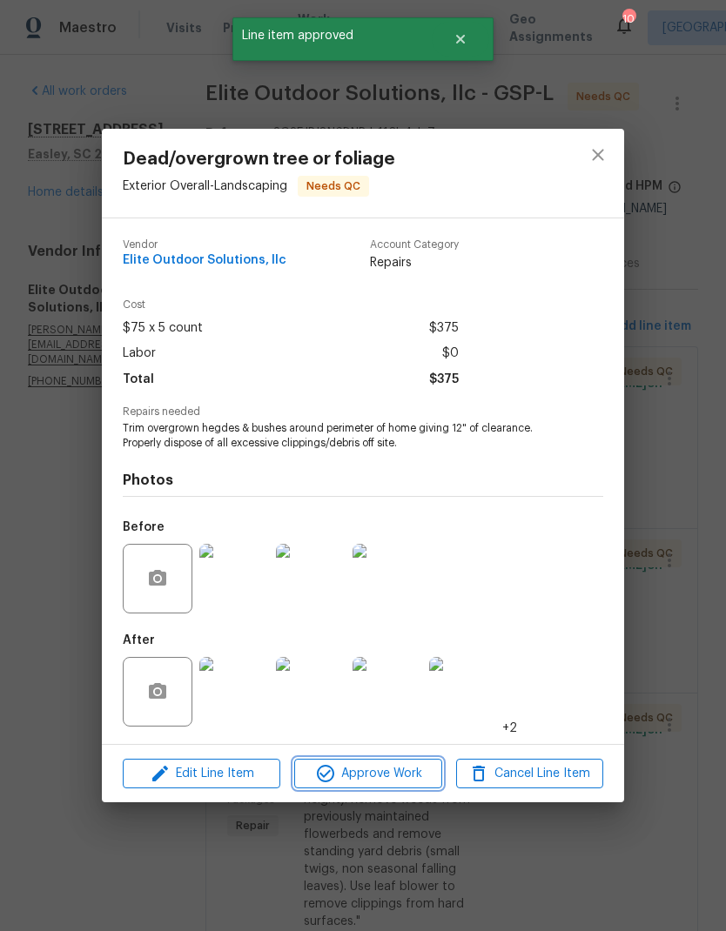
click at [405, 767] on span "Approve Work" at bounding box center [367, 774] width 137 height 22
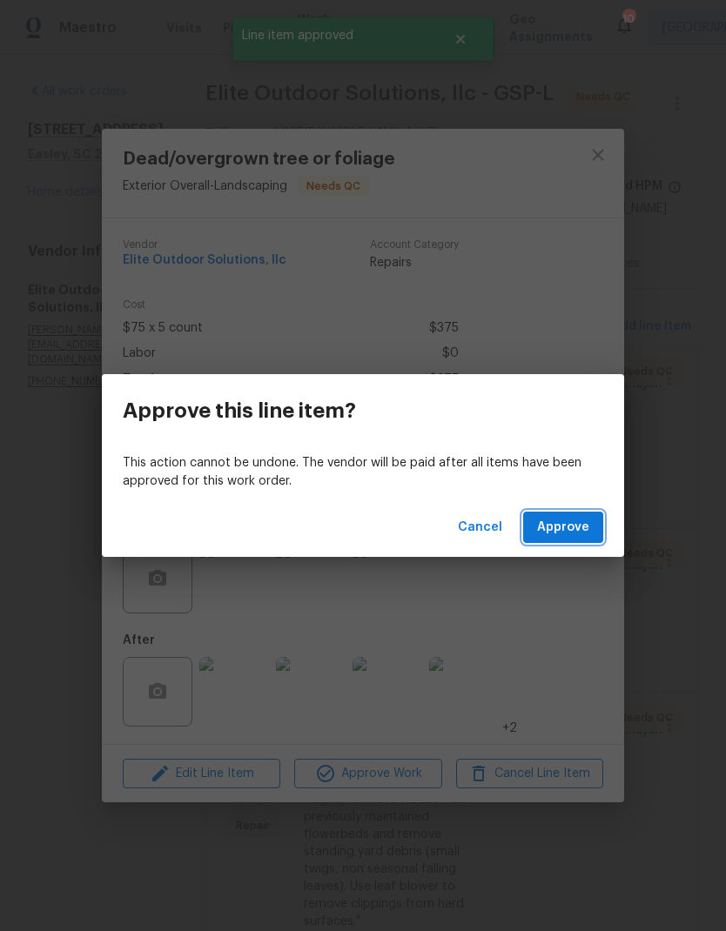
click at [555, 524] on span "Approve" at bounding box center [563, 528] width 52 height 22
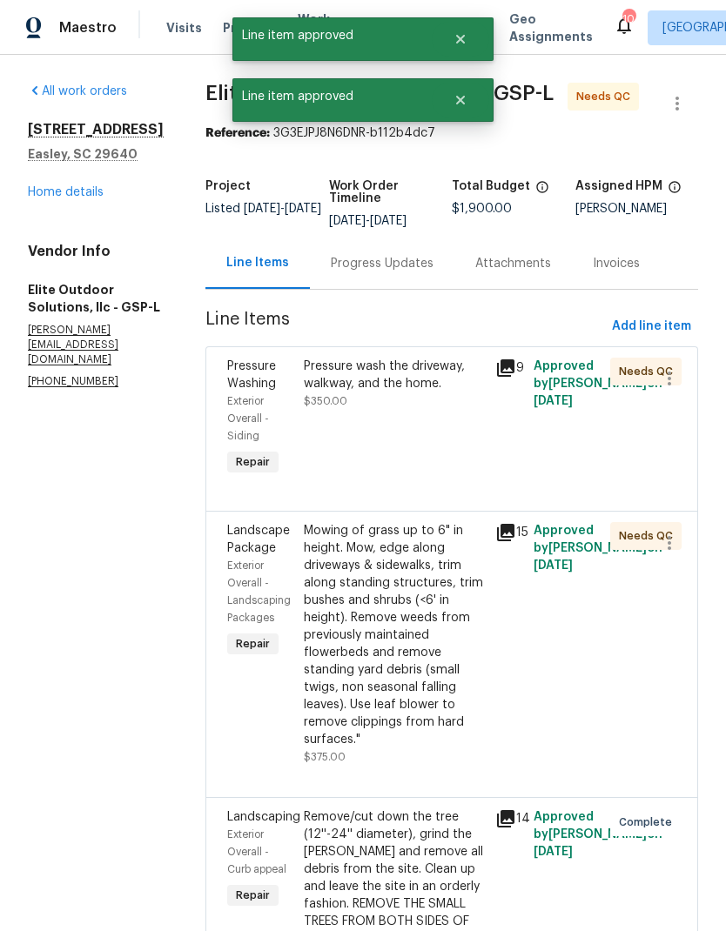
click at [377, 412] on div "Pressure wash the driveway, walkway, and the home. $350.00" at bounding box center [393, 418] width 191 height 132
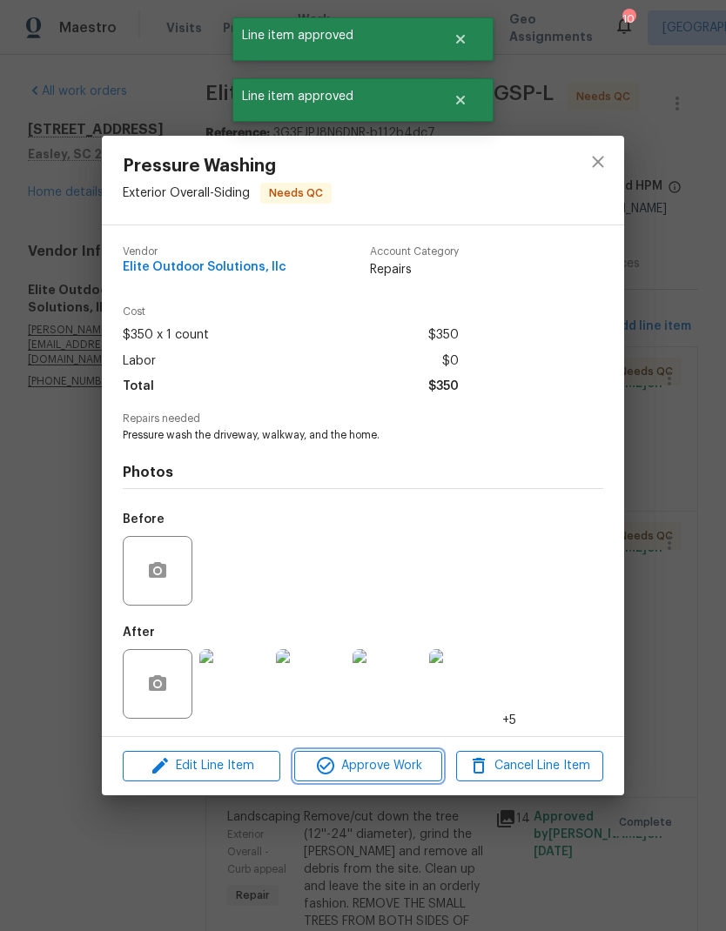
click at [420, 768] on span "Approve Work" at bounding box center [367, 766] width 137 height 22
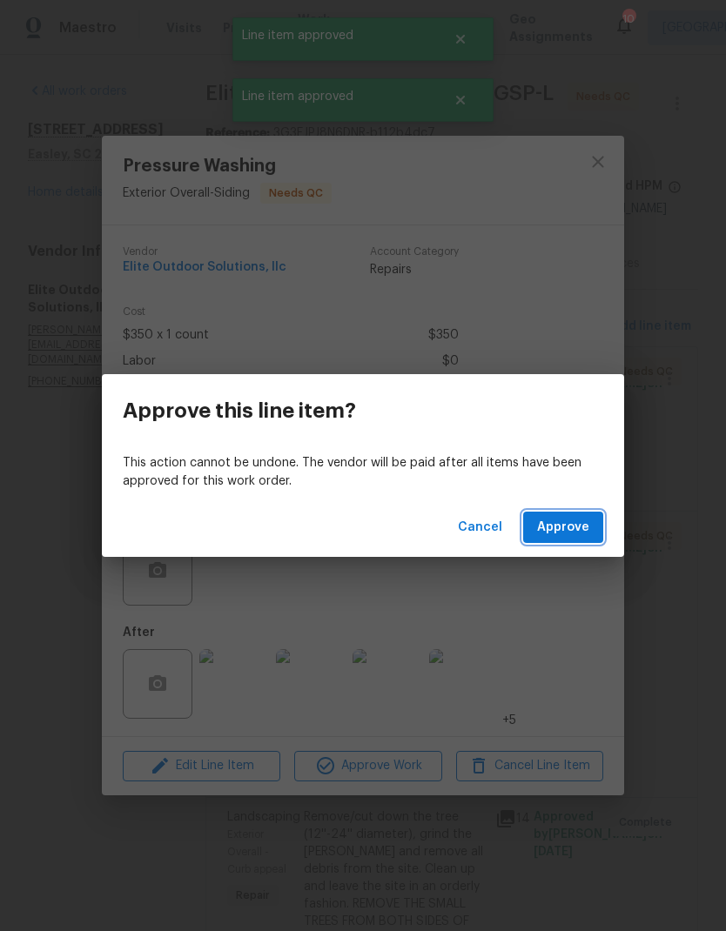
click at [569, 517] on span "Approve" at bounding box center [563, 528] width 52 height 22
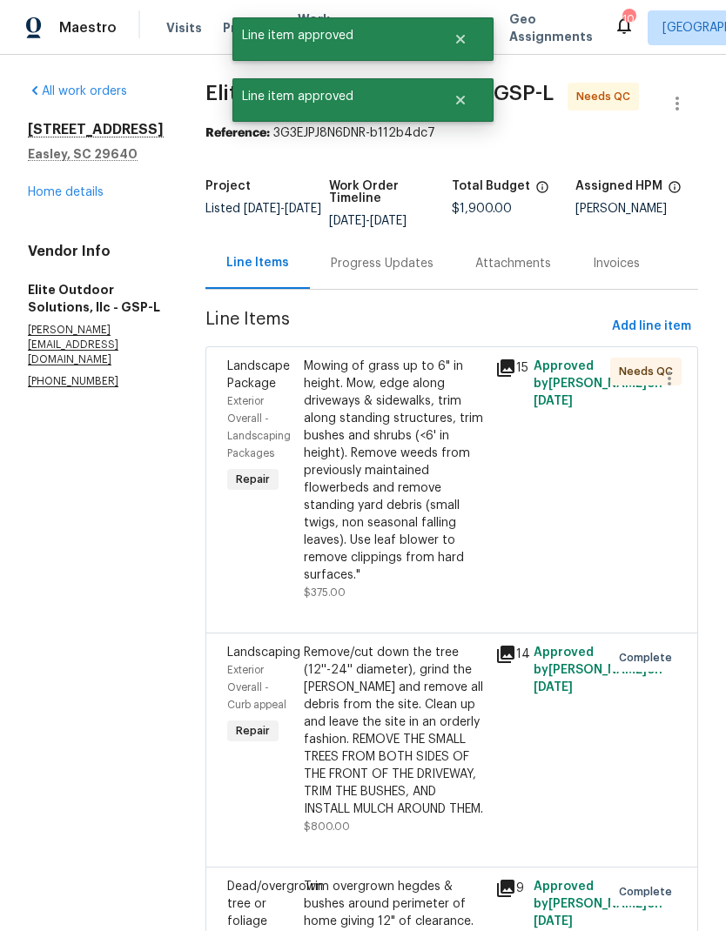
click at [368, 422] on div "Mowing of grass up to 6" in height. Mow, edge along driveways & sidewalks, trim…" at bounding box center [394, 471] width 181 height 226
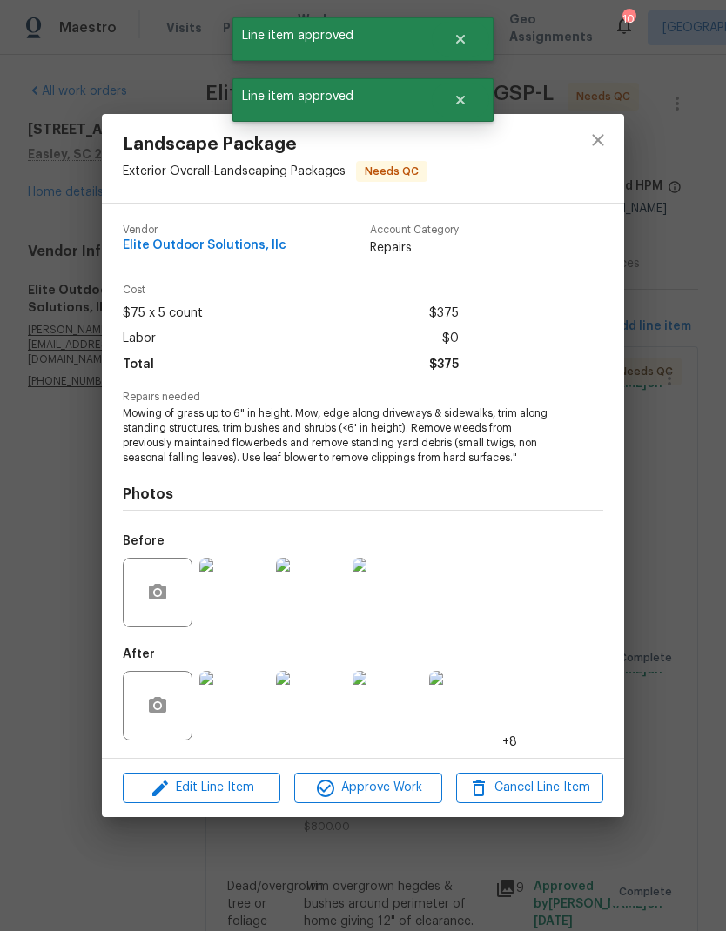
click at [407, 788] on span "Approve Work" at bounding box center [367, 788] width 137 height 22
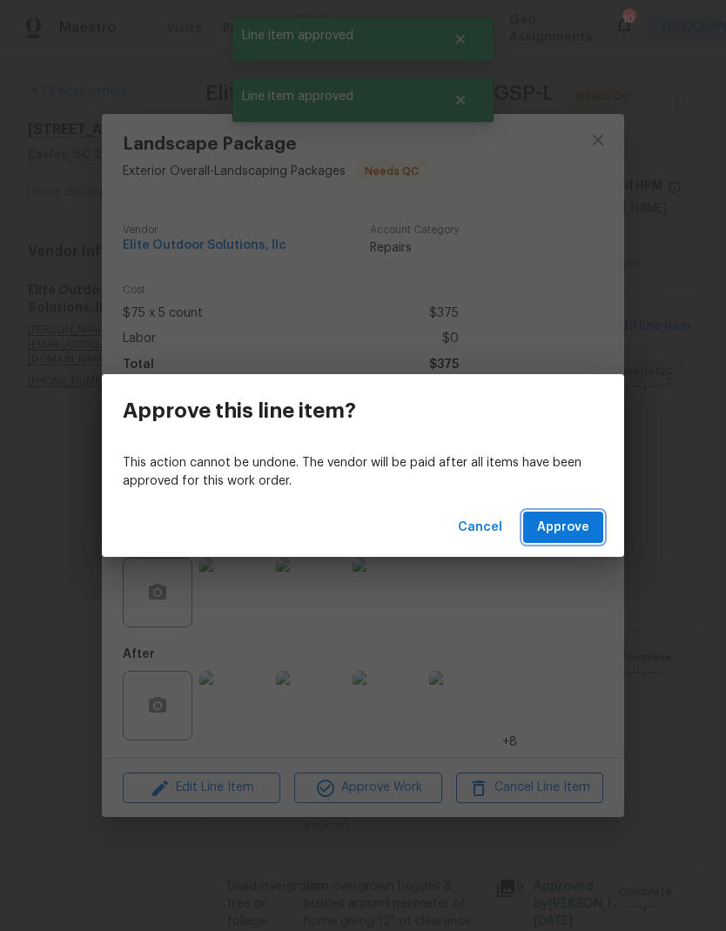
click at [569, 531] on span "Approve" at bounding box center [563, 528] width 52 height 22
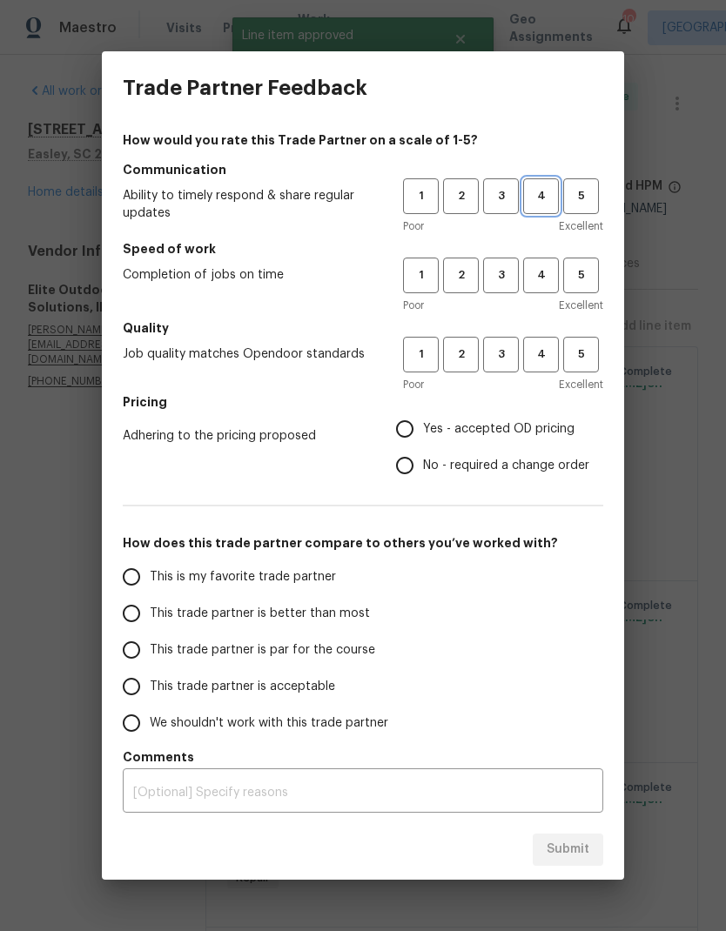
click at [532, 195] on span "4" at bounding box center [541, 196] width 32 height 20
click at [540, 279] on span "4" at bounding box center [541, 275] width 32 height 20
click at [546, 350] on span "4" at bounding box center [541, 355] width 32 height 20
click at [404, 423] on input "Yes - accepted OD pricing" at bounding box center [404, 429] width 37 height 37
radio input "true"
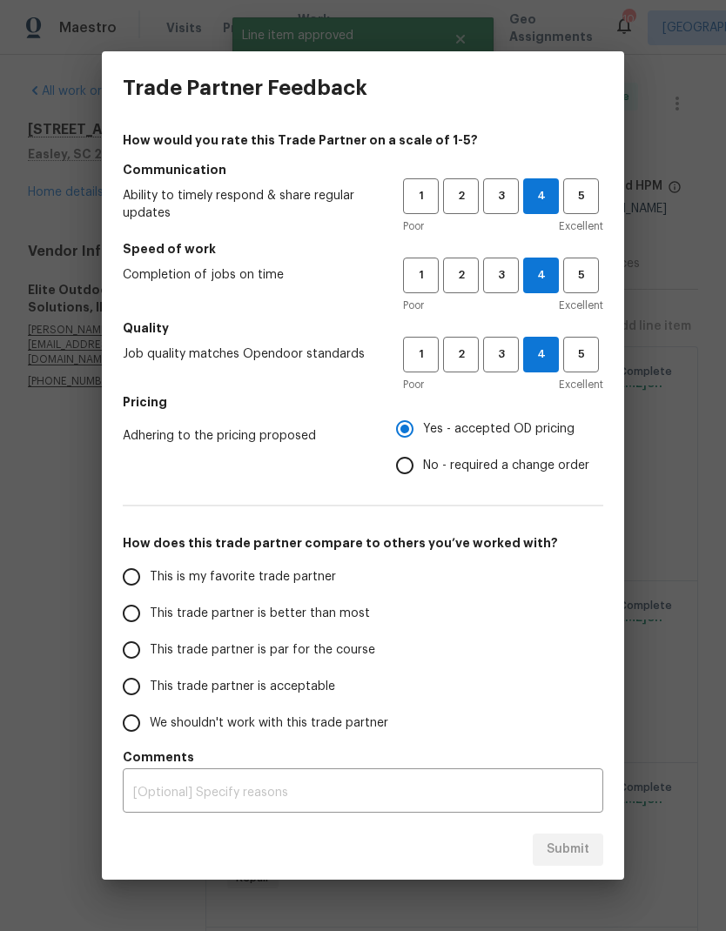
click at [133, 609] on input "This trade partner is better than most" at bounding box center [131, 613] width 37 height 37
click at [575, 853] on span "Submit" at bounding box center [567, 850] width 43 height 22
radio input "true"
radio input "false"
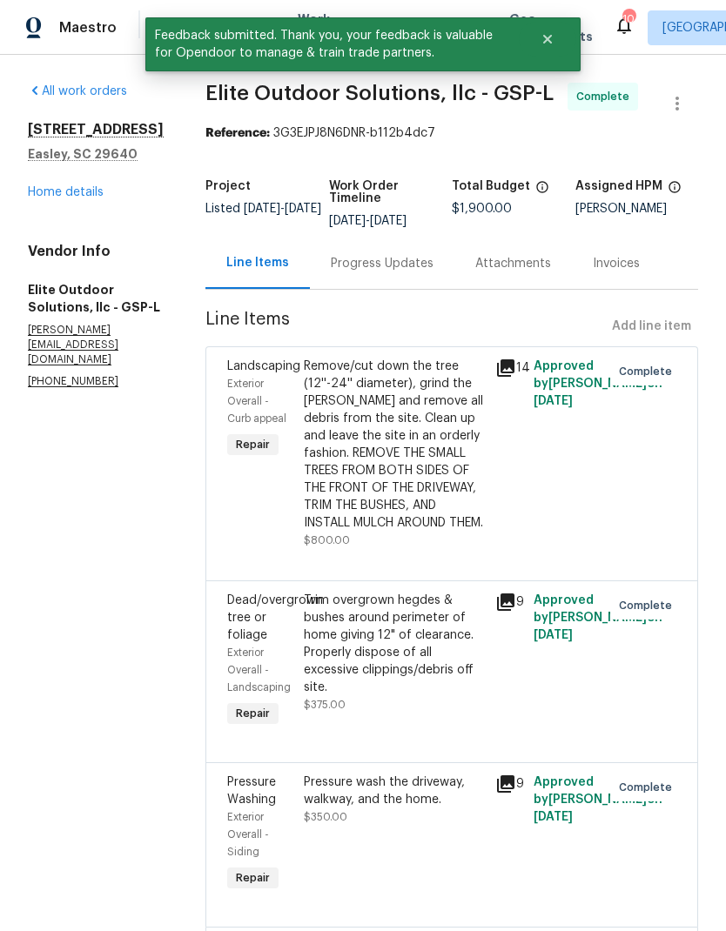
click at [78, 279] on div "All work orders [STREET_ADDRESS] Home details Vendor Info Elite Outdoor Solutio…" at bounding box center [96, 236] width 136 height 307
click at [81, 198] on link "Home details" at bounding box center [66, 192] width 76 height 12
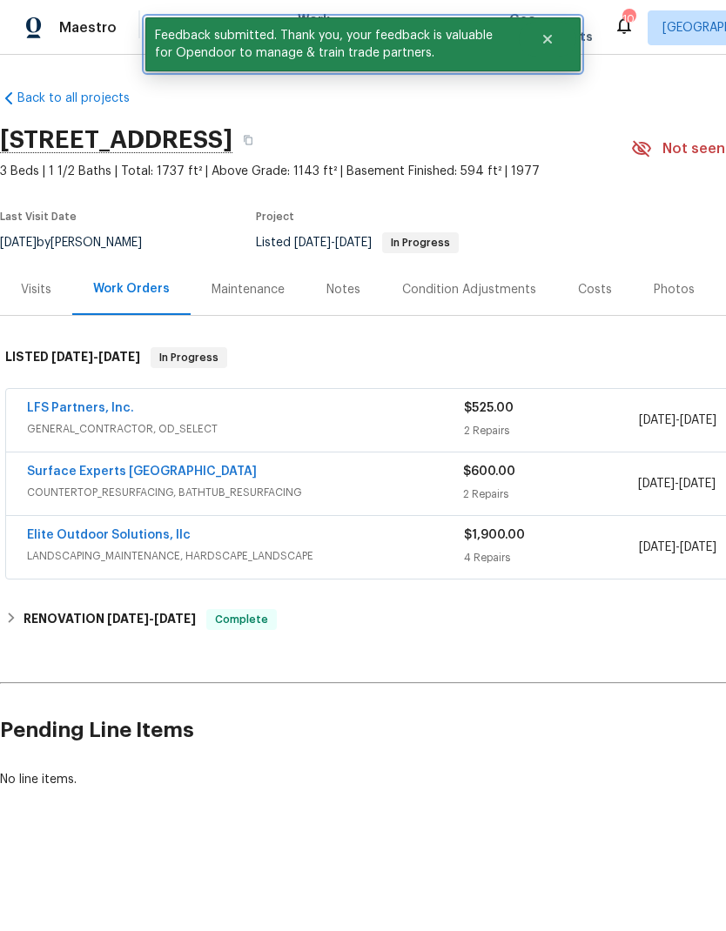
click at [546, 46] on button "Close" at bounding box center [547, 39] width 57 height 35
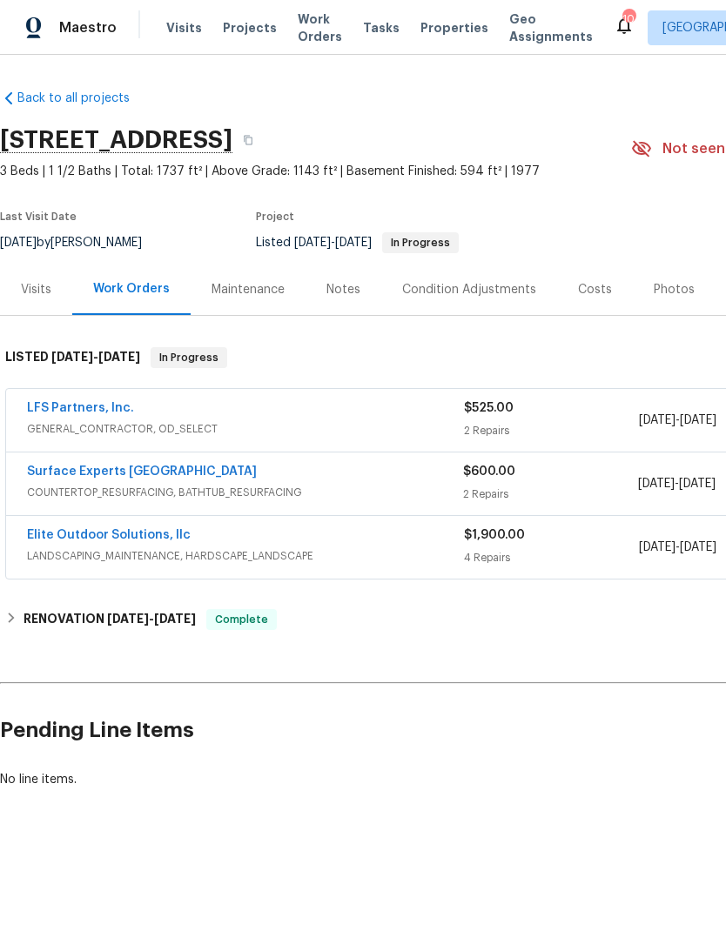
click at [298, 32] on span "Work Orders" at bounding box center [320, 27] width 44 height 35
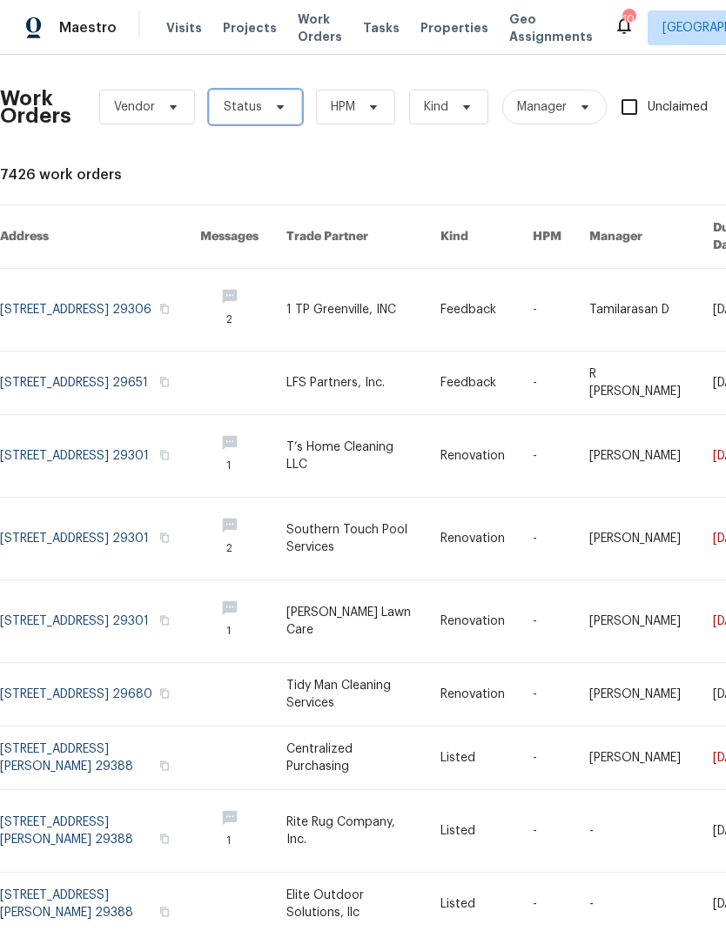
click at [277, 100] on icon at bounding box center [280, 107] width 14 height 14
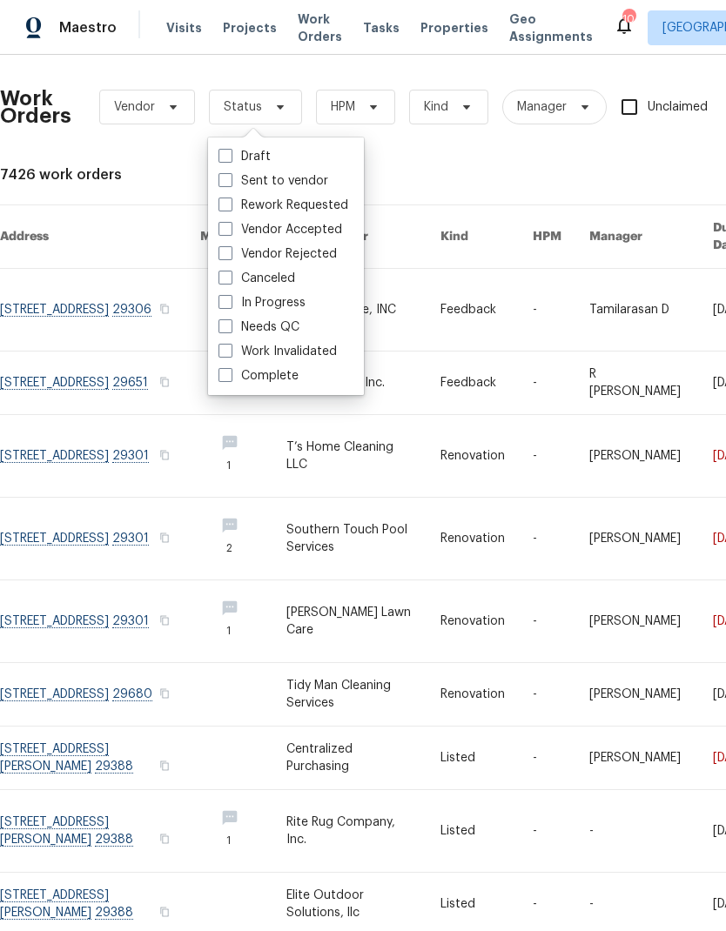
click at [230, 323] on span at bounding box center [225, 326] width 14 height 14
click at [230, 323] on input "Needs QC" at bounding box center [223, 324] width 11 height 11
checkbox input "true"
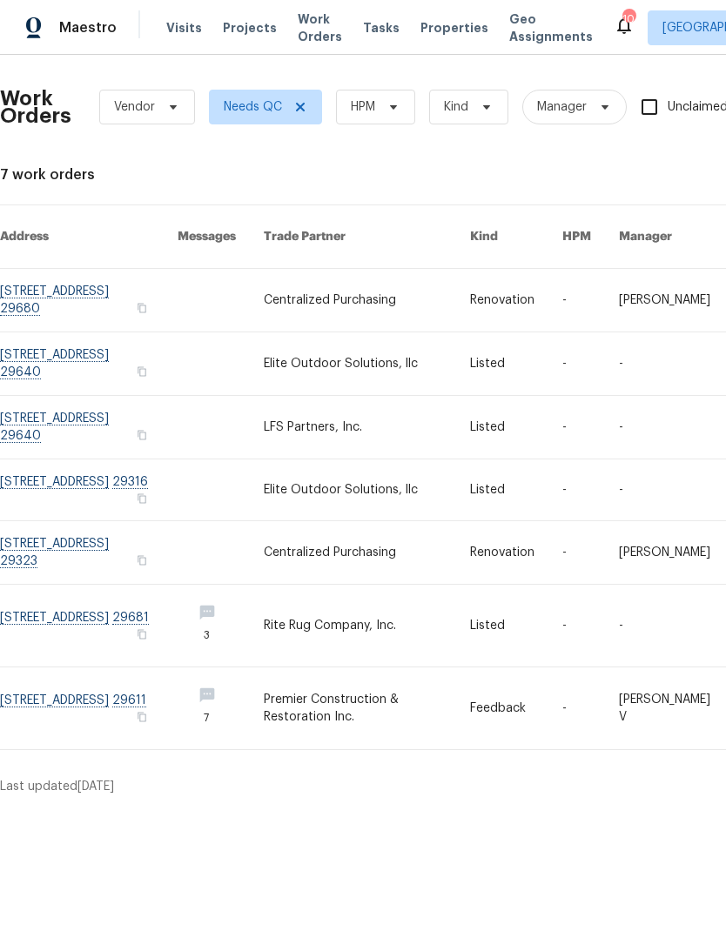
click at [145, 691] on link at bounding box center [89, 708] width 178 height 82
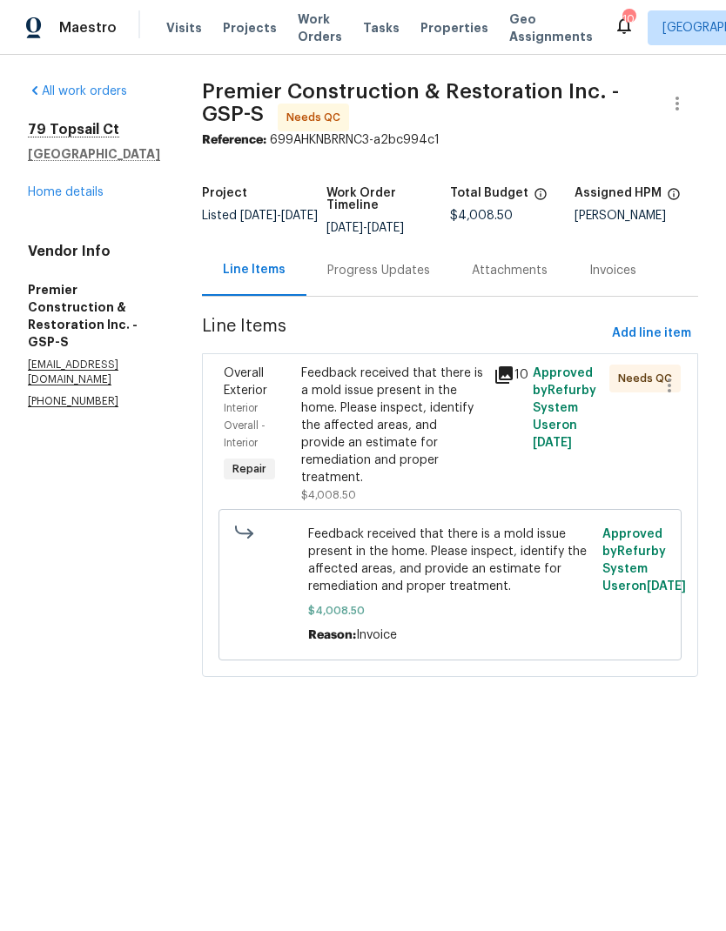
click at [366, 264] on div "Progress Updates" at bounding box center [378, 270] width 103 height 17
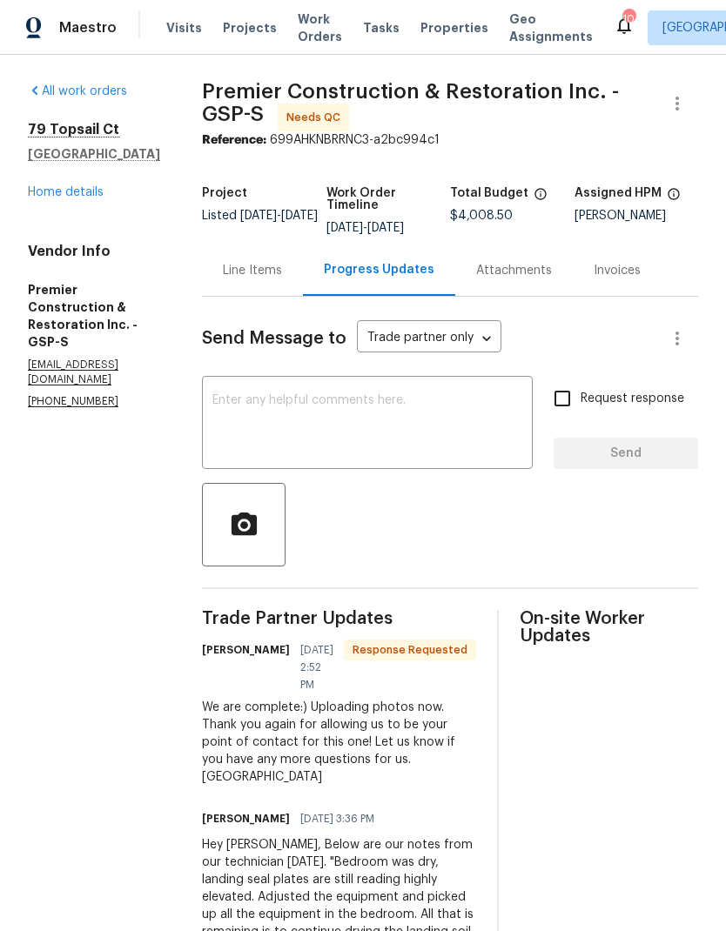
click at [223, 272] on div "Line Items" at bounding box center [252, 270] width 59 height 17
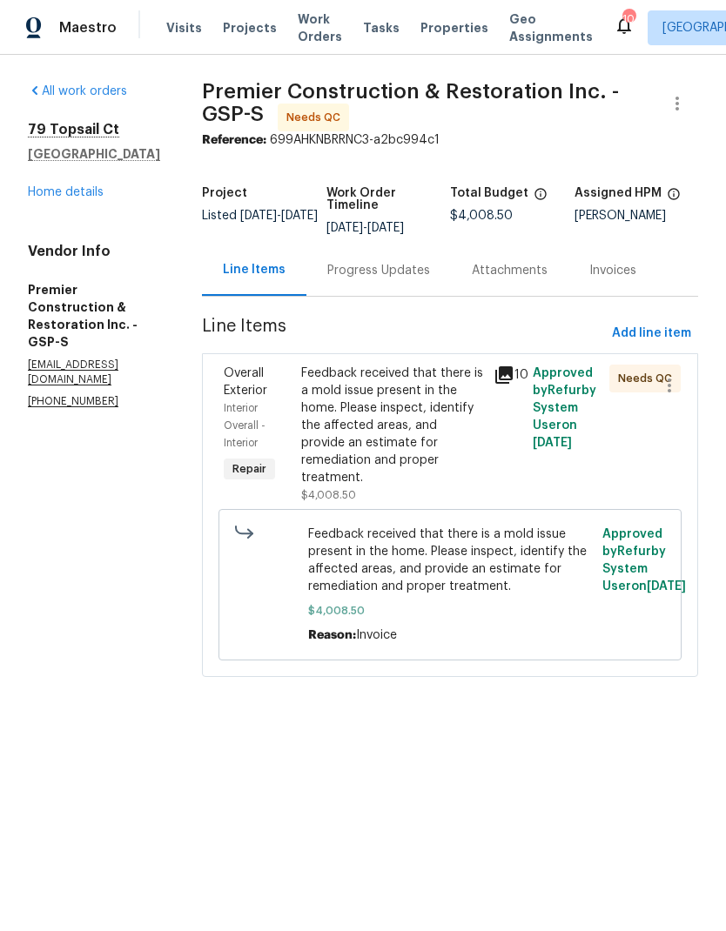
click at [350, 424] on div "Feedback received that there is a mold issue present in the home. Please inspec…" at bounding box center [392, 426] width 183 height 122
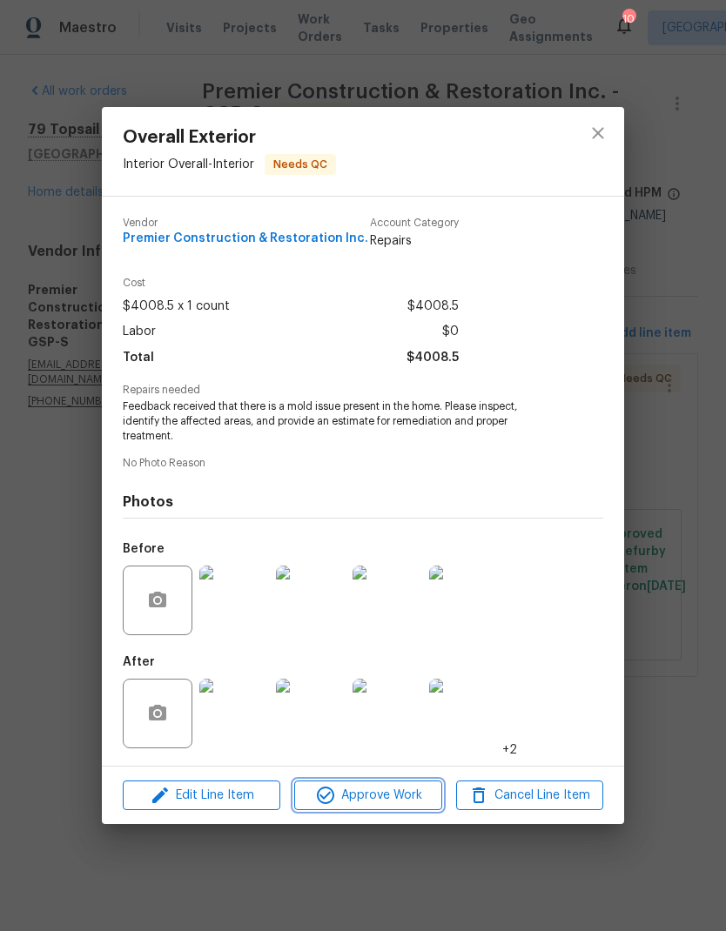
click at [399, 795] on span "Approve Work" at bounding box center [367, 796] width 137 height 22
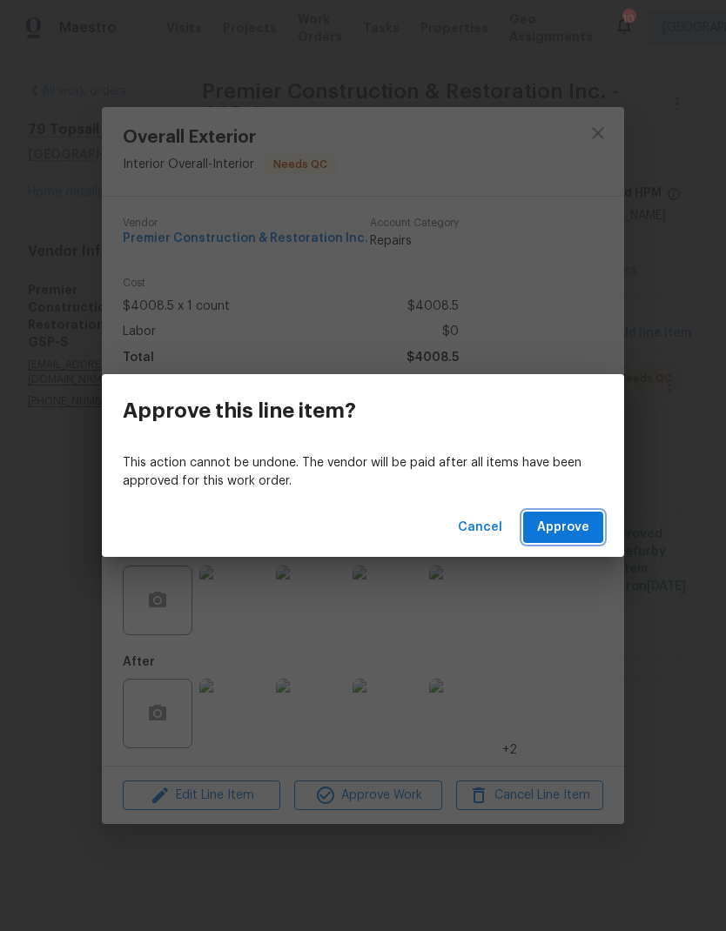
click at [574, 542] on button "Approve" at bounding box center [563, 528] width 80 height 32
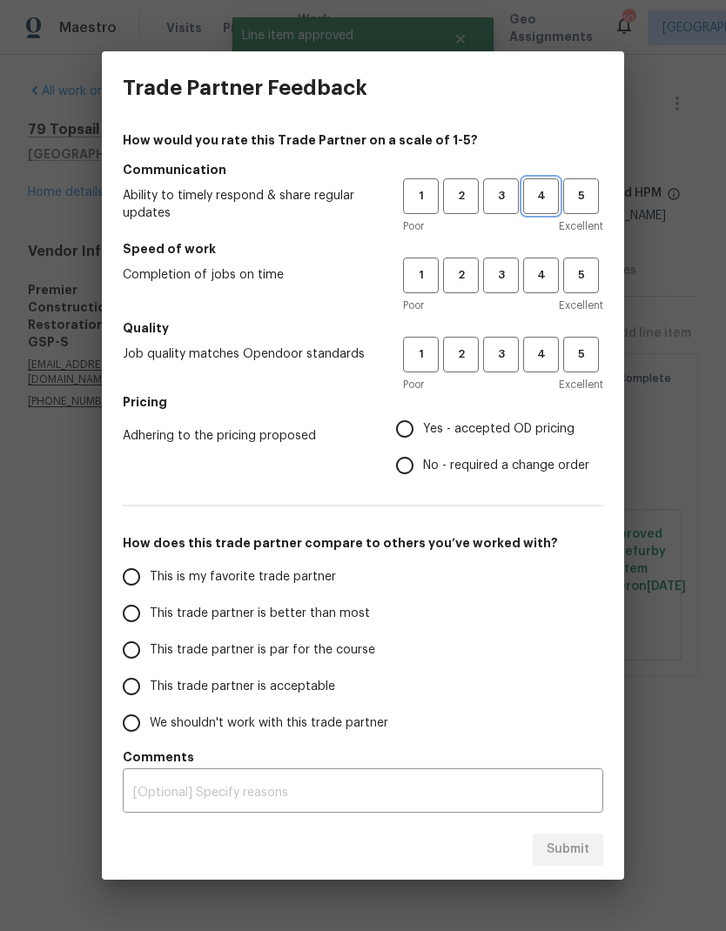
click at [536, 195] on span "4" at bounding box center [541, 196] width 32 height 20
click at [546, 260] on button "4" at bounding box center [541, 276] width 36 height 36
click at [550, 342] on button "4" at bounding box center [541, 355] width 36 height 36
click at [393, 419] on input "Yes - accepted OD pricing" at bounding box center [404, 429] width 37 height 37
radio input "true"
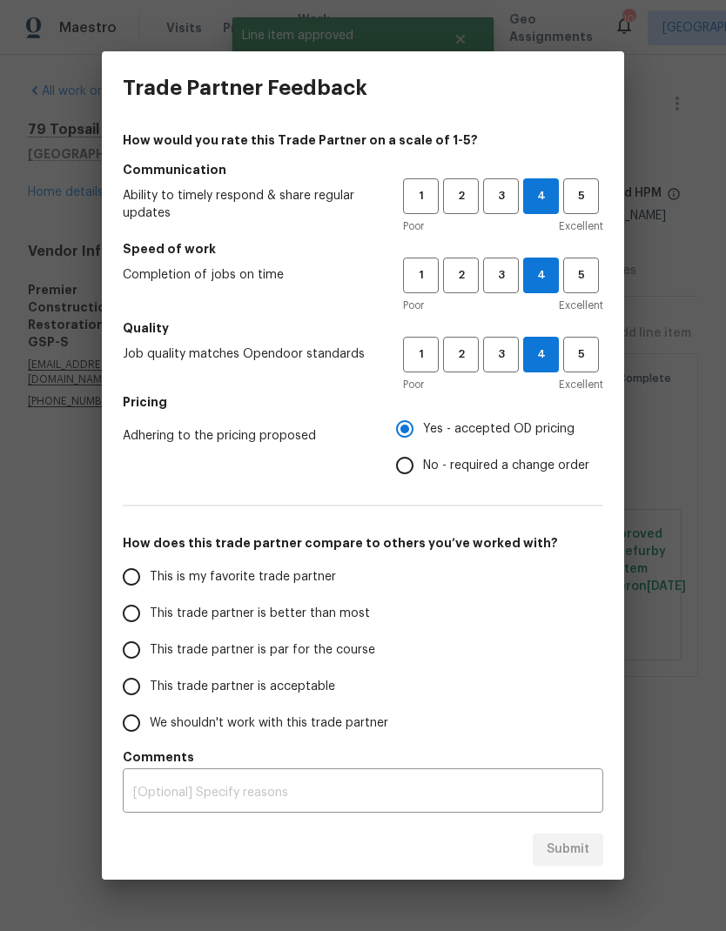
click at [125, 608] on input "This trade partner is better than most" at bounding box center [131, 613] width 37 height 37
click at [575, 849] on span "Submit" at bounding box center [567, 850] width 43 height 22
radio input "true"
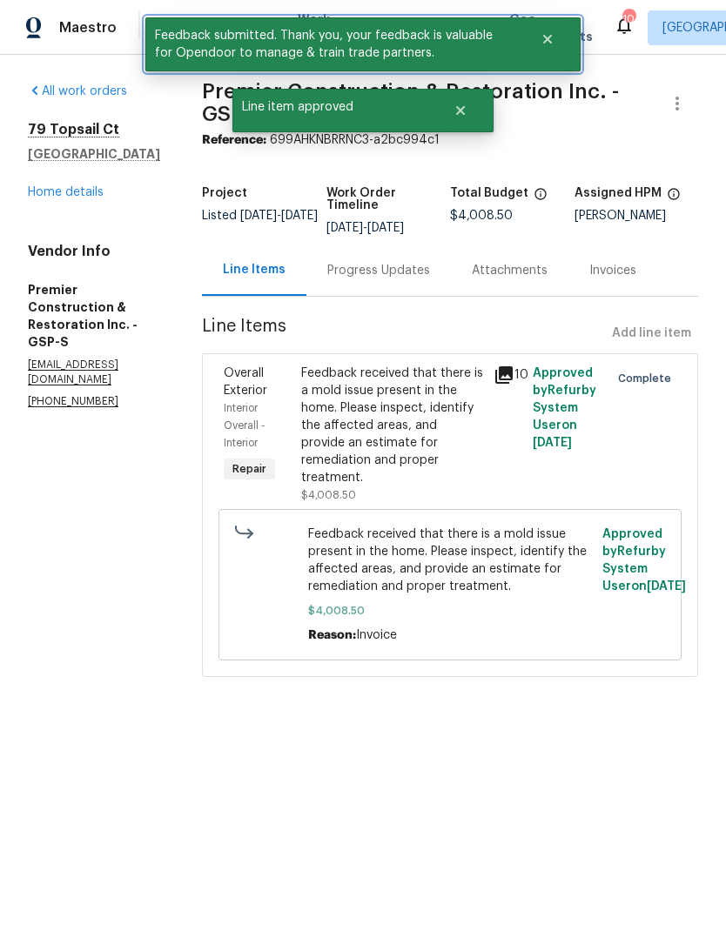
click at [548, 46] on button "Close" at bounding box center [547, 39] width 57 height 35
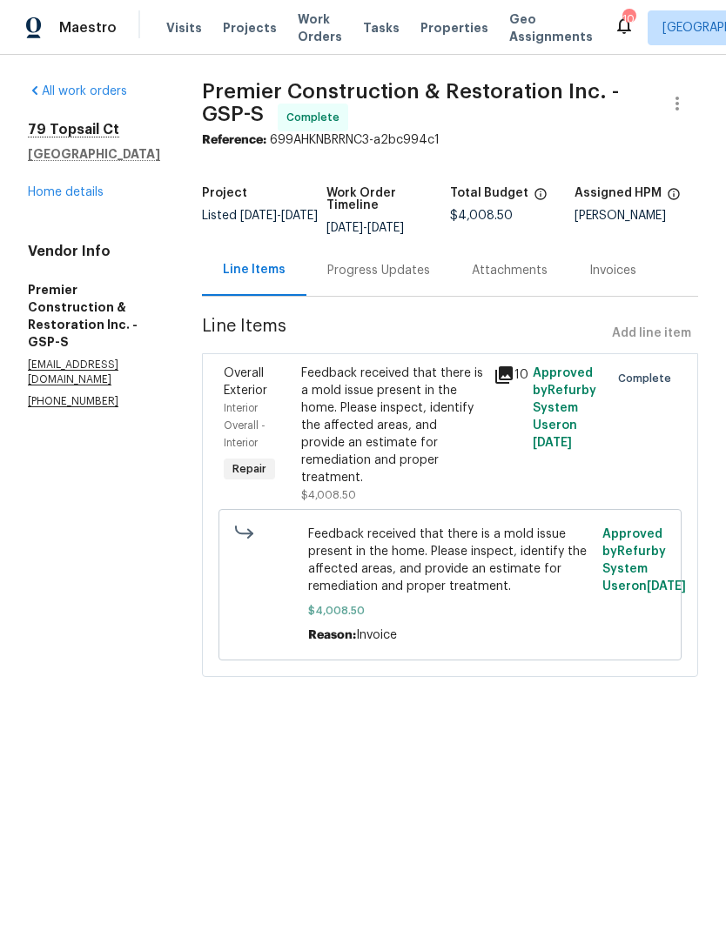
click at [303, 21] on span "Work Orders" at bounding box center [320, 27] width 44 height 35
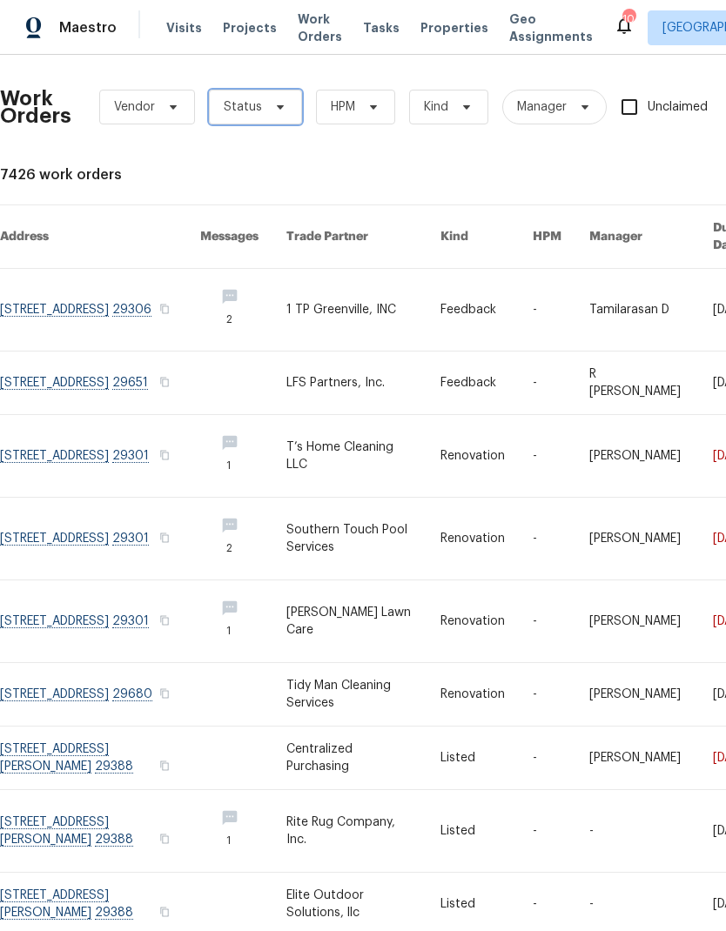
click at [281, 98] on span "Status" at bounding box center [255, 107] width 93 height 35
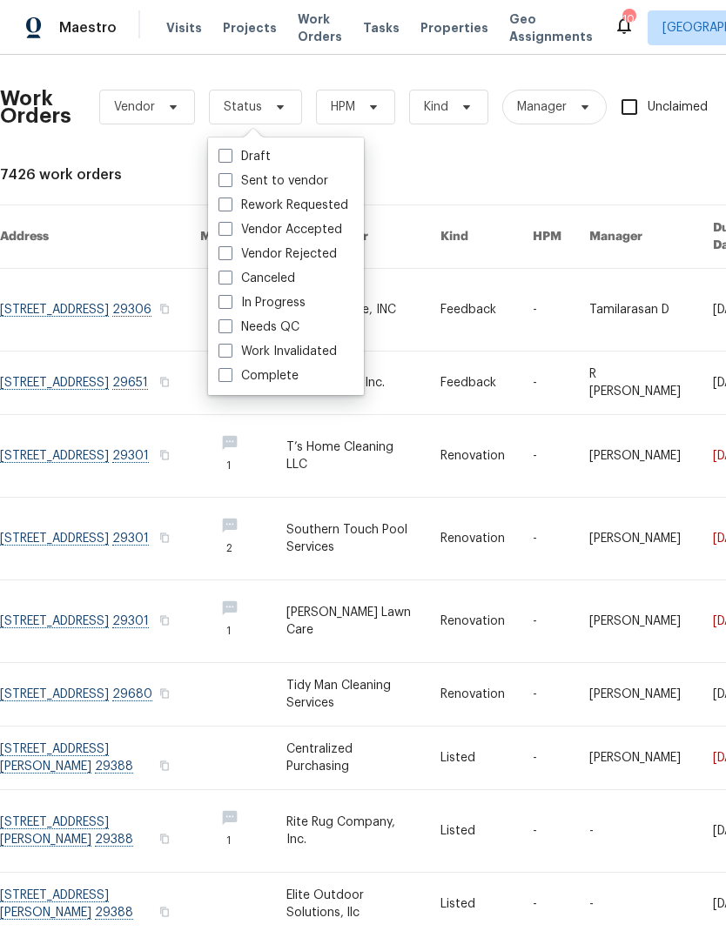
click at [231, 327] on span at bounding box center [225, 326] width 14 height 14
click at [230, 327] on input "Needs QC" at bounding box center [223, 324] width 11 height 11
checkbox input "true"
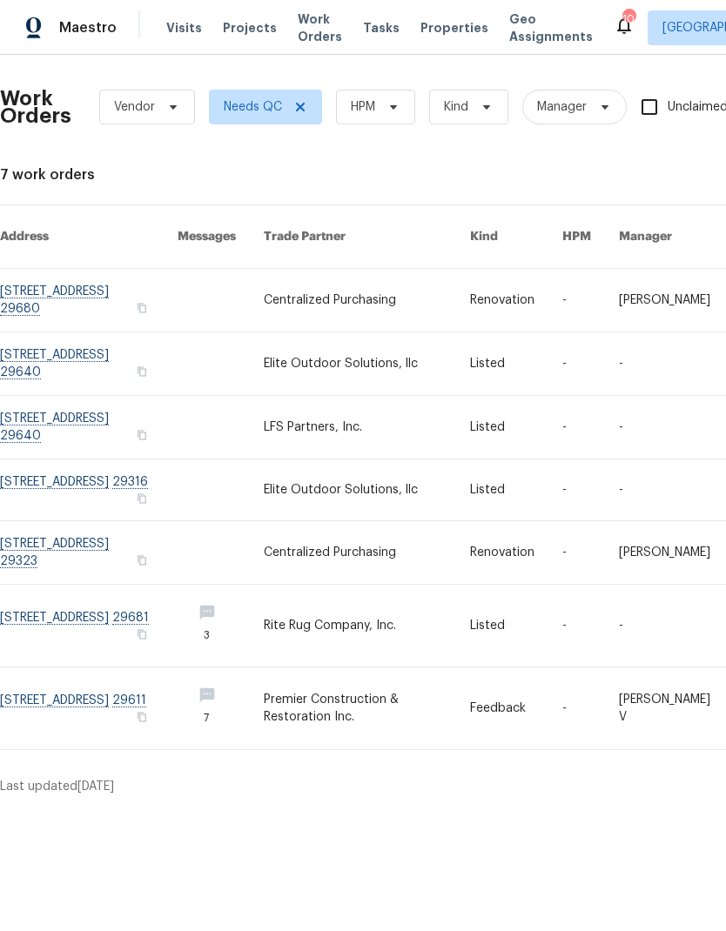
click at [150, 594] on link at bounding box center [89, 626] width 178 height 82
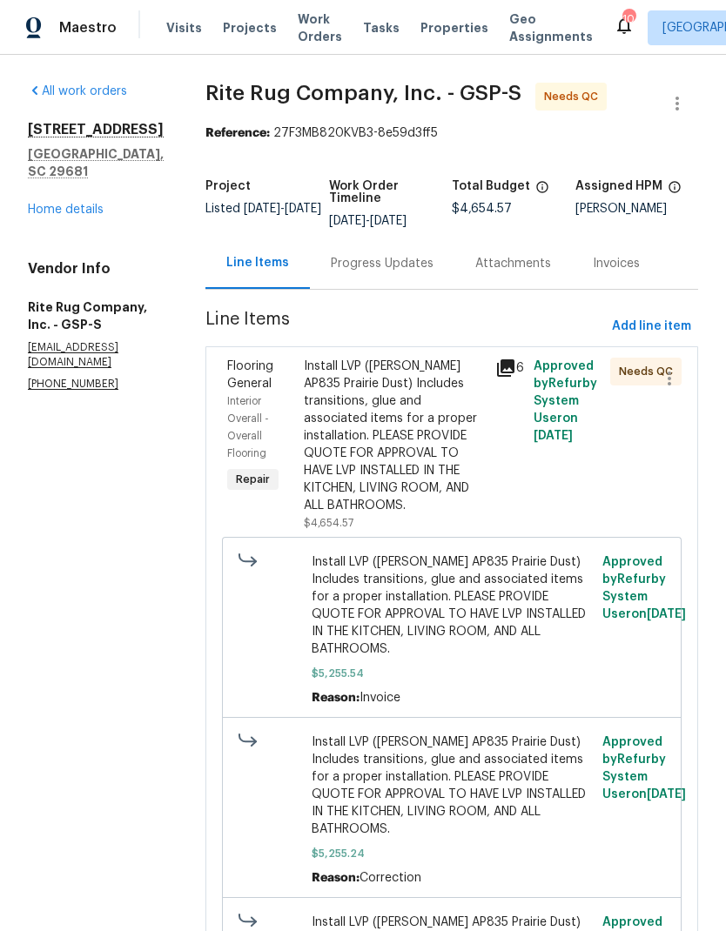
click at [377, 439] on div "Install LVP ([PERSON_NAME] AP835 Prairie Dust) Includes transitions, glue and a…" at bounding box center [394, 436] width 181 height 157
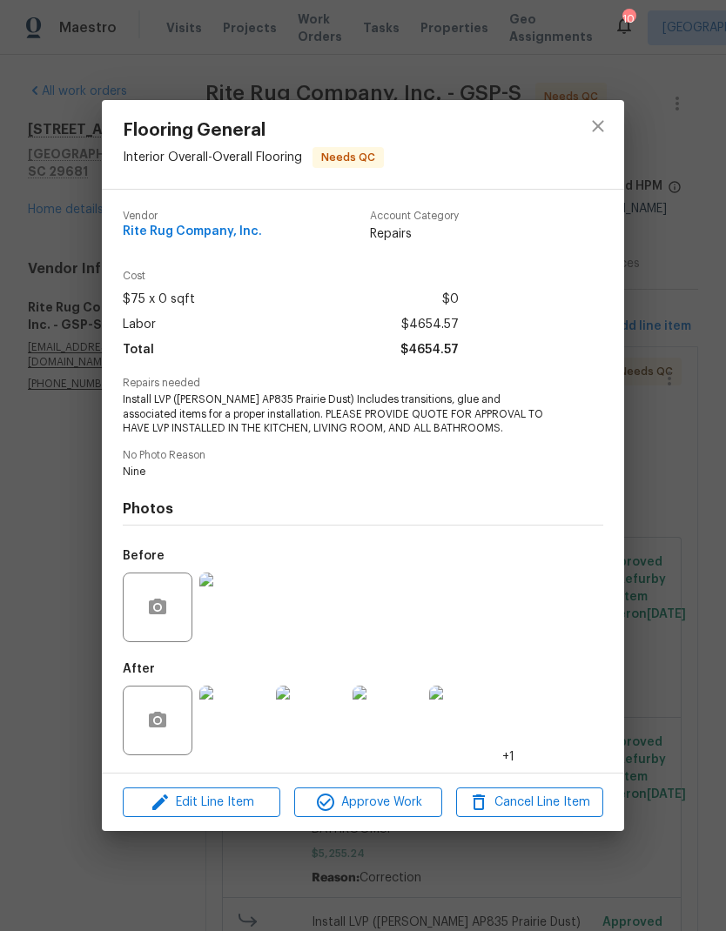
click at [385, 795] on span "Approve Work" at bounding box center [367, 803] width 137 height 22
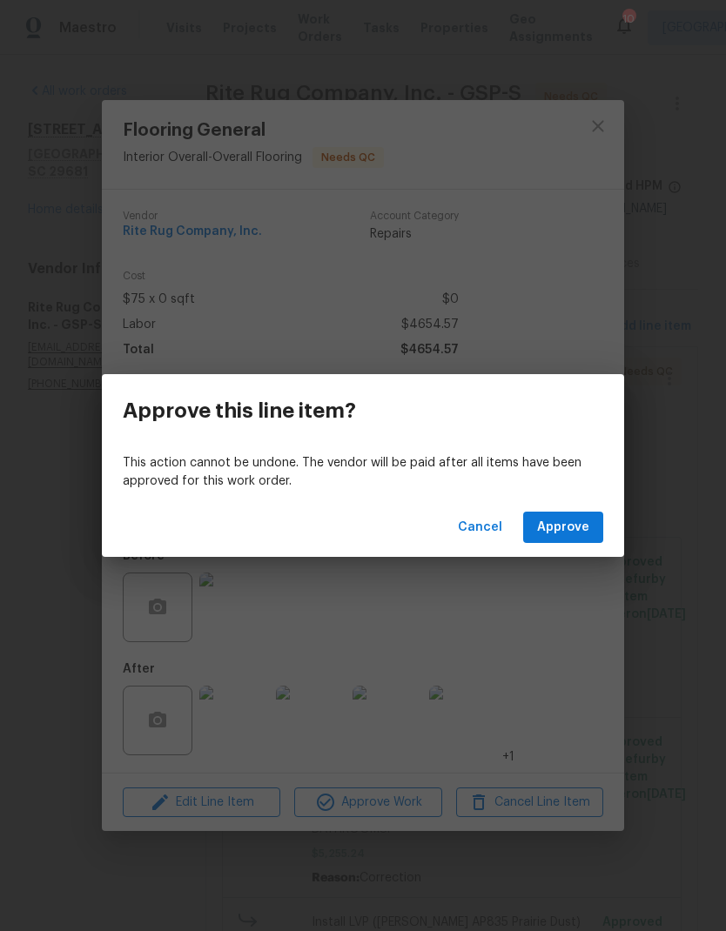
click at [548, 523] on span "Approve" at bounding box center [563, 528] width 52 height 22
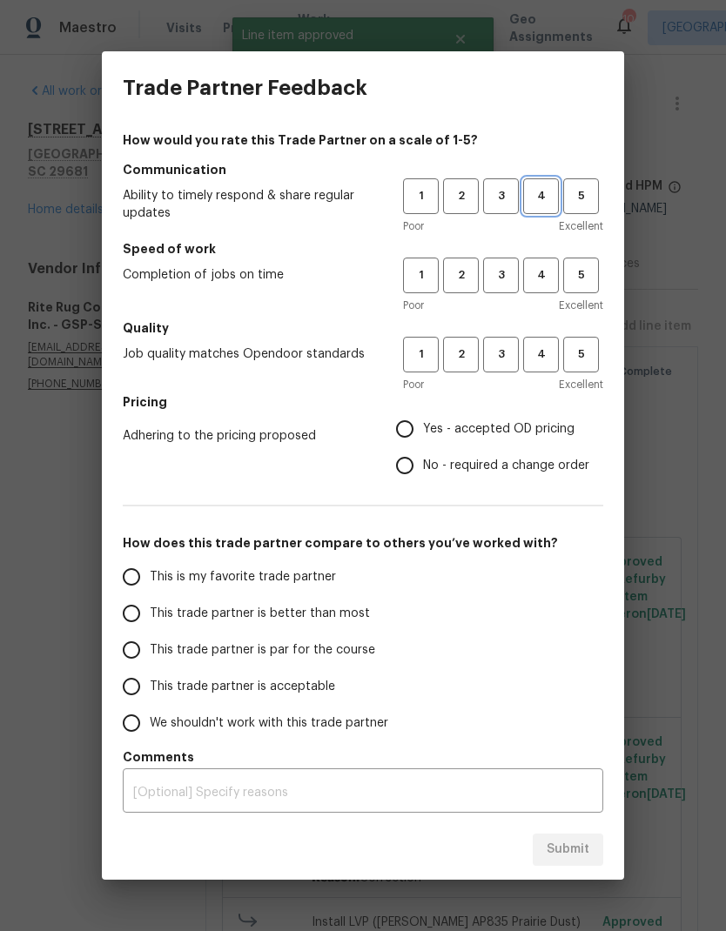
click at [543, 193] on span "4" at bounding box center [541, 196] width 32 height 20
click at [548, 285] on span "4" at bounding box center [541, 275] width 32 height 20
click at [556, 358] on span "4" at bounding box center [541, 355] width 32 height 20
click at [404, 434] on input "Yes - accepted OD pricing" at bounding box center [404, 429] width 37 height 37
radio input "true"
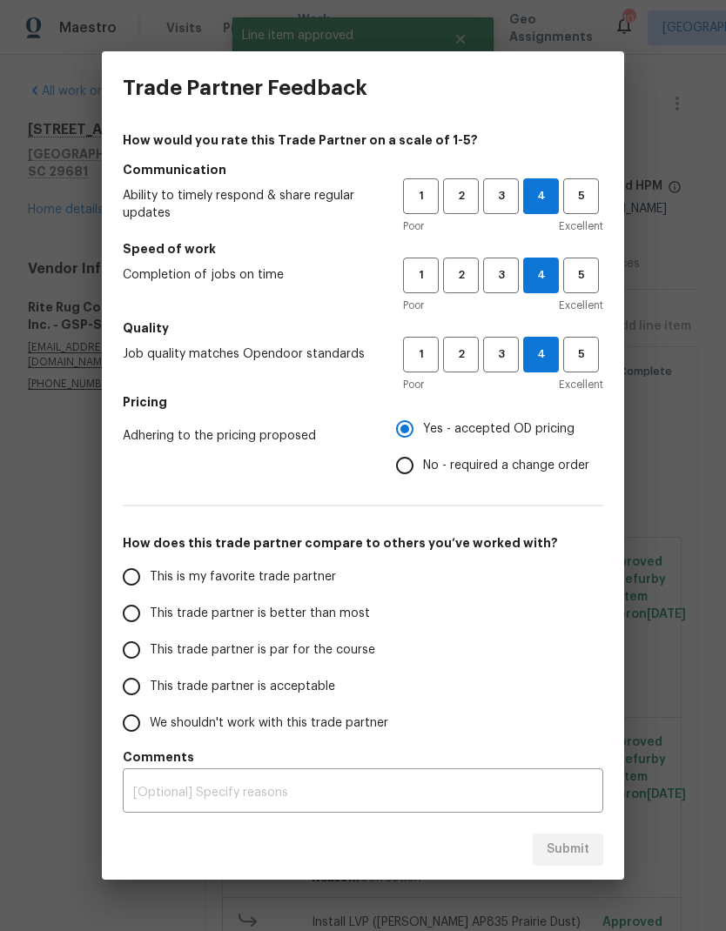
click at [126, 621] on input "This trade partner is better than most" at bounding box center [131, 613] width 37 height 37
click at [578, 849] on span "Submit" at bounding box center [567, 850] width 43 height 22
radio input "true"
radio input "false"
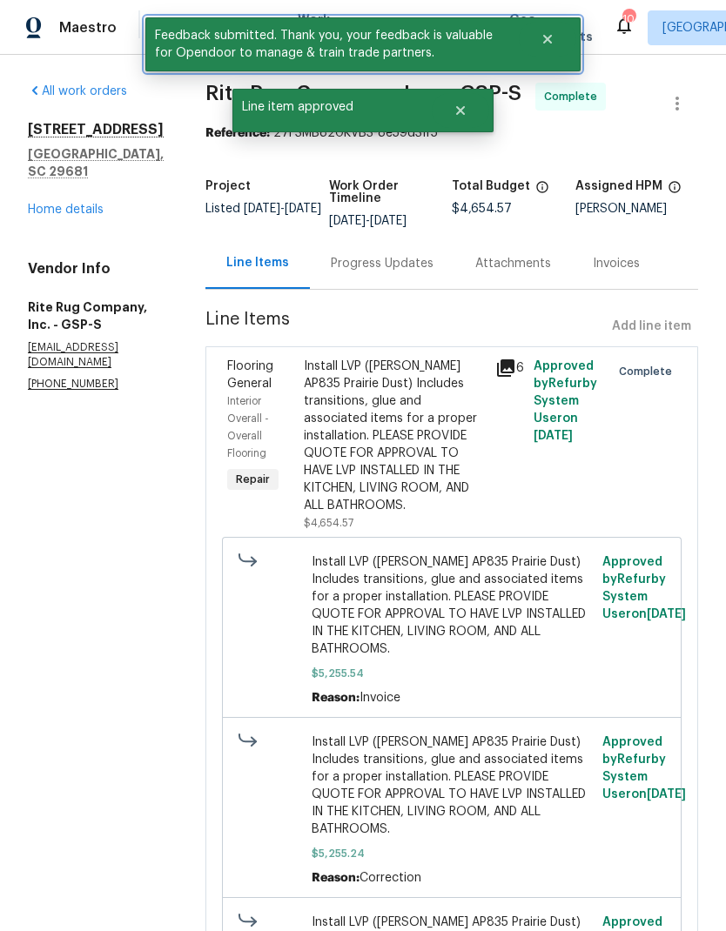
click at [541, 30] on button "Close" at bounding box center [547, 39] width 57 height 35
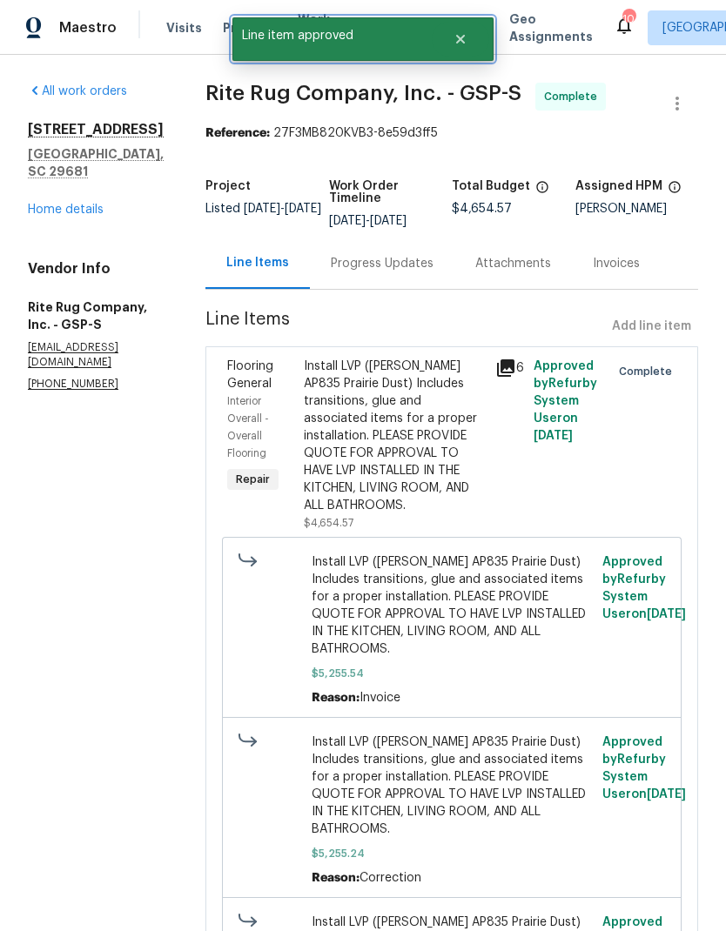
click at [305, 53] on span "Line item approved" at bounding box center [331, 35] width 199 height 37
click at [464, 46] on button "Close" at bounding box center [460, 39] width 57 height 35
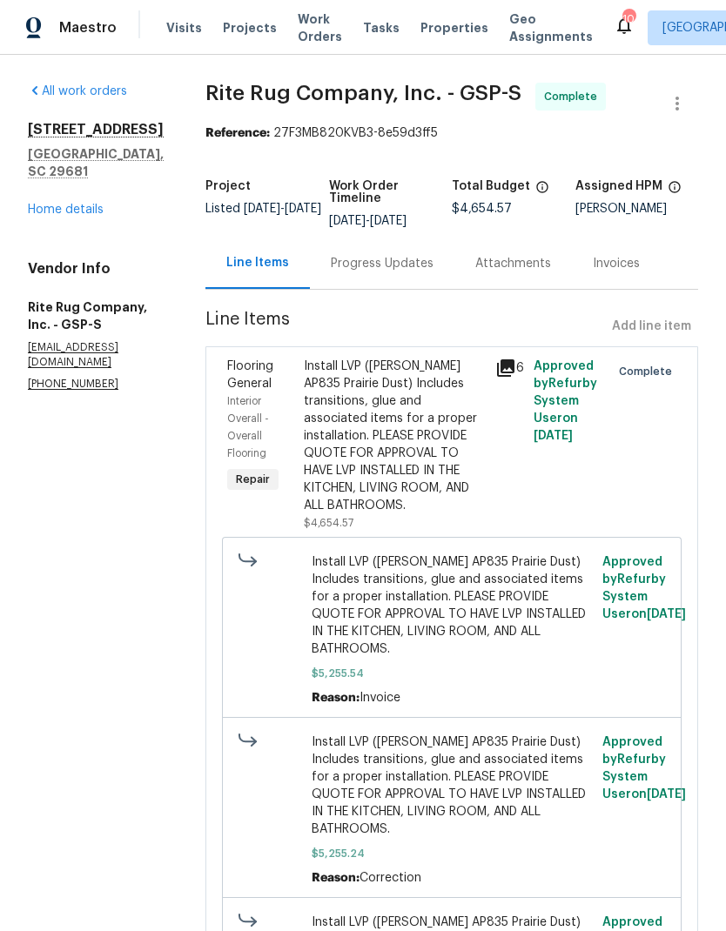
click at [312, 26] on span "Work Orders" at bounding box center [320, 27] width 44 height 35
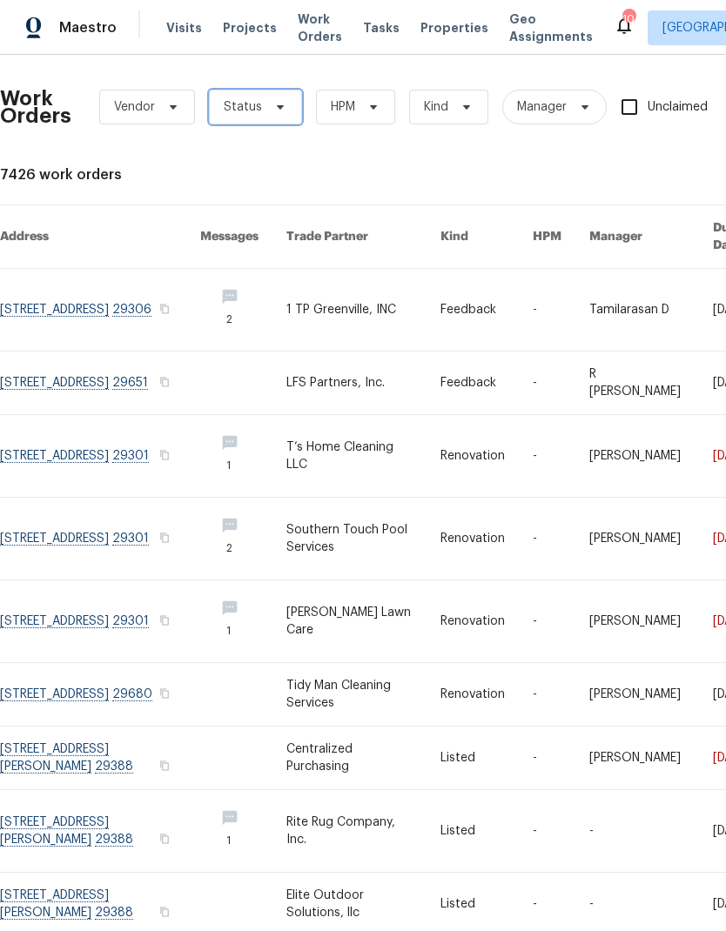
click at [281, 101] on icon at bounding box center [280, 107] width 14 height 14
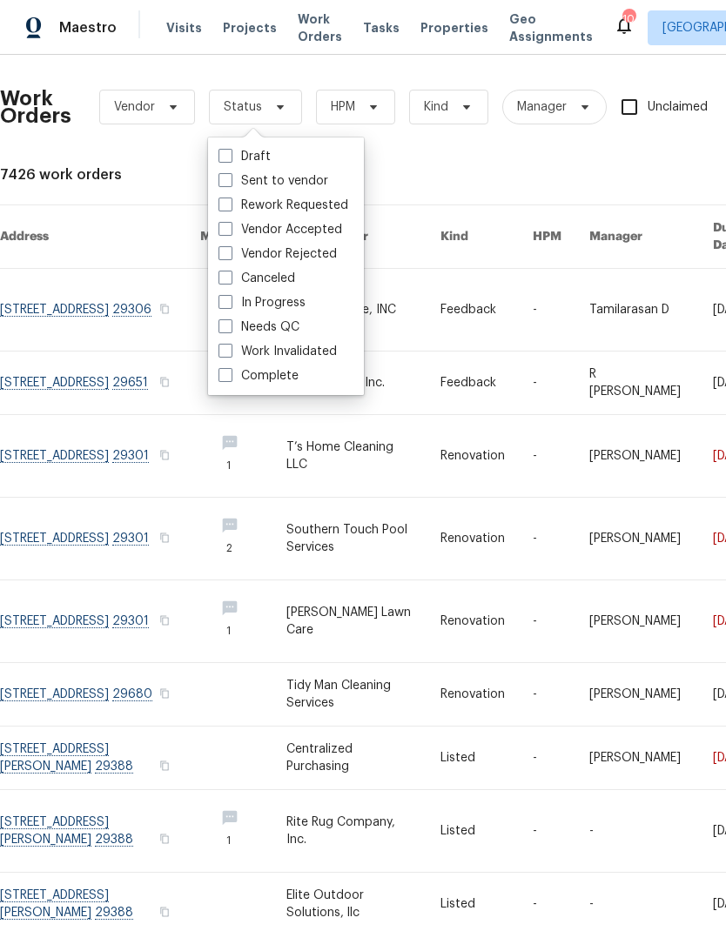
click at [231, 327] on span at bounding box center [225, 326] width 14 height 14
click at [230, 327] on input "Needs QC" at bounding box center [223, 324] width 11 height 11
checkbox input "true"
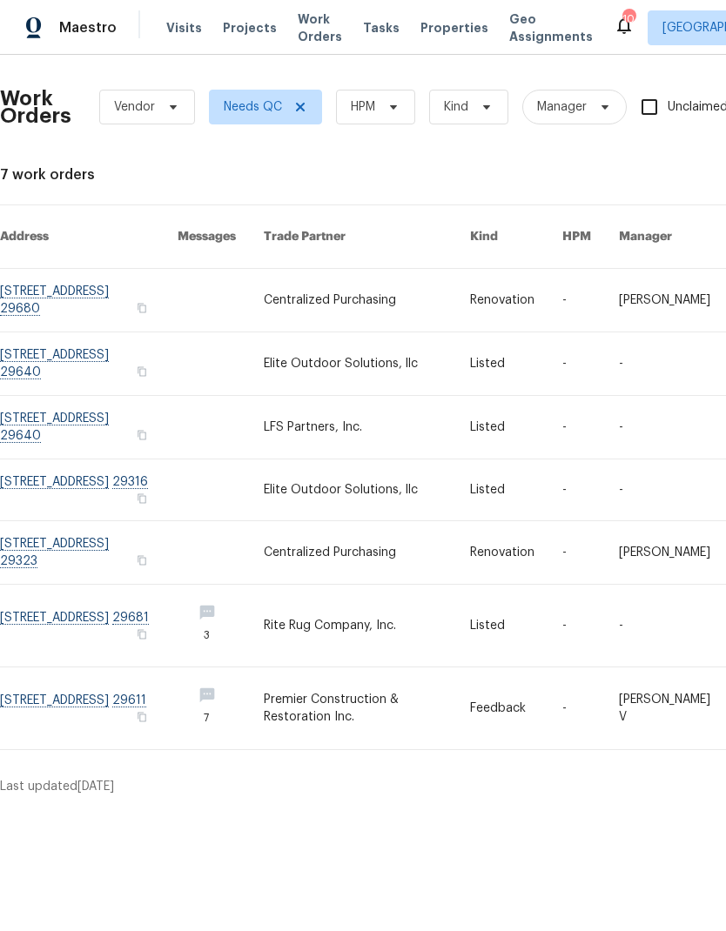
click at [122, 398] on link at bounding box center [89, 427] width 178 height 63
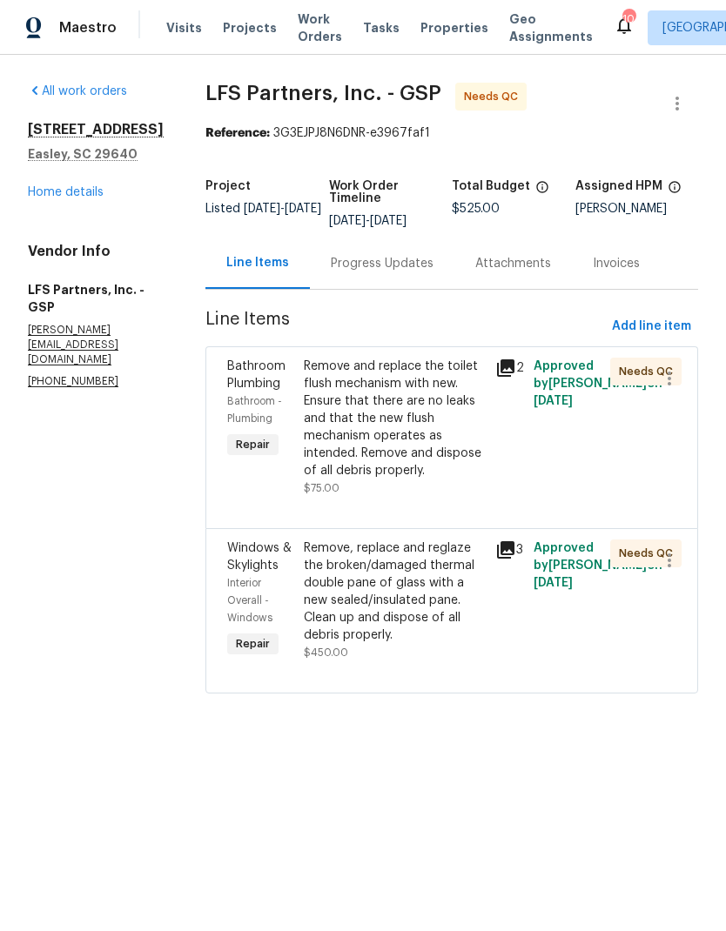
click at [399, 262] on div "Progress Updates" at bounding box center [382, 263] width 103 height 17
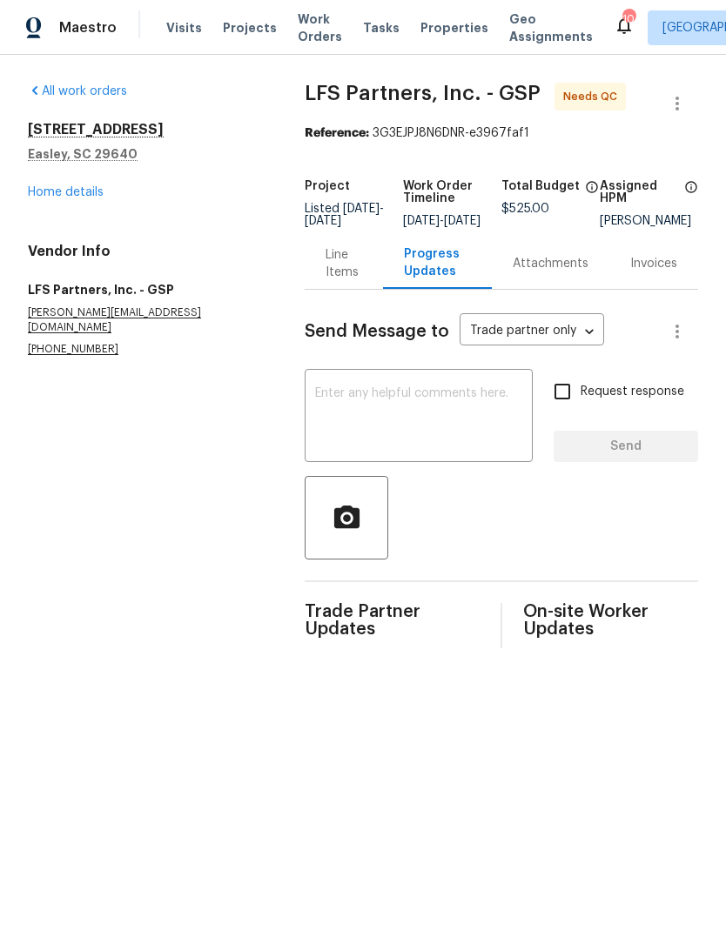
click at [339, 277] on div "Line Items" at bounding box center [343, 263] width 36 height 35
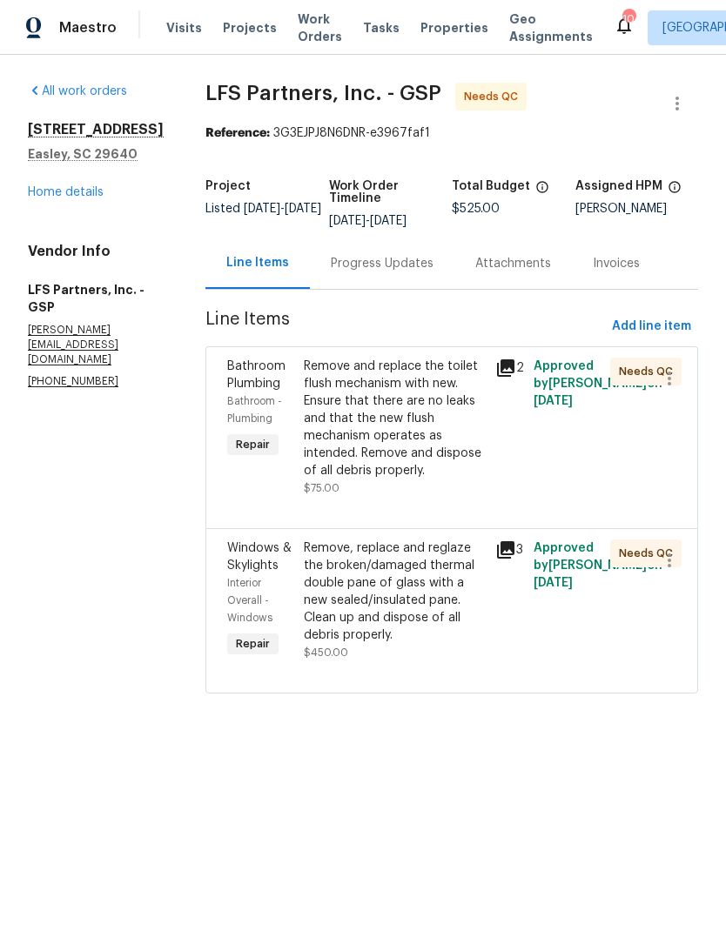
click at [361, 428] on div "Remove and replace the toilet flush mechanism with new. Ensure that there are n…" at bounding box center [394, 419] width 181 height 122
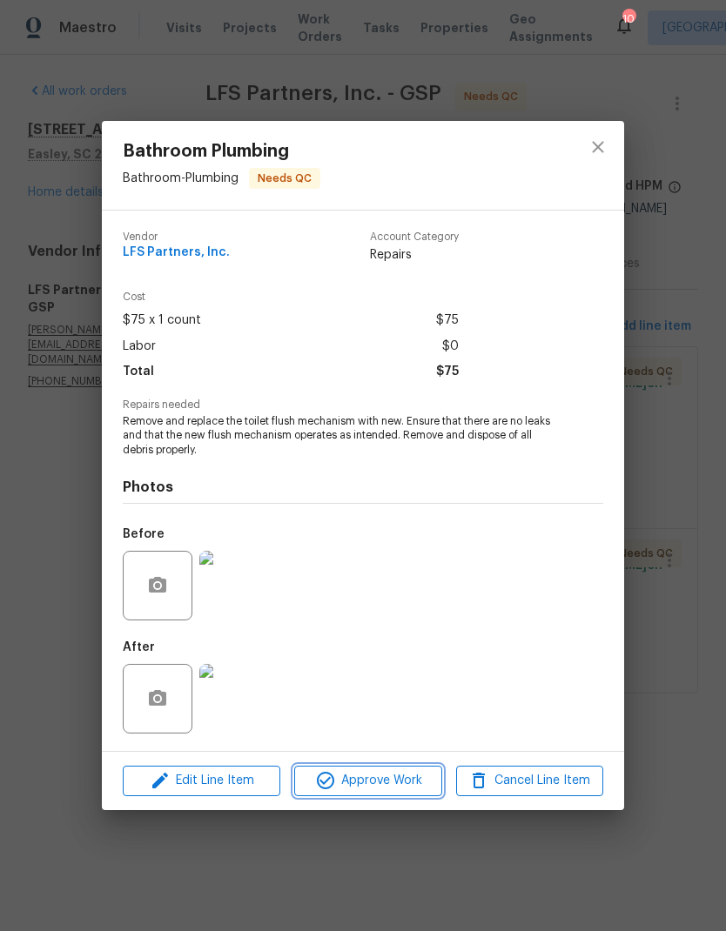
click at [396, 788] on span "Approve Work" at bounding box center [367, 781] width 137 height 22
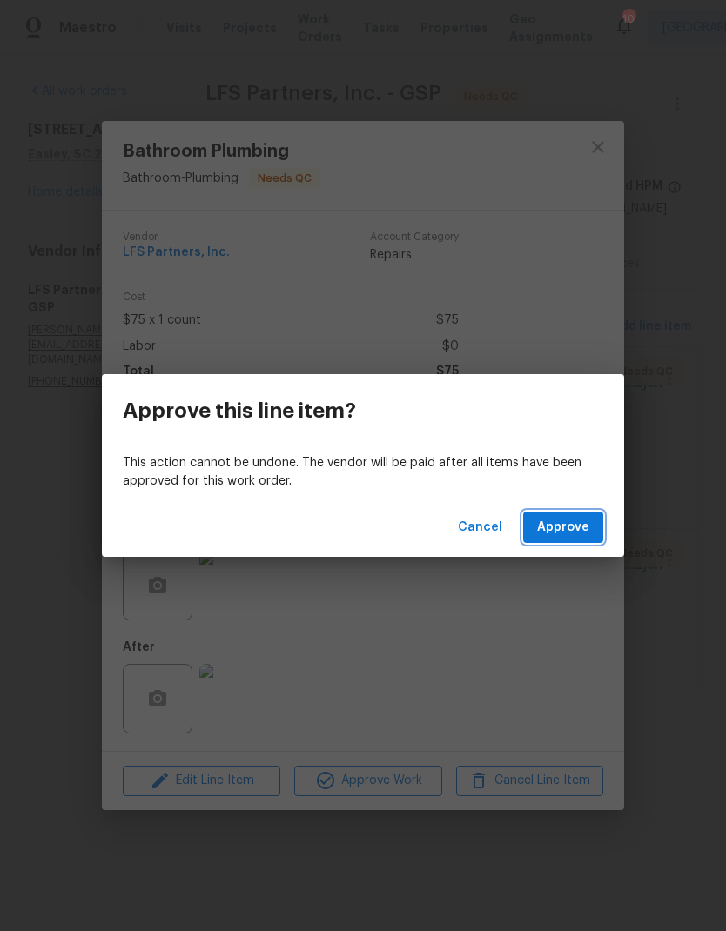
click at [588, 525] on span "Approve" at bounding box center [563, 528] width 52 height 22
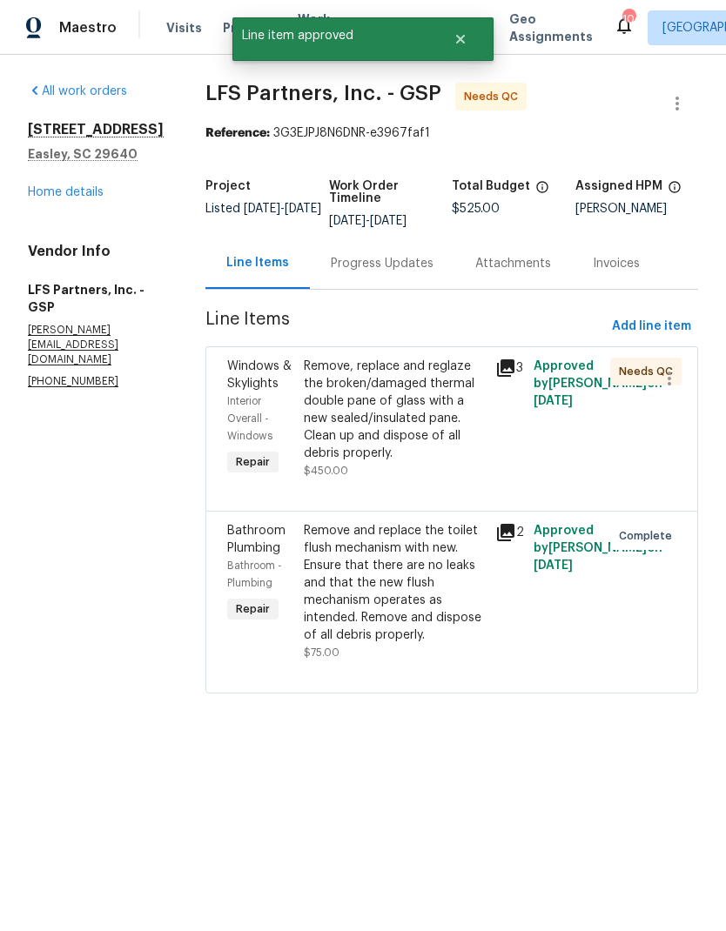
click at [384, 427] on div "Remove, replace and reglaze the broken/damaged thermal double pane of glass wit…" at bounding box center [394, 410] width 181 height 104
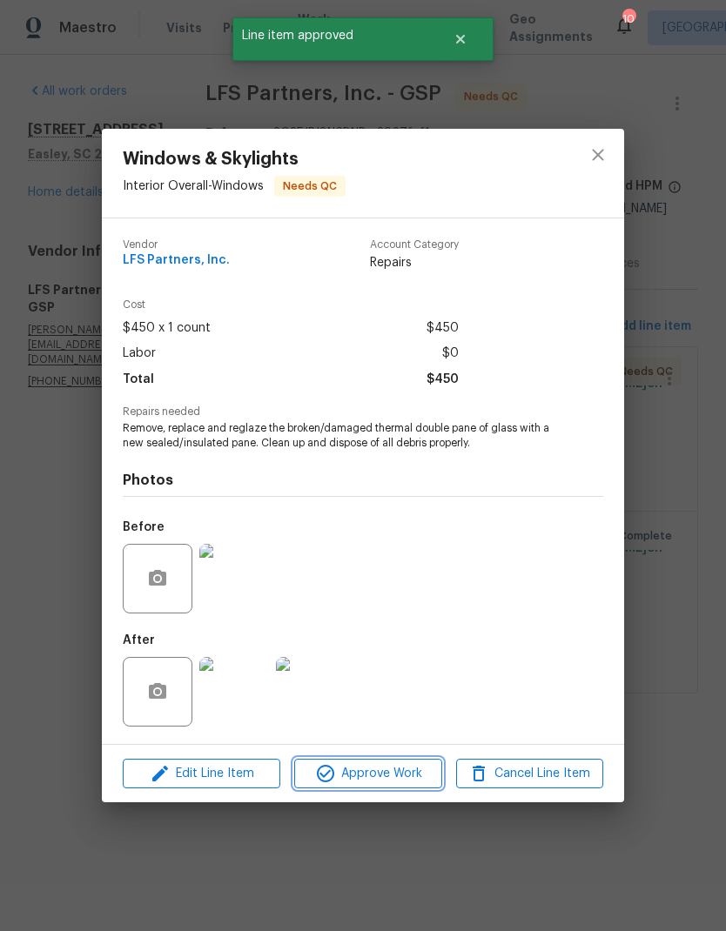
click at [389, 780] on span "Approve Work" at bounding box center [367, 774] width 137 height 22
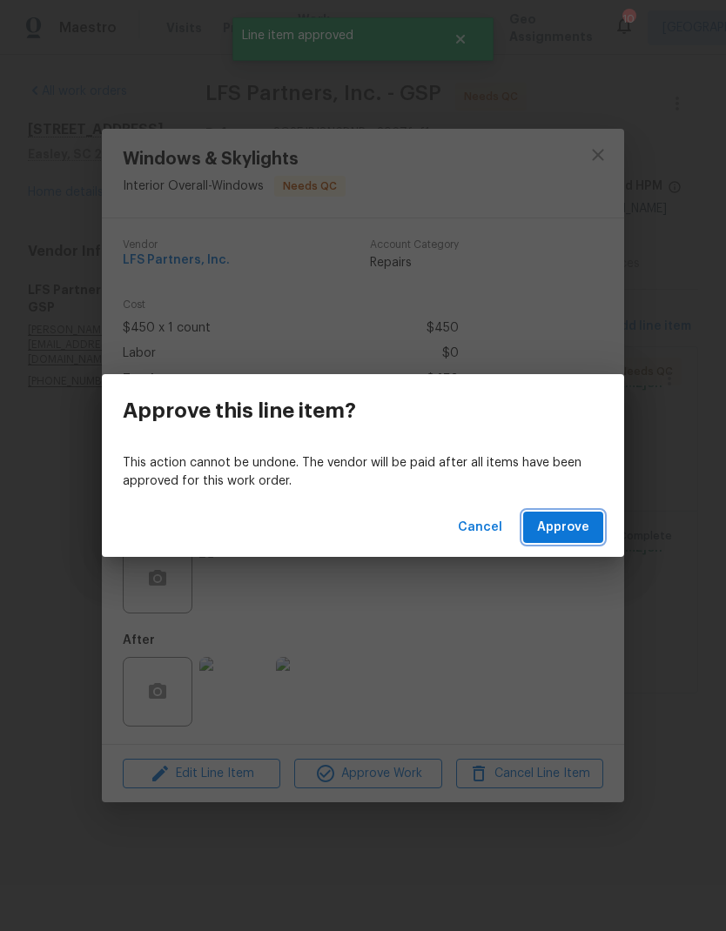
click at [575, 516] on button "Approve" at bounding box center [563, 528] width 80 height 32
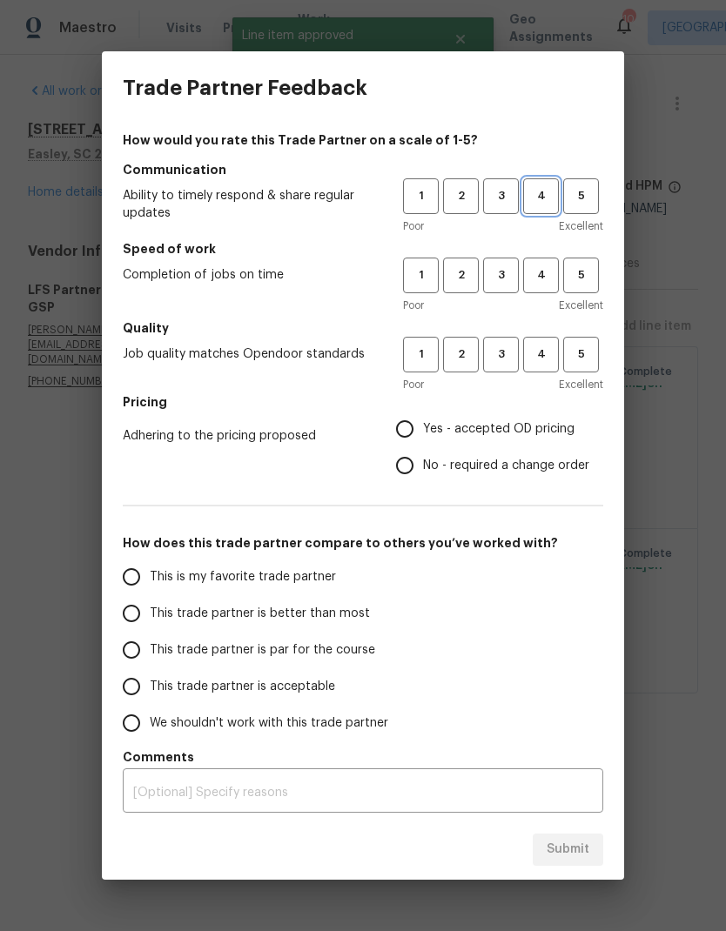
click at [542, 206] on button "4" at bounding box center [541, 196] width 36 height 36
click at [542, 272] on span "4" at bounding box center [541, 275] width 32 height 20
click at [553, 338] on button "4" at bounding box center [541, 355] width 36 height 36
click at [410, 419] on input "Yes - accepted OD pricing" at bounding box center [404, 429] width 37 height 37
radio input "true"
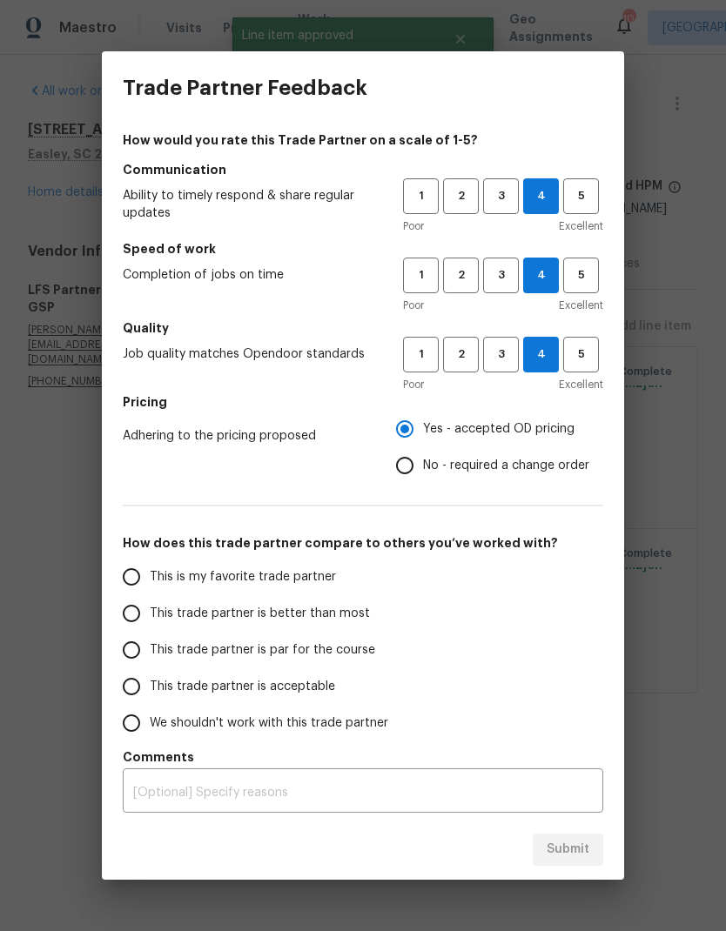
click at [126, 621] on input "This trade partner is better than most" at bounding box center [131, 613] width 37 height 37
click at [595, 839] on button "Submit" at bounding box center [568, 850] width 70 height 32
radio input "true"
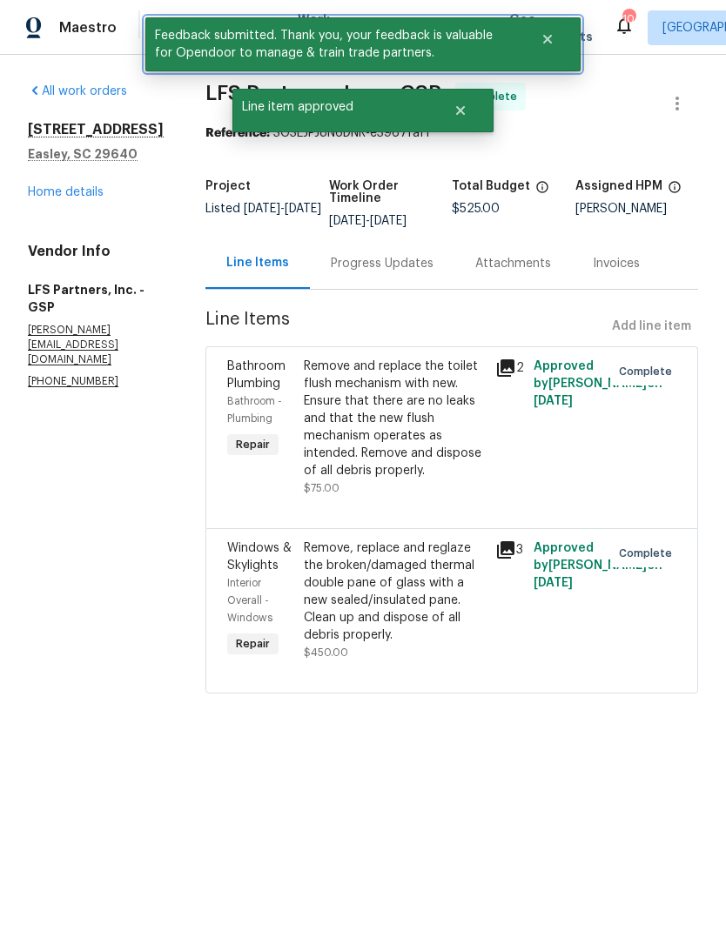
click at [552, 33] on icon "Close" at bounding box center [547, 39] width 14 height 14
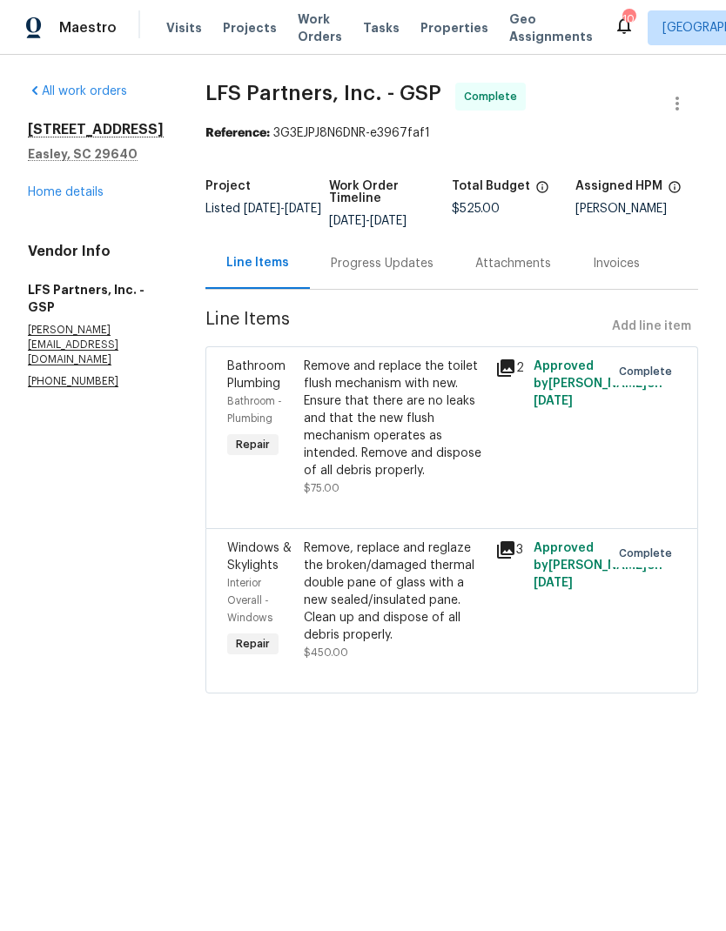
click at [464, 73] on div "All work orders [STREET_ADDRESS] Home details Vendor Info LFS Partners, Inc. - …" at bounding box center [363, 398] width 726 height 687
click at [304, 31] on span "Work Orders" at bounding box center [320, 27] width 44 height 35
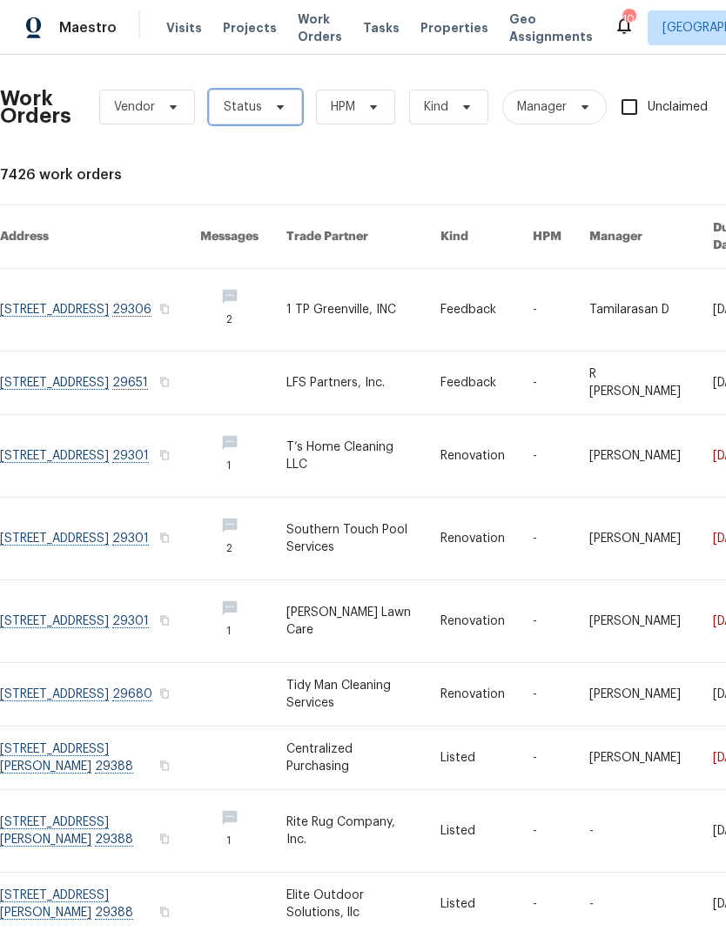
click at [278, 97] on span "Status" at bounding box center [255, 107] width 93 height 35
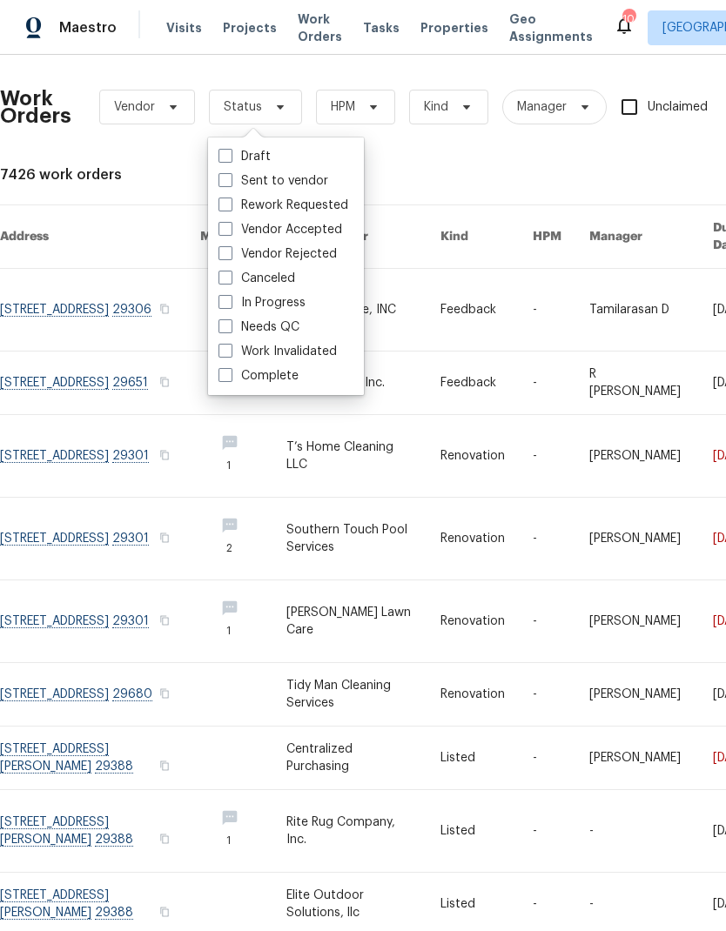
click at [226, 321] on span at bounding box center [225, 326] width 14 height 14
click at [226, 321] on input "Needs QC" at bounding box center [223, 324] width 11 height 11
checkbox input "true"
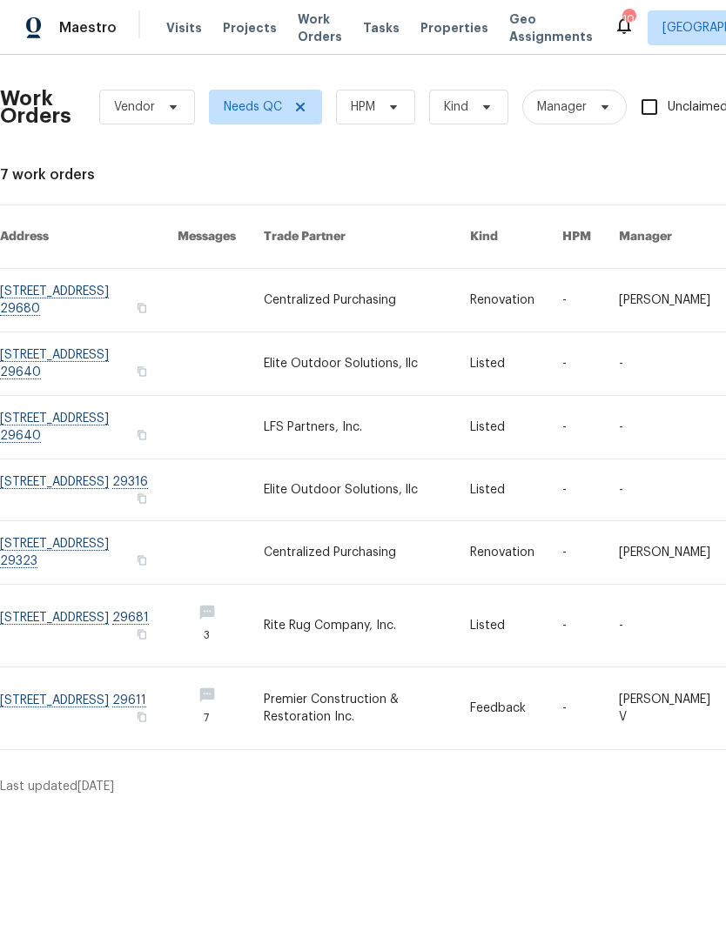
click at [111, 473] on link at bounding box center [89, 489] width 178 height 61
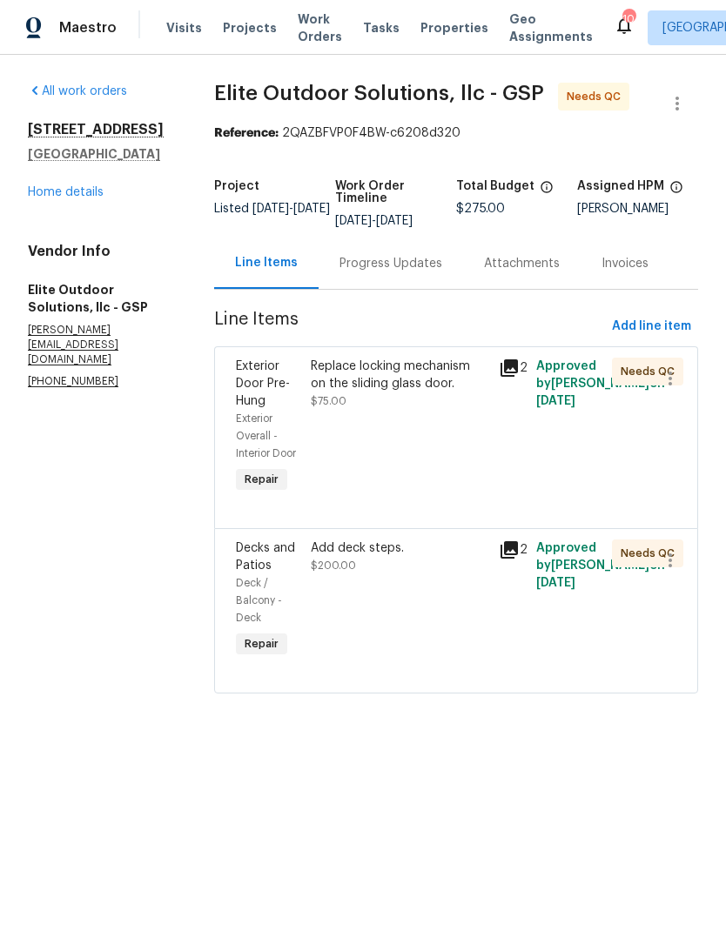
click at [415, 277] on div "Progress Updates" at bounding box center [391, 263] width 144 height 51
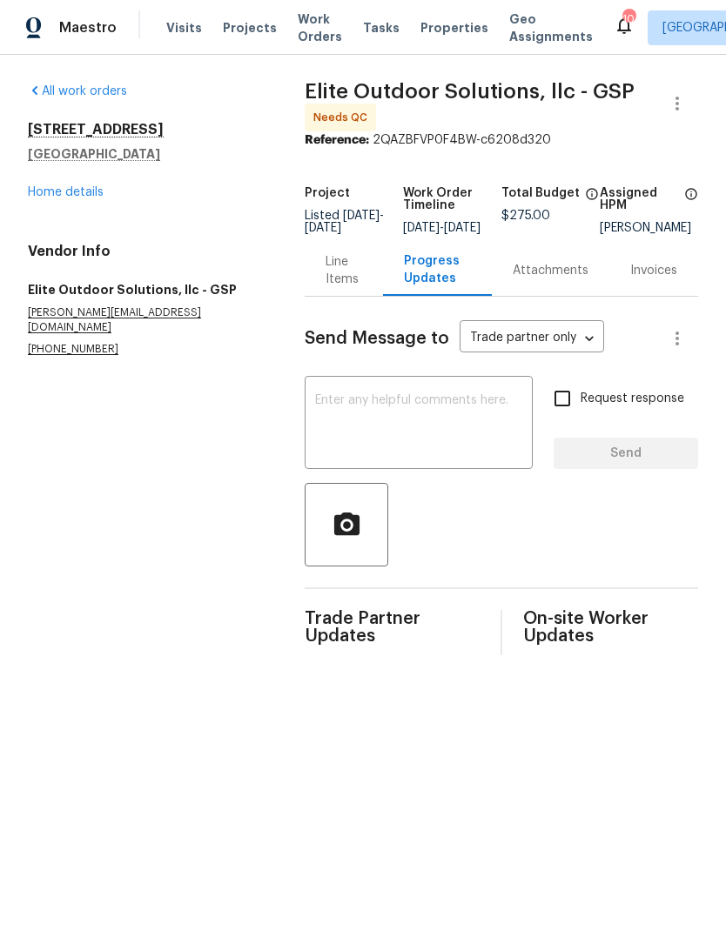
click at [339, 277] on div "Line Items" at bounding box center [343, 270] width 36 height 35
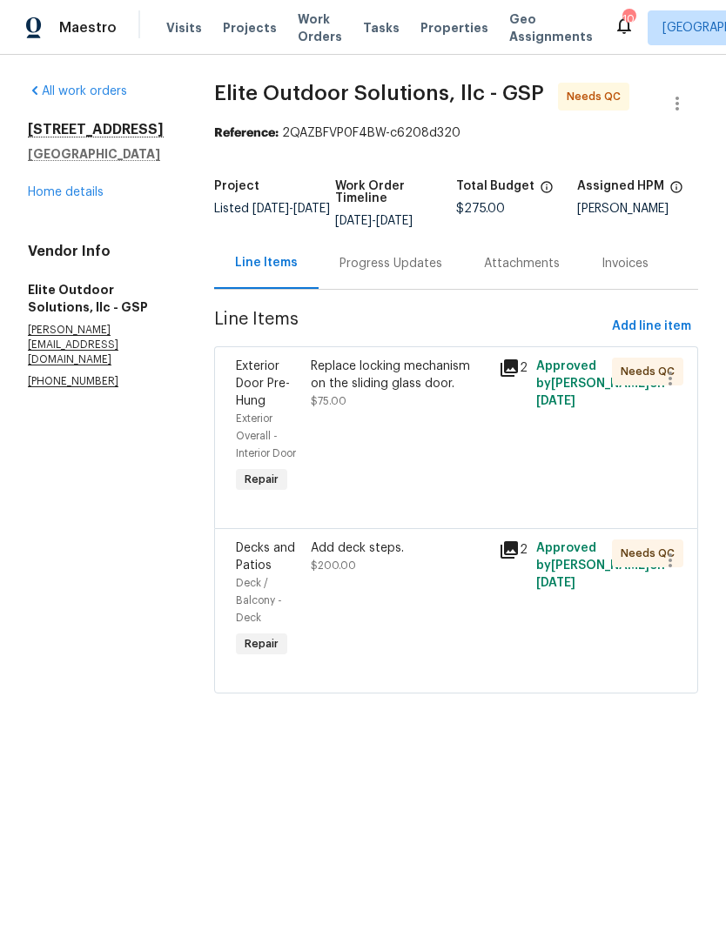
click at [358, 434] on div "Replace locking mechanism on the sliding glass door. $75.00" at bounding box center [399, 427] width 188 height 150
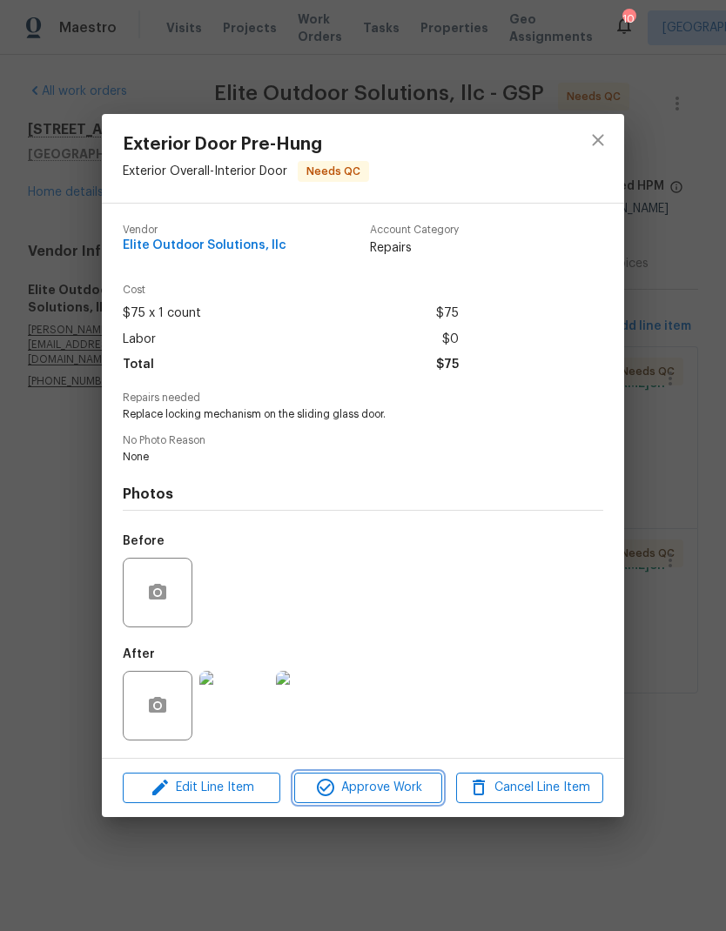
click at [411, 788] on span "Approve Work" at bounding box center [367, 788] width 137 height 22
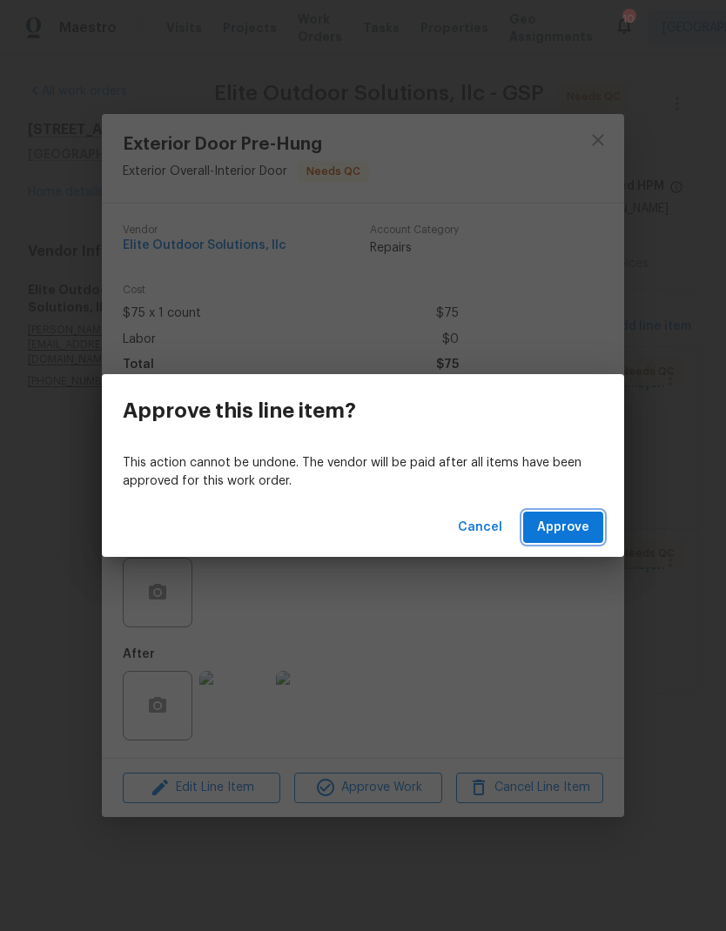
click at [580, 540] on button "Approve" at bounding box center [563, 528] width 80 height 32
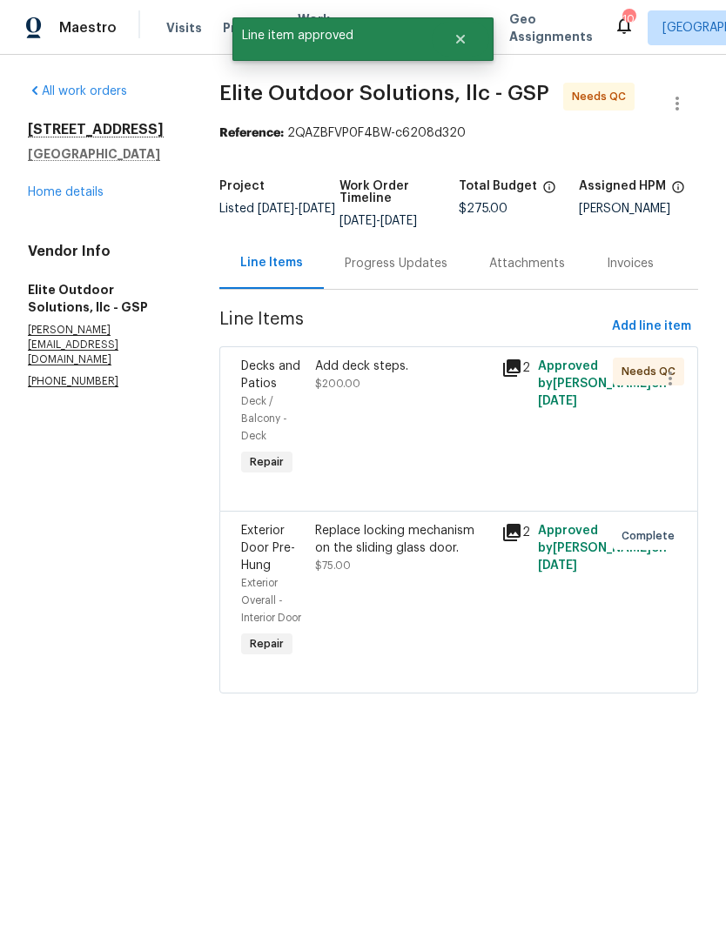
click at [398, 386] on div "Add deck steps. $200.00" at bounding box center [402, 375] width 175 height 35
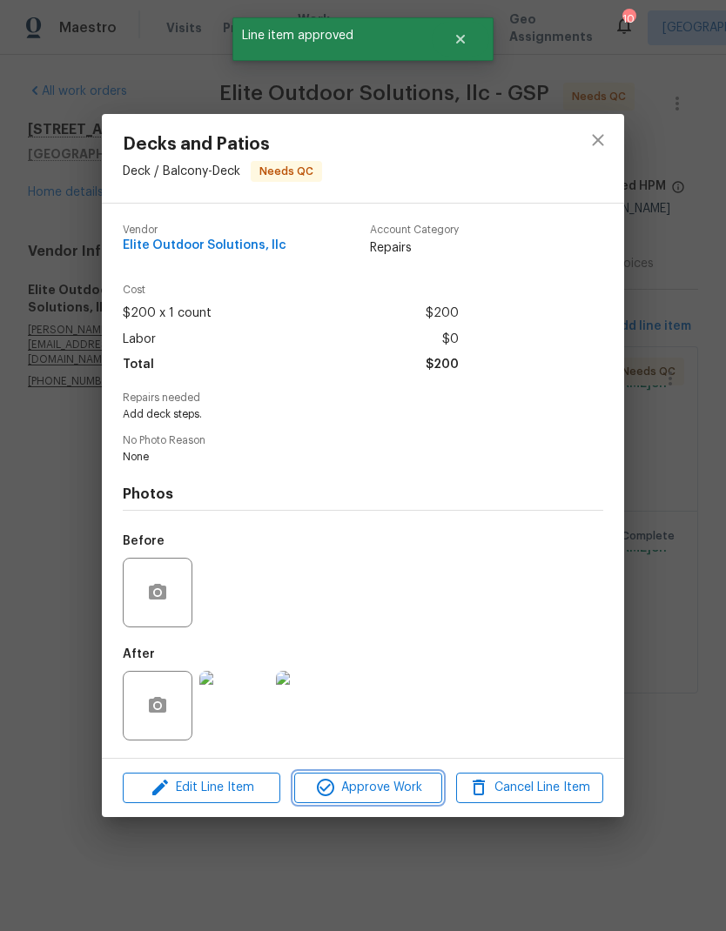
click at [408, 779] on button "Approve Work" at bounding box center [367, 788] width 147 height 30
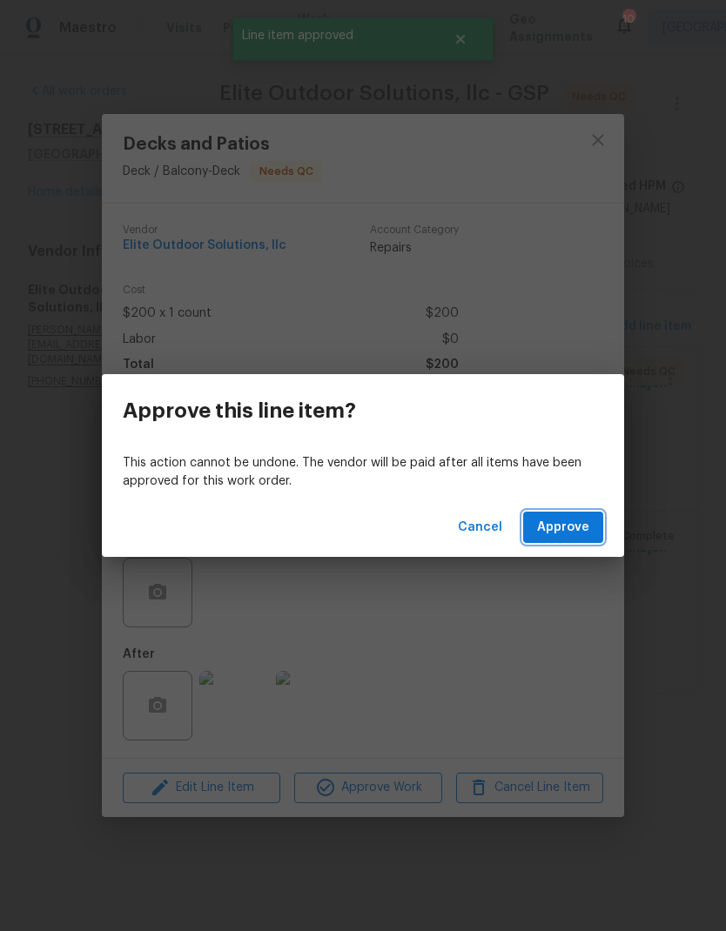
click at [570, 531] on span "Approve" at bounding box center [563, 528] width 52 height 22
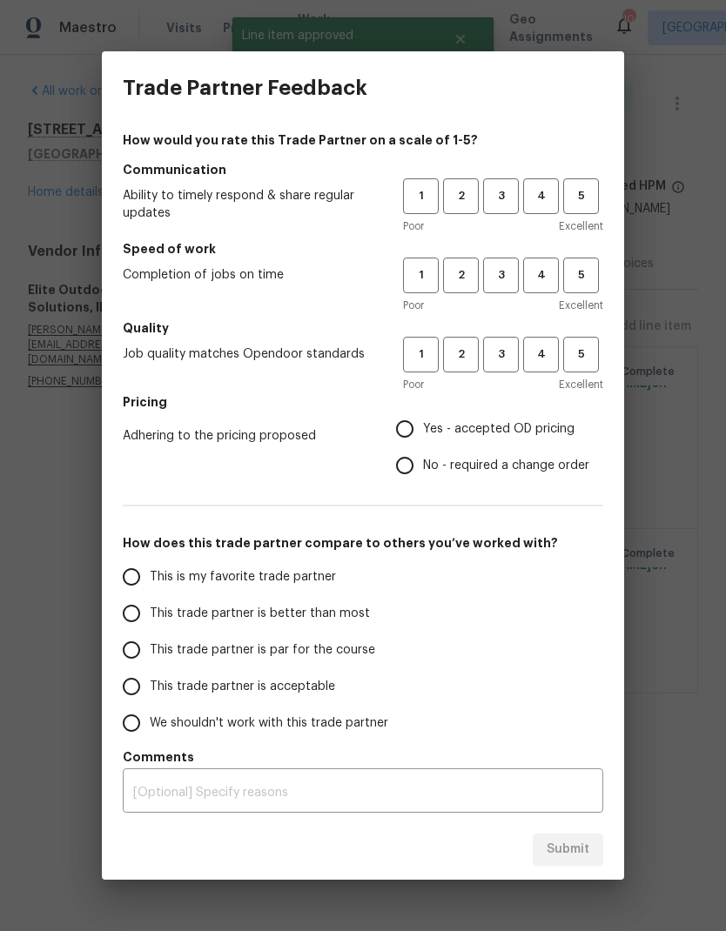
click at [132, 620] on input "This trade partner is better than most" at bounding box center [131, 613] width 37 height 37
radio input "true"
click at [533, 193] on span "4" at bounding box center [541, 196] width 32 height 20
click at [545, 264] on button "4" at bounding box center [541, 276] width 36 height 36
click at [553, 349] on span "4" at bounding box center [541, 355] width 32 height 20
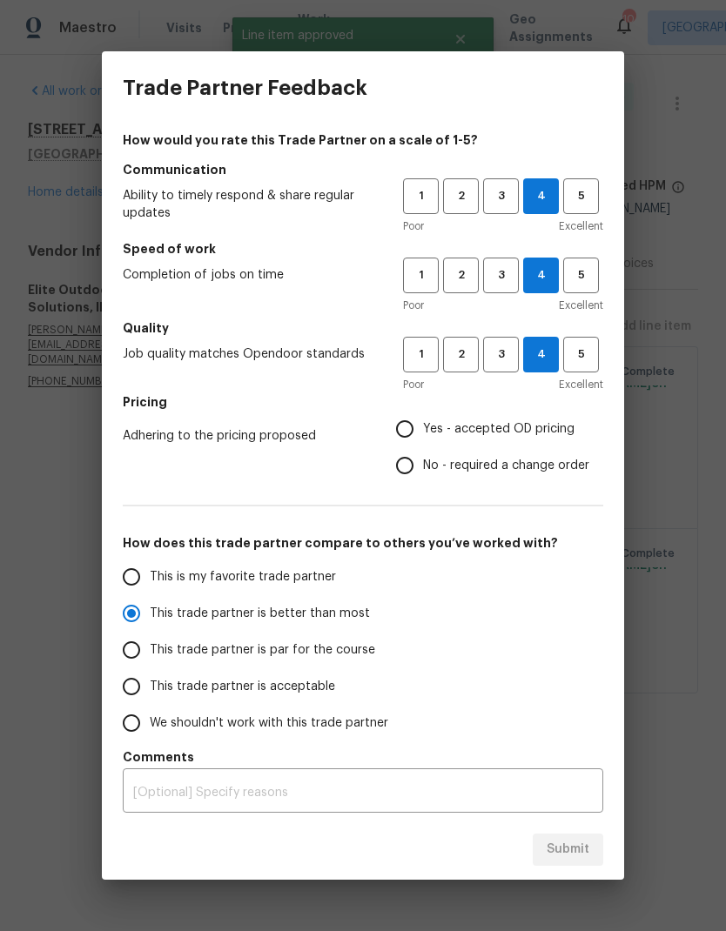
click at [417, 422] on input "Yes - accepted OD pricing" at bounding box center [404, 429] width 37 height 37
click at [570, 835] on button "Submit" at bounding box center [568, 850] width 70 height 32
radio input "false"
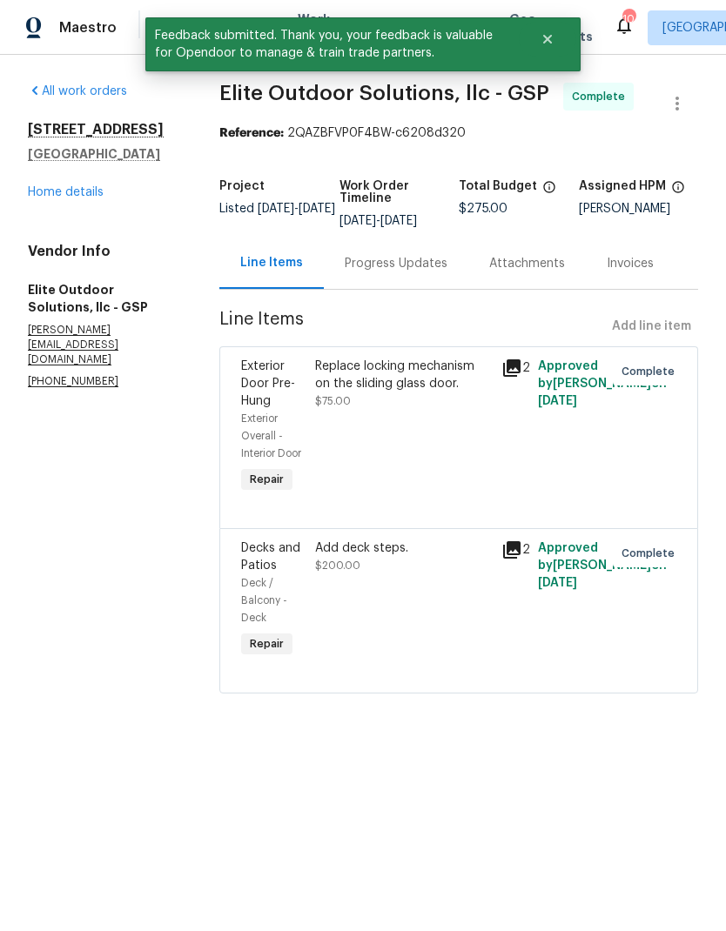
click at [81, 198] on link "Home details" at bounding box center [66, 192] width 76 height 12
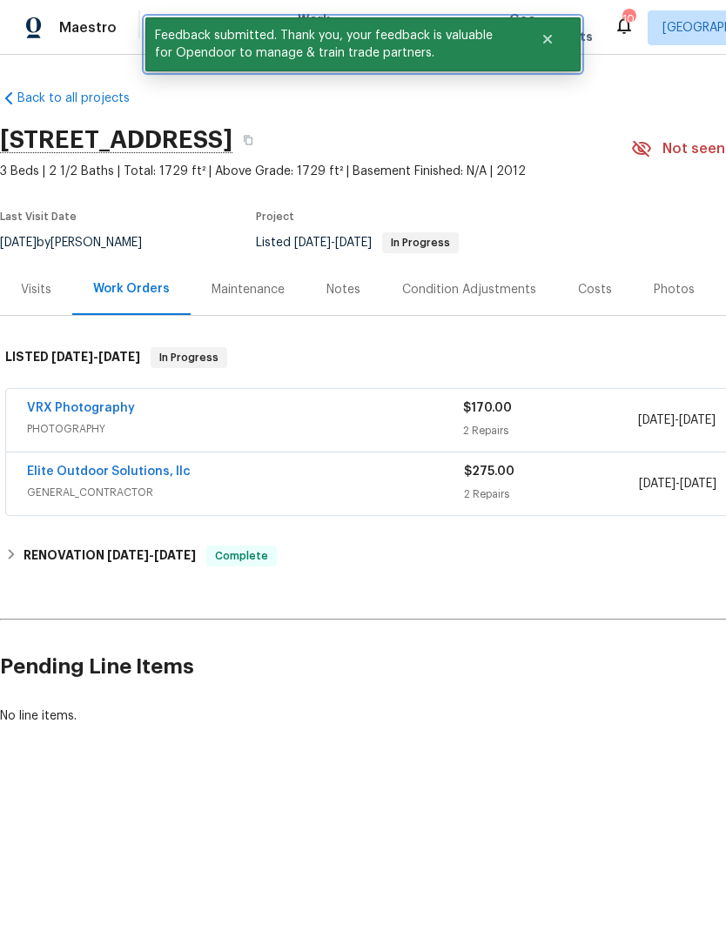
click at [551, 48] on button "Close" at bounding box center [547, 39] width 57 height 35
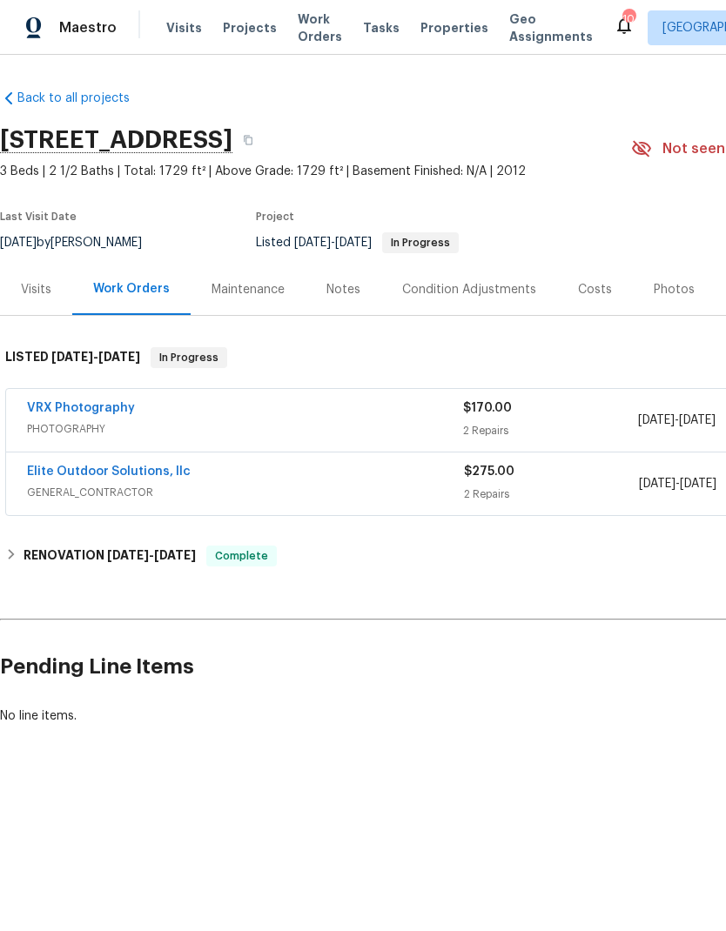
click at [309, 28] on span "Work Orders" at bounding box center [320, 27] width 44 height 35
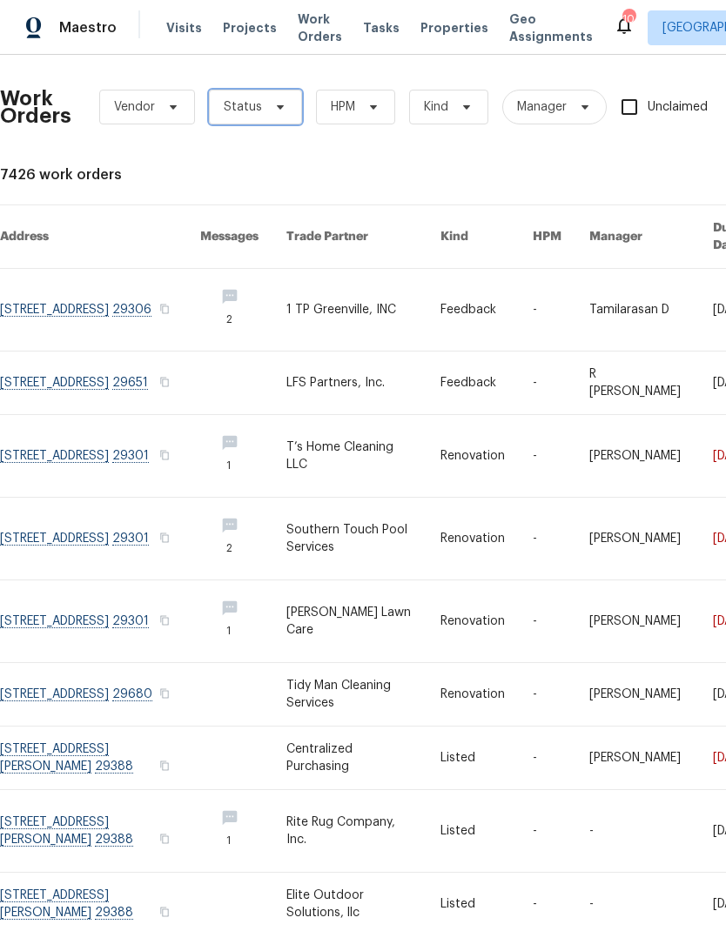
click at [273, 105] on icon at bounding box center [280, 107] width 14 height 14
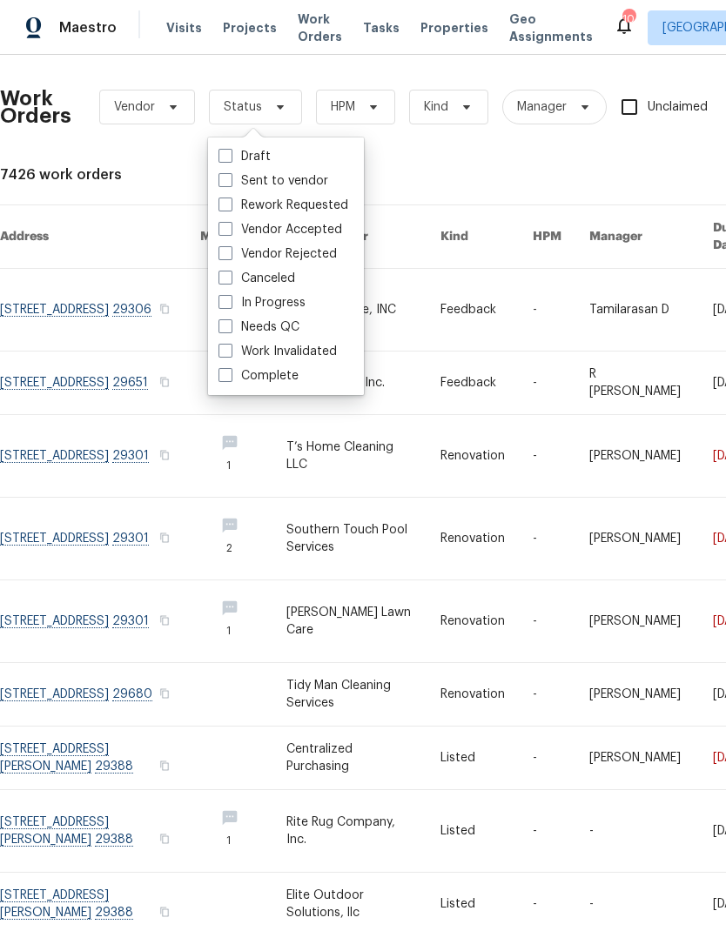
click at [226, 325] on span at bounding box center [225, 326] width 14 height 14
click at [226, 325] on input "Needs QC" at bounding box center [223, 324] width 11 height 11
checkbox input "true"
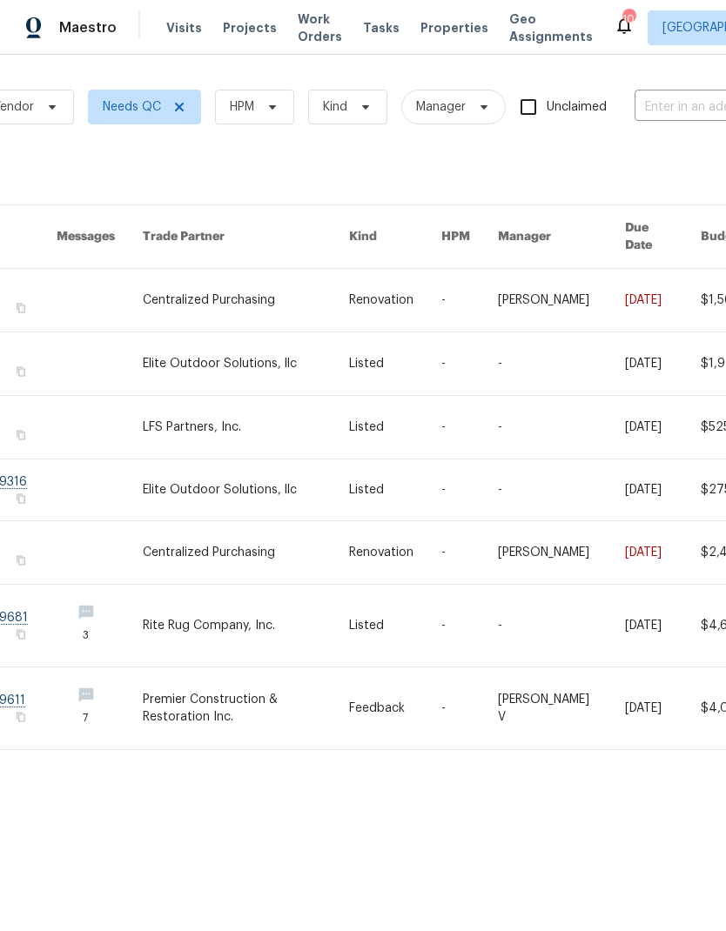
scroll to position [0, 112]
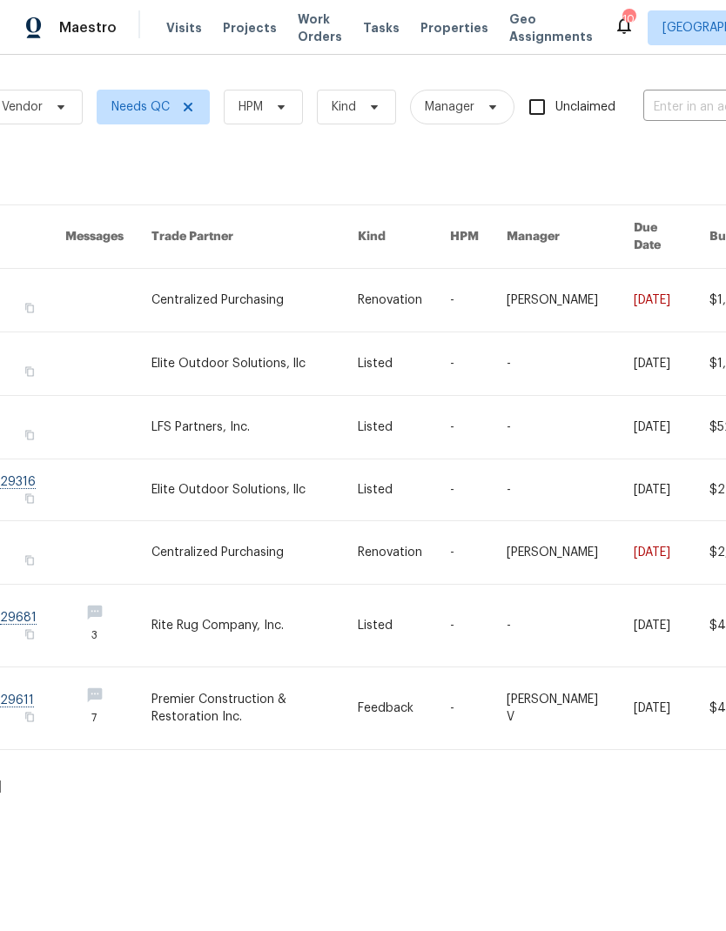
click at [192, 20] on span "Visits" at bounding box center [184, 27] width 36 height 17
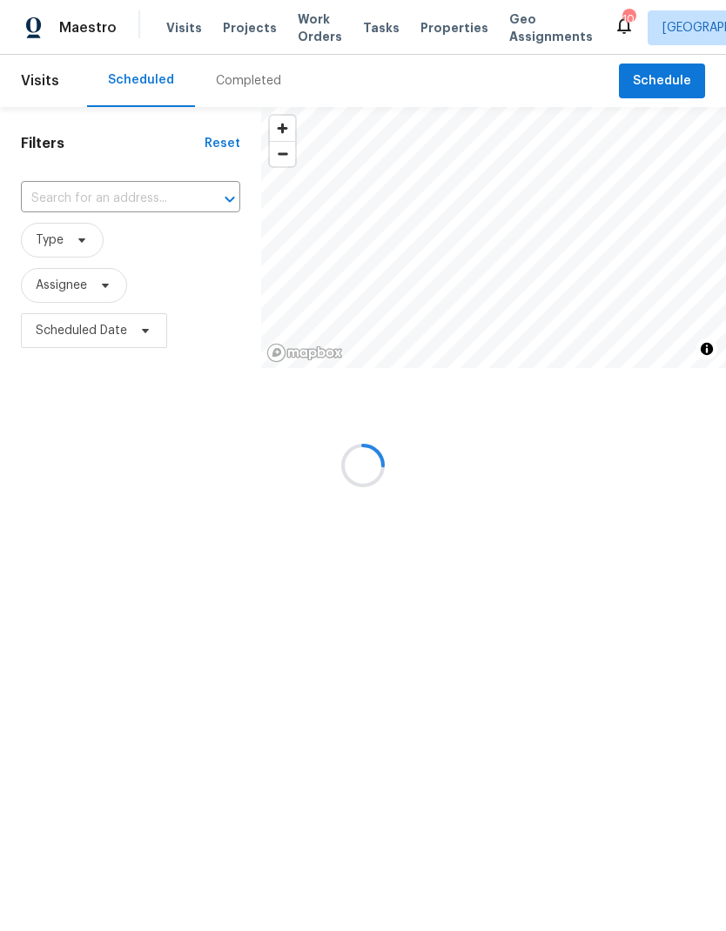
click at [198, 26] on div at bounding box center [363, 465] width 726 height 931
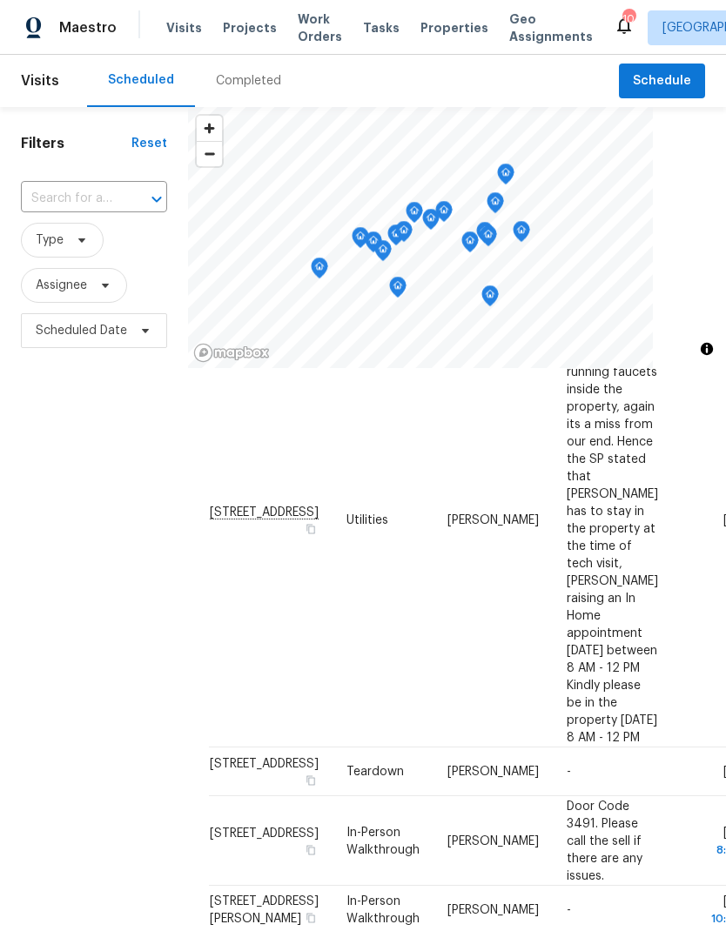
scroll to position [487, 0]
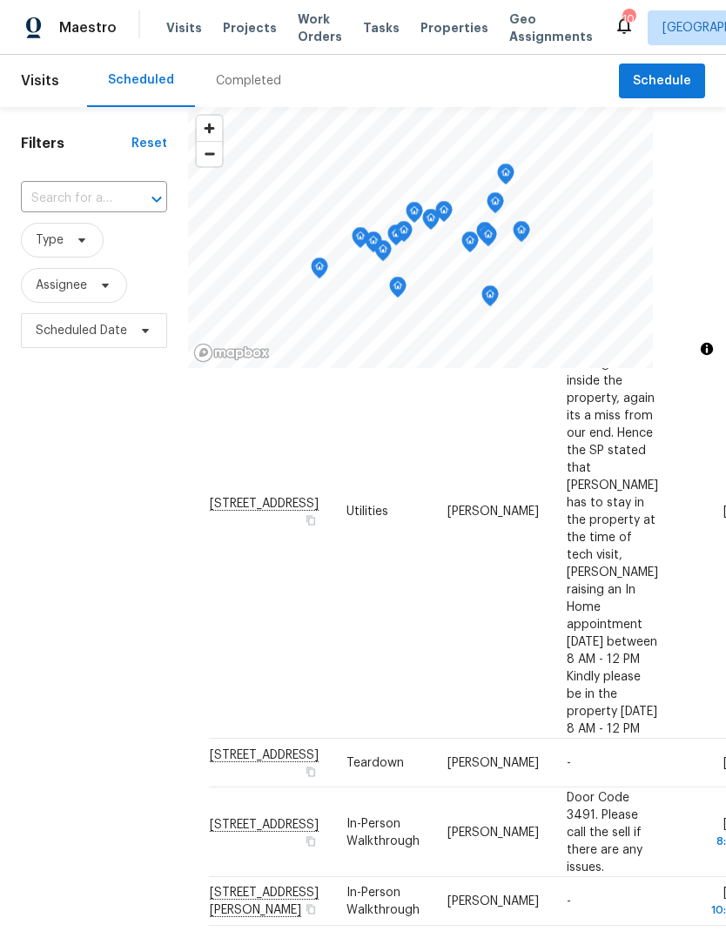
click at [0, 0] on icon at bounding box center [0, 0] width 0 height 0
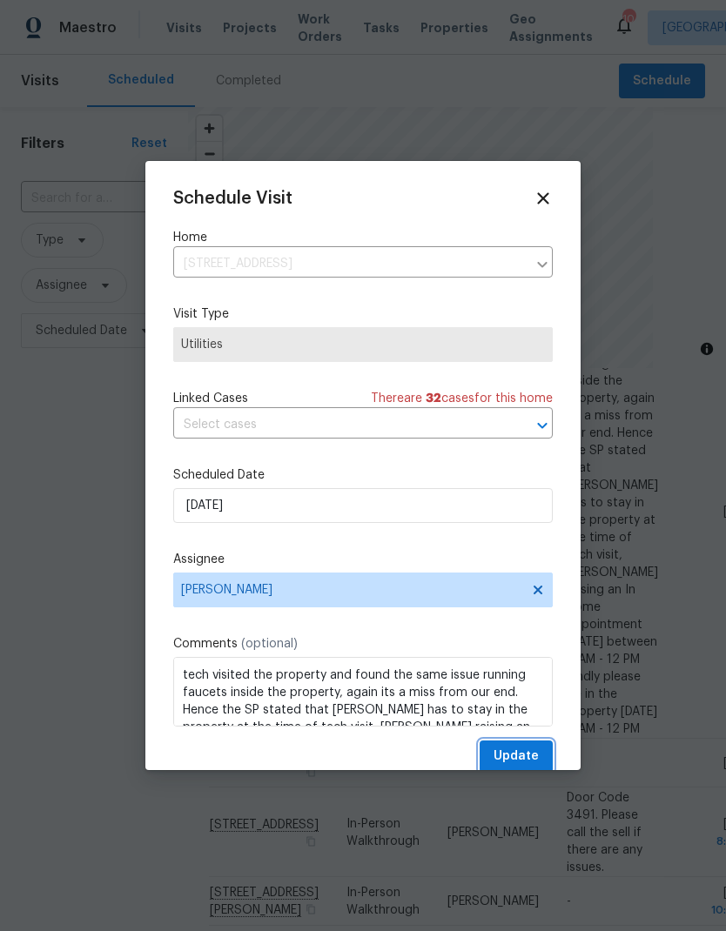
click at [523, 747] on button "Update" at bounding box center [515, 757] width 73 height 32
